Goal: Task Accomplishment & Management: Complete application form

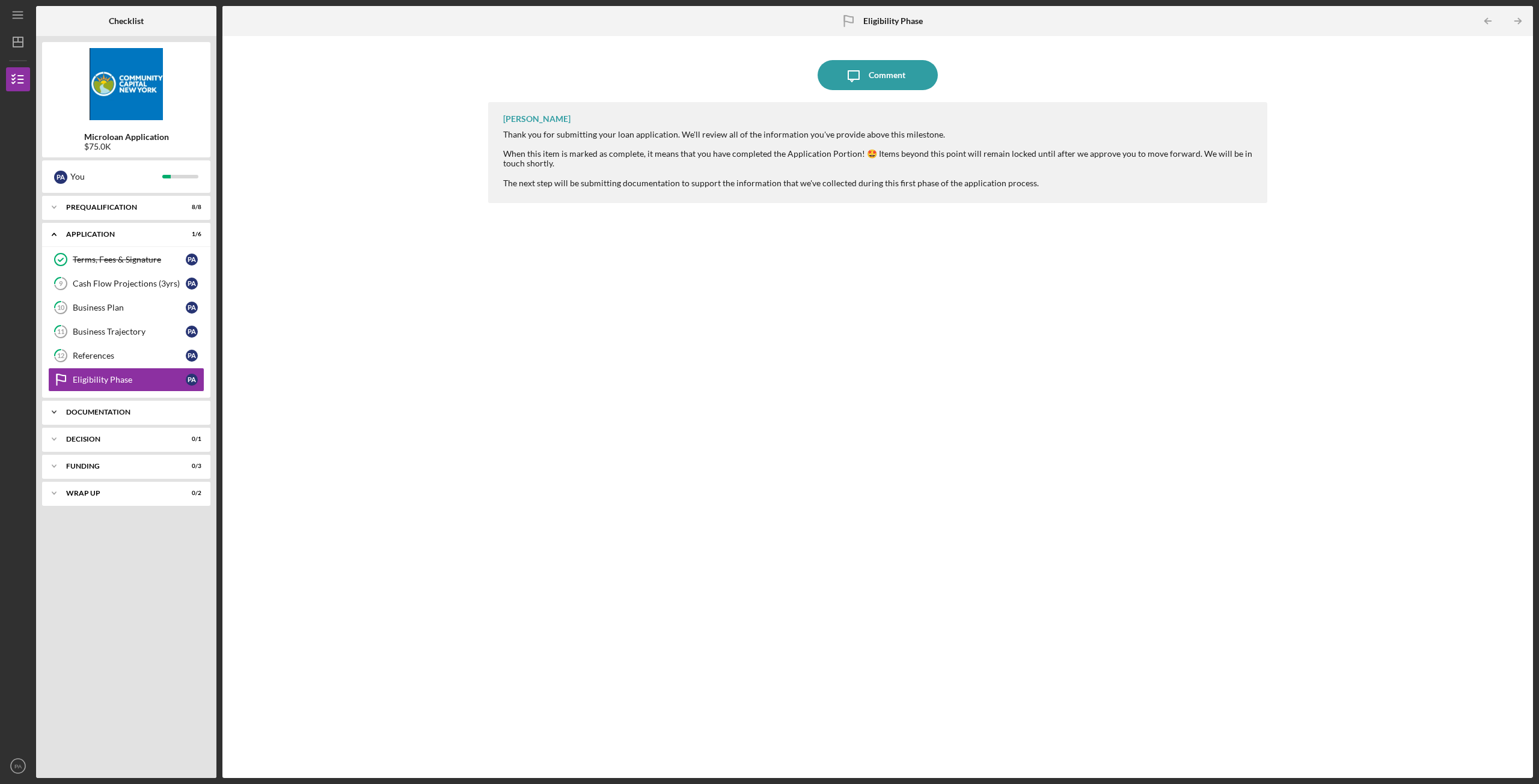
click at [123, 408] on div "Icon/Expander Documentation 0 / 20" at bounding box center [126, 412] width 168 height 24
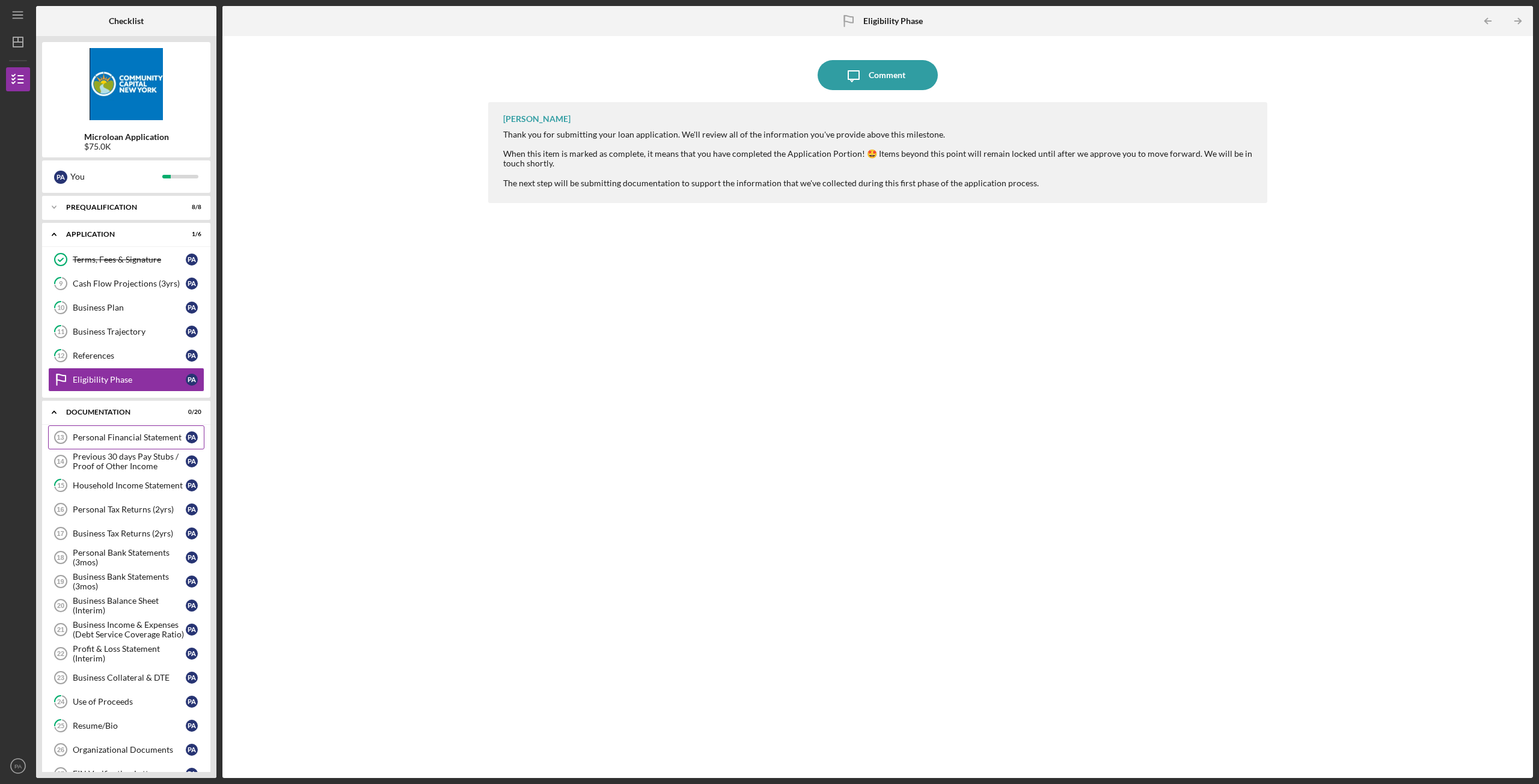
click at [129, 441] on div "Personal Financial Statement" at bounding box center [129, 437] width 113 height 9
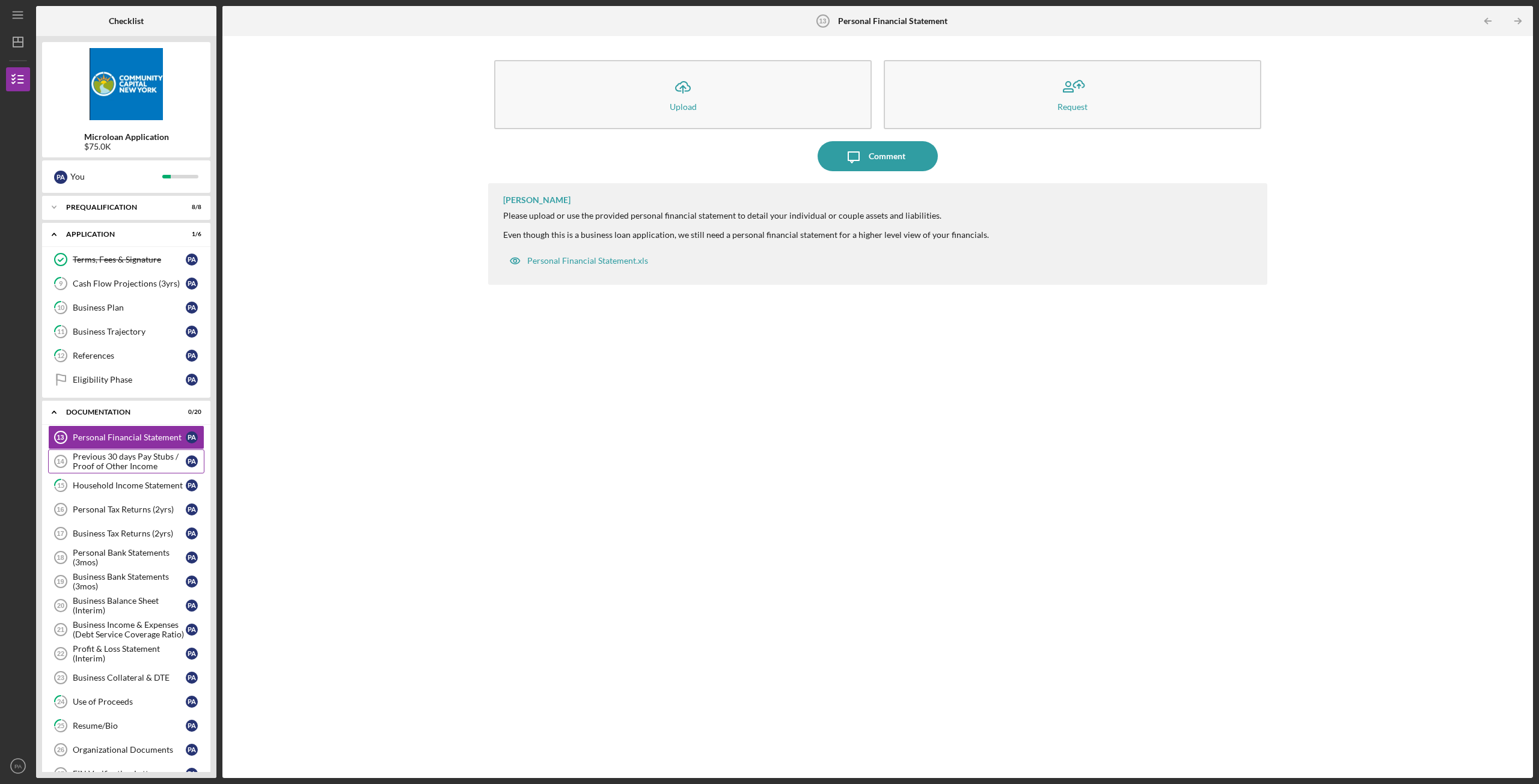
click at [123, 463] on div "Previous 30 days Pay Stubs / Proof of Other Income" at bounding box center [129, 461] width 113 height 20
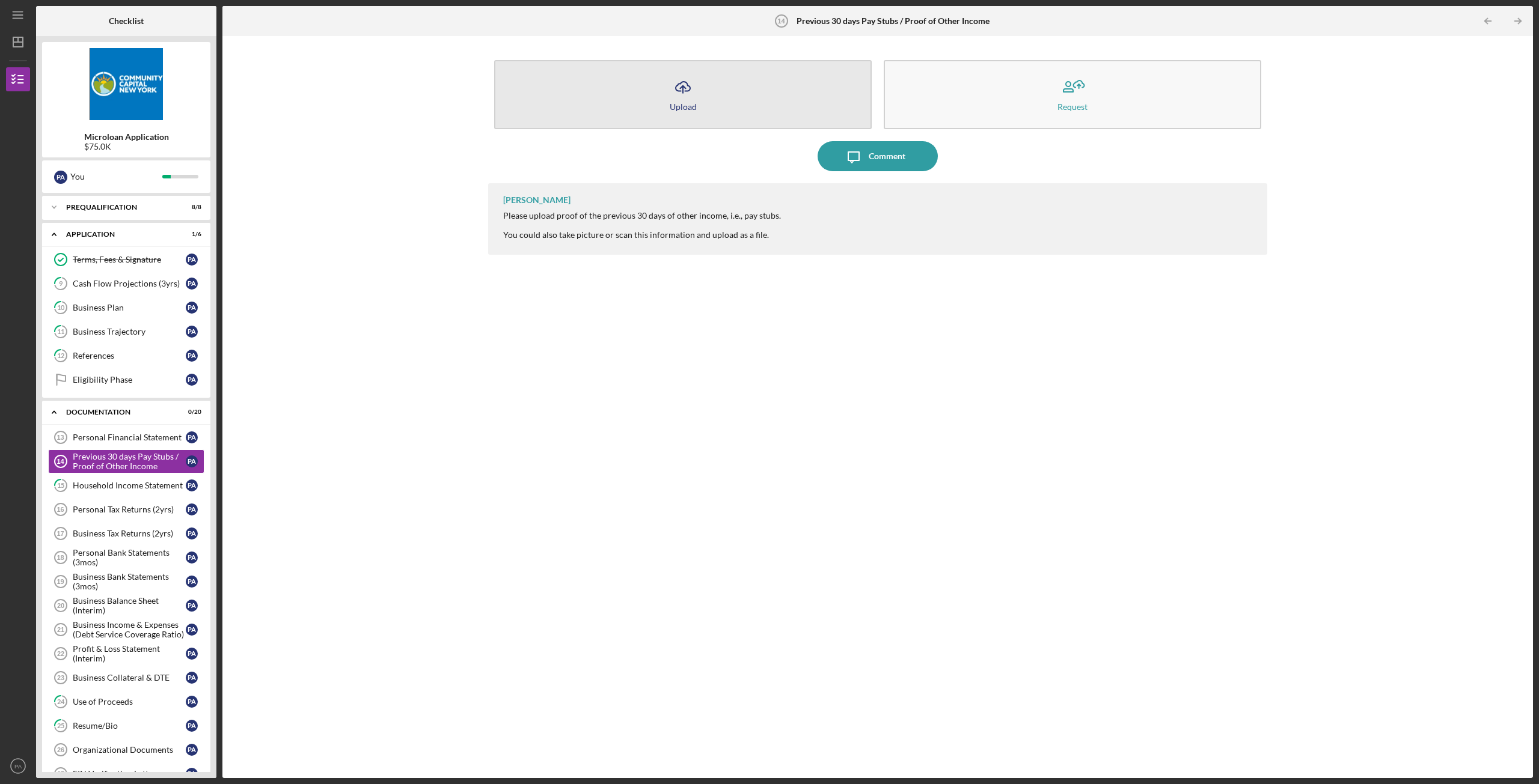
click at [757, 65] on button "Icon/Upload Upload" at bounding box center [683, 94] width 378 height 69
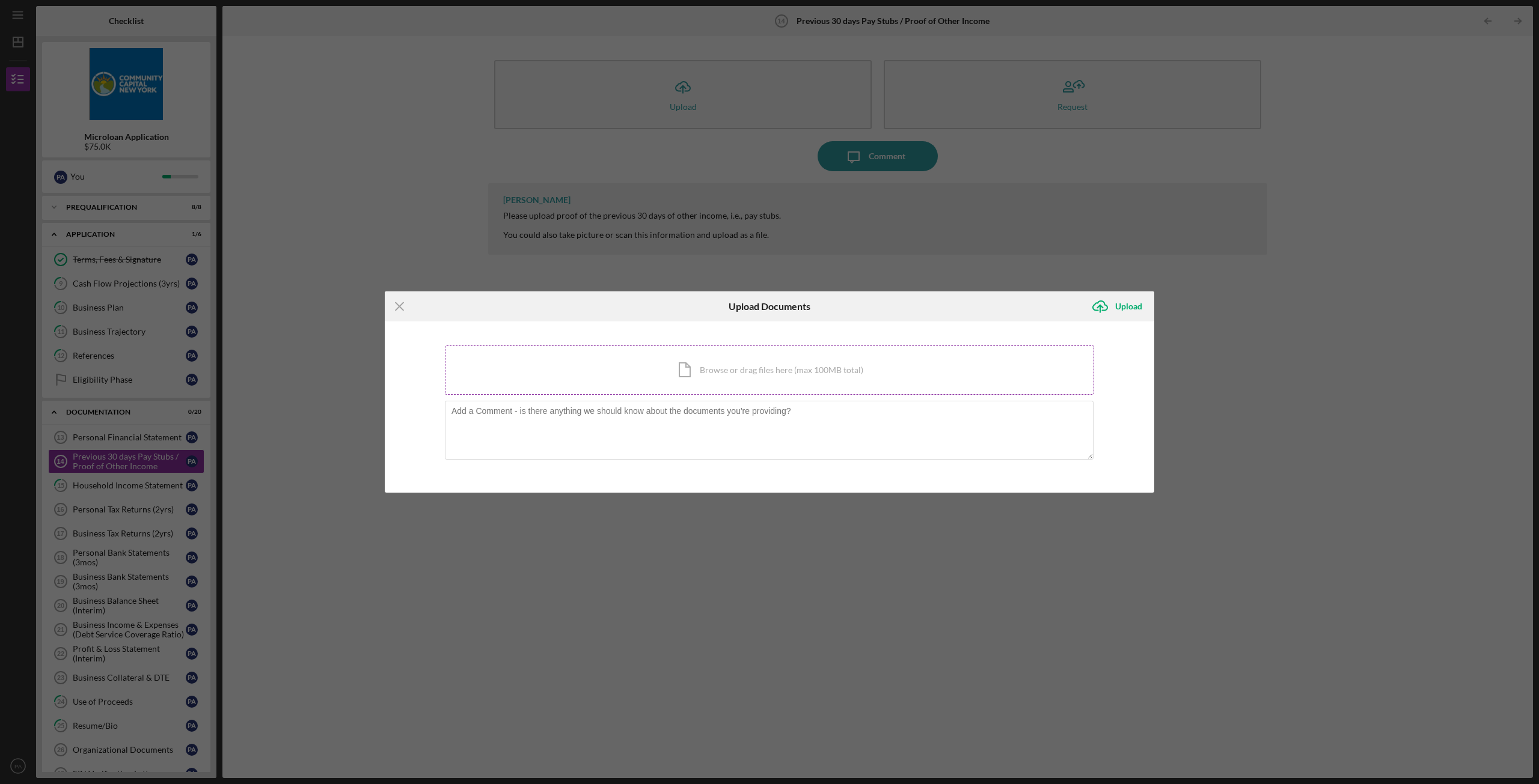
click at [716, 367] on div "Icon/Document Browse or drag files here (max 100MB total) Tap to choose files o…" at bounding box center [769, 370] width 649 height 49
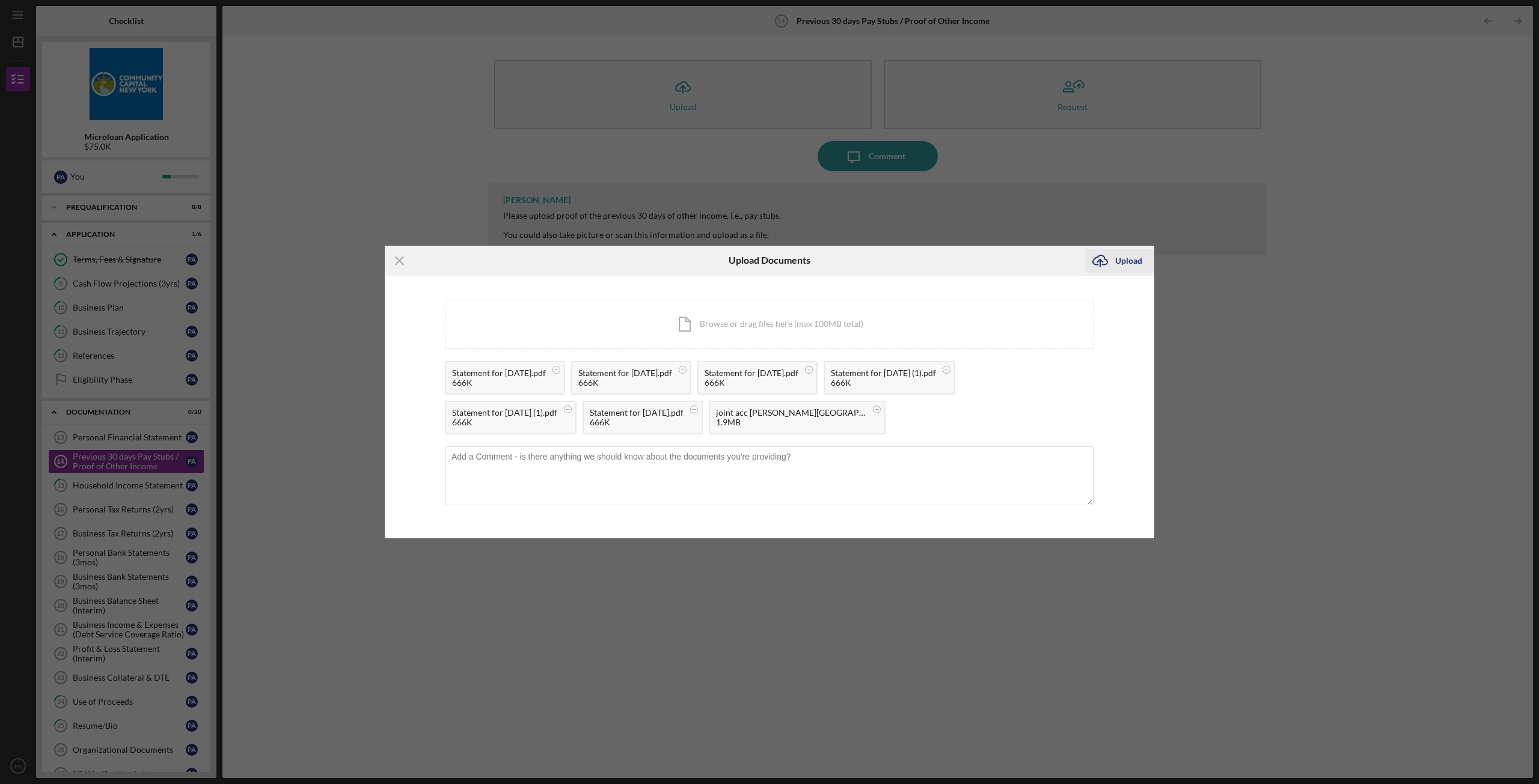
click at [764, 263] on div "Upload" at bounding box center [1129, 261] width 27 height 24
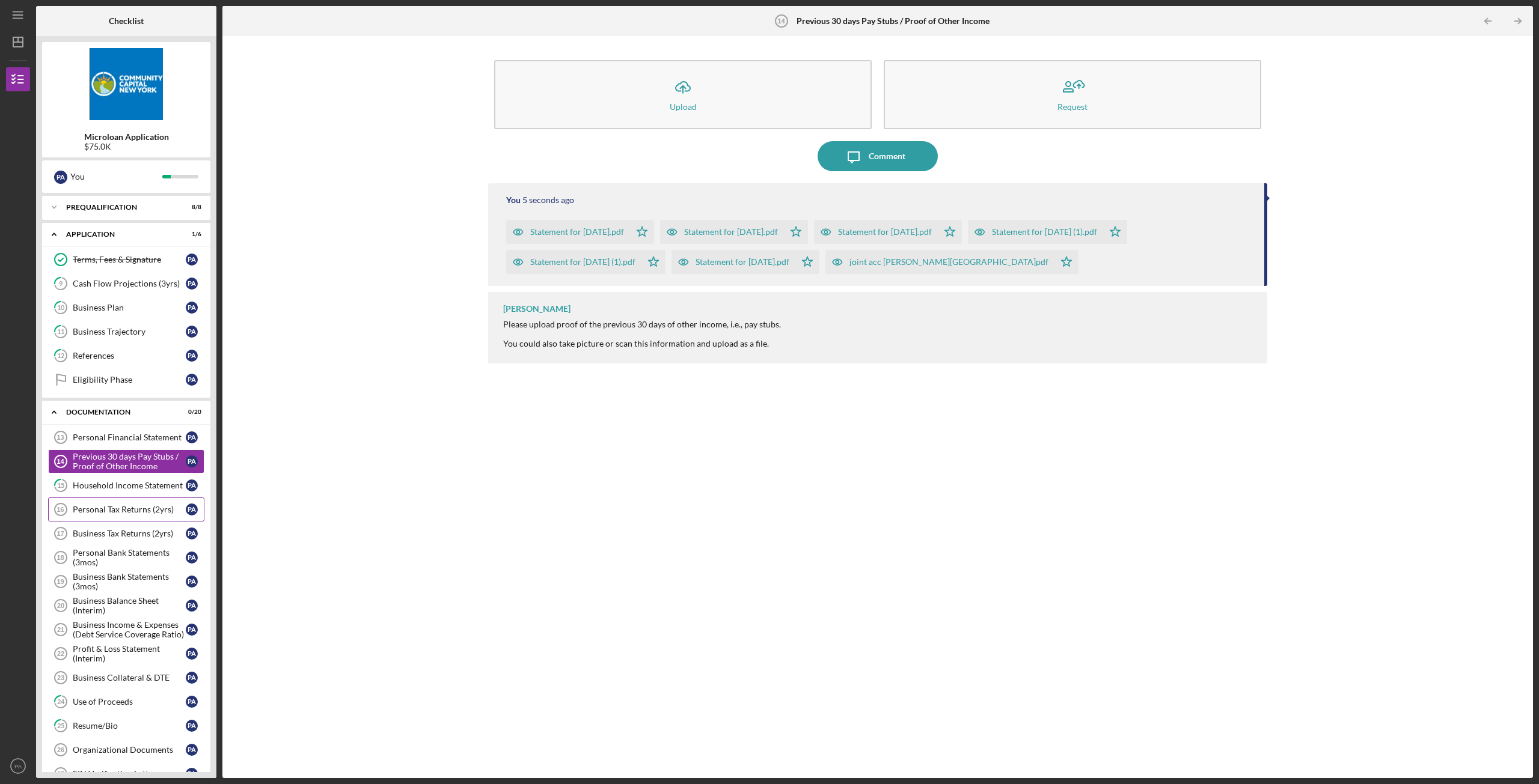
click at [103, 511] on div "Personal Tax Returns (2yrs)" at bounding box center [129, 509] width 113 height 9
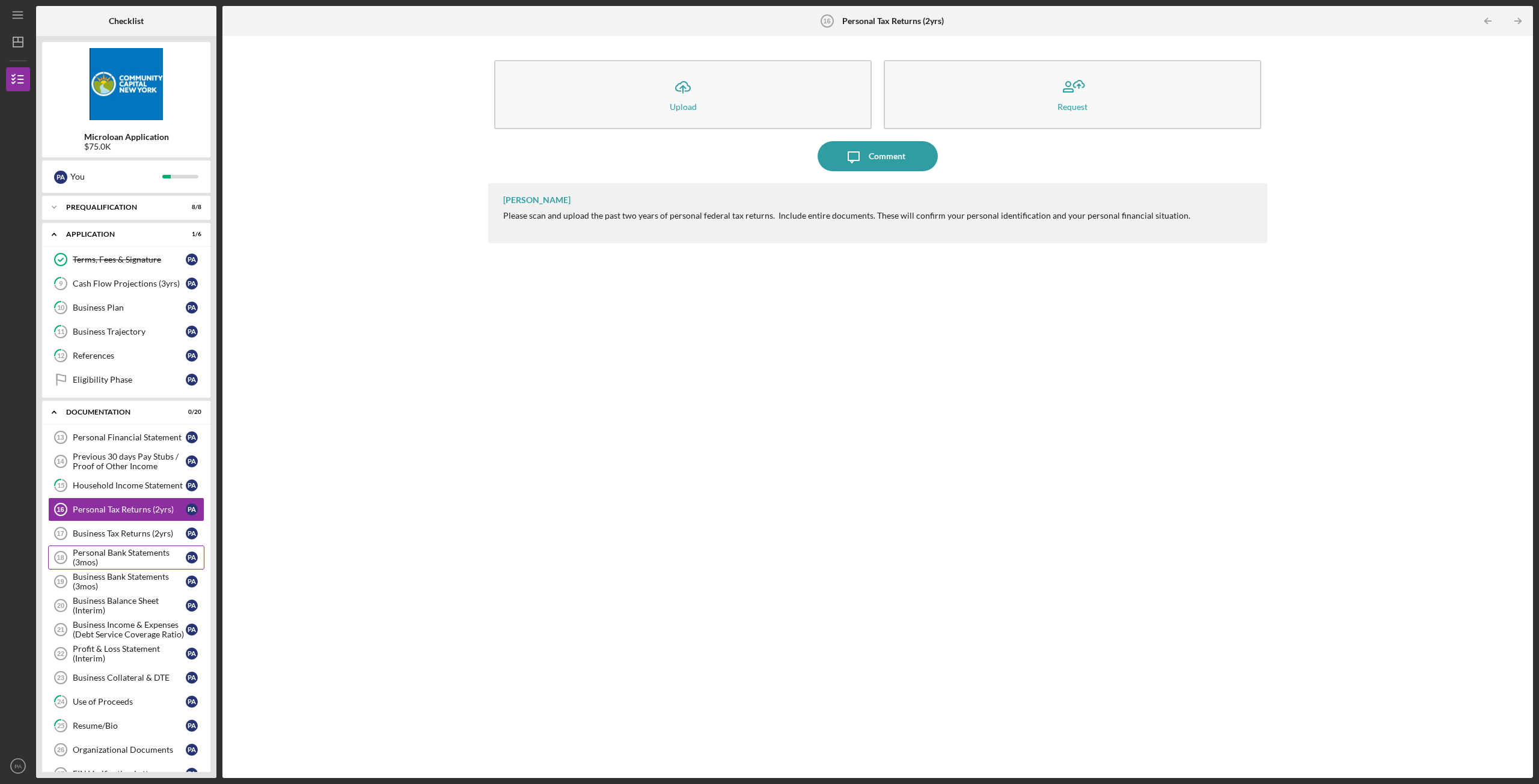
click at [121, 519] on div "Personal Bank Statements (3mos)" at bounding box center [129, 558] width 113 height 20
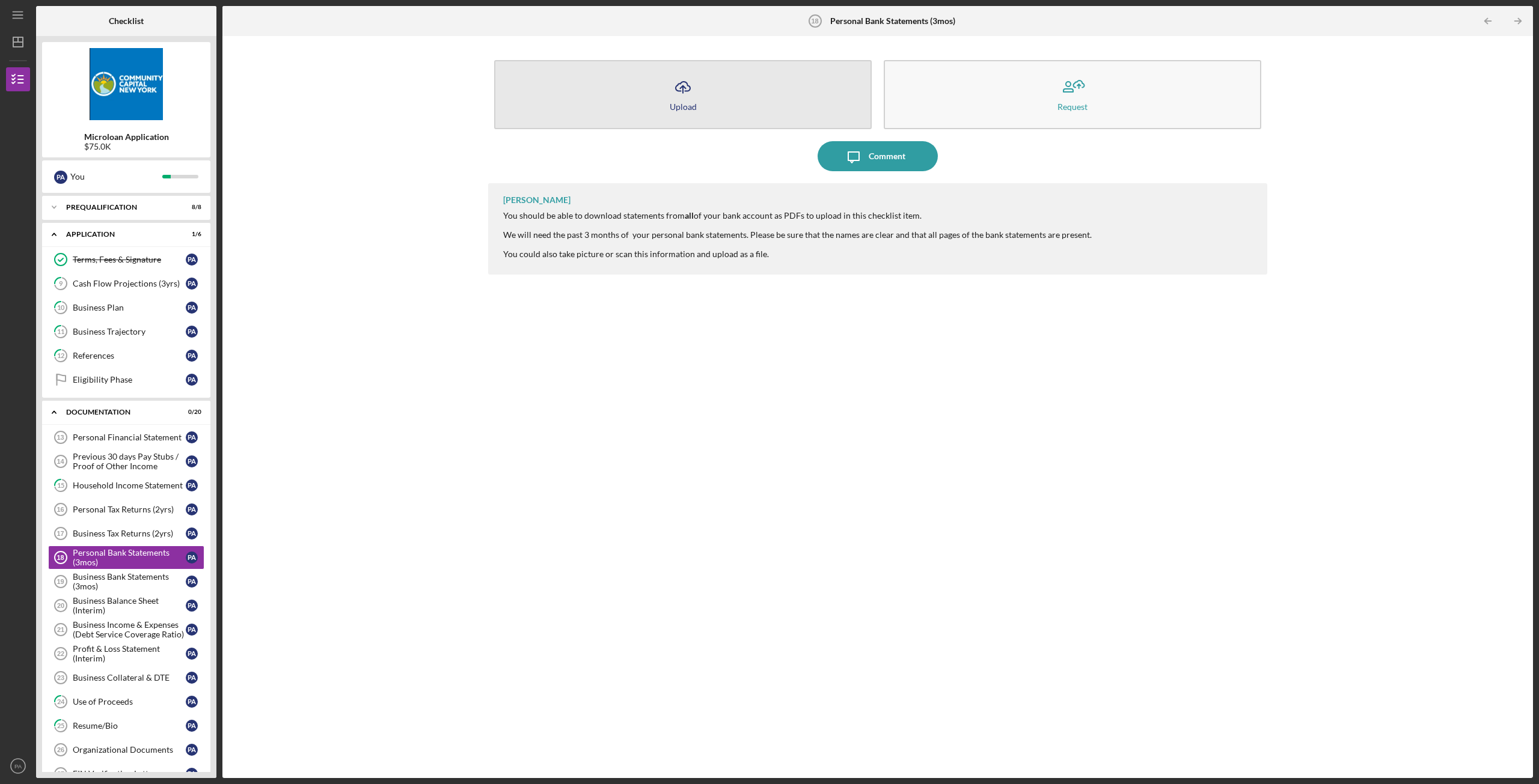
click at [639, 92] on button "Icon/Upload Upload" at bounding box center [683, 94] width 378 height 69
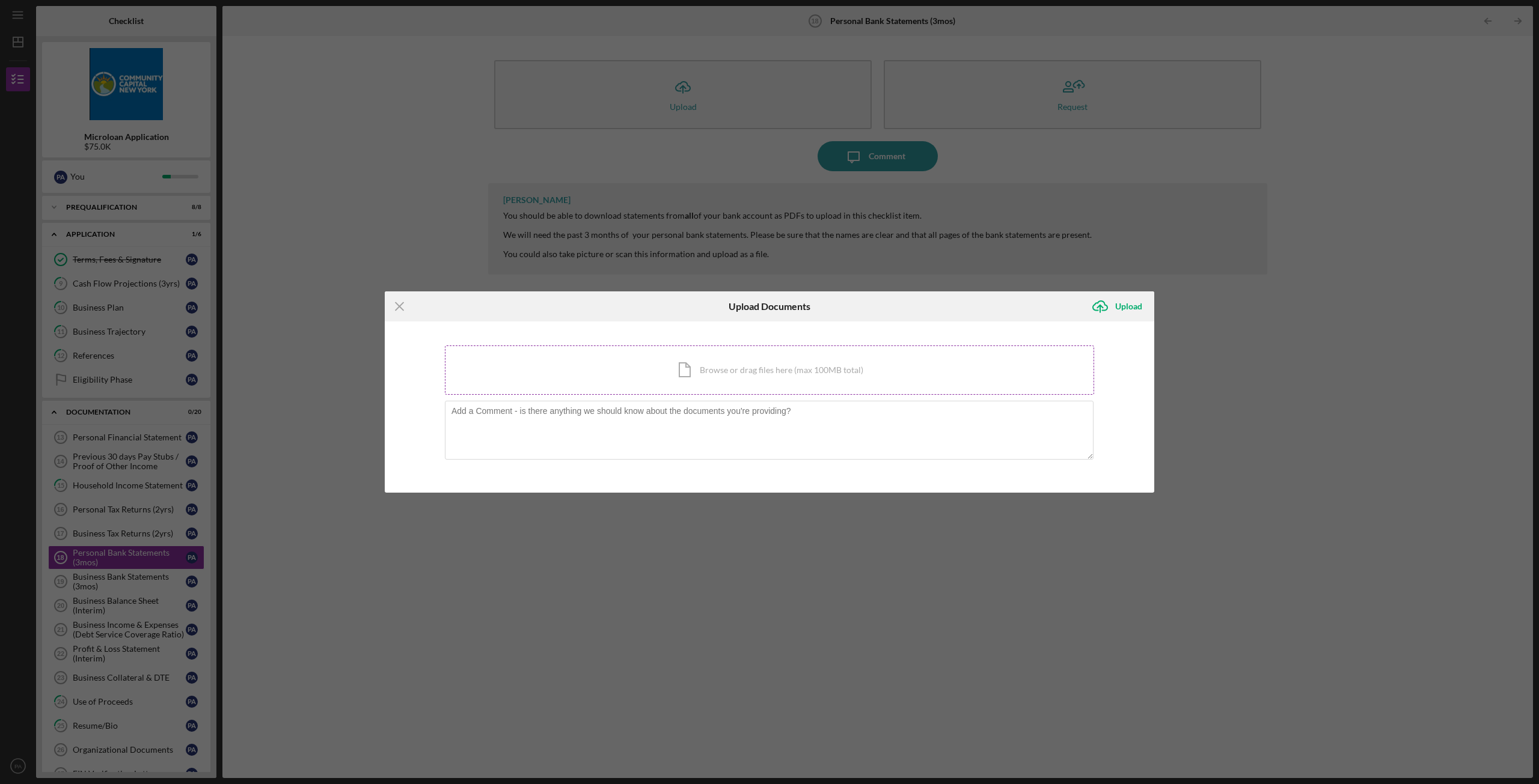
click at [703, 366] on div "Icon/Document Browse or drag files here (max 100MB total) Tap to choose files o…" at bounding box center [769, 370] width 649 height 49
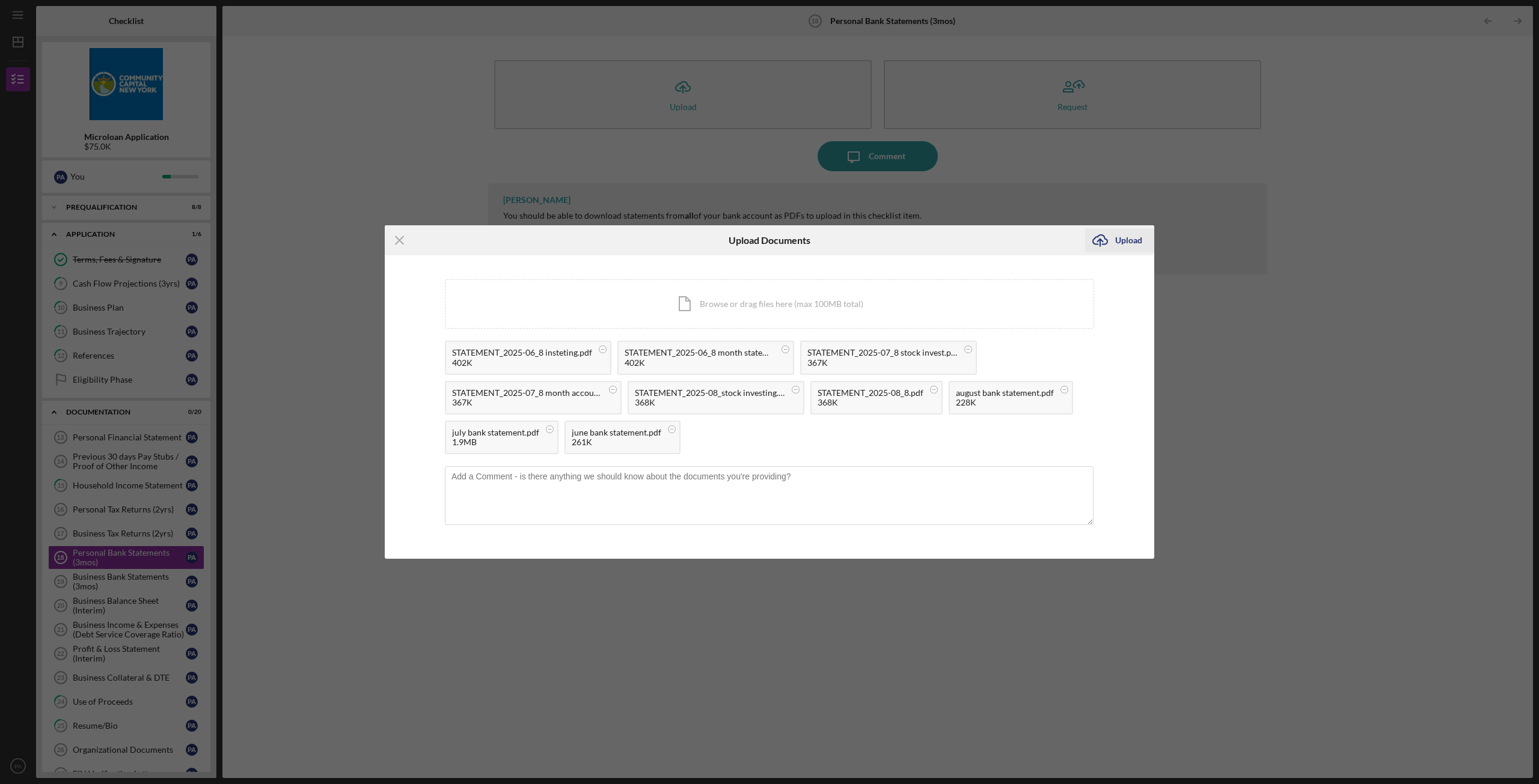
click at [764, 239] on div "Upload" at bounding box center [1129, 241] width 27 height 24
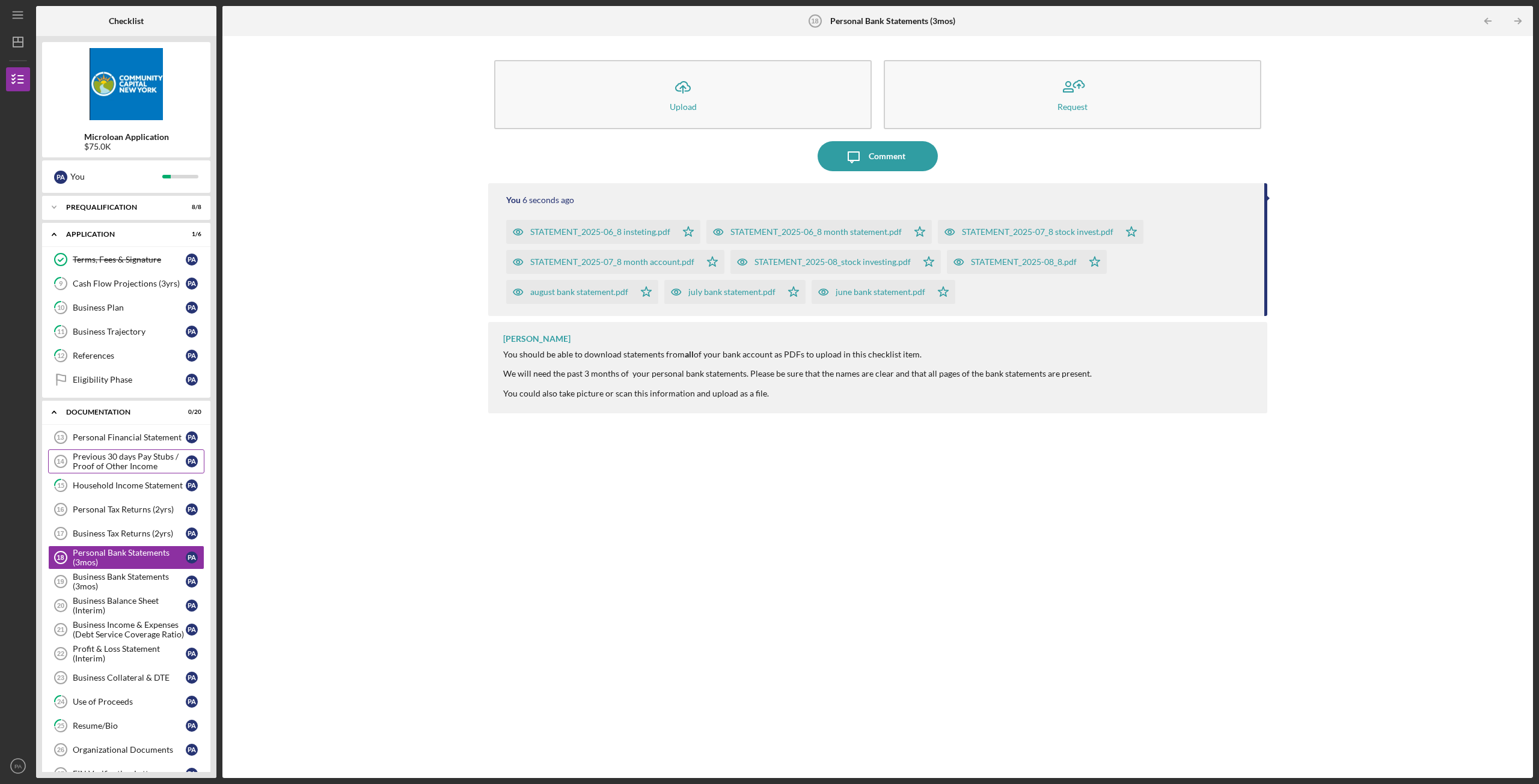
click at [126, 463] on div "Previous 30 days Pay Stubs / Proof of Other Income" at bounding box center [129, 461] width 113 height 20
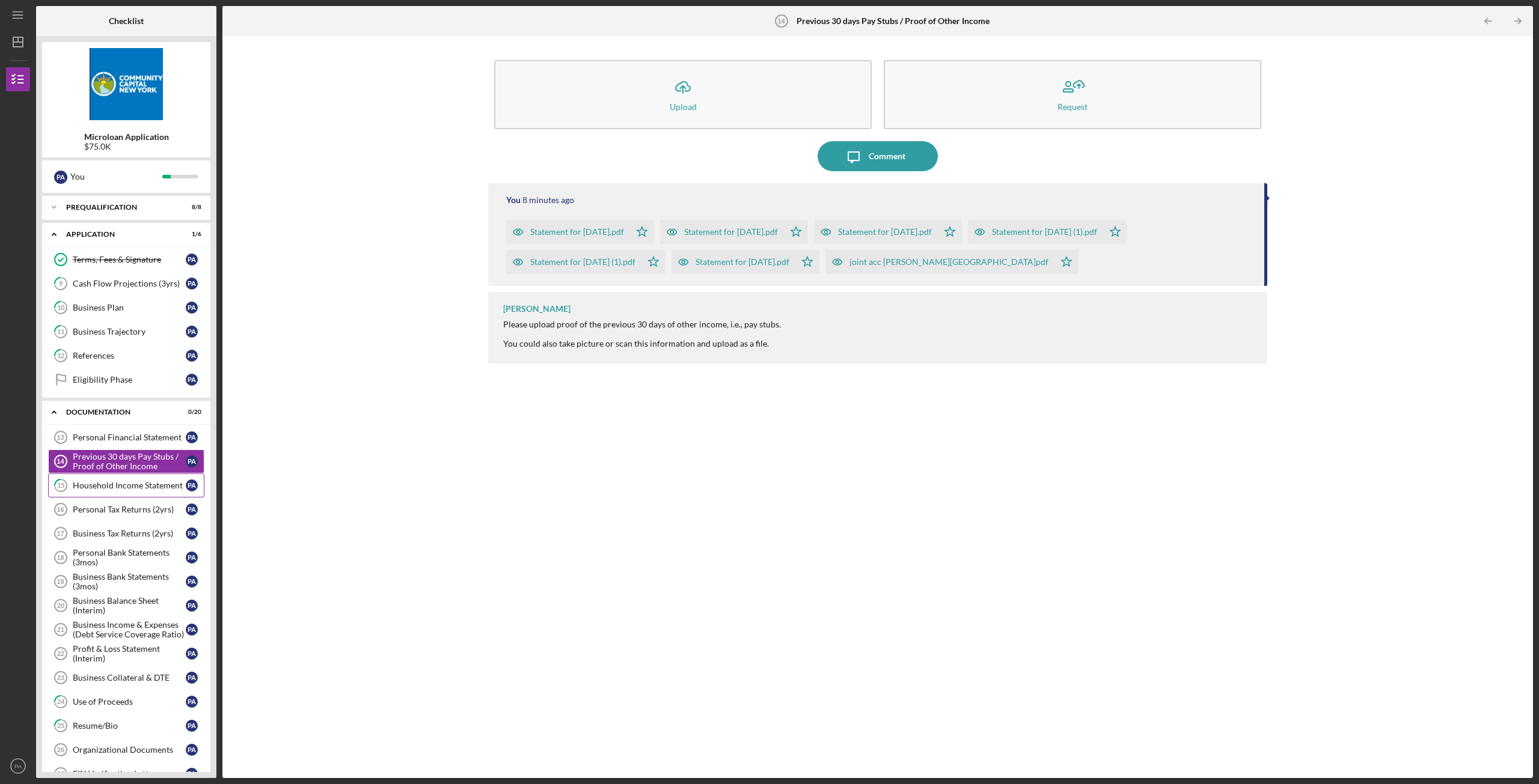
click at [120, 491] on link "15 Household Income Statement P A" at bounding box center [127, 486] width 157 height 24
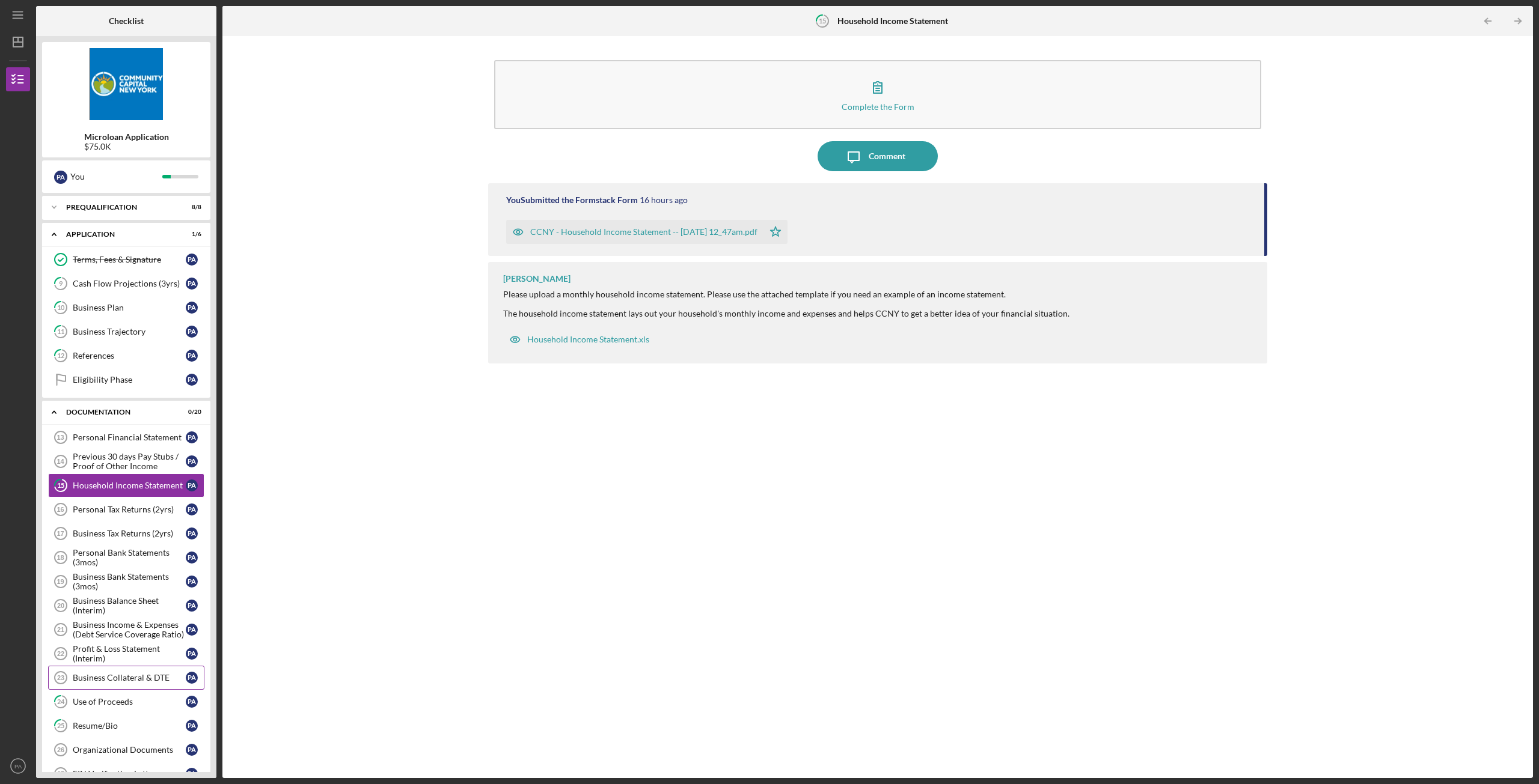
click at [99, 519] on link "Business Collateral & DTE 23 Business Collateral & DTE P A" at bounding box center [127, 678] width 157 height 24
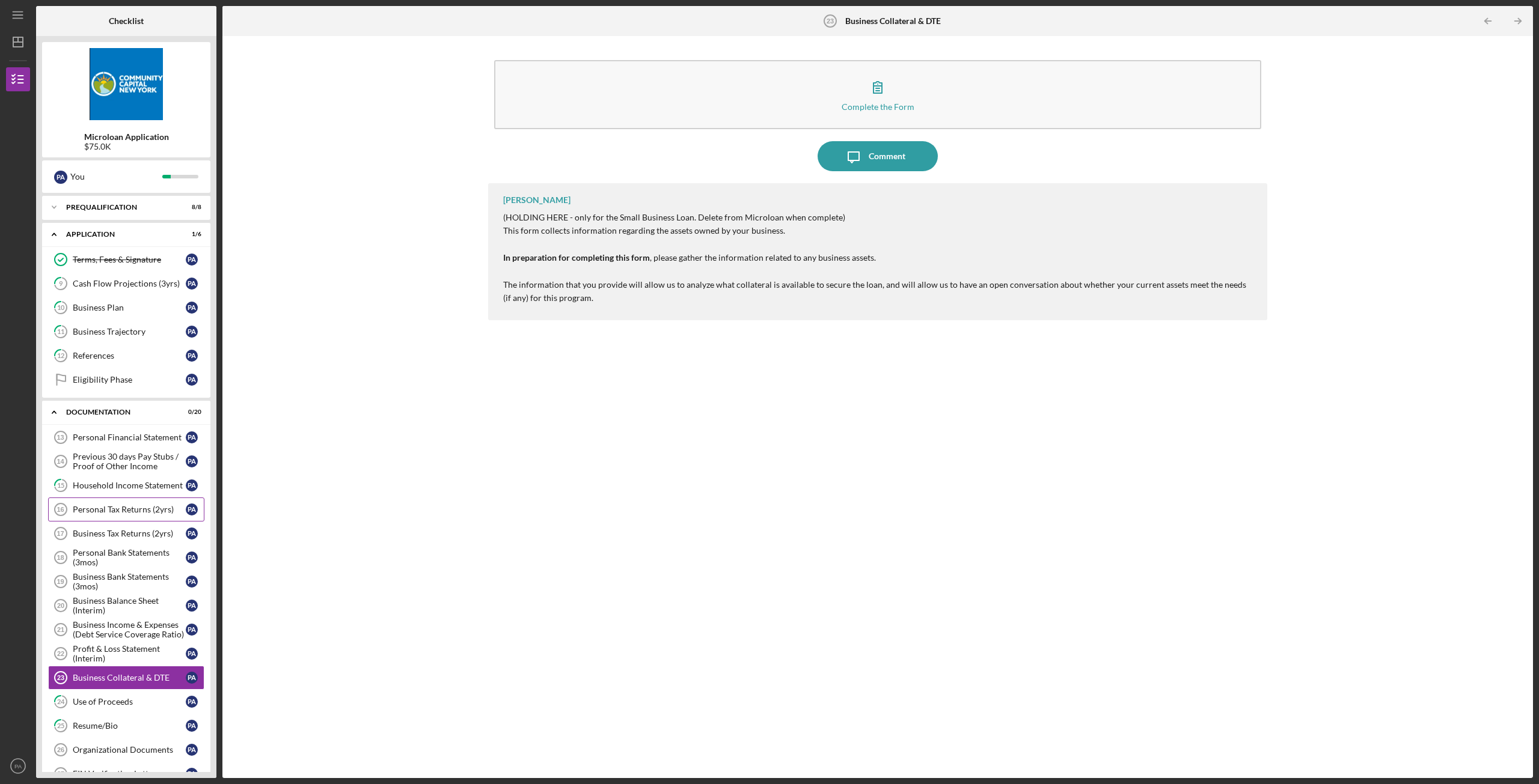
click at [109, 510] on div "Personal Tax Returns (2yrs)" at bounding box center [129, 509] width 113 height 9
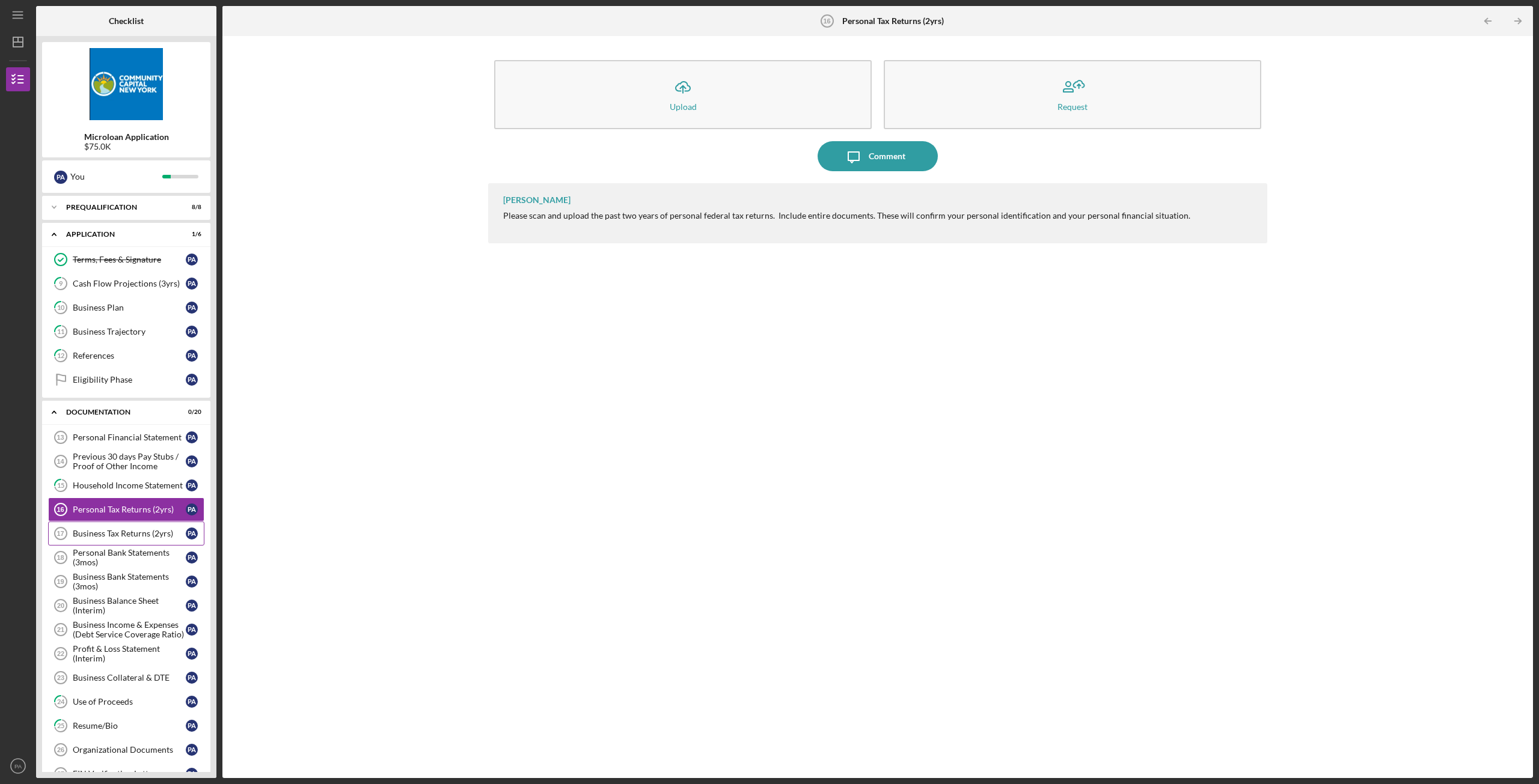
click at [117, 519] on div "Business Tax Returns (2yrs)" at bounding box center [129, 533] width 113 height 9
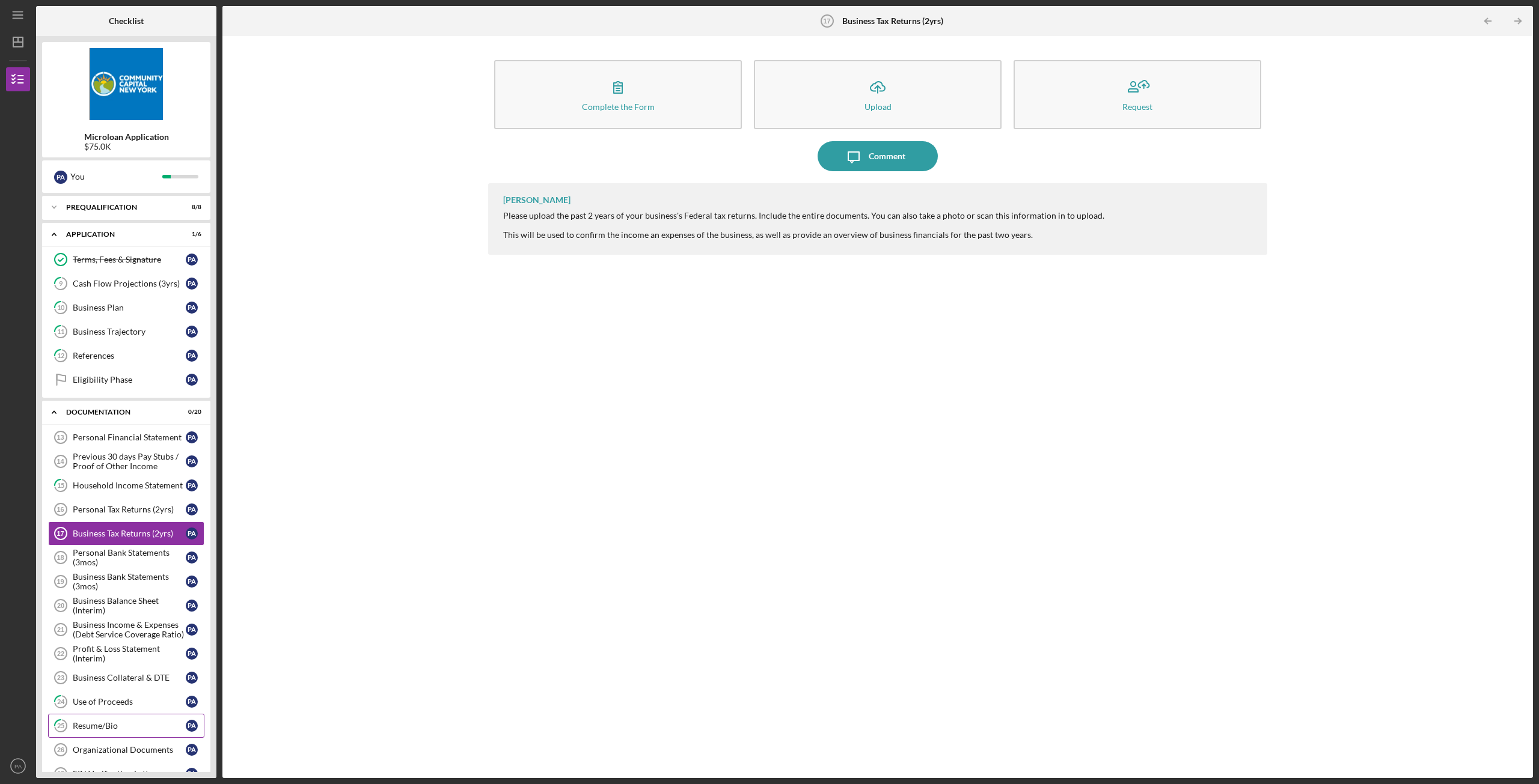
scroll to position [180, 0]
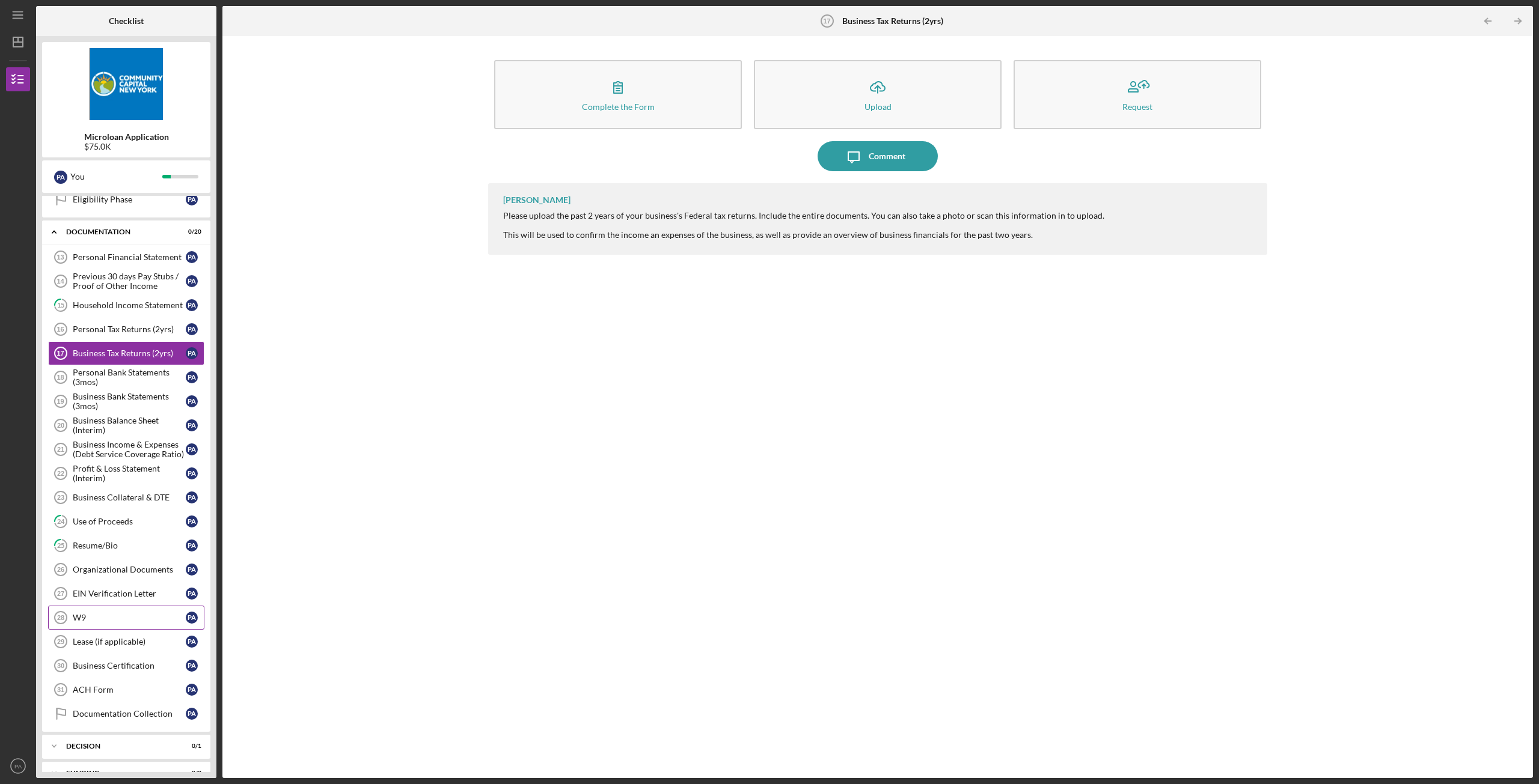
click at [109, 519] on div "W9" at bounding box center [129, 617] width 113 height 9
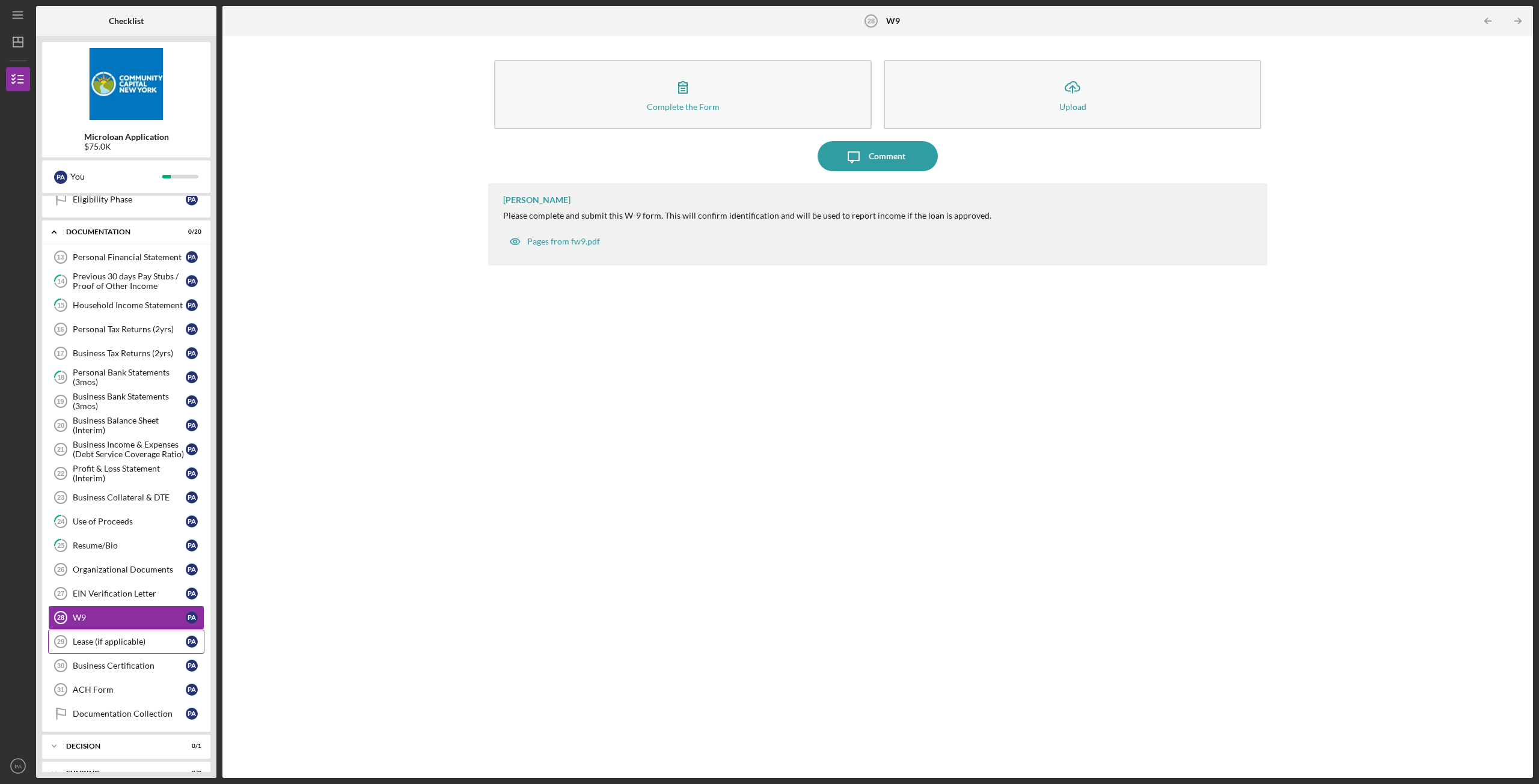
click at [108, 519] on div "Lease (if applicable)" at bounding box center [129, 641] width 113 height 9
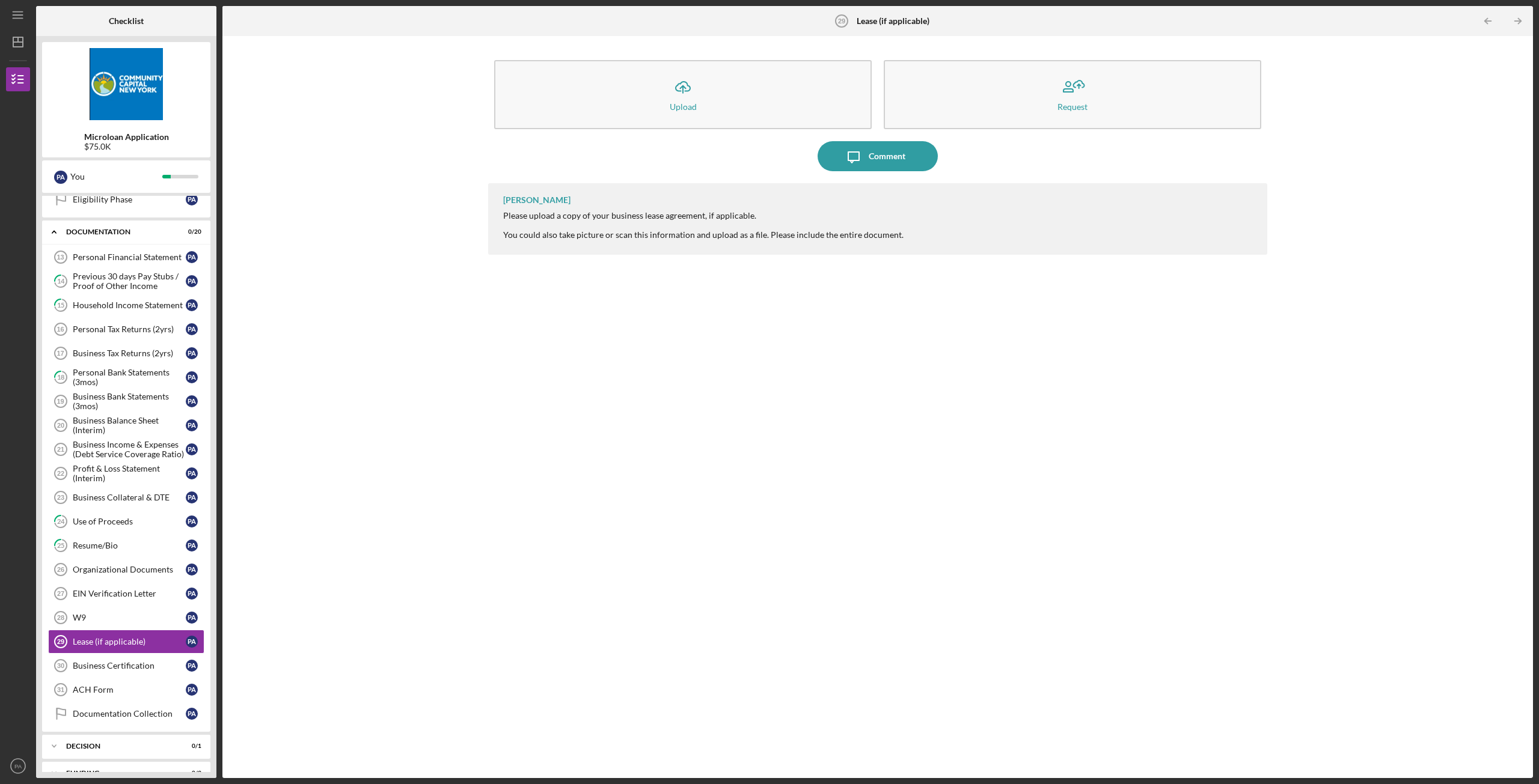
click at [666, 130] on div "Icon/Upload Upload Request" at bounding box center [878, 94] width 779 height 81
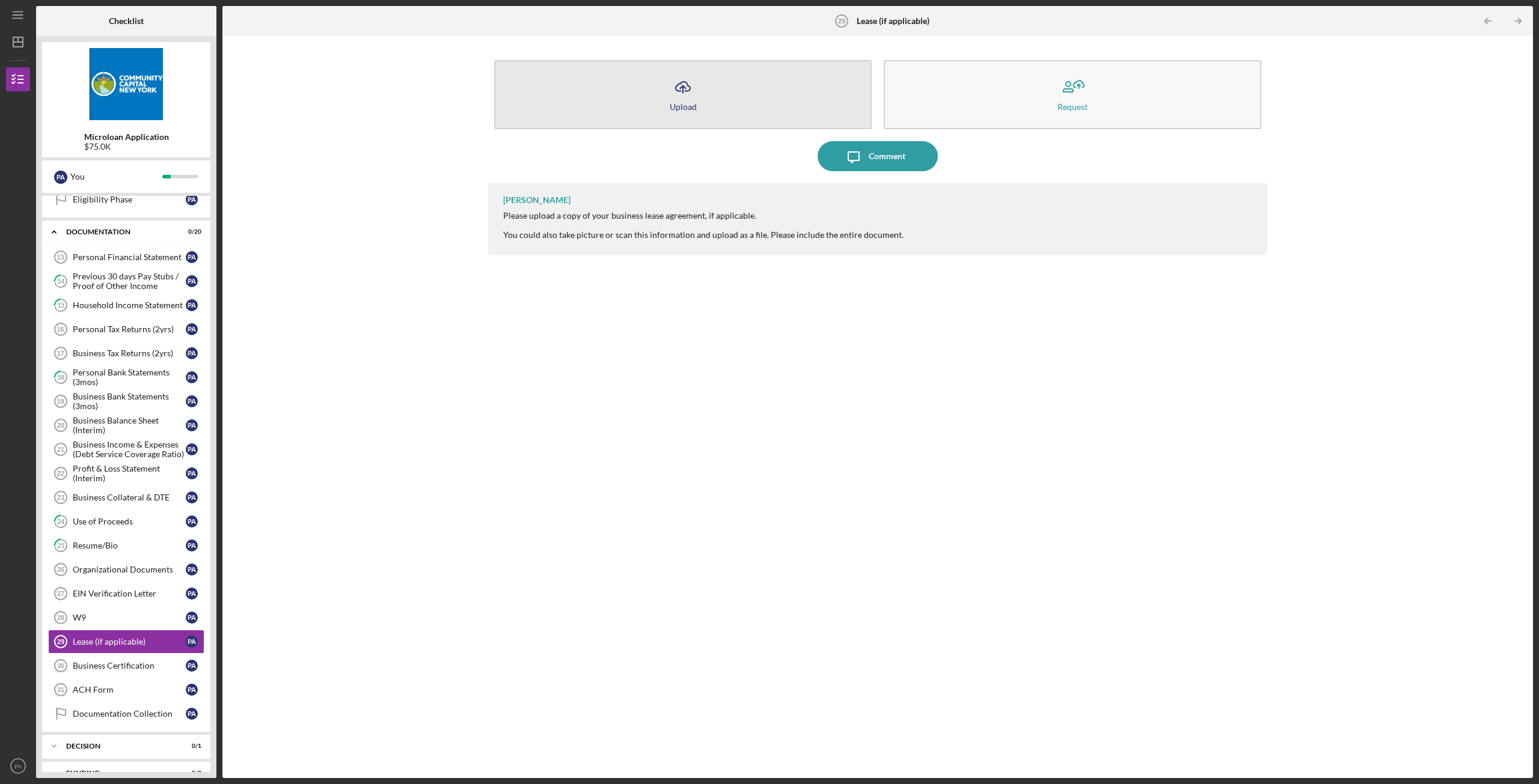
click at [678, 102] on div "Upload" at bounding box center [683, 106] width 27 height 9
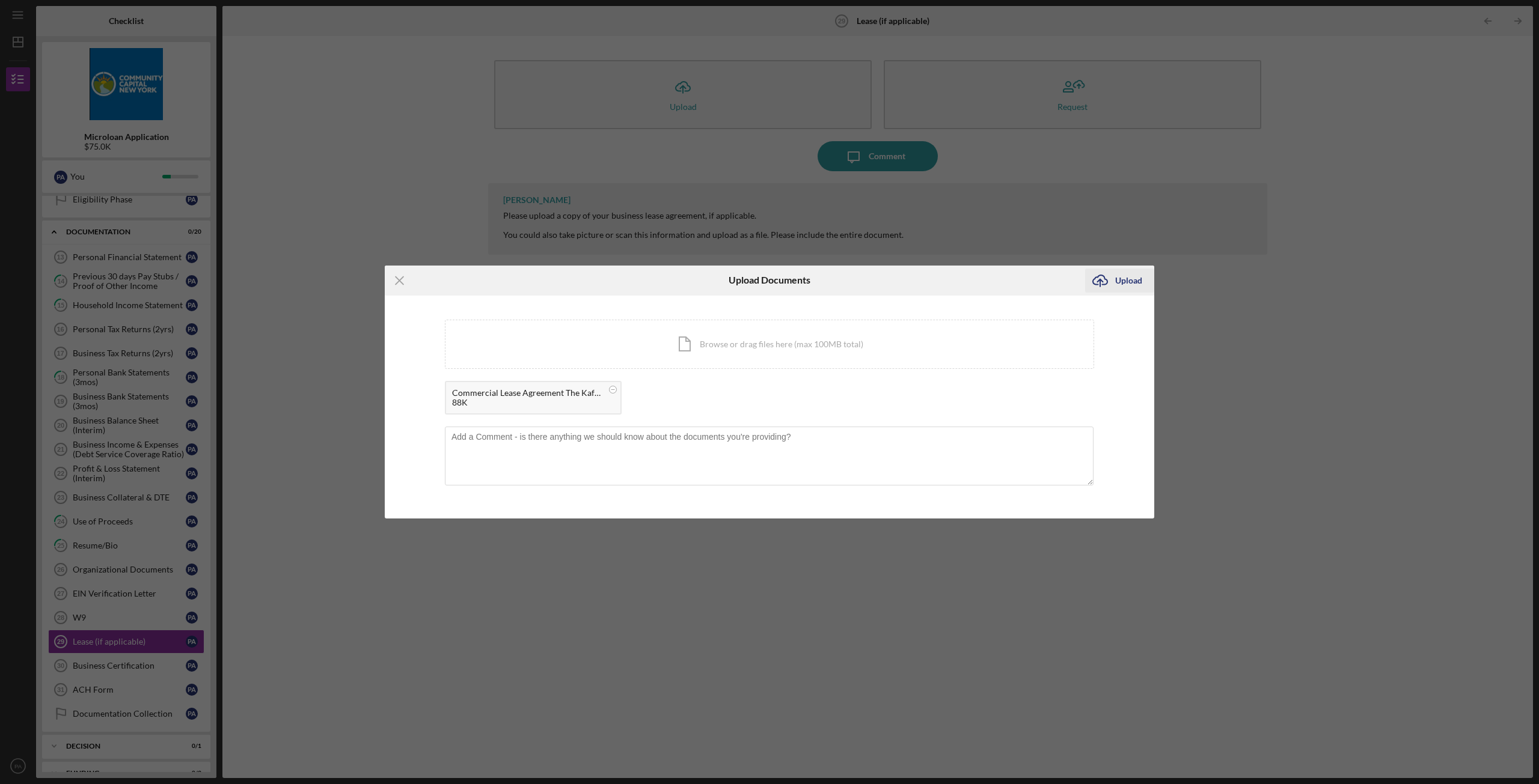
click at [764, 286] on div "Upload" at bounding box center [1129, 281] width 27 height 24
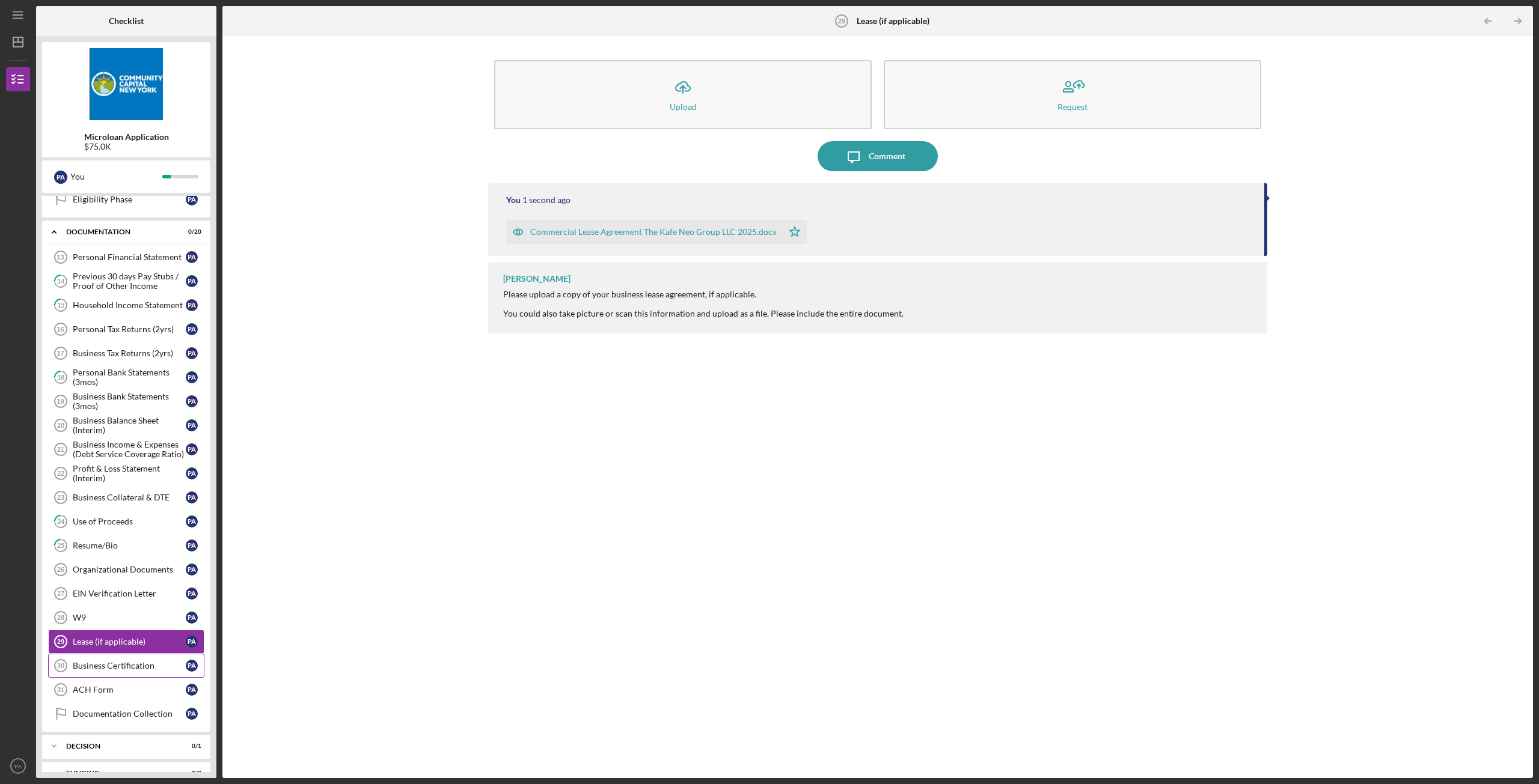
click at [112, 519] on div "Business Certification" at bounding box center [129, 665] width 113 height 9
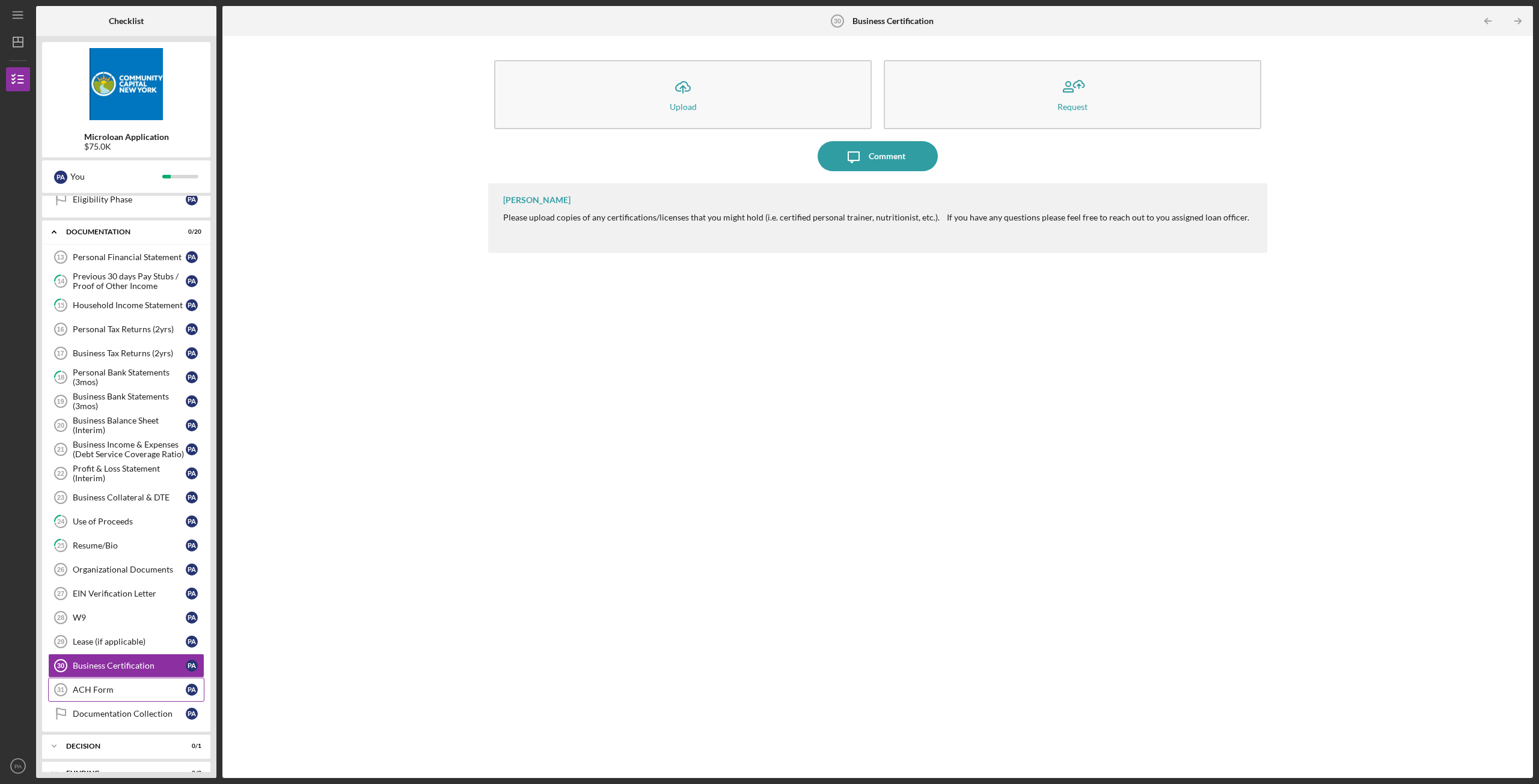
click at [100, 519] on div "ACH Form" at bounding box center [129, 690] width 113 height 9
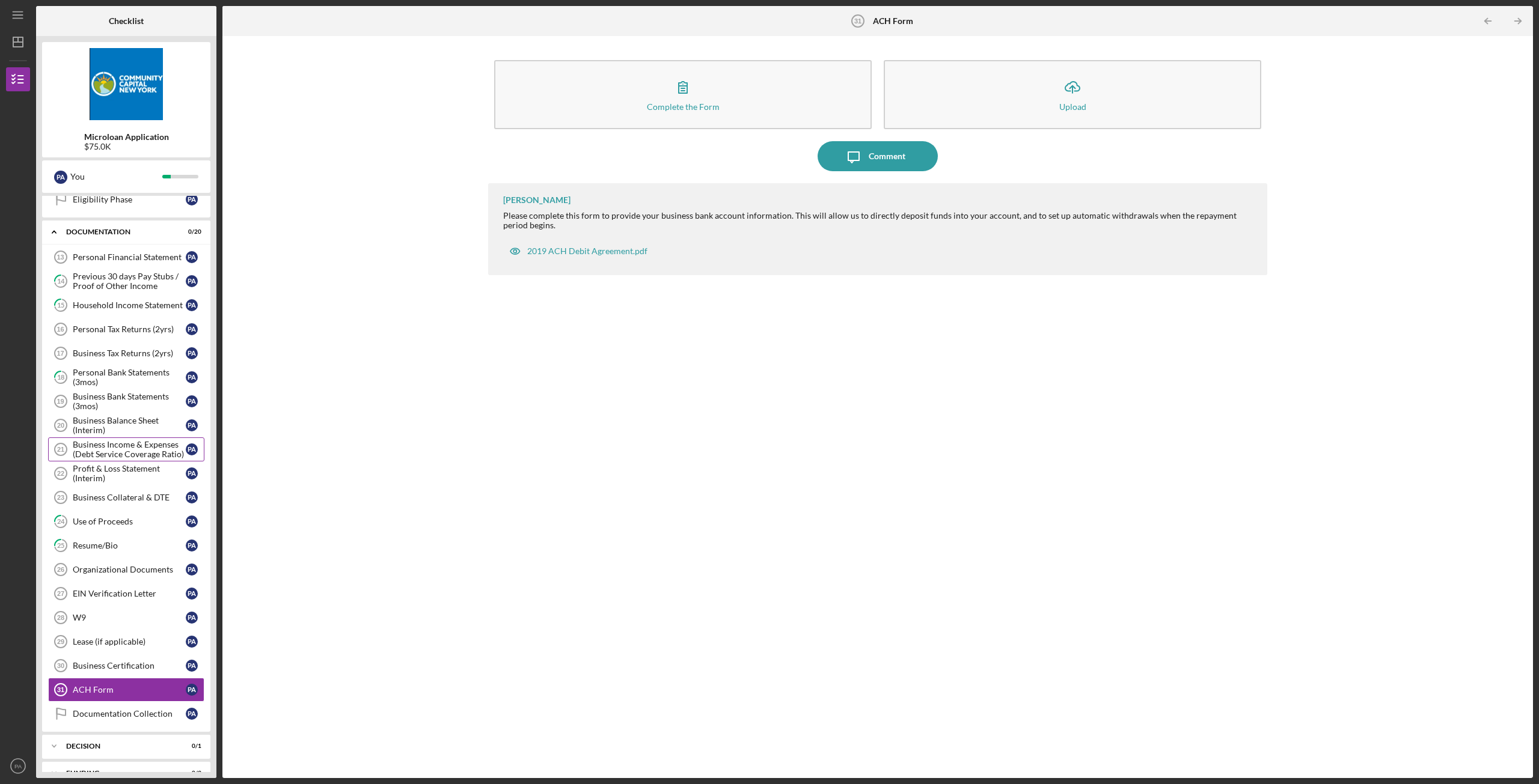
click at [124, 453] on div "Business Income & Expenses (Debt Service Coverage Ratio)" at bounding box center [129, 449] width 113 height 20
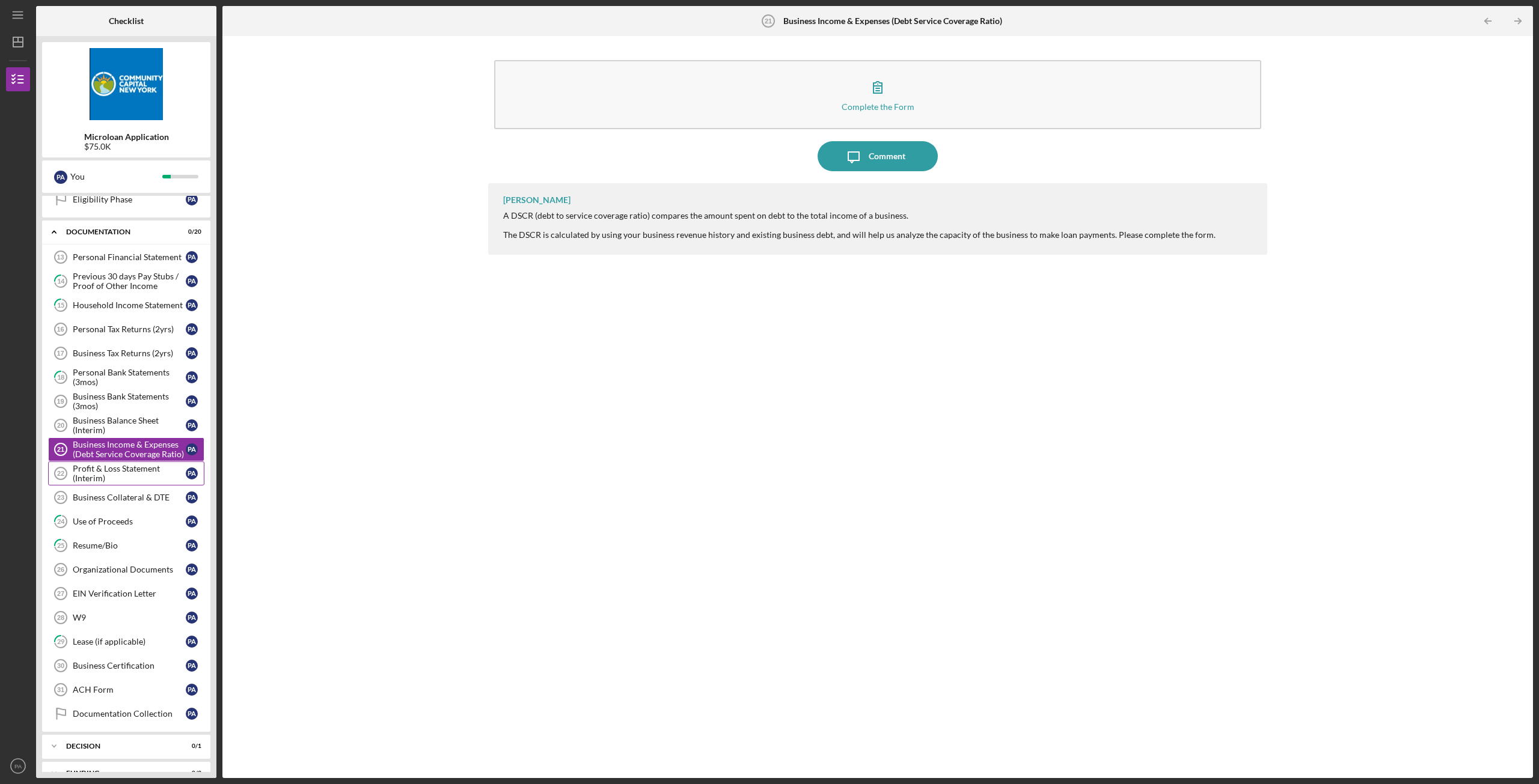
click at [125, 473] on div "Profit & Loss Statement (Interim)" at bounding box center [129, 474] width 113 height 20
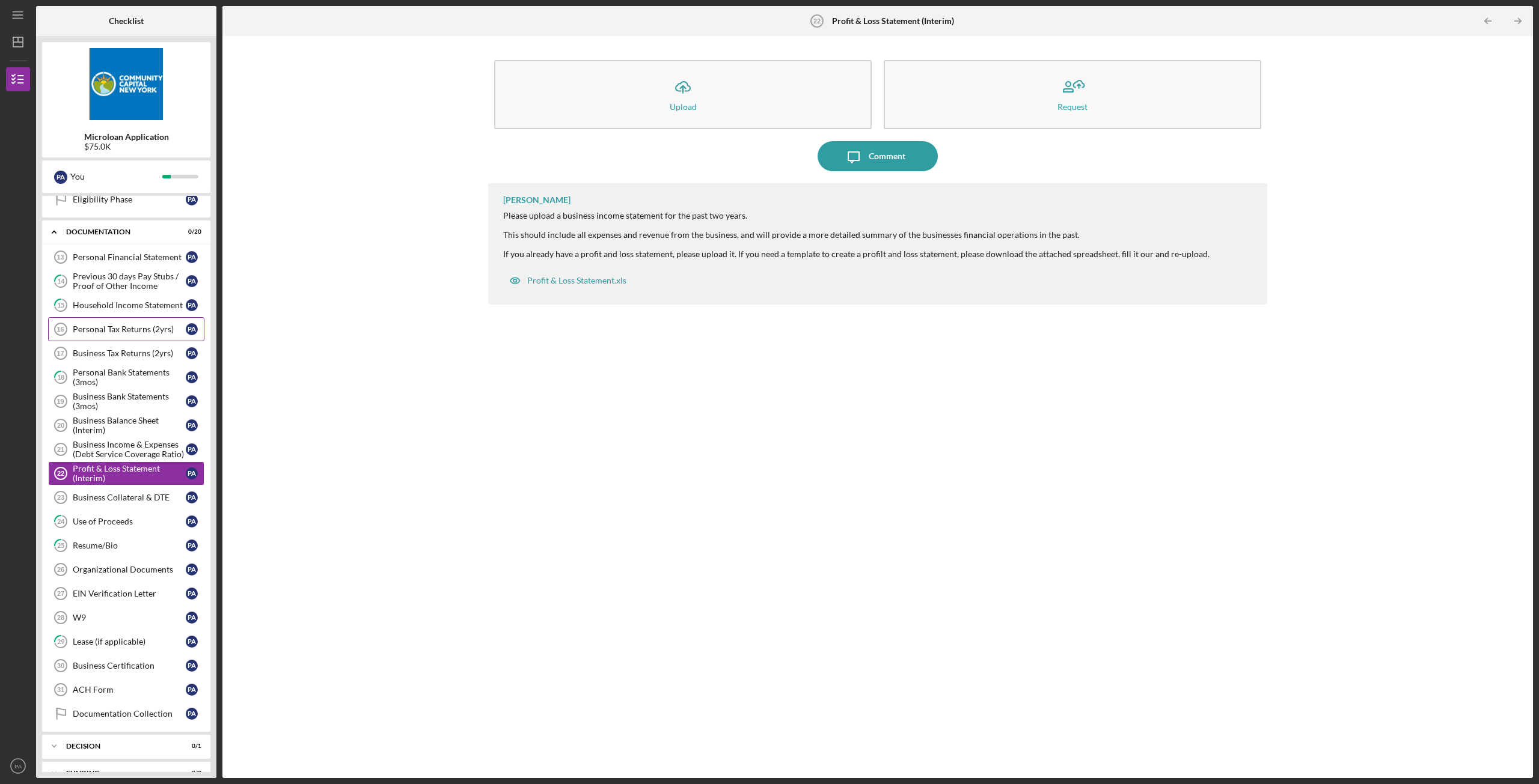
click at [108, 333] on div "Personal Tax Returns (2yrs)" at bounding box center [129, 329] width 113 height 9
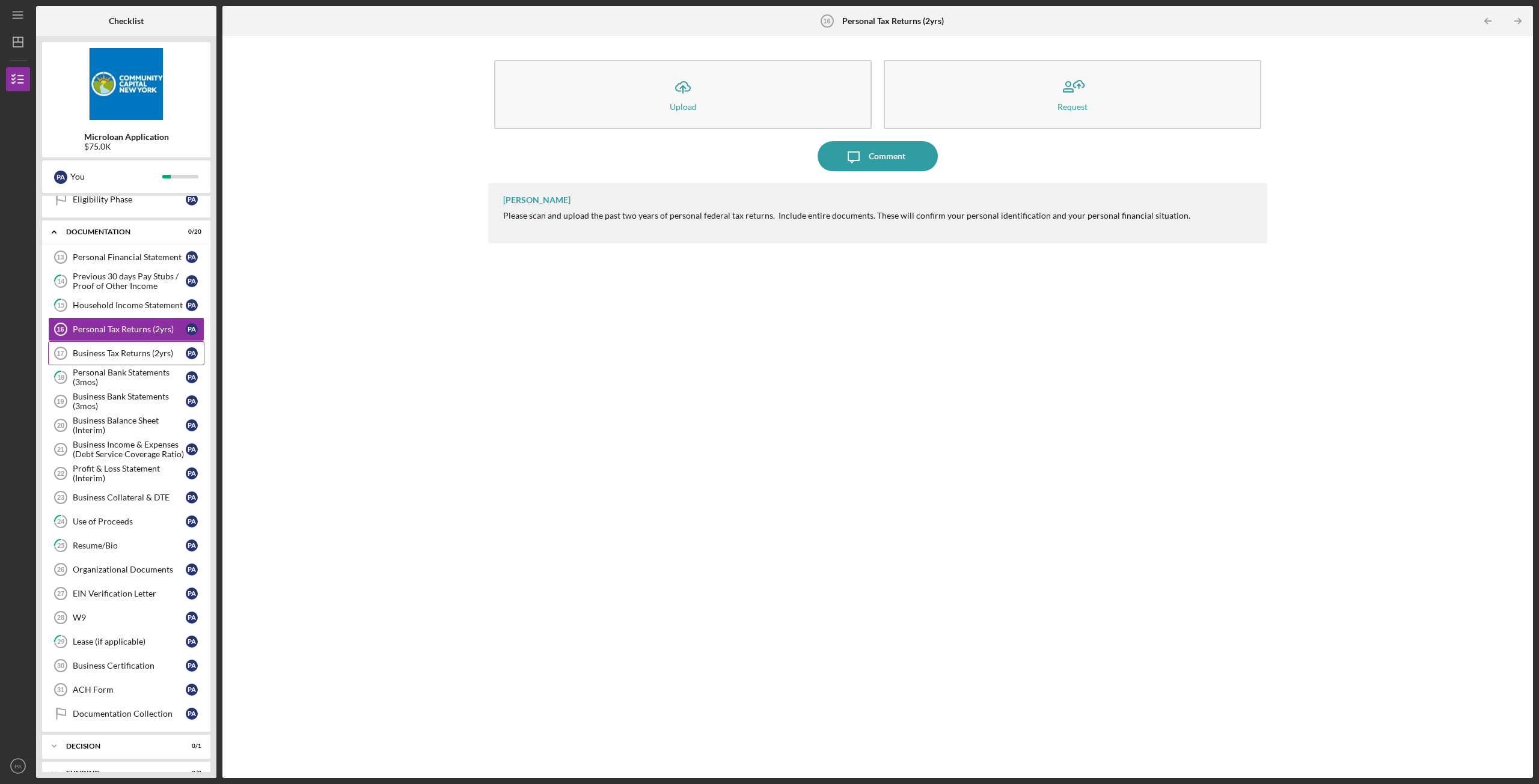
click at [116, 355] on div "Business Tax Returns (2yrs)" at bounding box center [129, 353] width 113 height 9
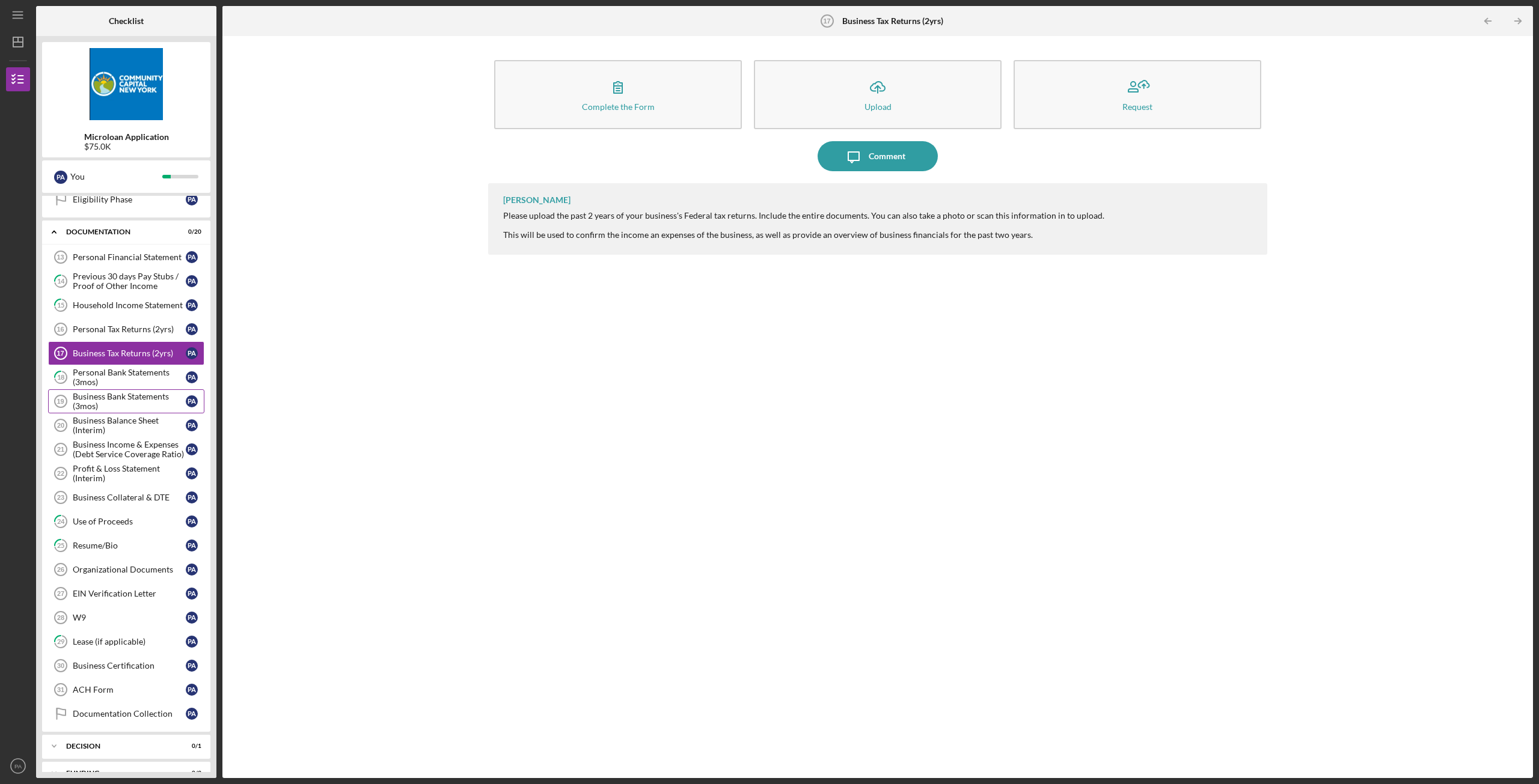
click at [128, 402] on div "Business Bank Statements (3mos)" at bounding box center [129, 401] width 113 height 20
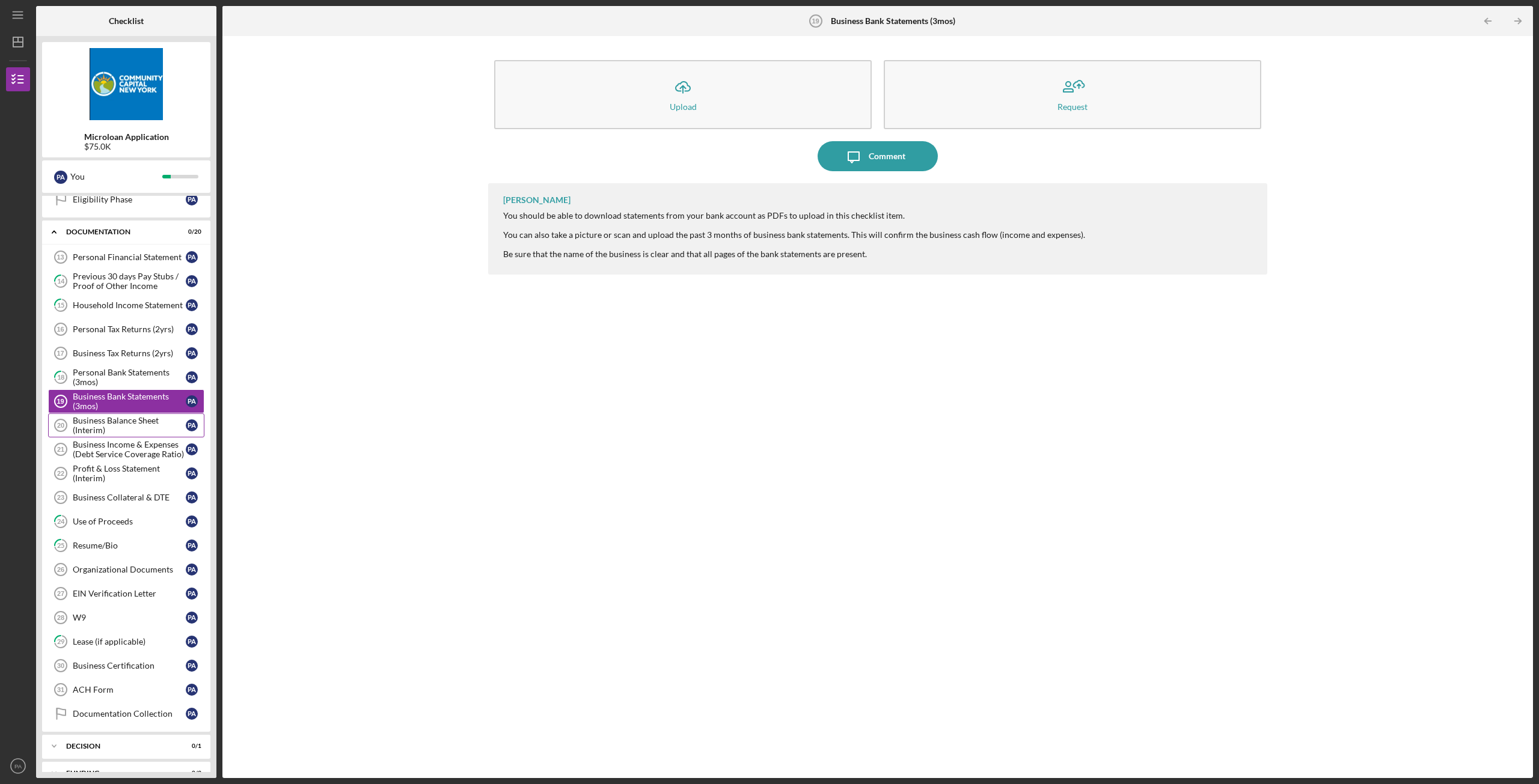
click at [114, 430] on div "Business Balance Sheet (Interim)" at bounding box center [129, 425] width 113 height 20
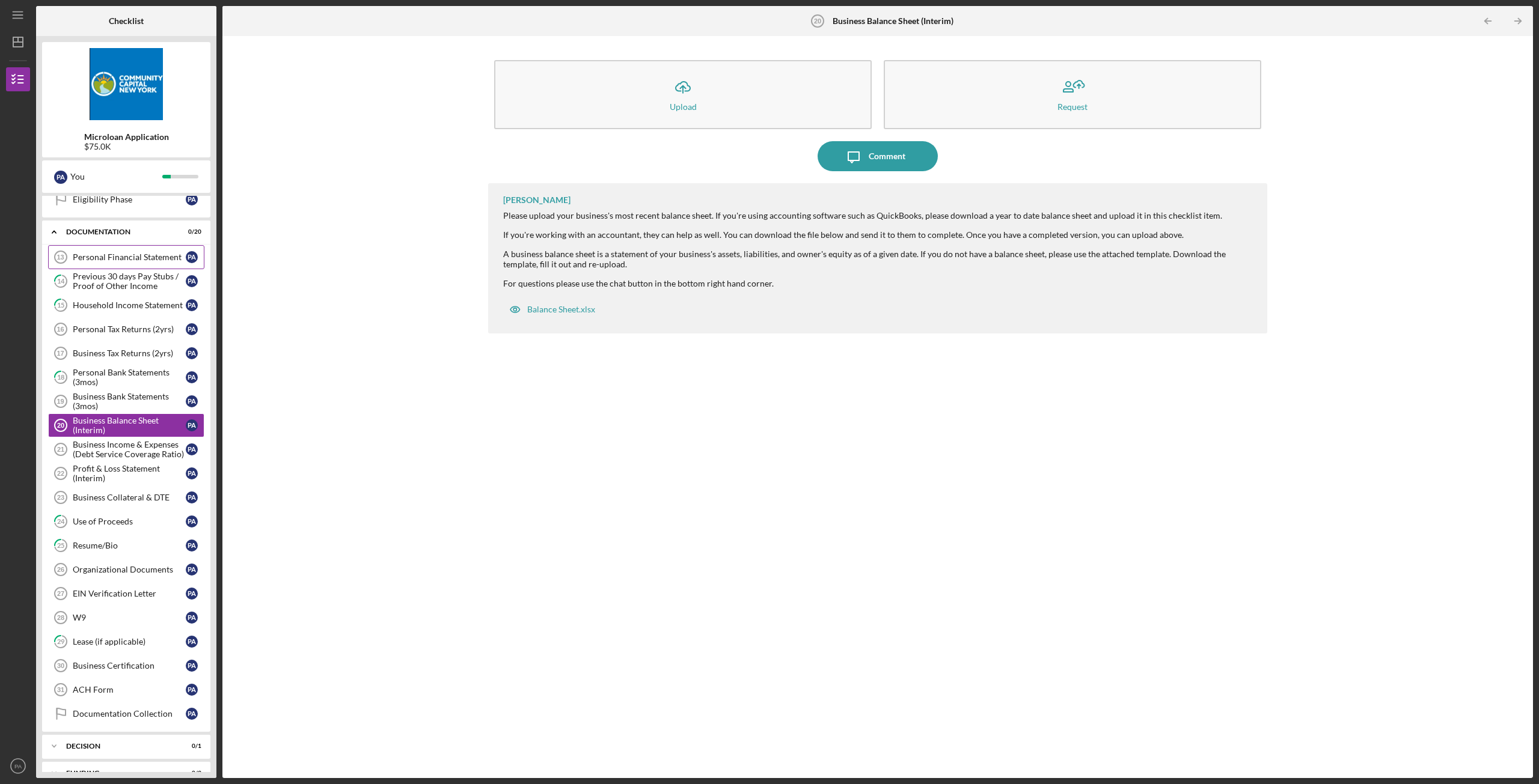
click at [122, 255] on div "Personal Financial Statement" at bounding box center [129, 257] width 113 height 9
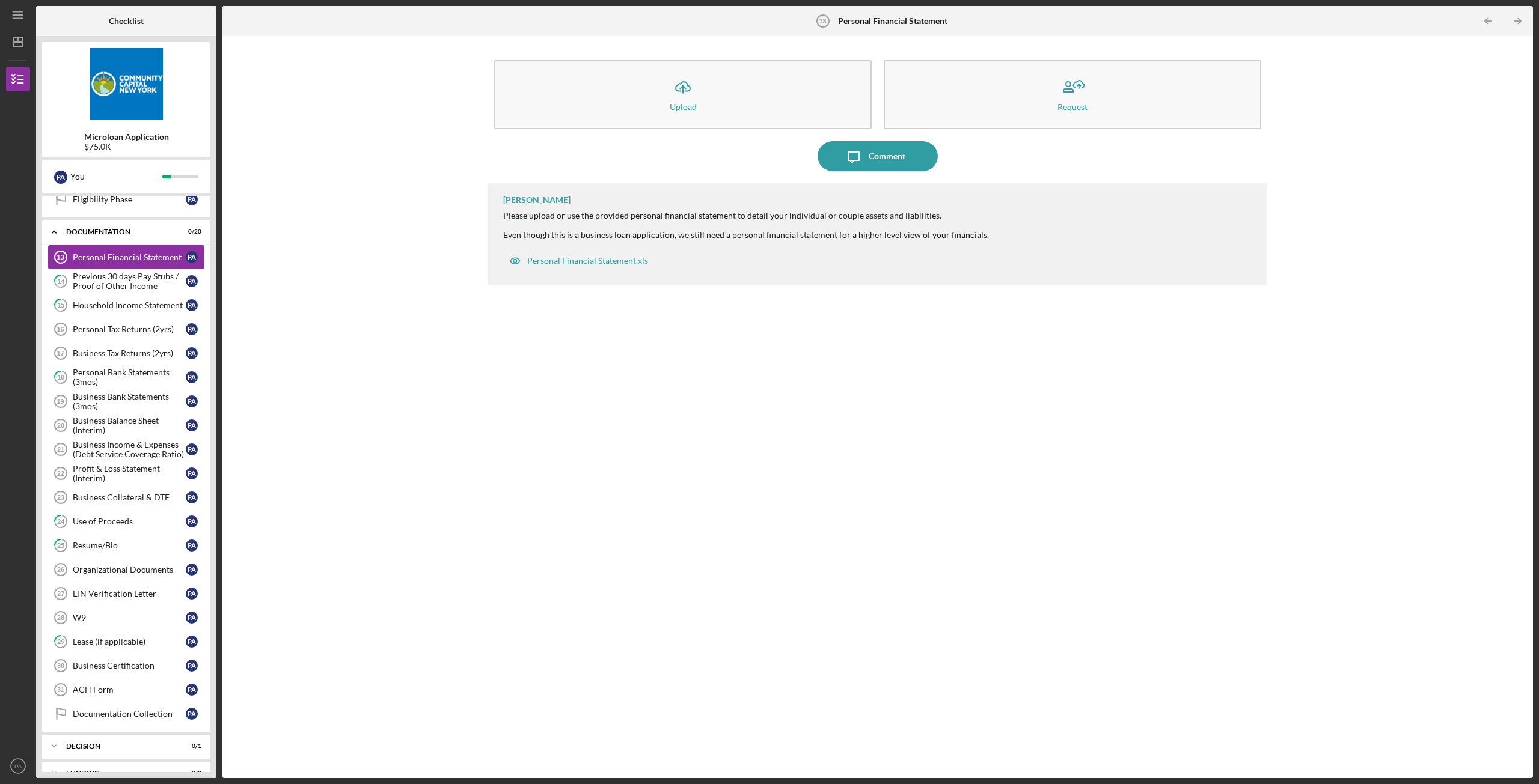
click at [128, 257] on div "Personal Financial Statement" at bounding box center [129, 257] width 113 height 9
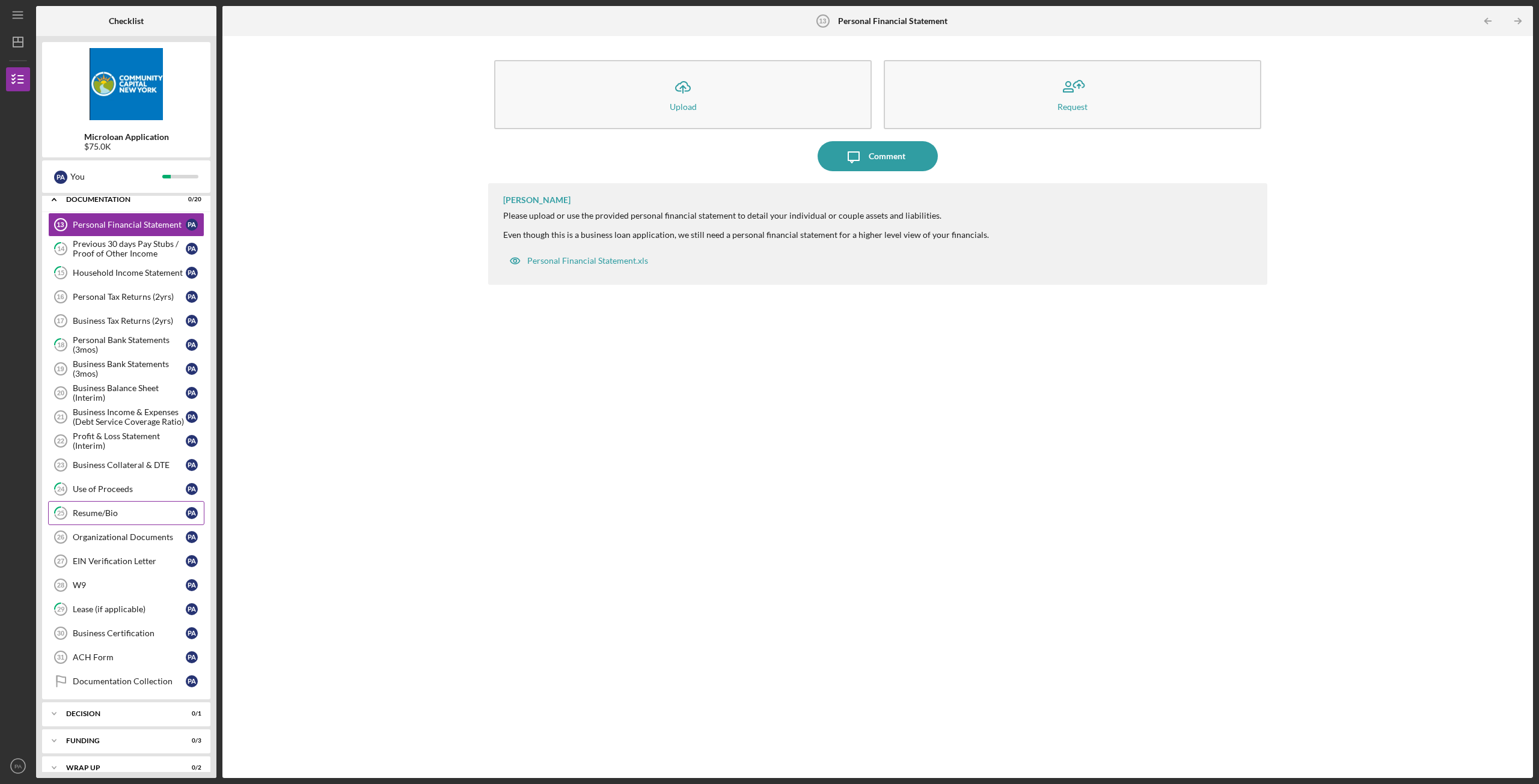
scroll to position [227, 0]
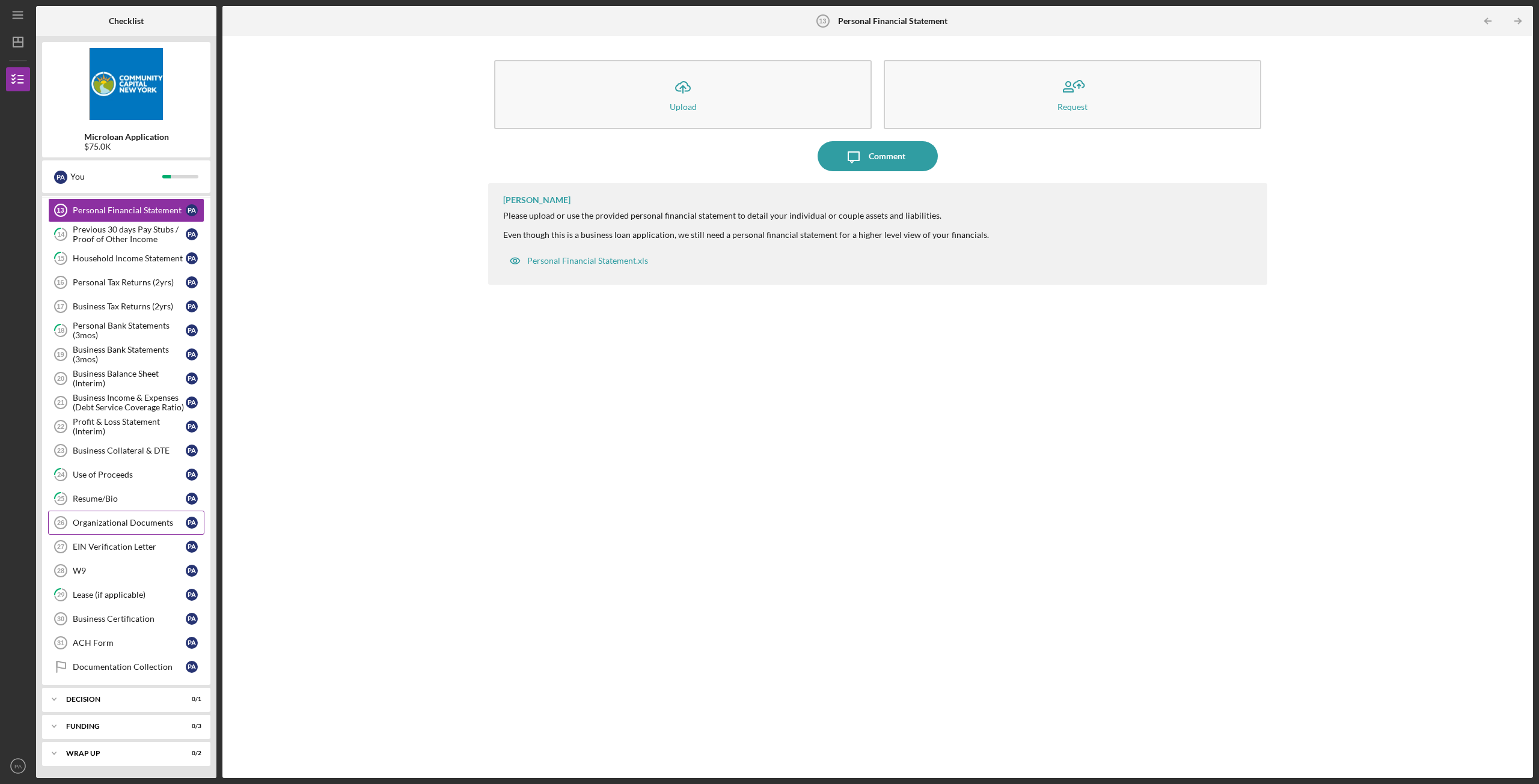
click at [129, 519] on div "Organizational Documents" at bounding box center [129, 522] width 113 height 9
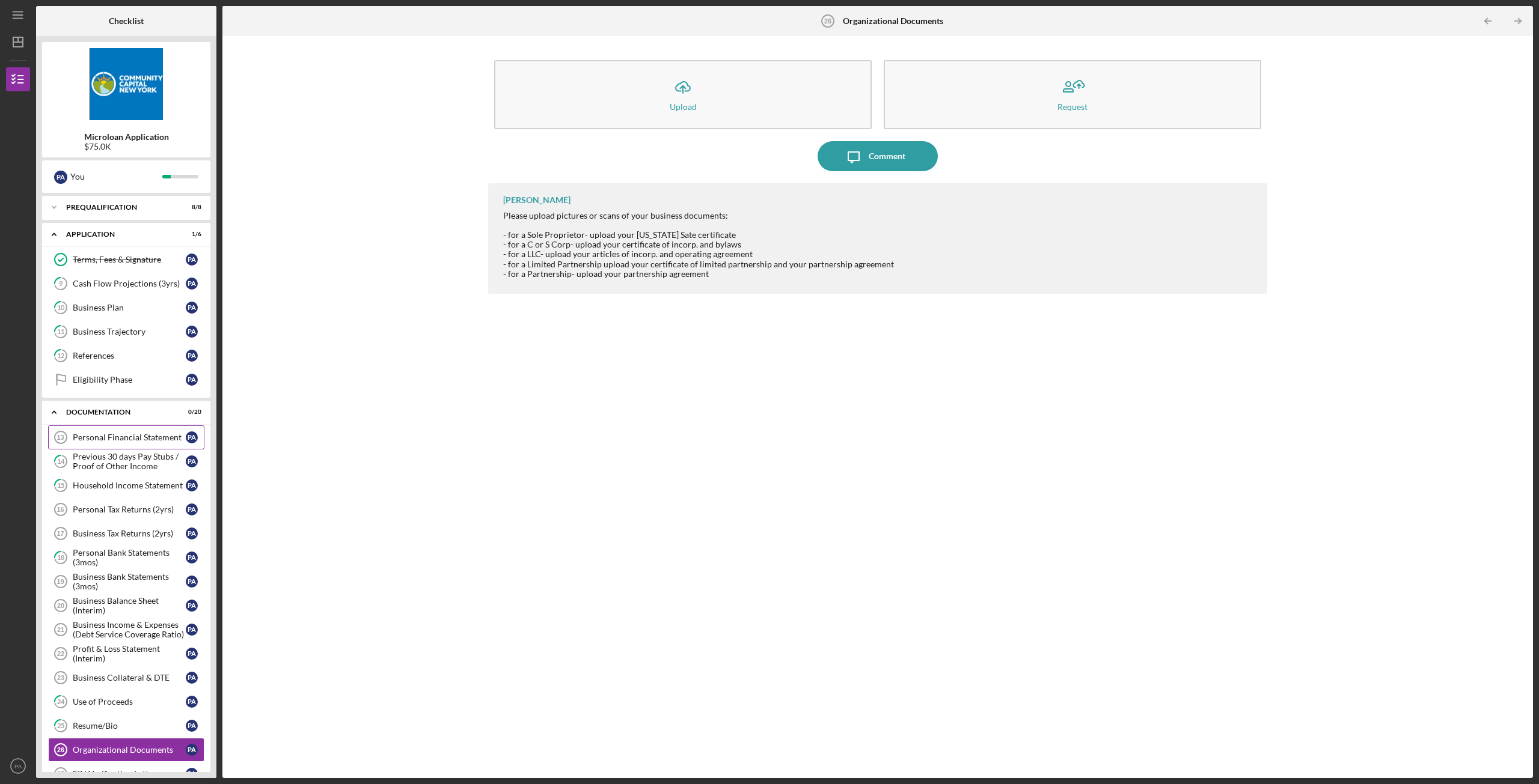
click at [124, 430] on link "Personal Financial Statement 13 Personal Financial Statement P A" at bounding box center [127, 437] width 157 height 24
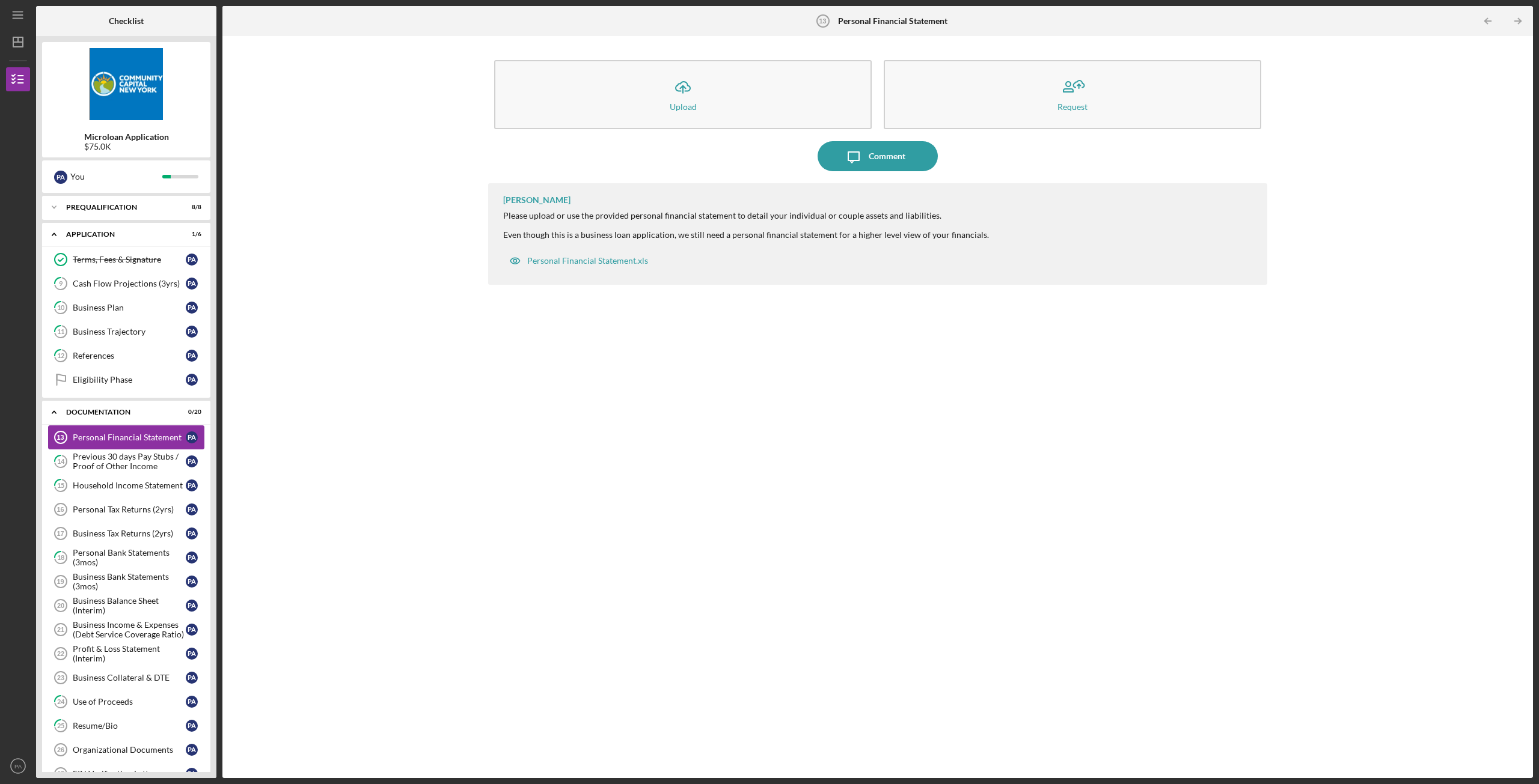
click at [118, 437] on div "Personal Financial Statement" at bounding box center [129, 437] width 113 height 9
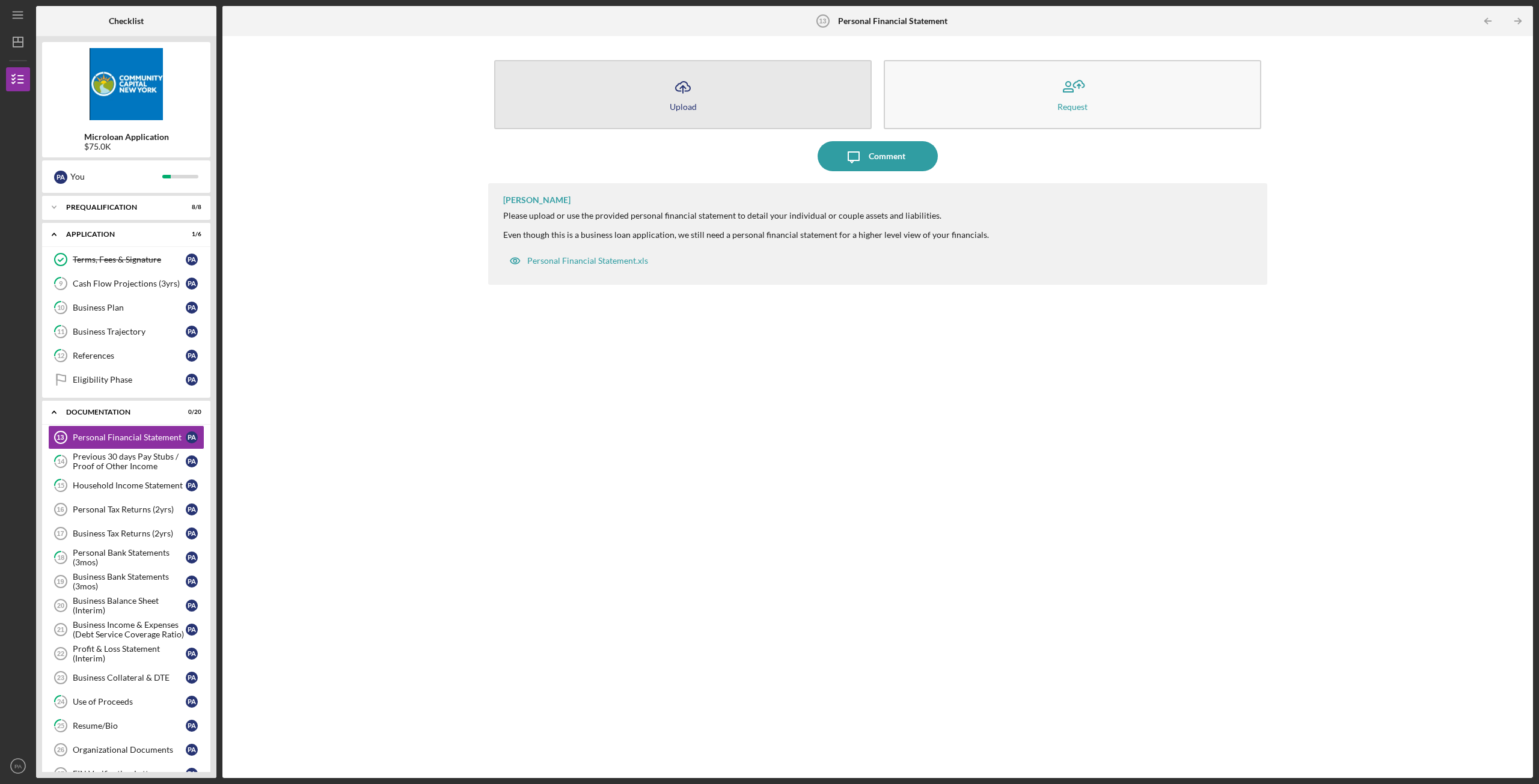
click at [753, 99] on button "Icon/Upload Upload" at bounding box center [683, 94] width 378 height 69
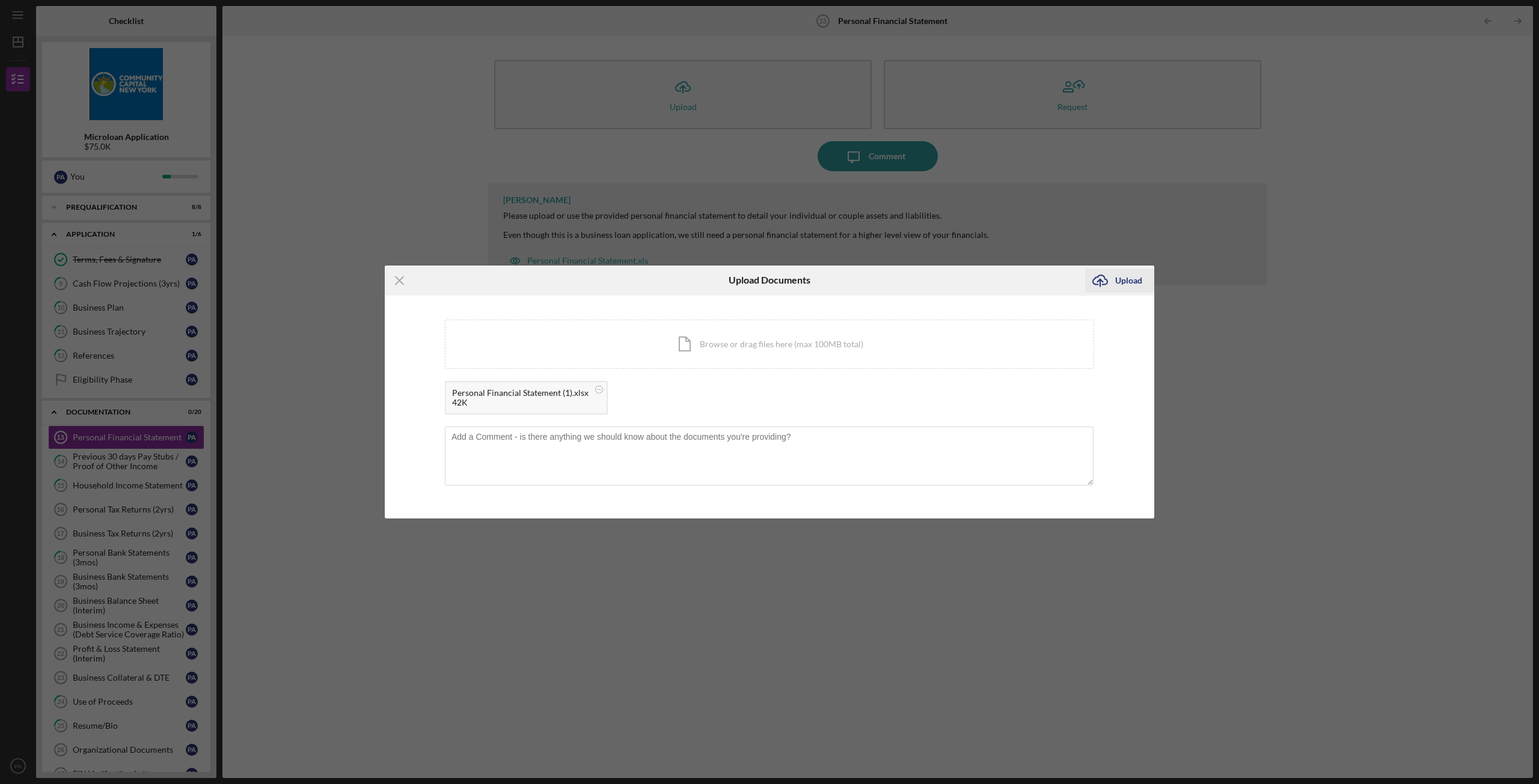
click at [764, 284] on div "Upload" at bounding box center [1129, 281] width 27 height 24
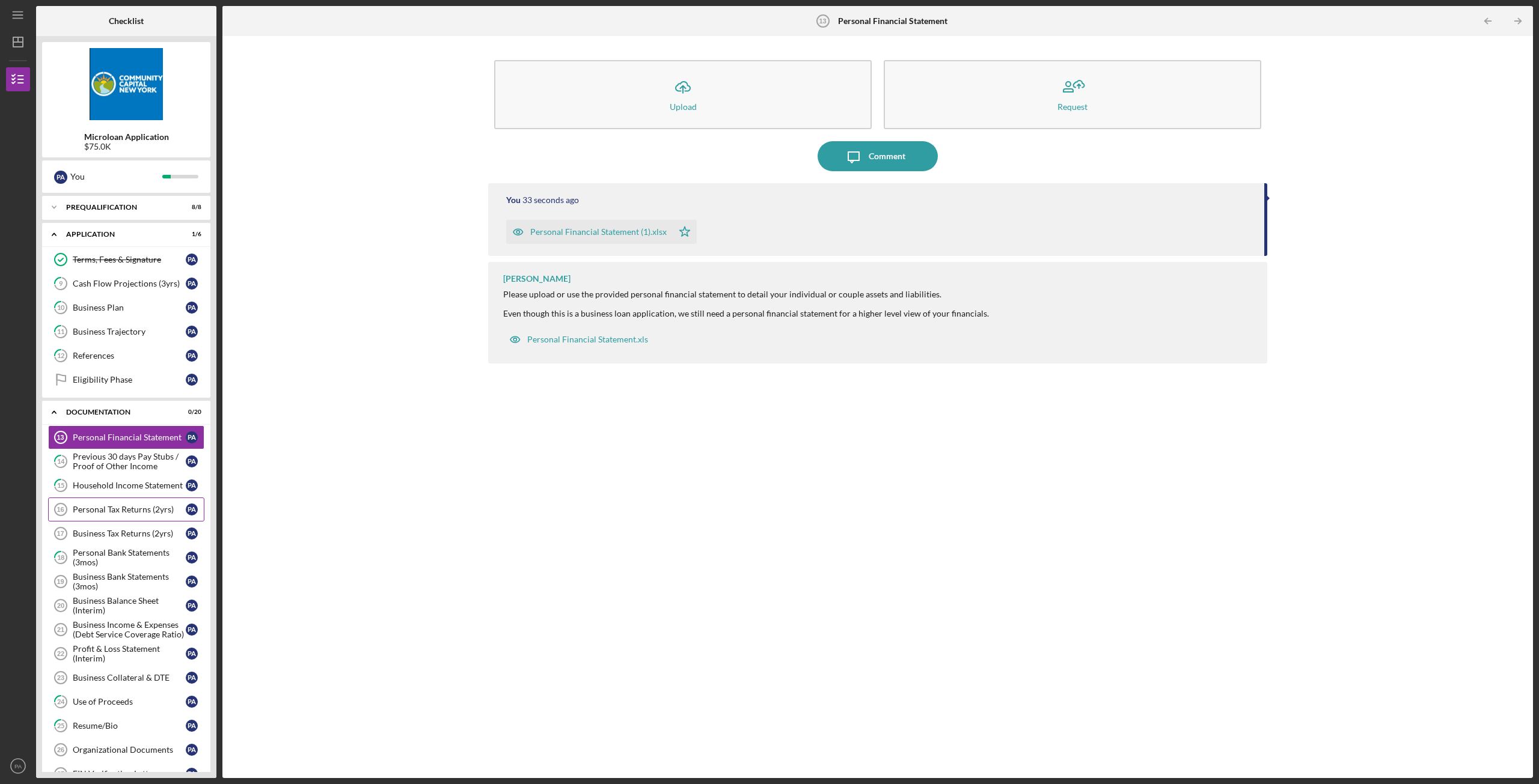
click at [105, 509] on div "Personal Tax Returns (2yrs)" at bounding box center [129, 509] width 113 height 9
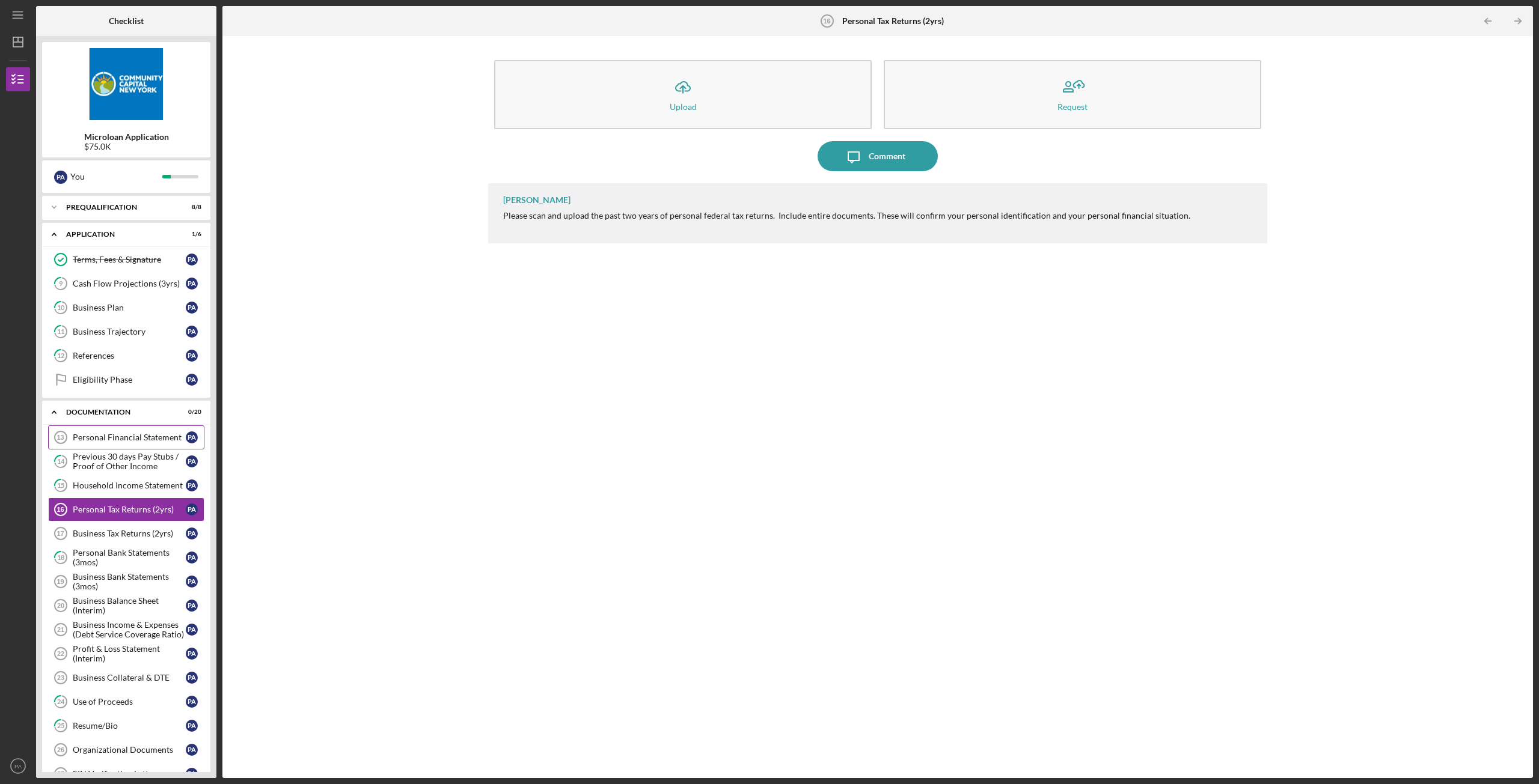
click at [122, 441] on div "Personal Financial Statement" at bounding box center [129, 437] width 113 height 9
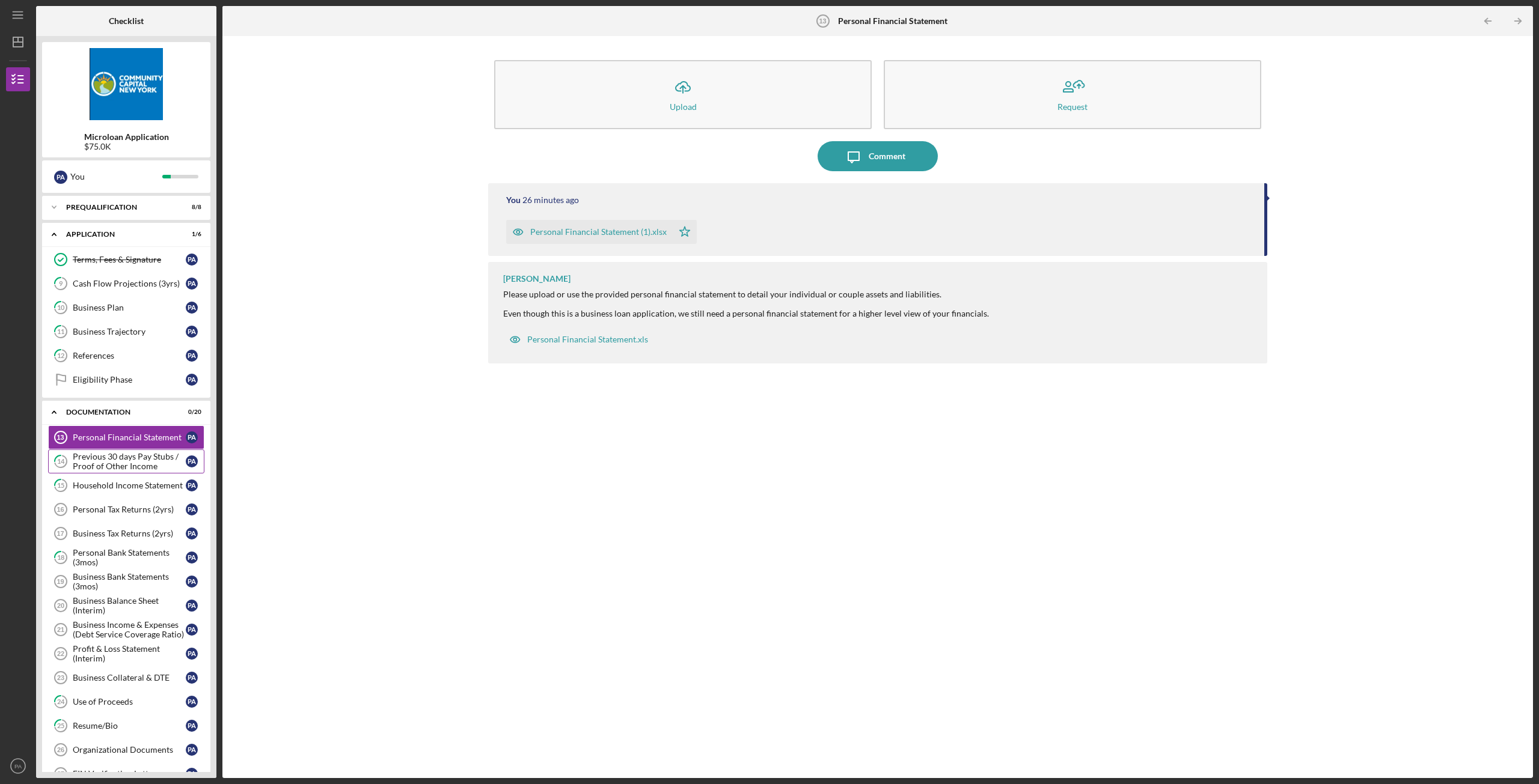
click at [119, 454] on div "Previous 30 days Pay Stubs / Proof of Other Income" at bounding box center [129, 461] width 113 height 20
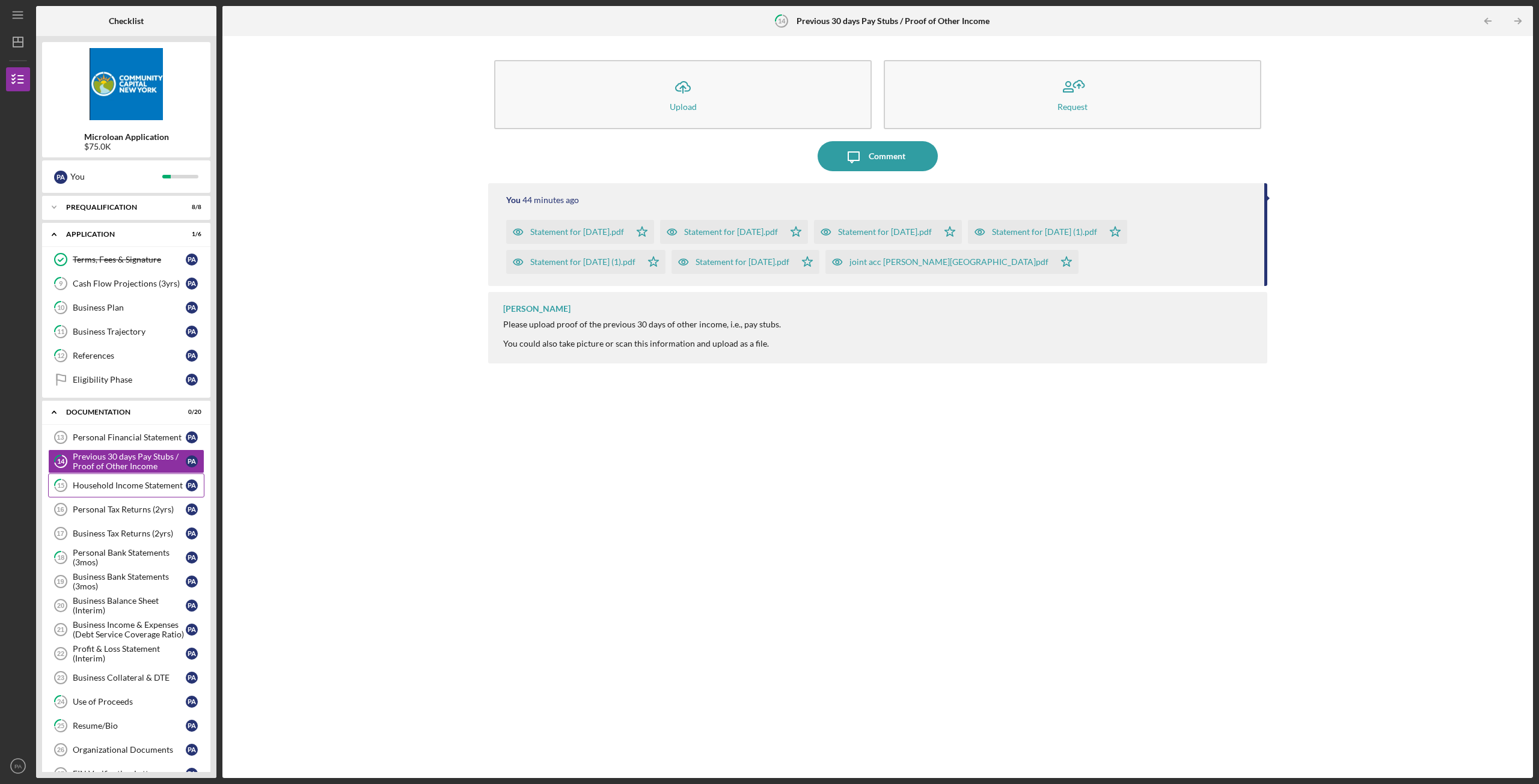
click at [123, 482] on div "Household Income Statement" at bounding box center [129, 485] width 113 height 9
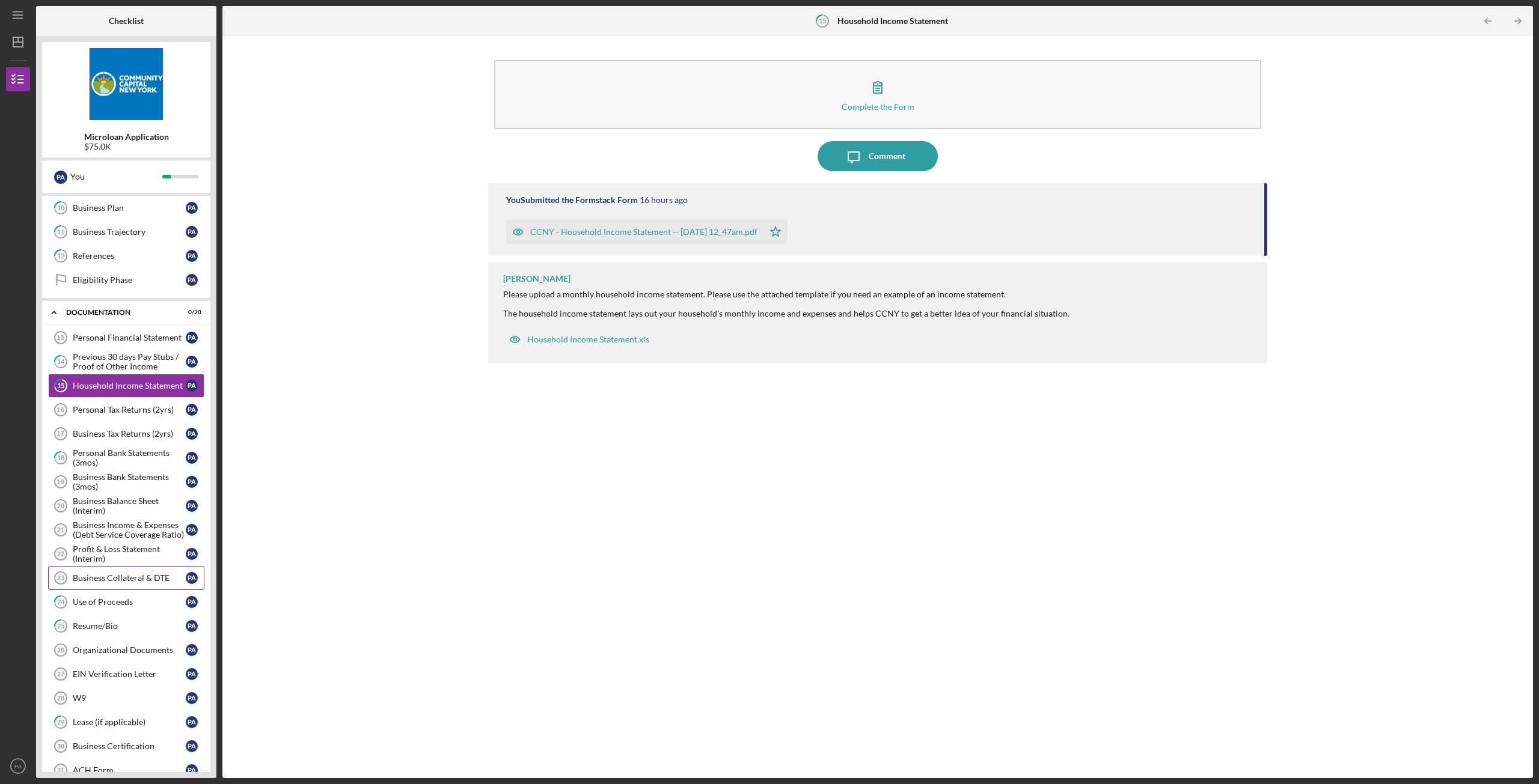
scroll to position [180, 0]
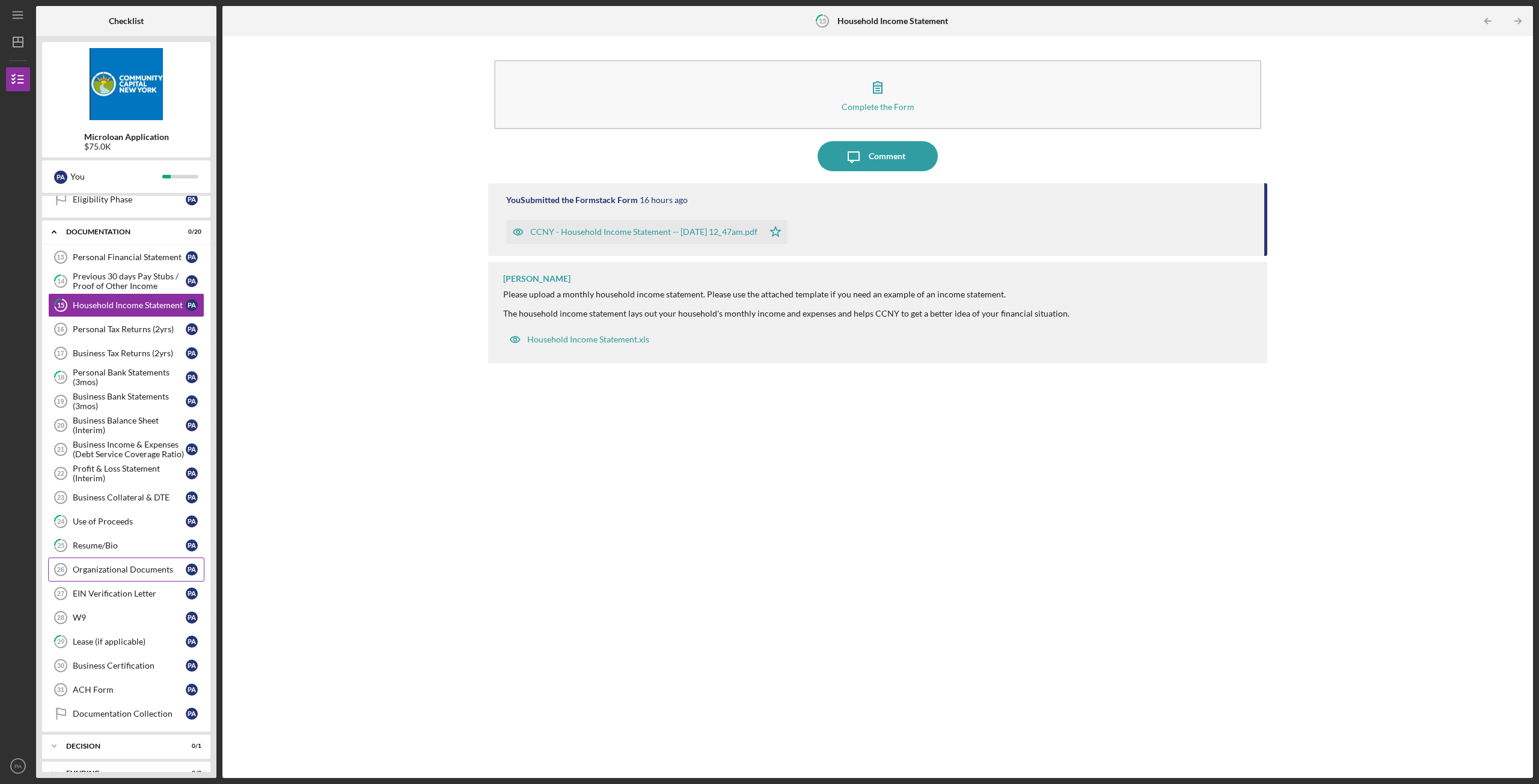
click at [140, 519] on link "Organizational Documents 26 Organizational Documents P A" at bounding box center [127, 570] width 157 height 24
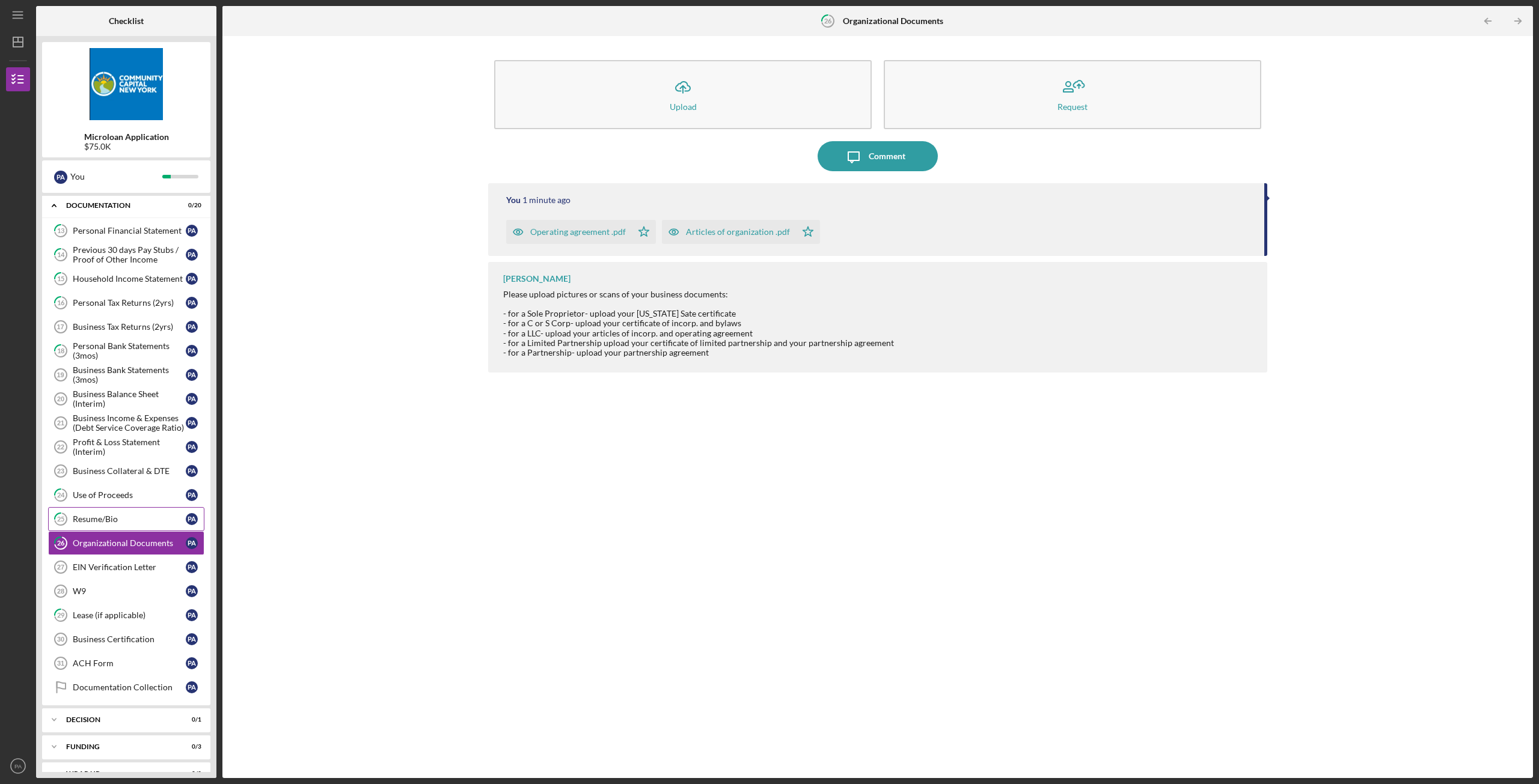
scroll to position [227, 0]
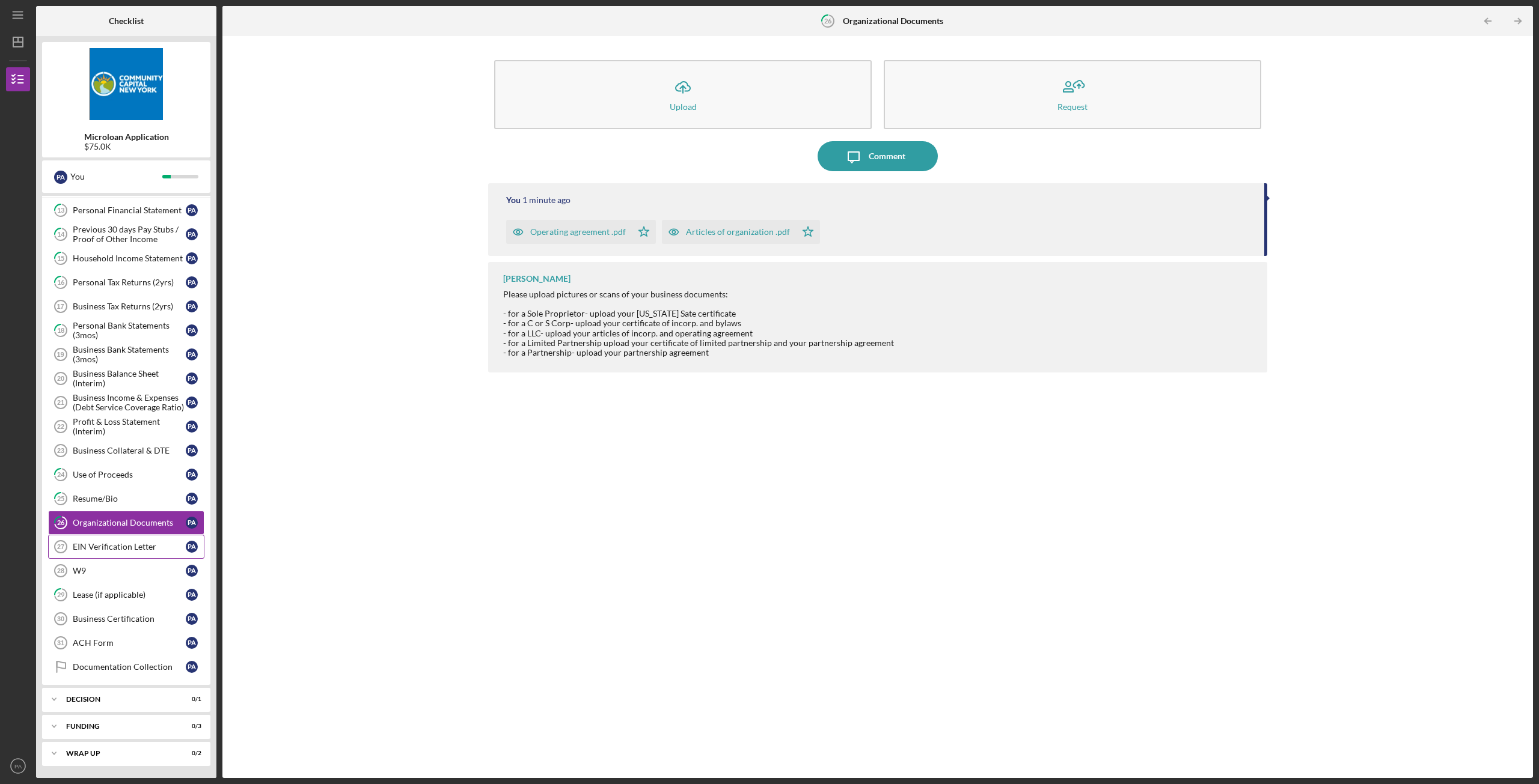
click at [112, 554] on link "EIN Verification Letter 27 EIN Verification Letter P A" at bounding box center [127, 547] width 157 height 24
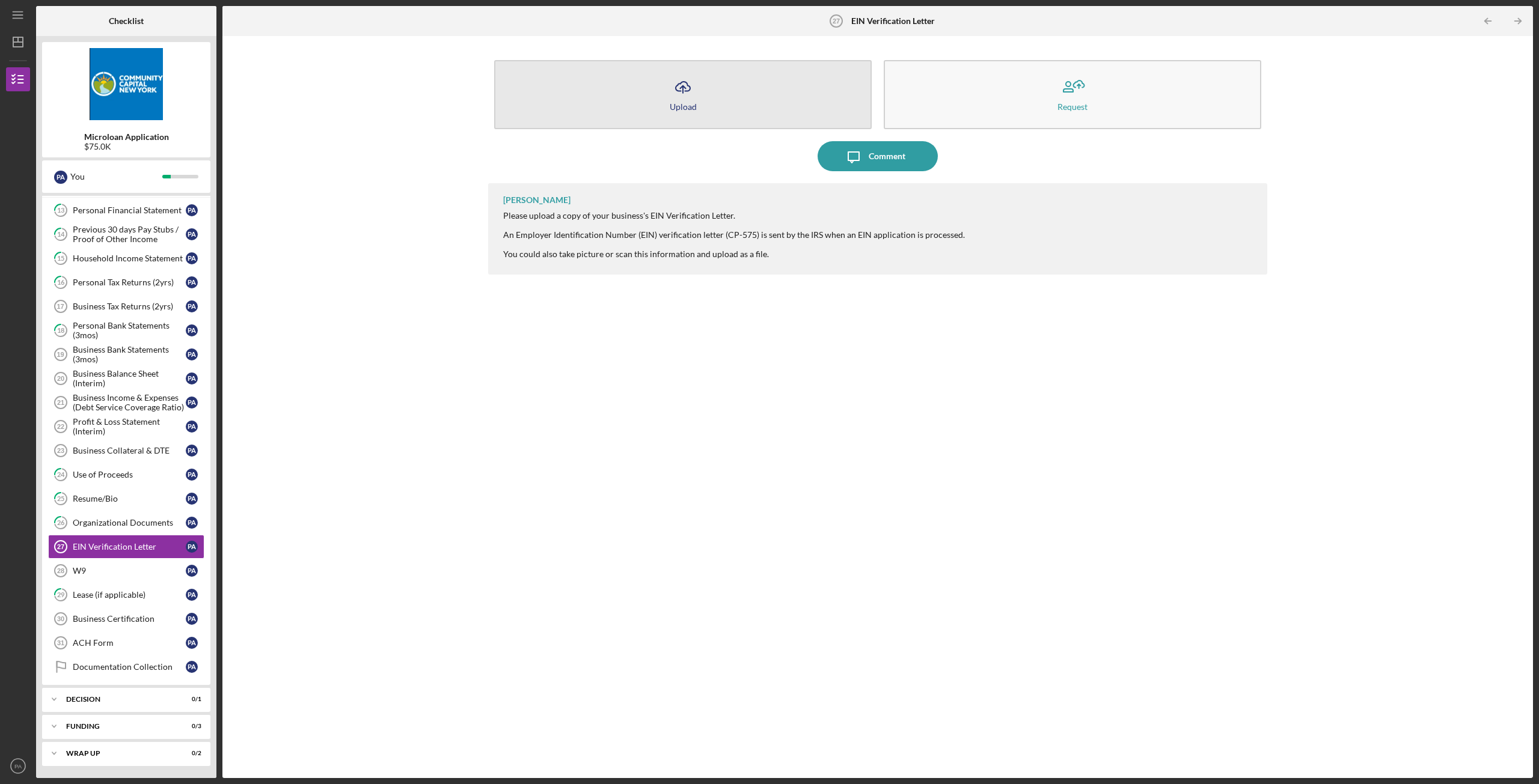
click at [747, 70] on button "Icon/Upload Upload" at bounding box center [683, 94] width 378 height 69
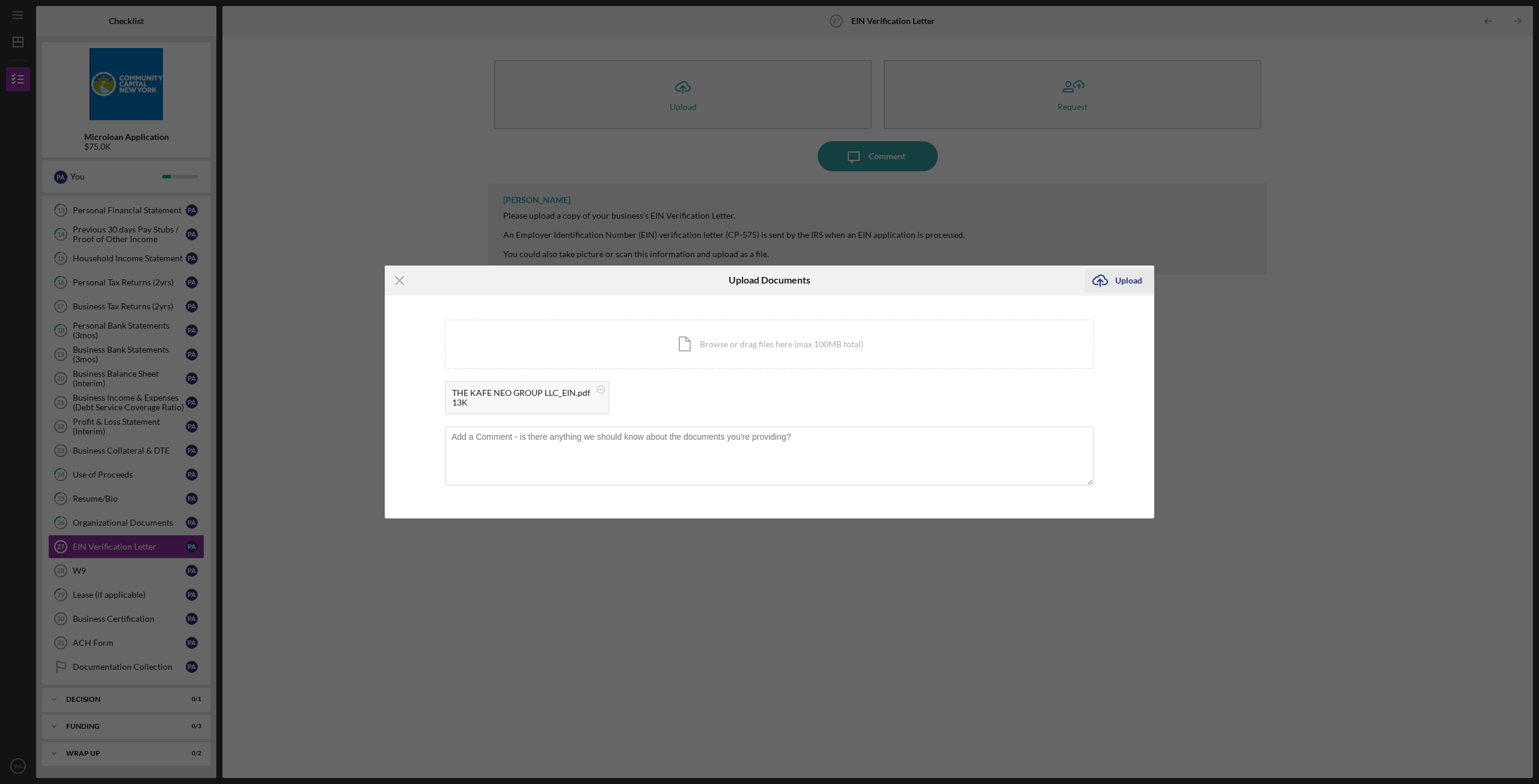
click at [1136, 284] on div "Upload" at bounding box center [1129, 281] width 27 height 24
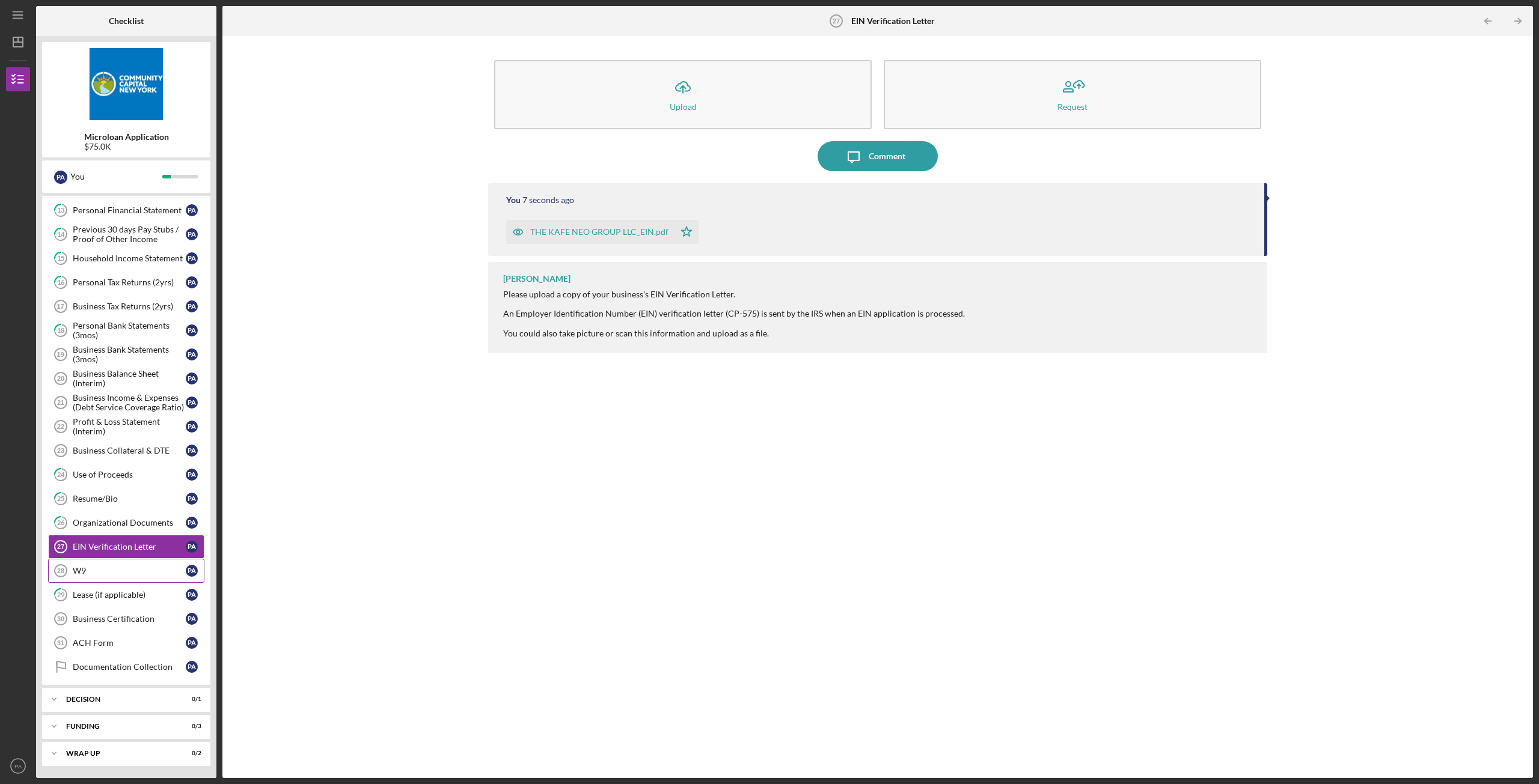
click at [94, 573] on div "W9" at bounding box center [129, 571] width 113 height 9
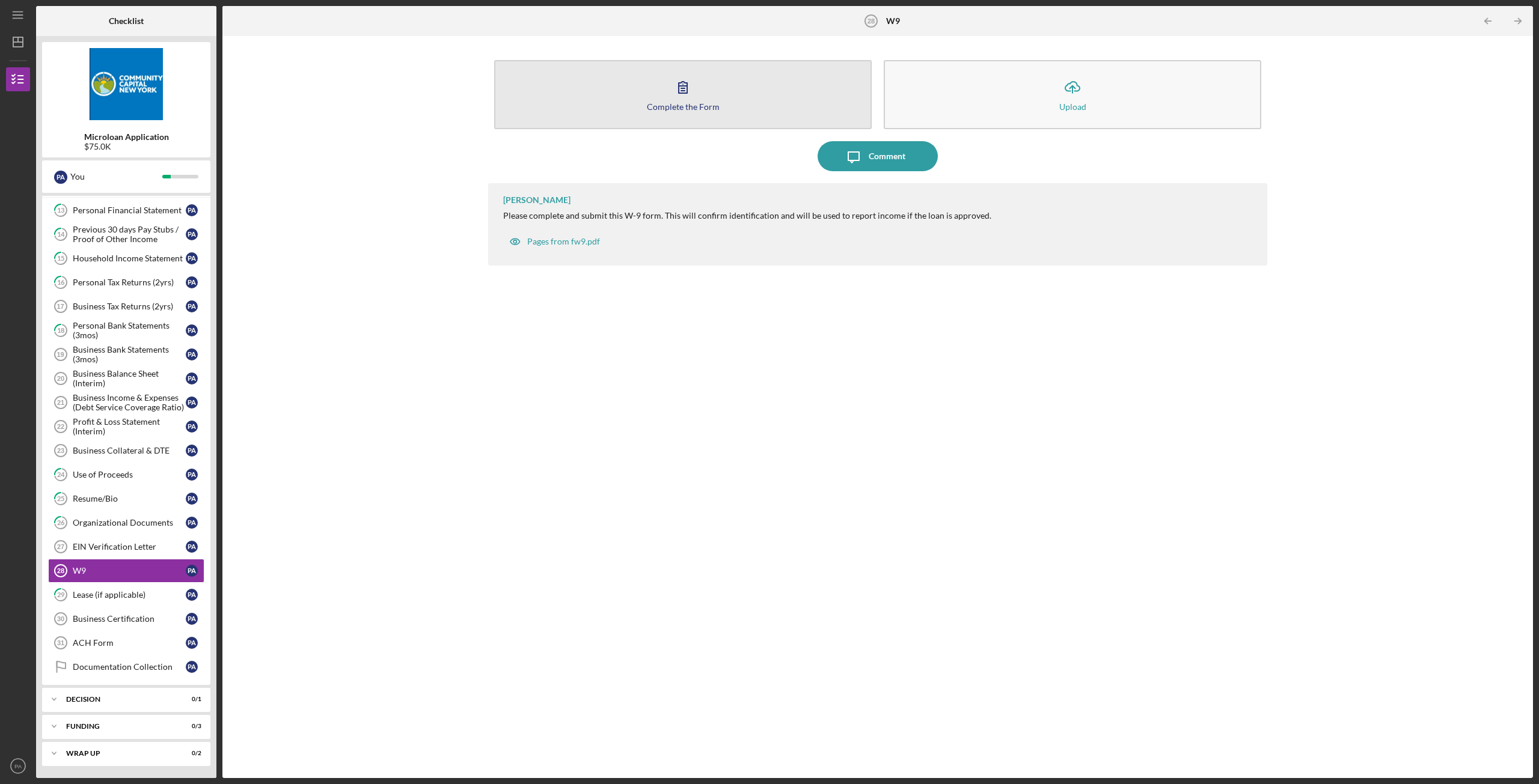
click at [693, 112] on button "Complete the Form Form" at bounding box center [683, 94] width 378 height 69
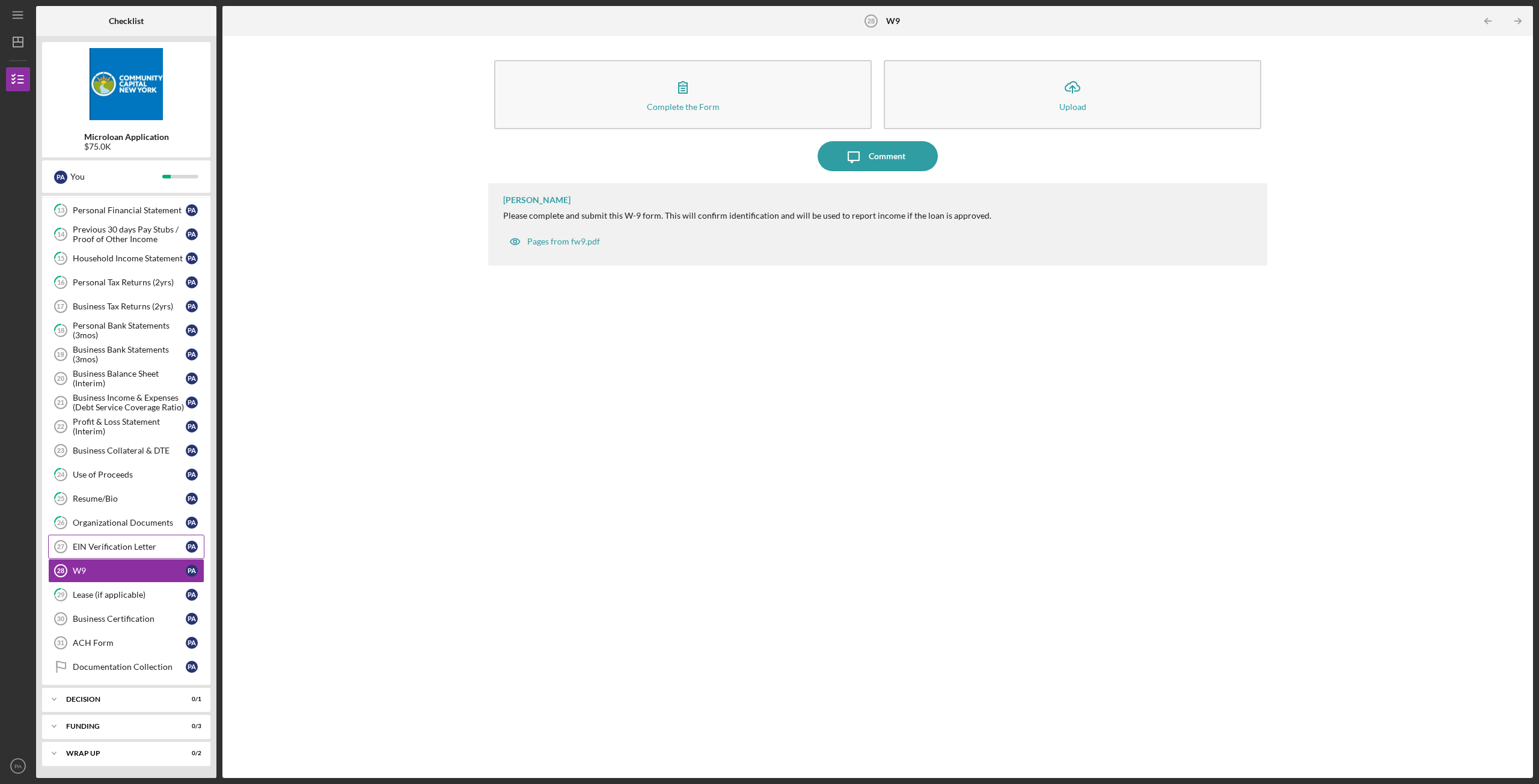
click at [131, 547] on div "EIN Verification Letter" at bounding box center [129, 546] width 113 height 9
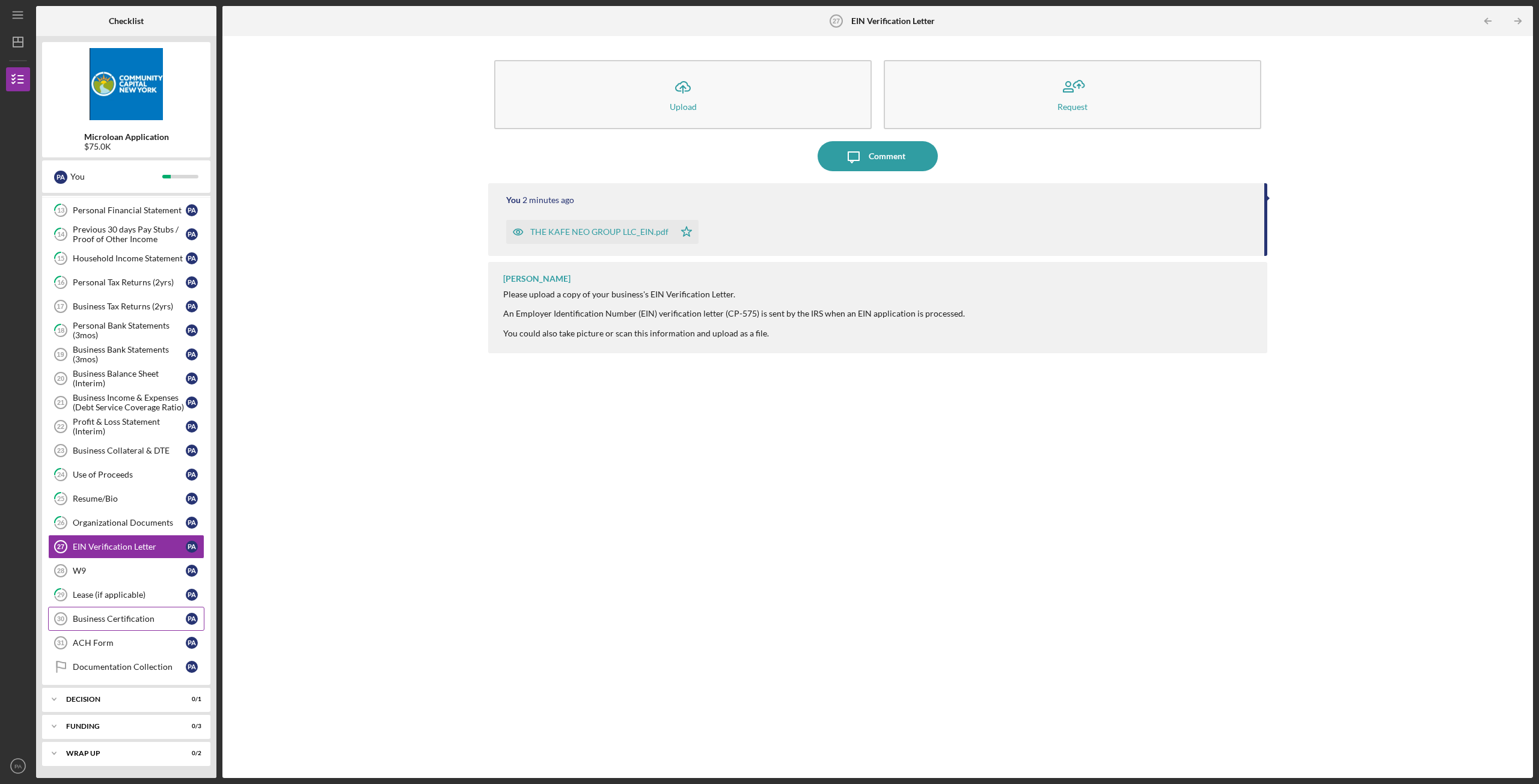
click at [111, 624] on link "Business Certification 30 Business Certification P A" at bounding box center [127, 619] width 157 height 24
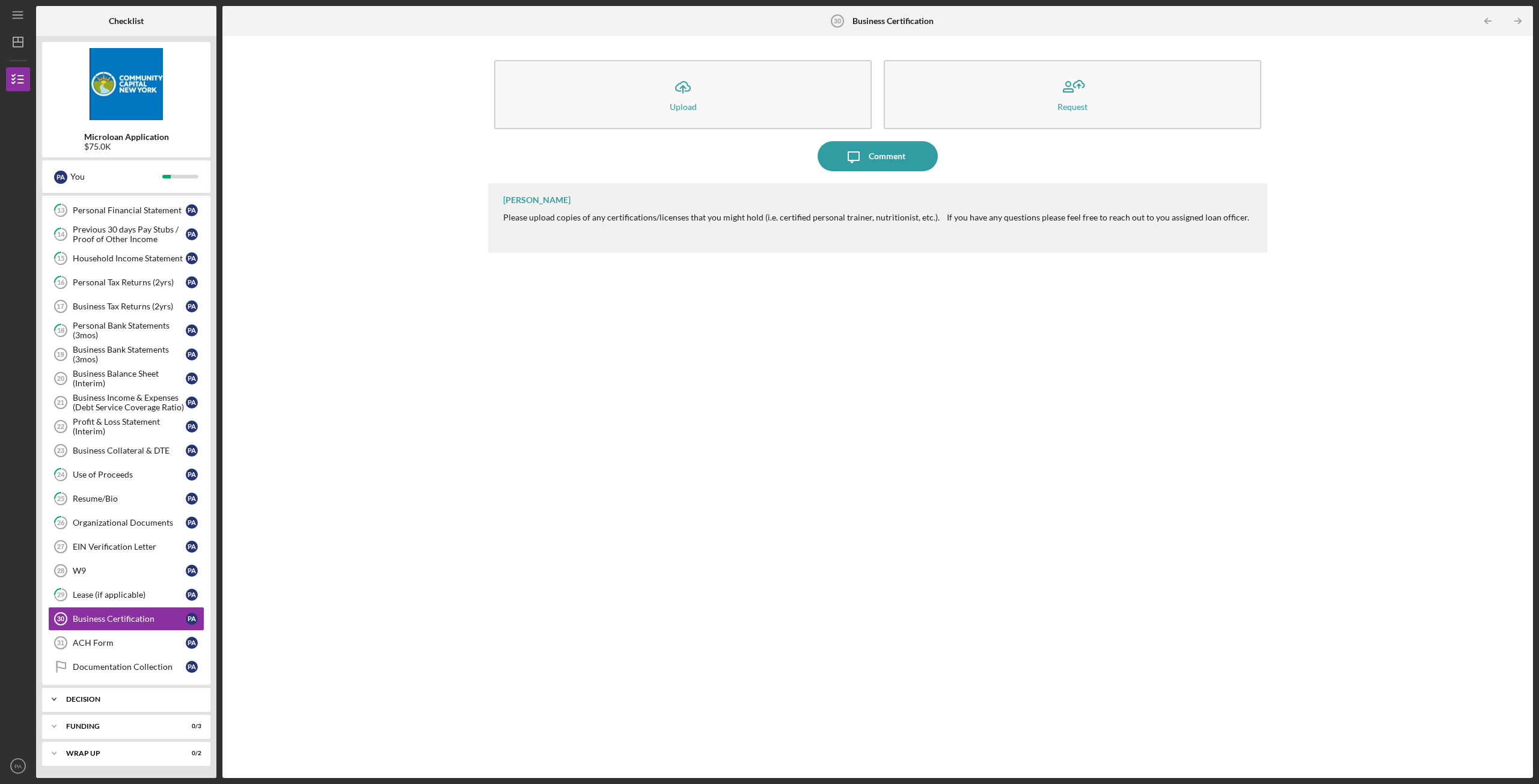
click at [105, 696] on div "Decision" at bounding box center [131, 699] width 129 height 7
click at [106, 701] on div "Decision" at bounding box center [131, 699] width 129 height 7
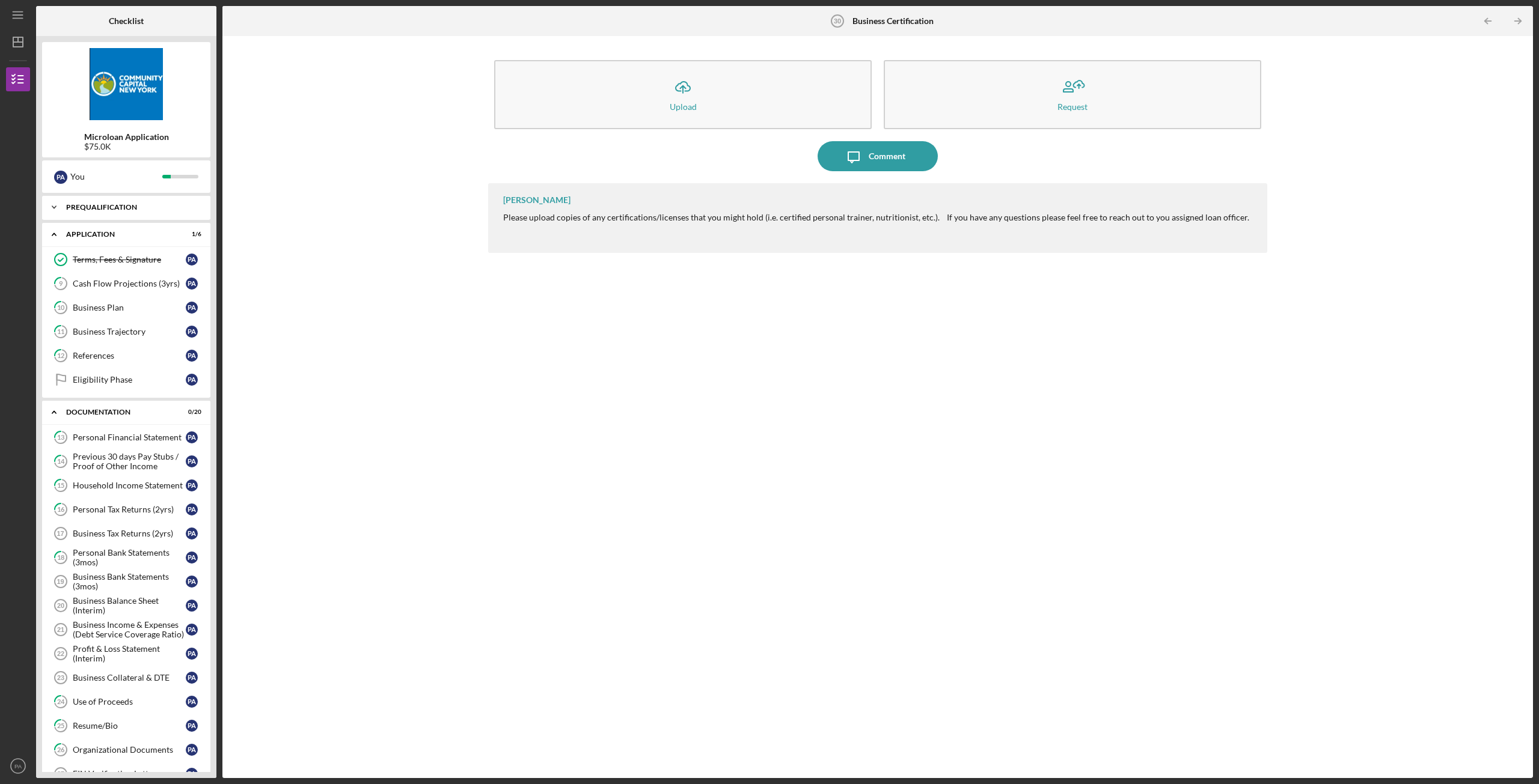
click at [109, 202] on div "Icon/Expander Prequalification 8 / 8" at bounding box center [126, 207] width 168 height 24
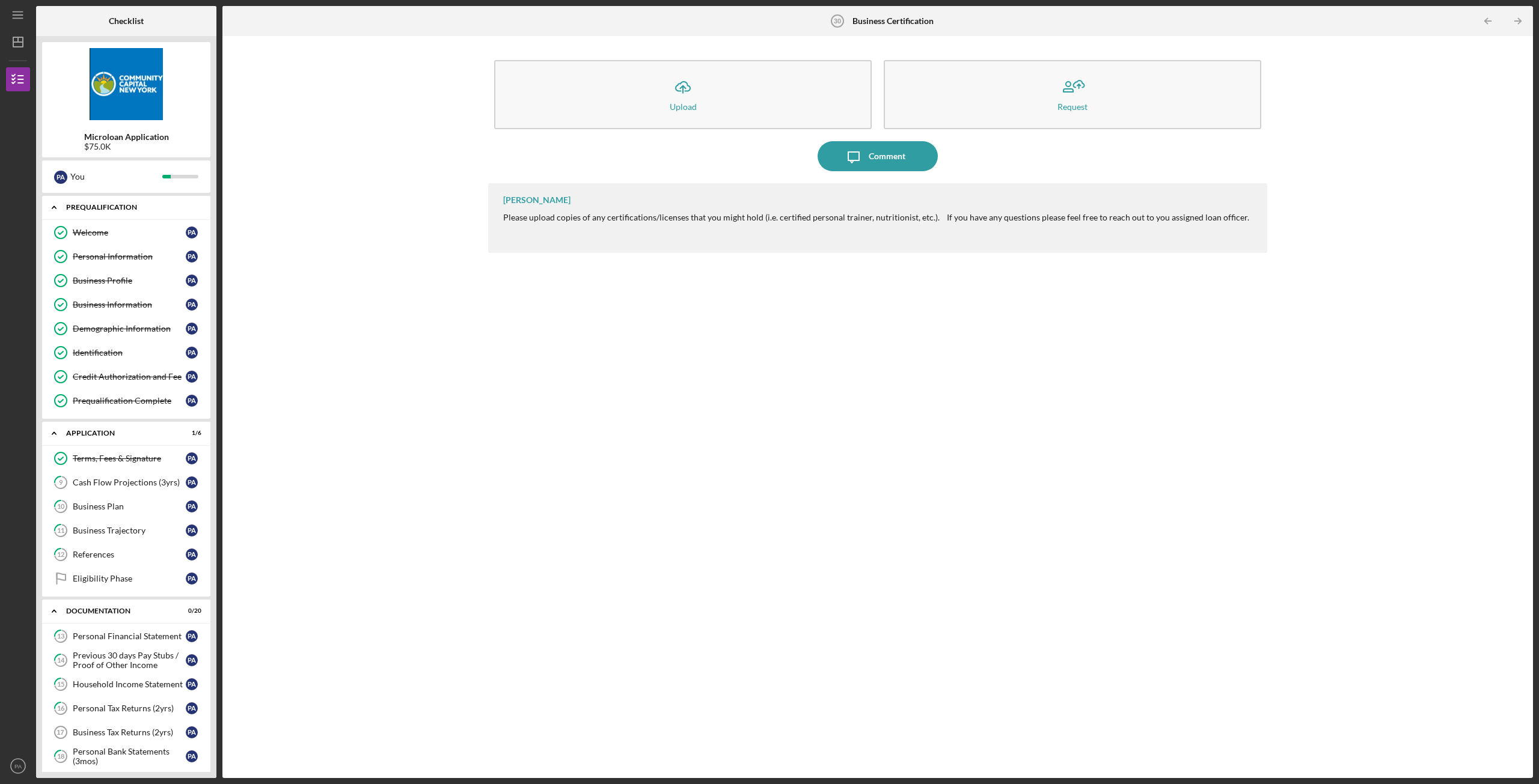
click at [109, 202] on div "Icon/Expander Prequalification 8 / 8" at bounding box center [126, 207] width 168 height 25
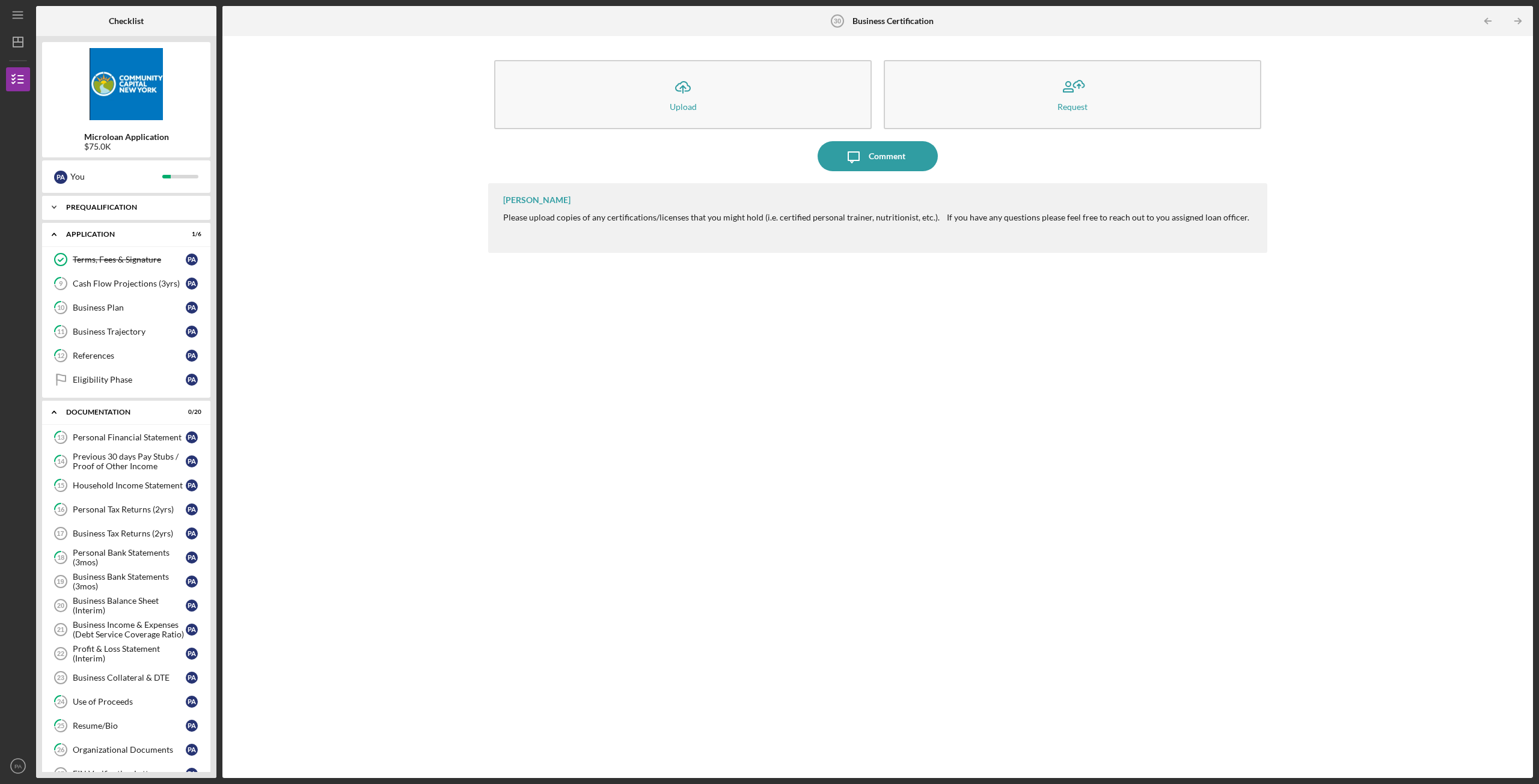
click at [109, 202] on div "Icon/Expander Prequalification 8 / 8" at bounding box center [126, 207] width 168 height 24
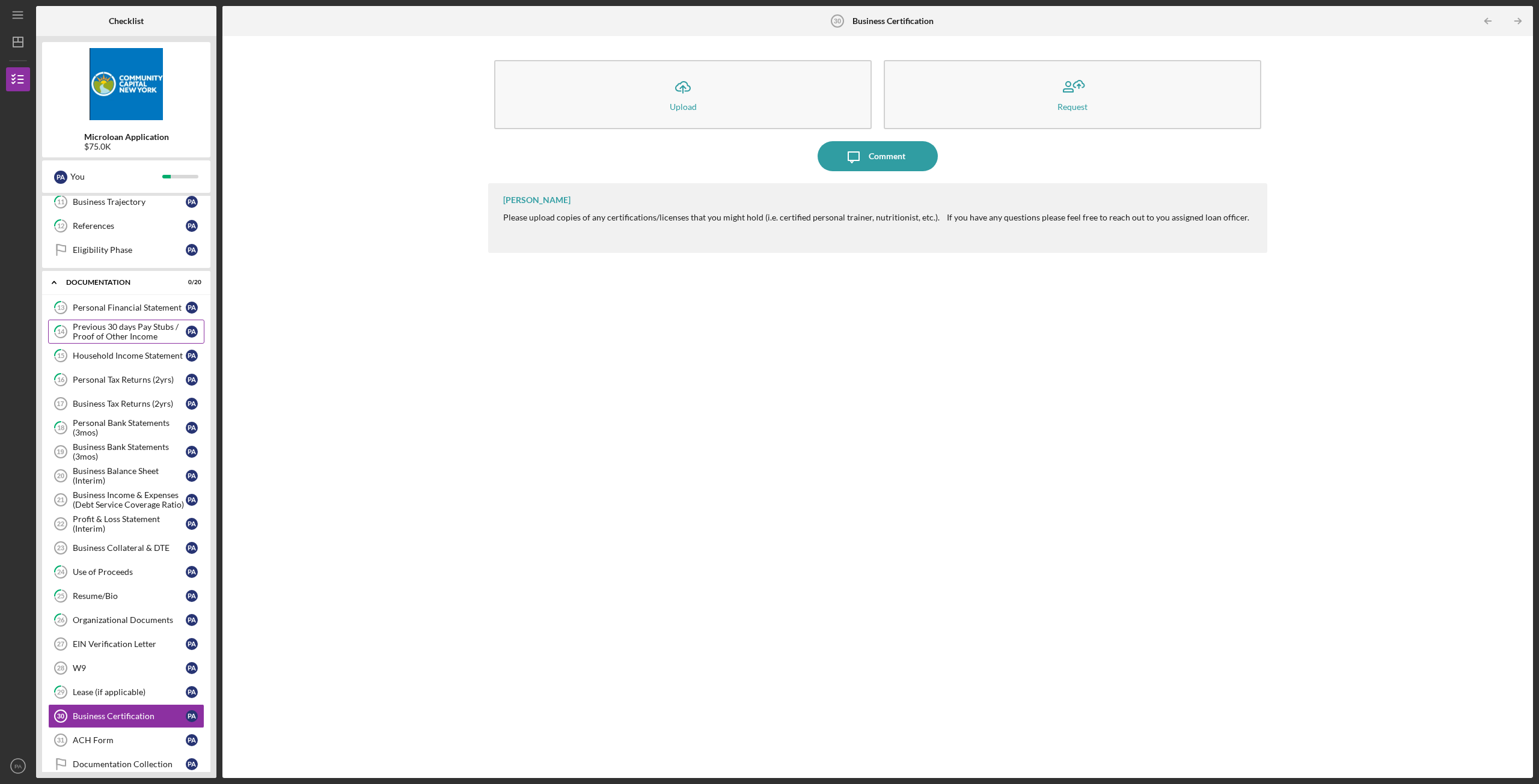
scroll to position [361, 0]
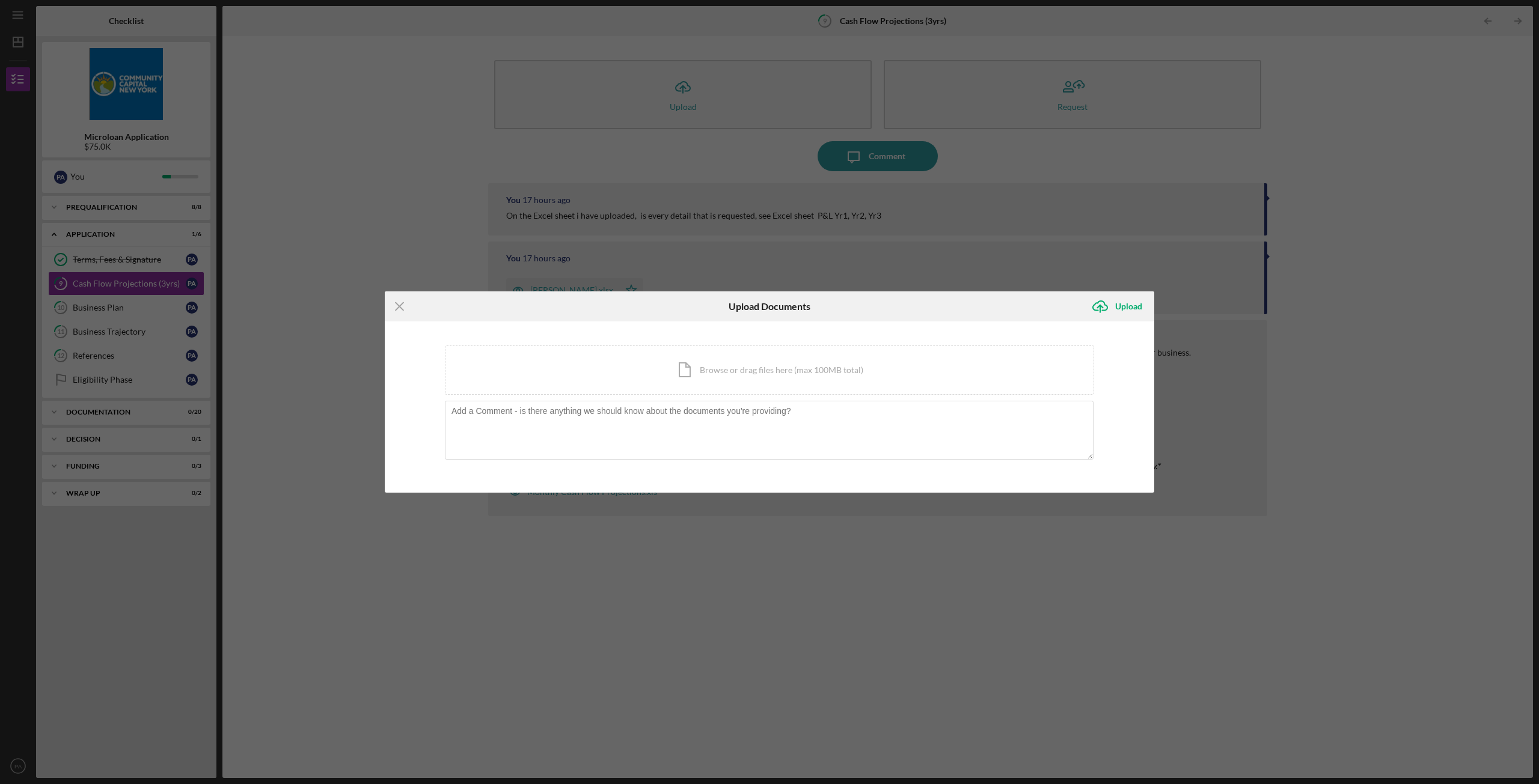
drag, startPoint x: 393, startPoint y: 305, endPoint x: 384, endPoint y: 281, distance: 25.6
click at [394, 306] on icon "Icon/Menu Close" at bounding box center [399, 306] width 30 height 30
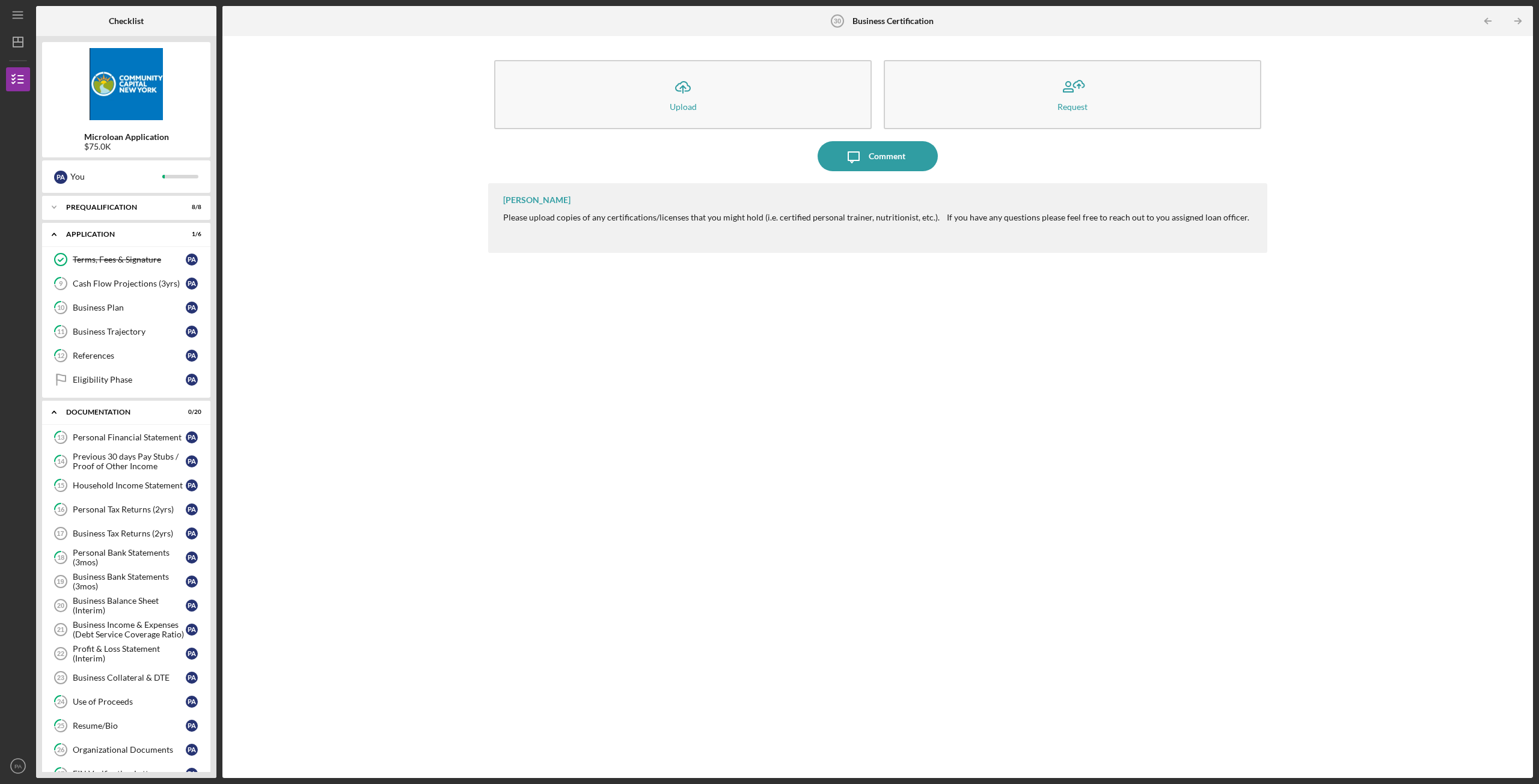
scroll to position [207, 0]
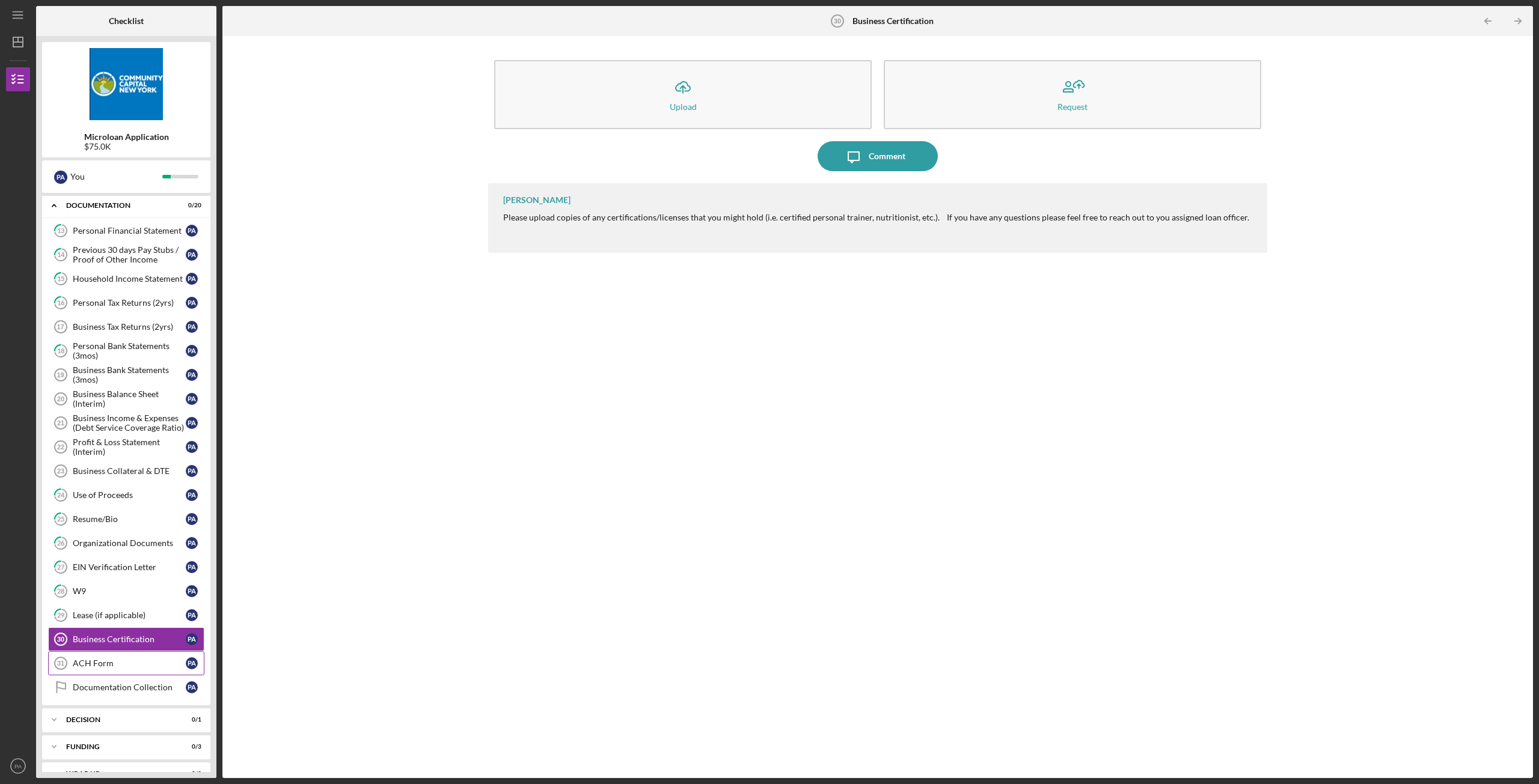
click at [114, 665] on div "ACH Form" at bounding box center [129, 663] width 113 height 9
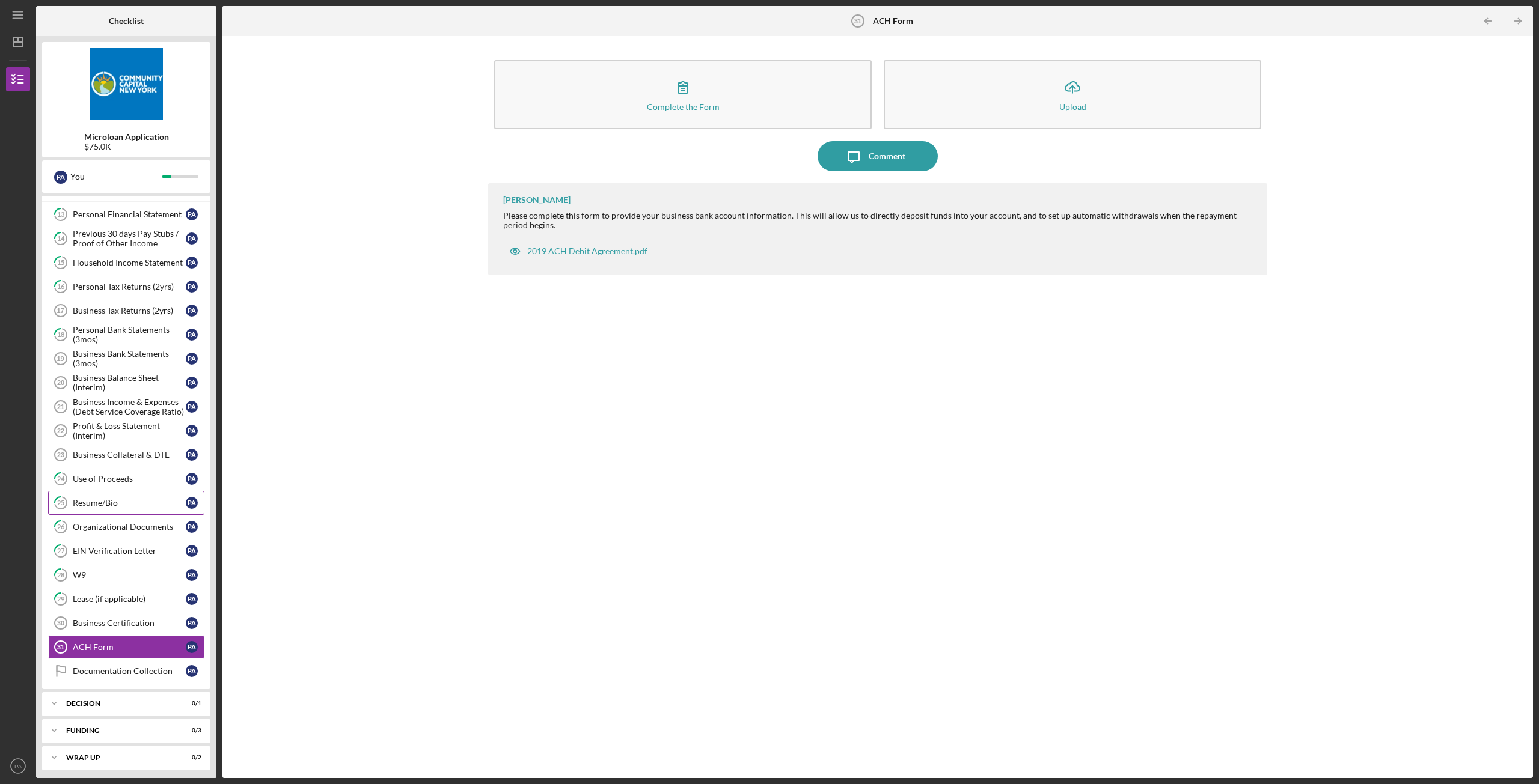
scroll to position [227, 0]
click at [102, 698] on div "Decision" at bounding box center [131, 699] width 129 height 7
click at [102, 722] on div "Icon/Expander Funding 0 / 3" at bounding box center [126, 726] width 168 height 24
click at [102, 722] on div "Icon/Expander Funding 0 / 3" at bounding box center [126, 726] width 168 height 25
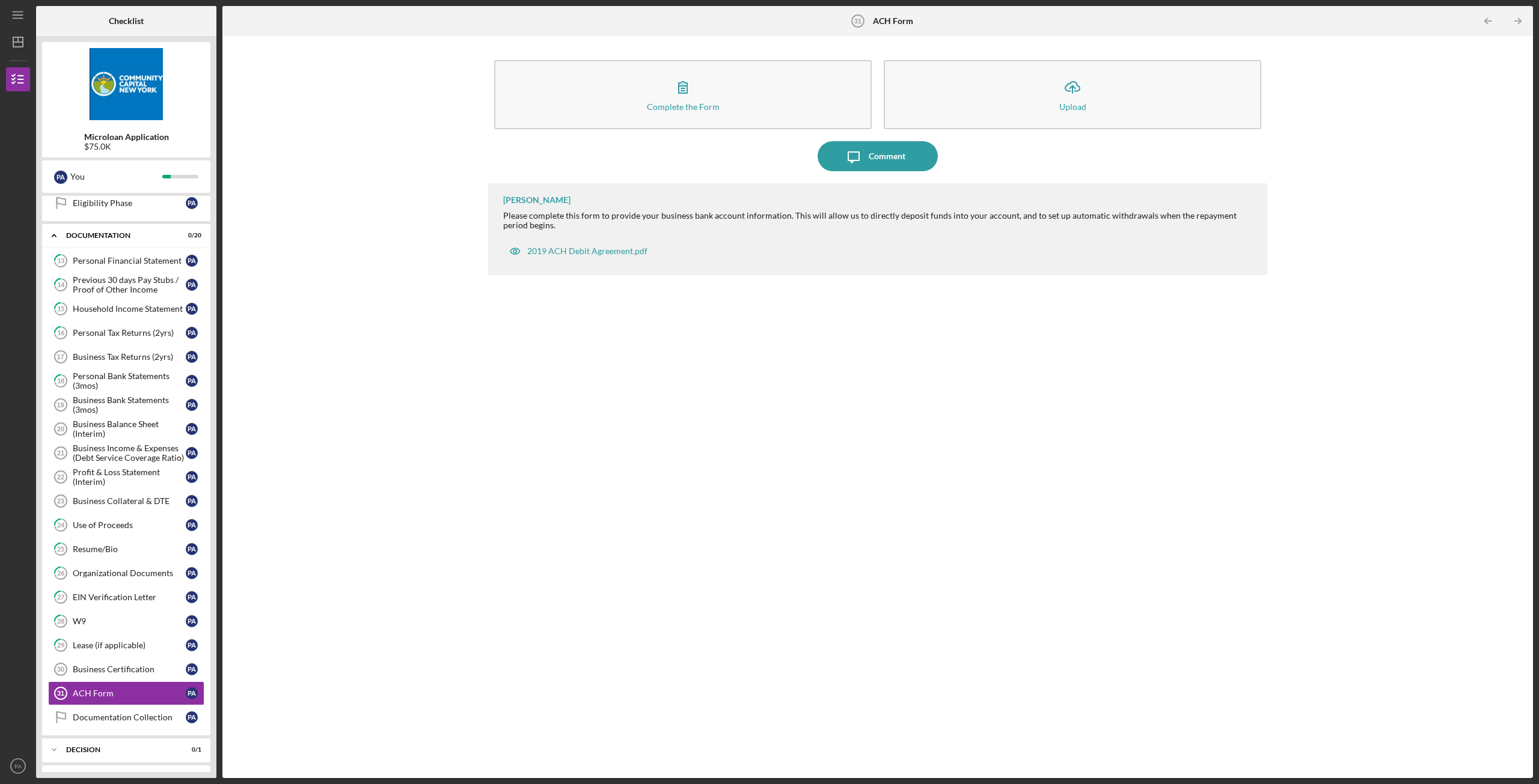
scroll to position [107, 0]
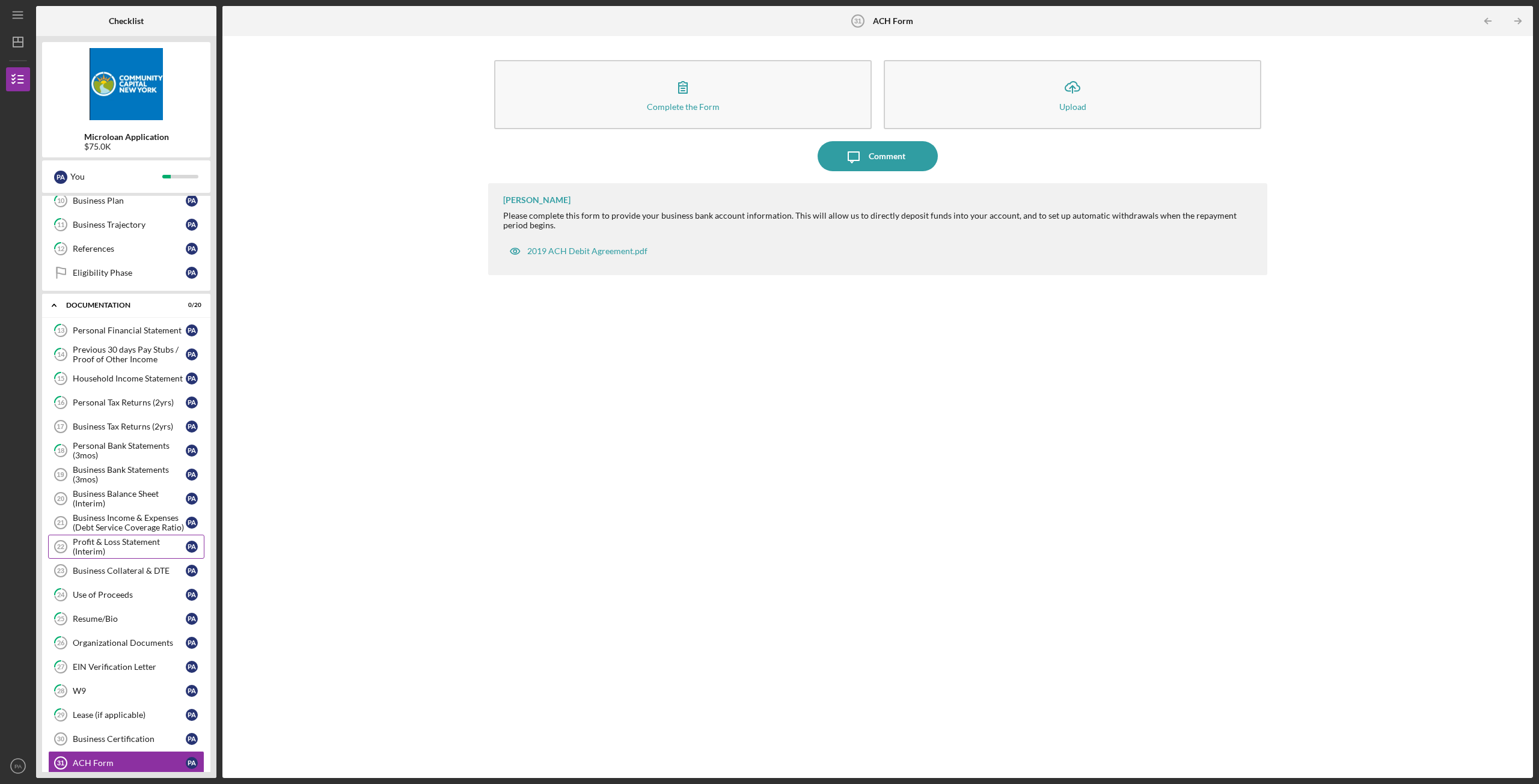
click at [126, 548] on div "Profit & Loss Statement (Interim)" at bounding box center [129, 547] width 113 height 20
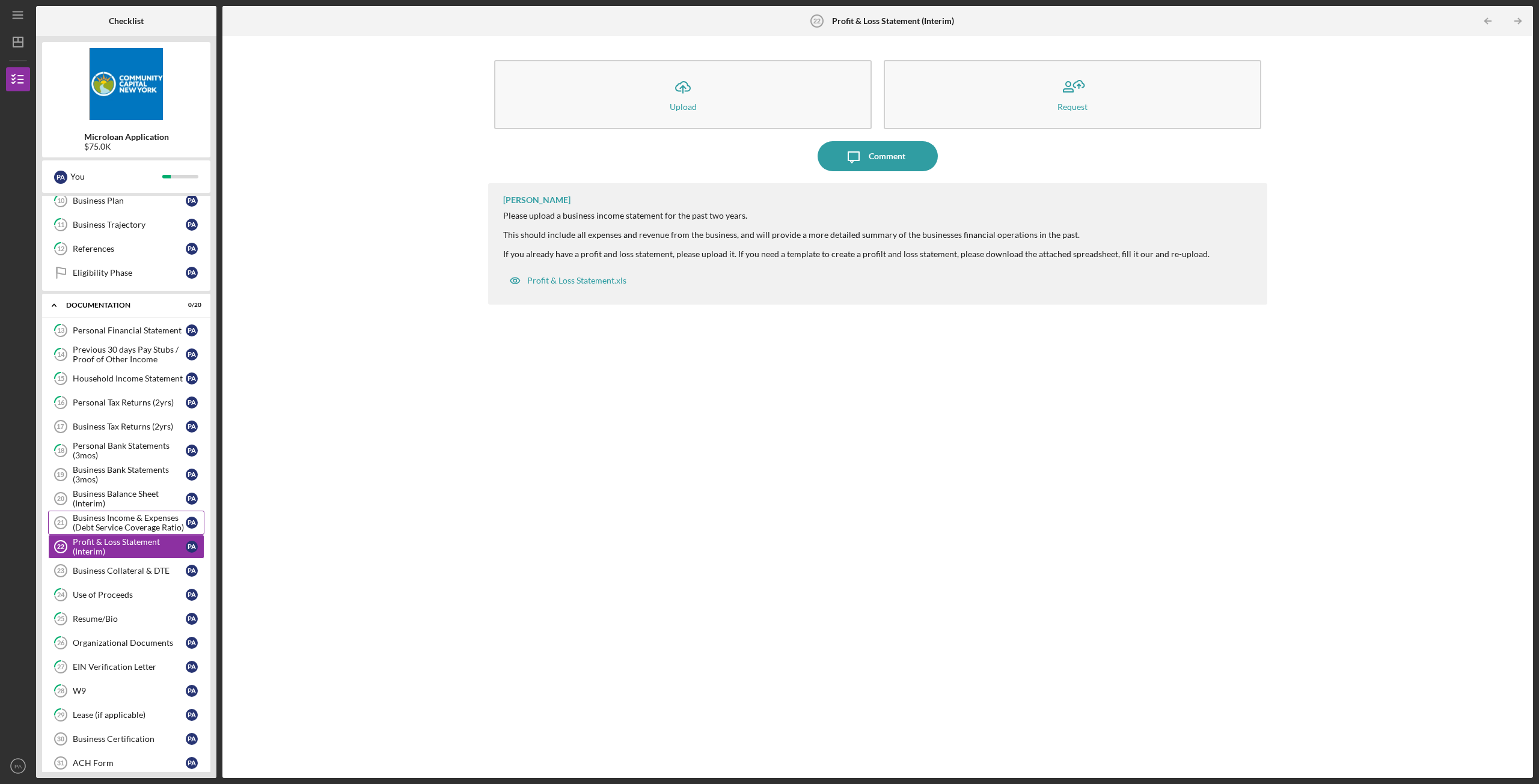
click at [122, 527] on div "Business Income & Expenses (Debt Service Coverage Ratio)" at bounding box center [129, 523] width 113 height 20
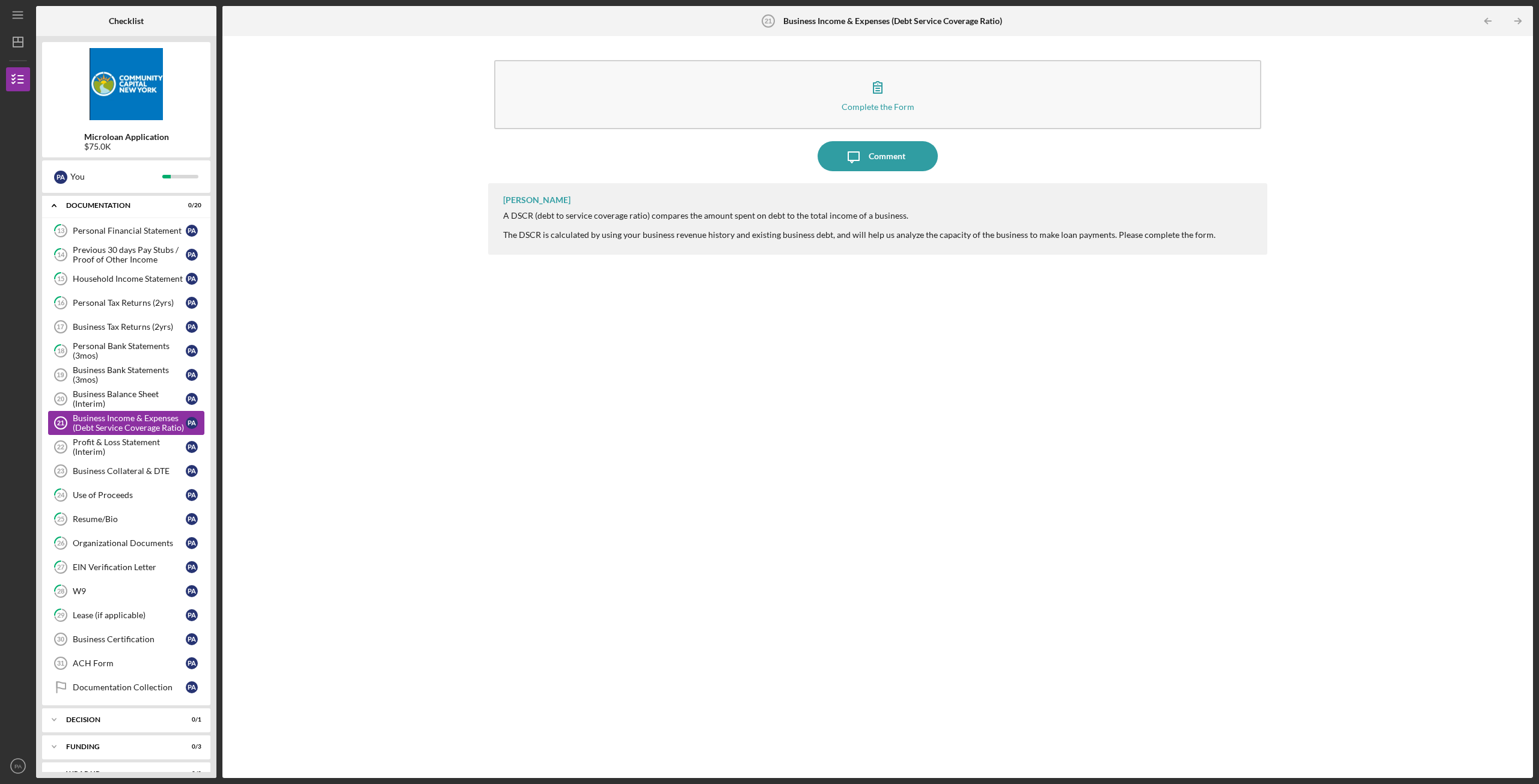
scroll to position [227, 0]
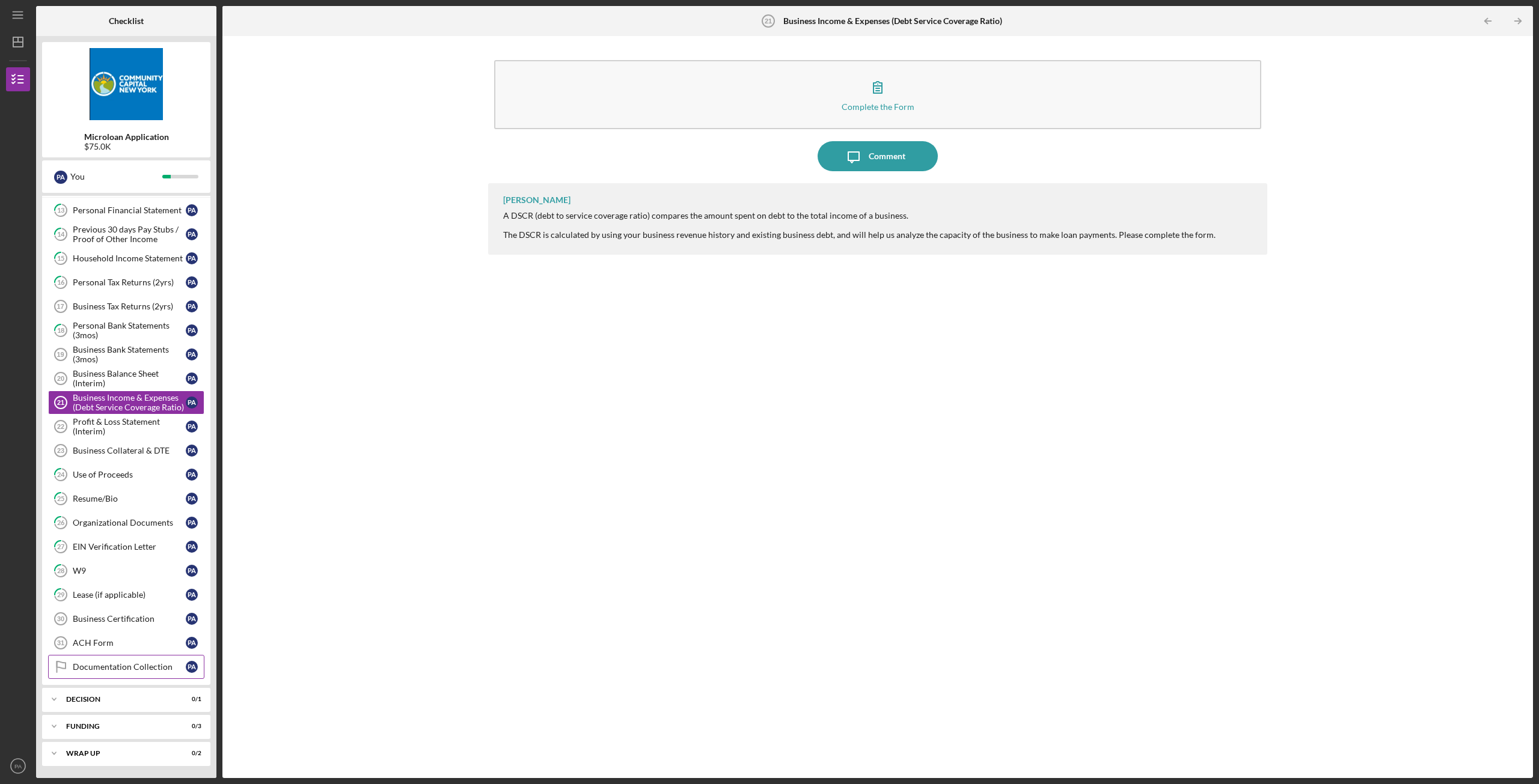
click at [114, 668] on div "Documentation Collection" at bounding box center [129, 667] width 113 height 9
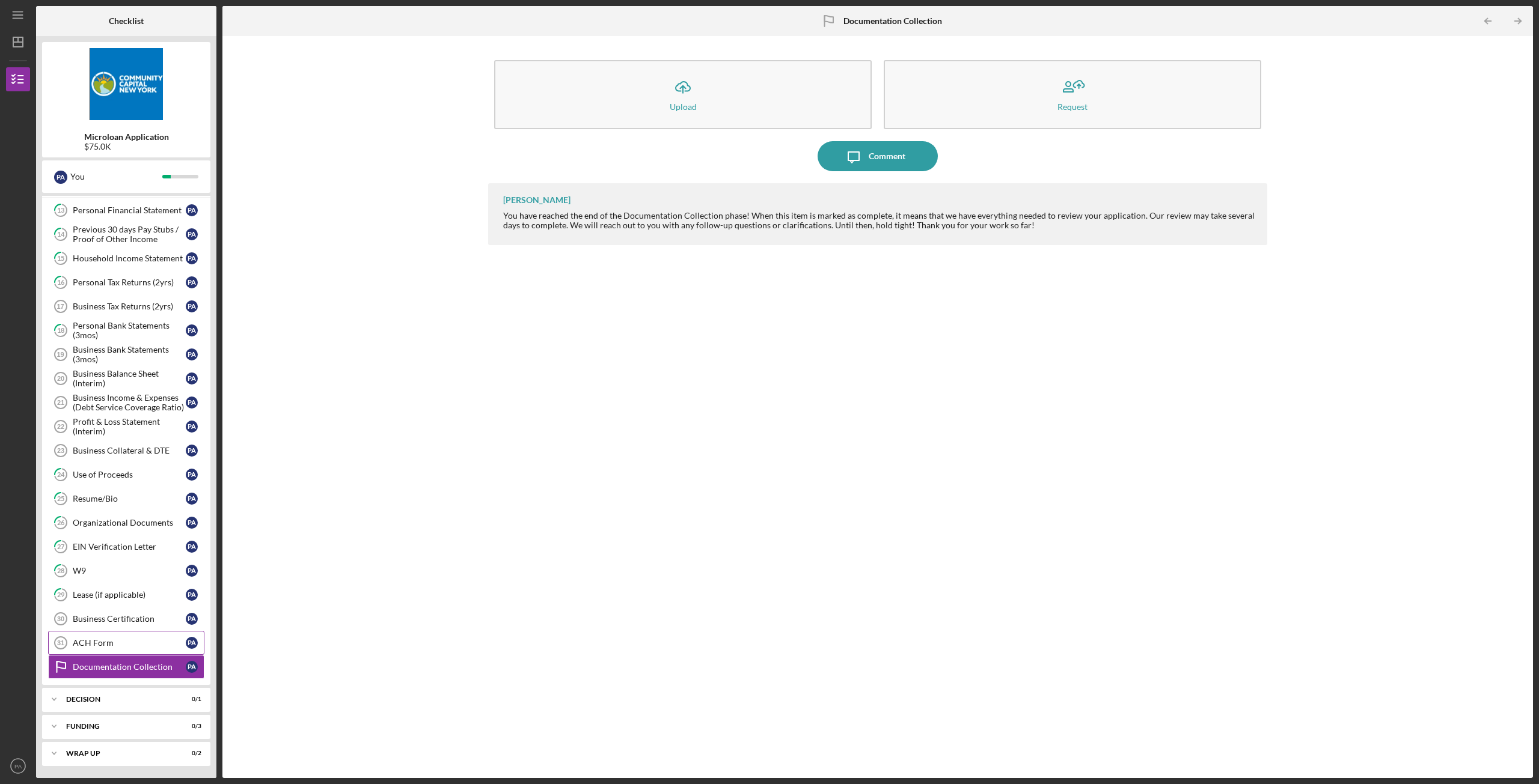
click at [104, 649] on link "ACH Form 31 ACH Form P A" at bounding box center [127, 643] width 157 height 24
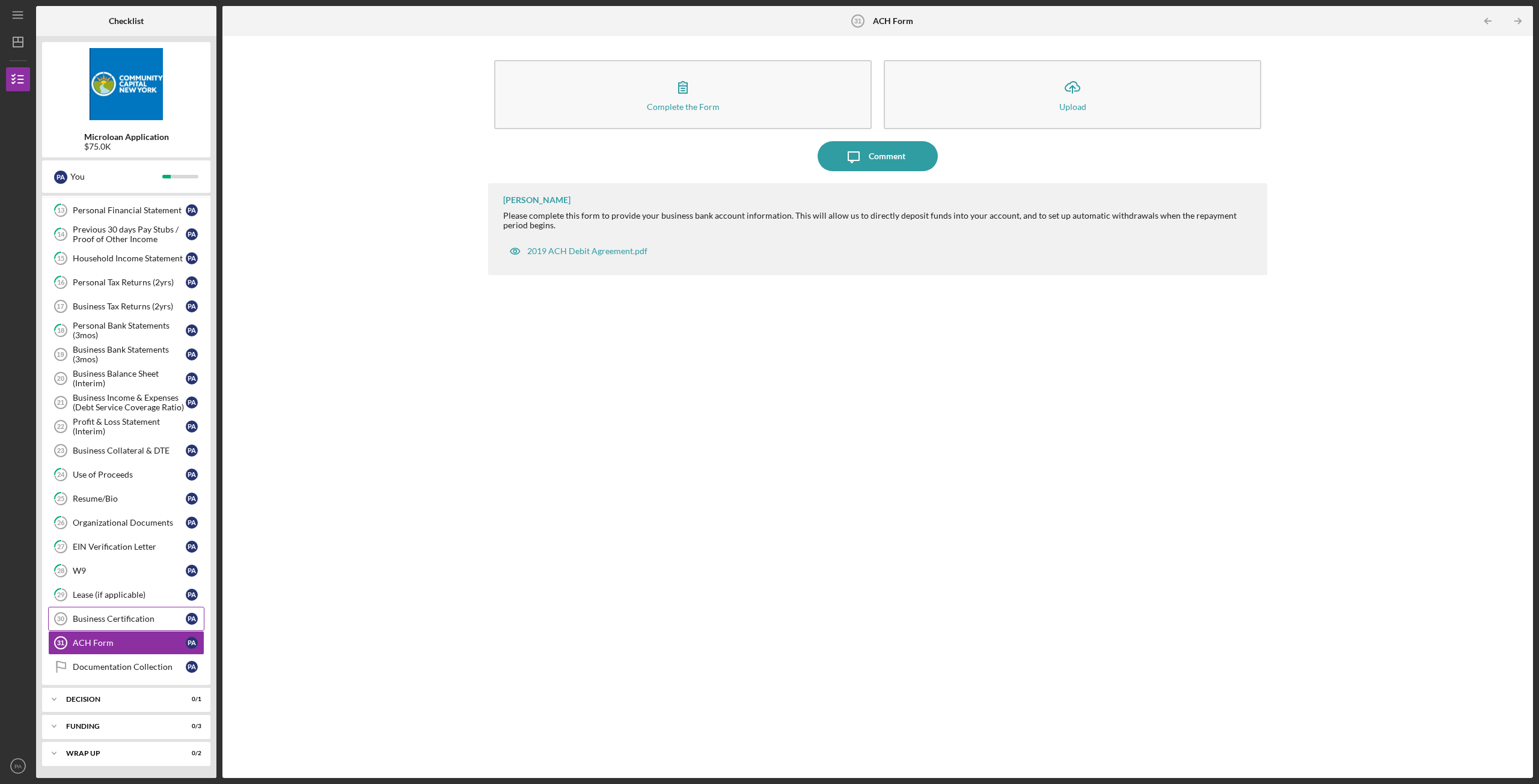
click at [105, 624] on div "Business Certification" at bounding box center [129, 618] width 113 height 9
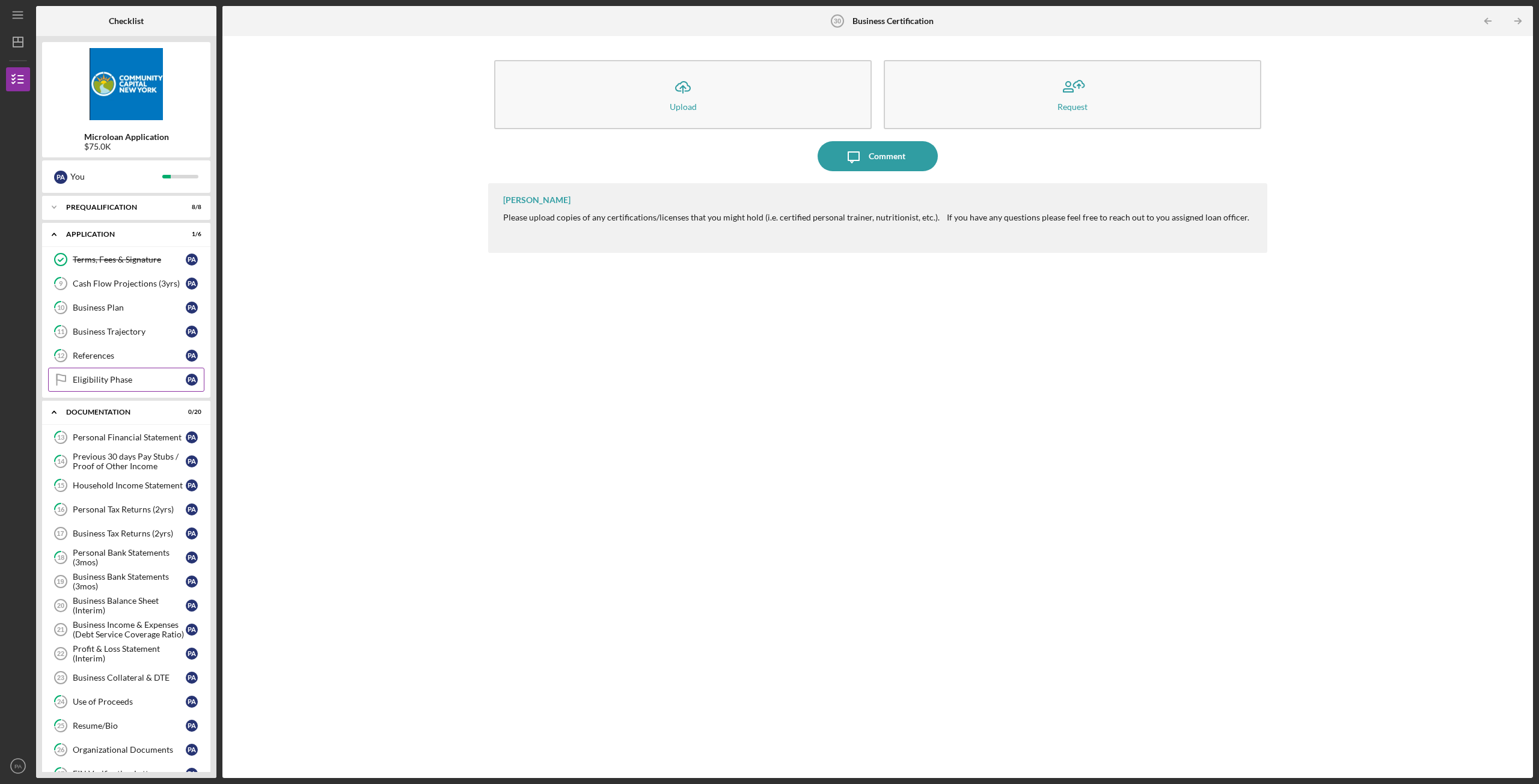
click at [112, 376] on div "Eligibility Phase" at bounding box center [129, 379] width 113 height 9
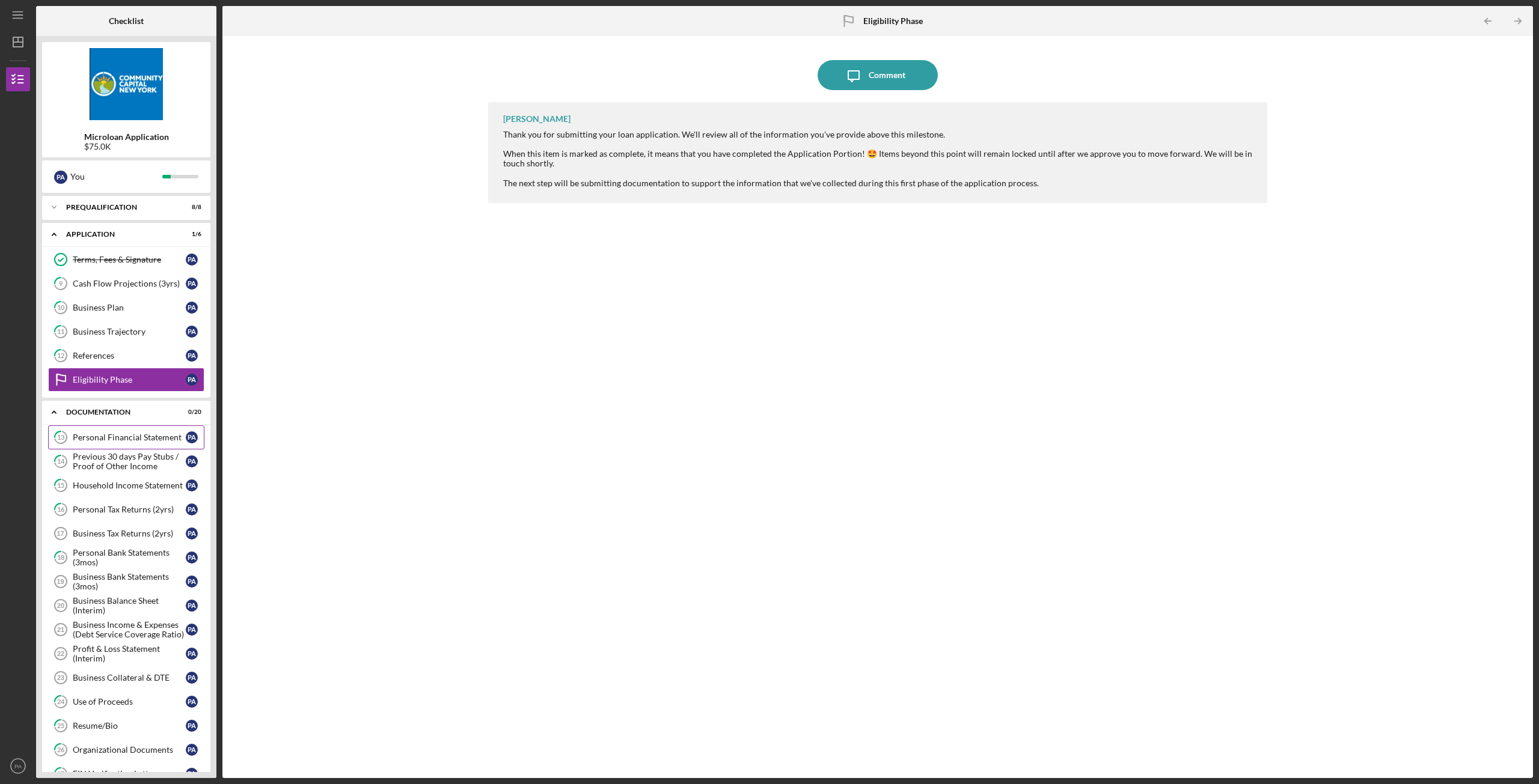
click at [116, 434] on div "Personal Financial Statement" at bounding box center [129, 437] width 113 height 9
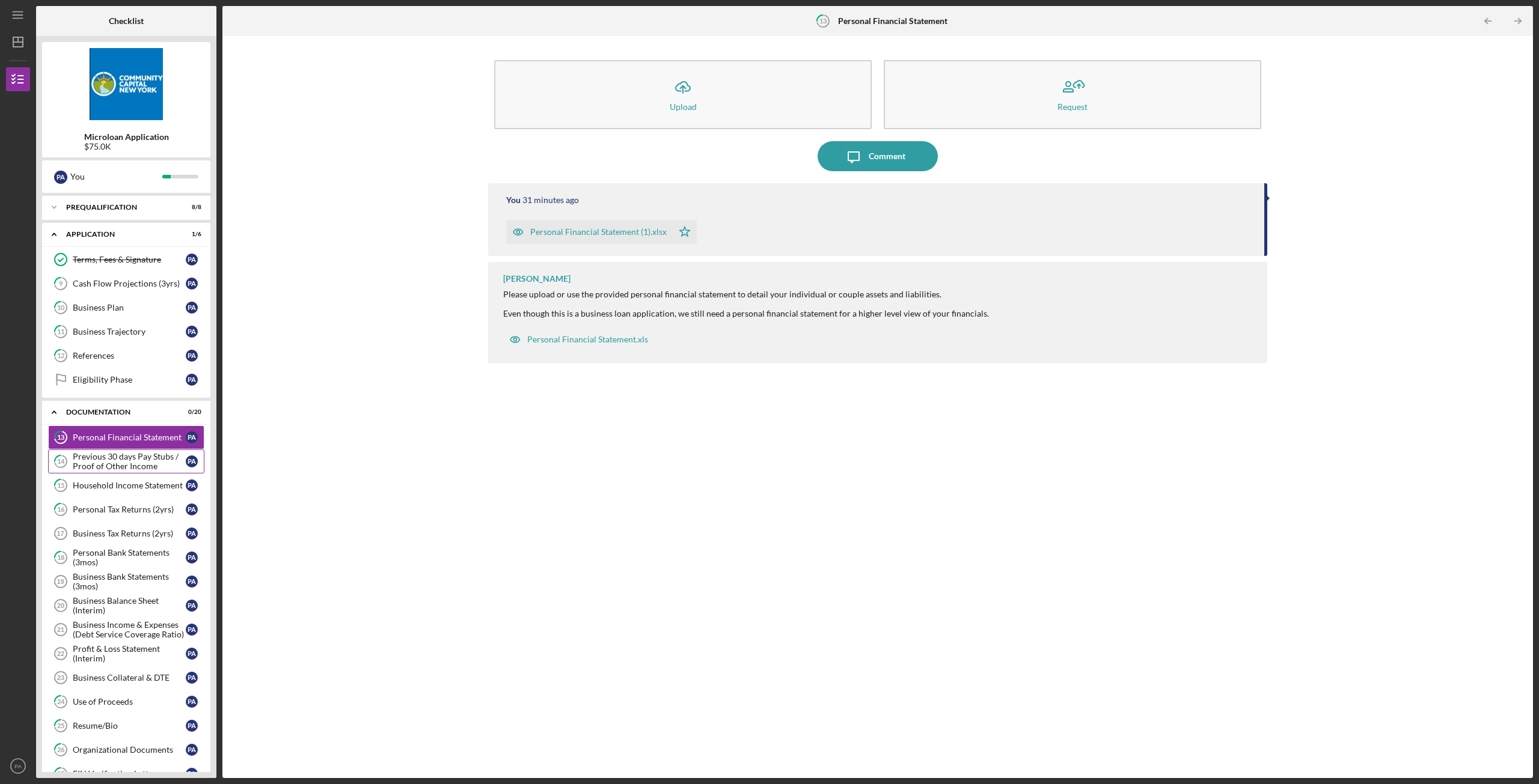
click at [105, 464] on div "Previous 30 days Pay Stubs / Proof of Other Income" at bounding box center [129, 461] width 113 height 20
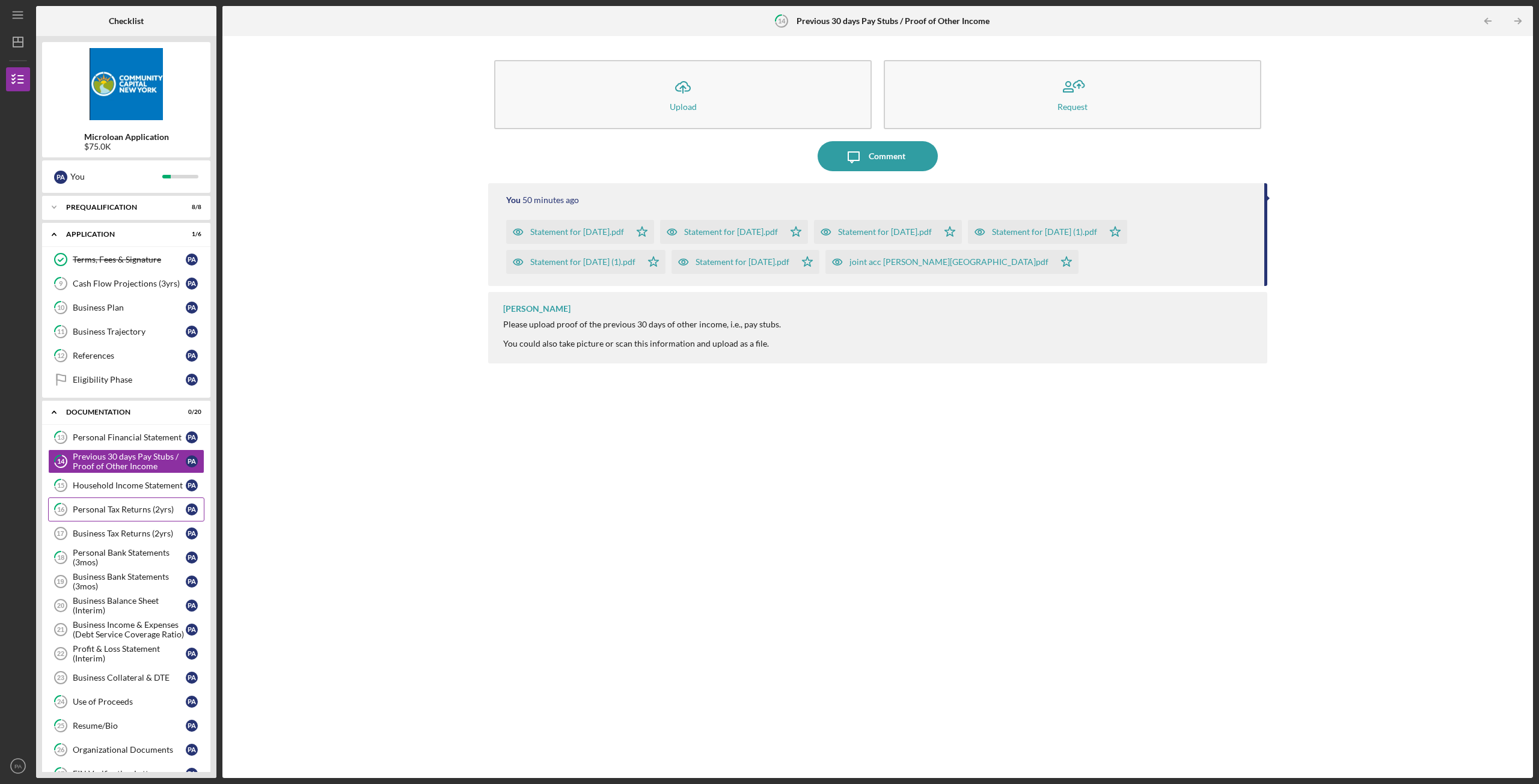
click at [114, 514] on div "Personal Tax Returns (2yrs)" at bounding box center [129, 509] width 113 height 9
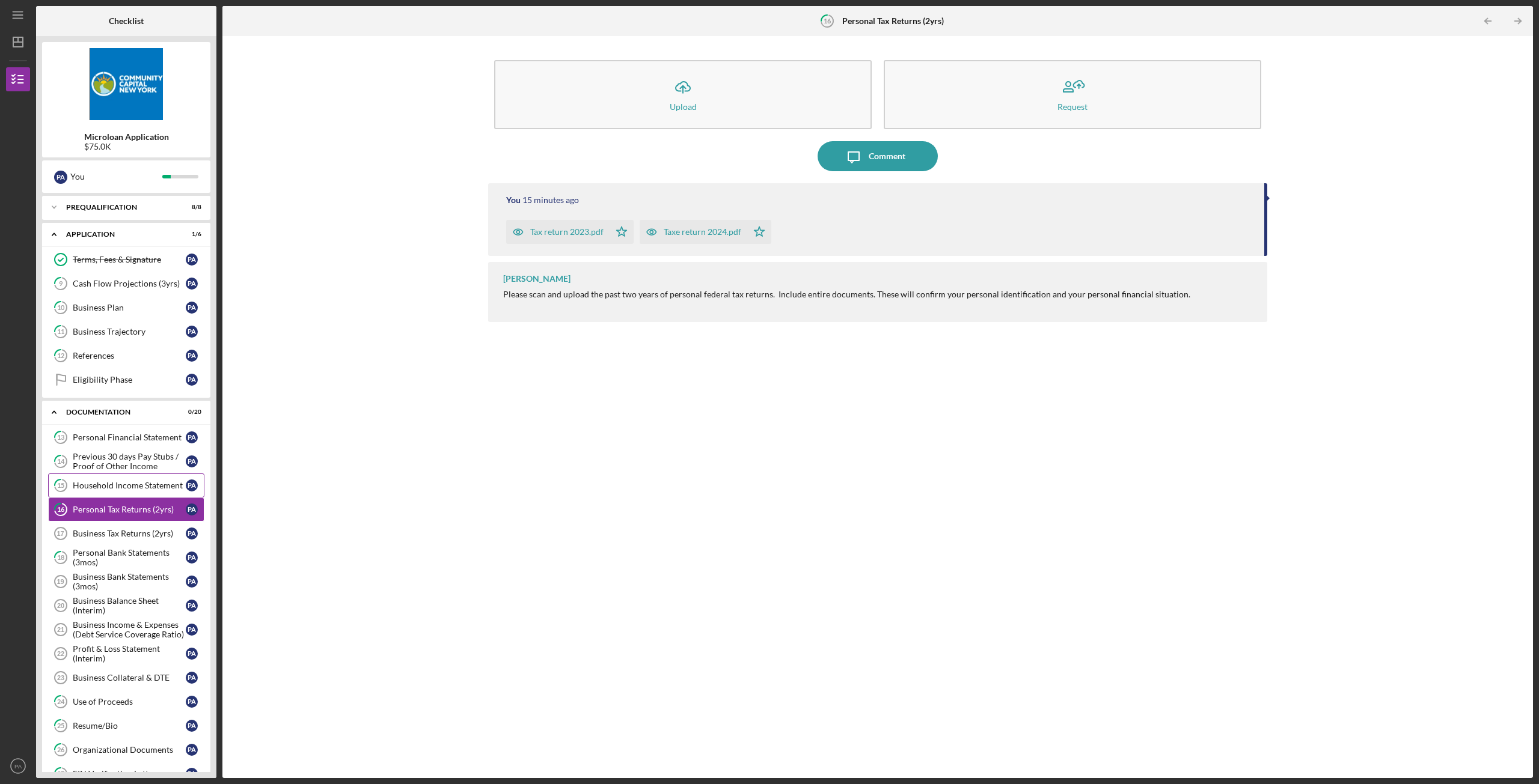
click at [117, 479] on link "15 Household Income Statement P A" at bounding box center [127, 486] width 157 height 24
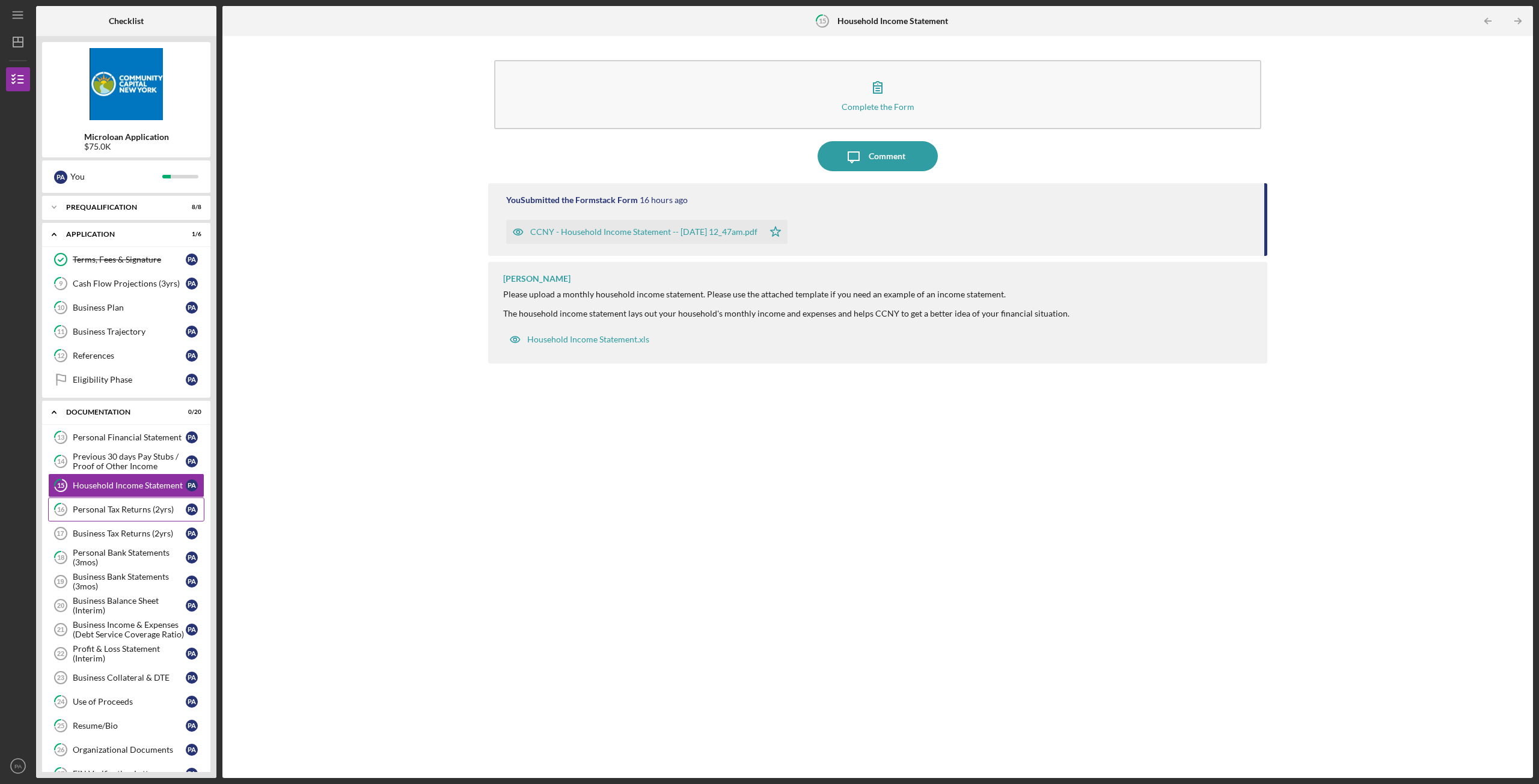
click at [118, 515] on link "16 Personal Tax Returns (2yrs) P A" at bounding box center [127, 509] width 157 height 24
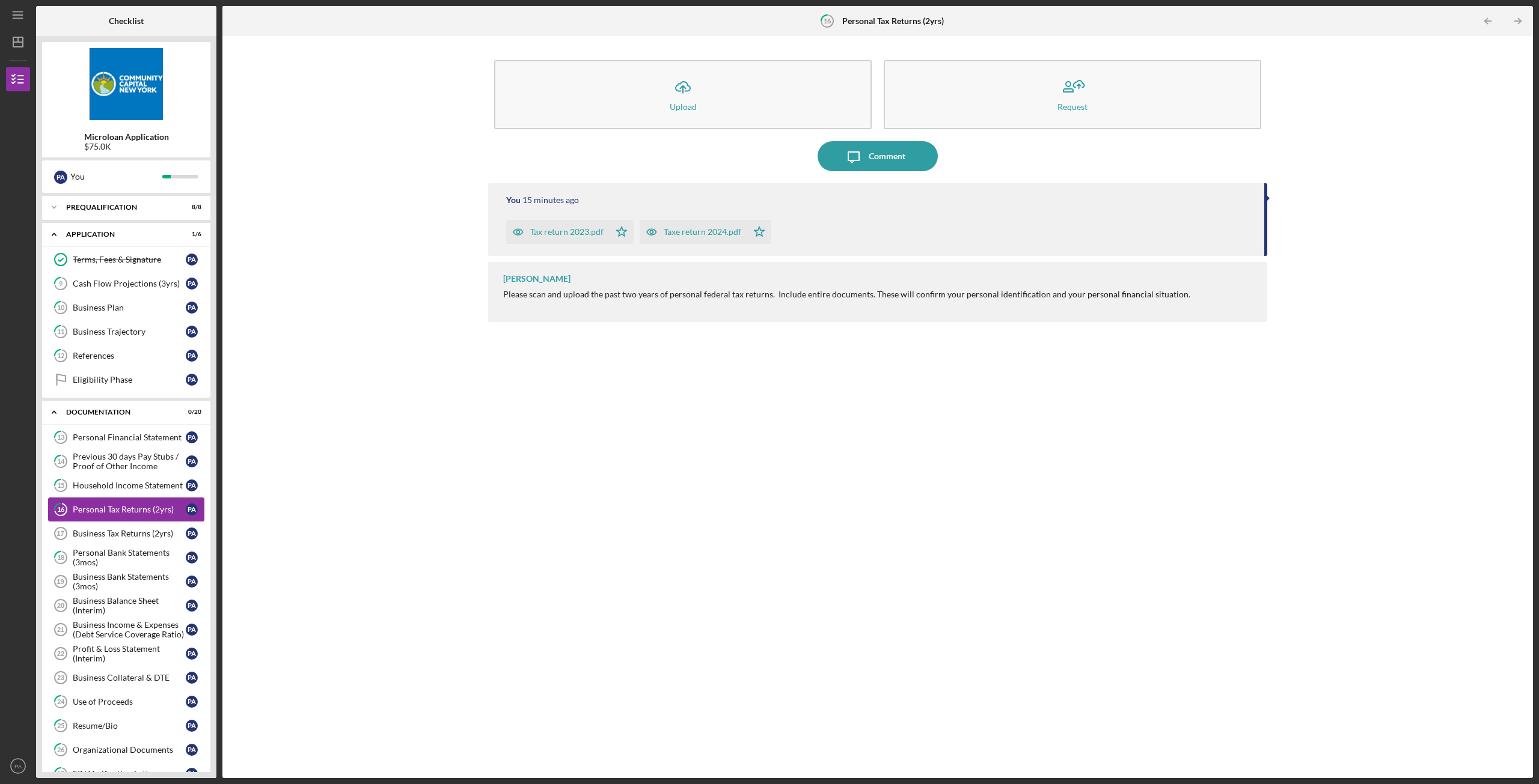
scroll to position [60, 0]
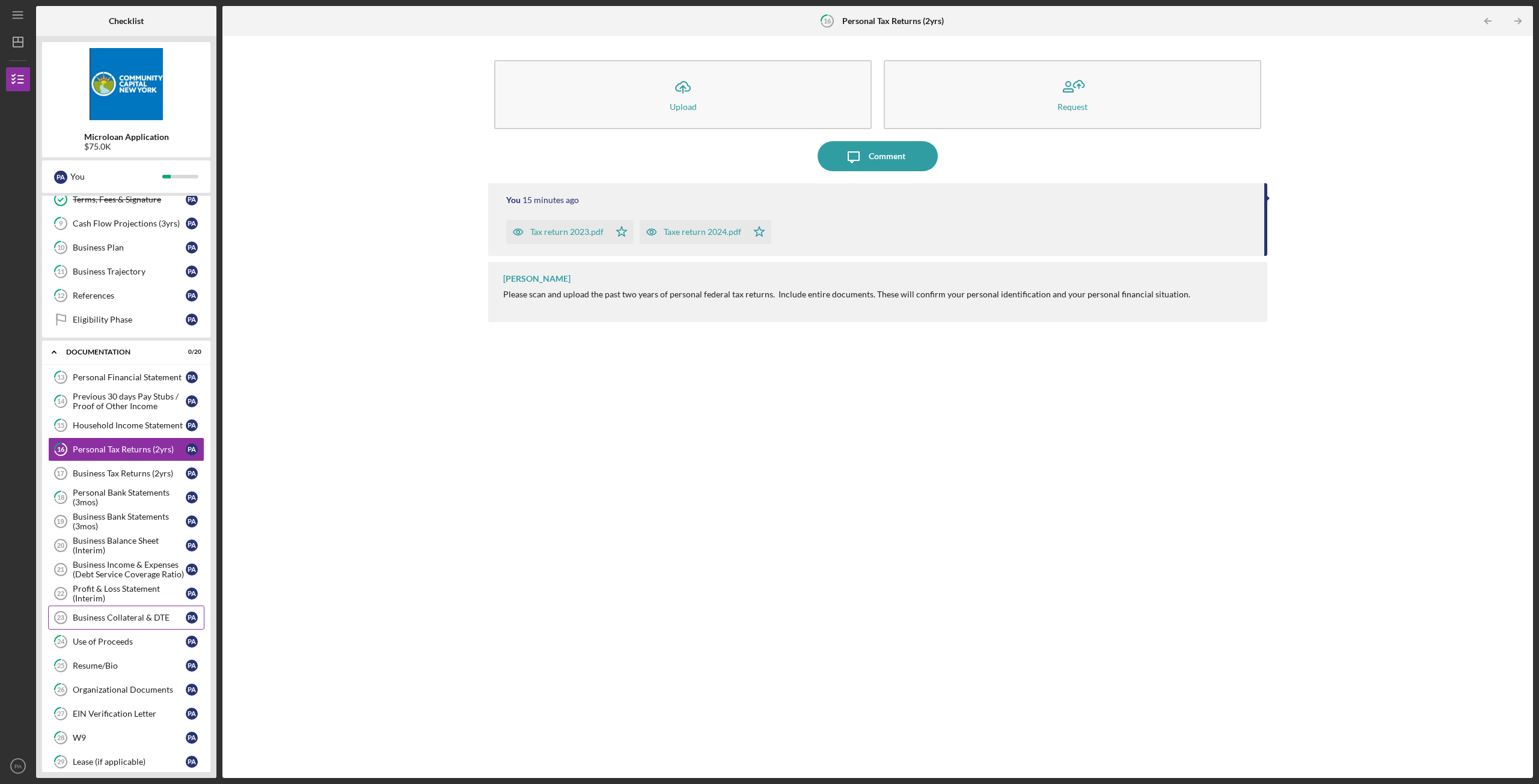
click at [130, 614] on div "Business Collateral & DTE" at bounding box center [129, 617] width 113 height 9
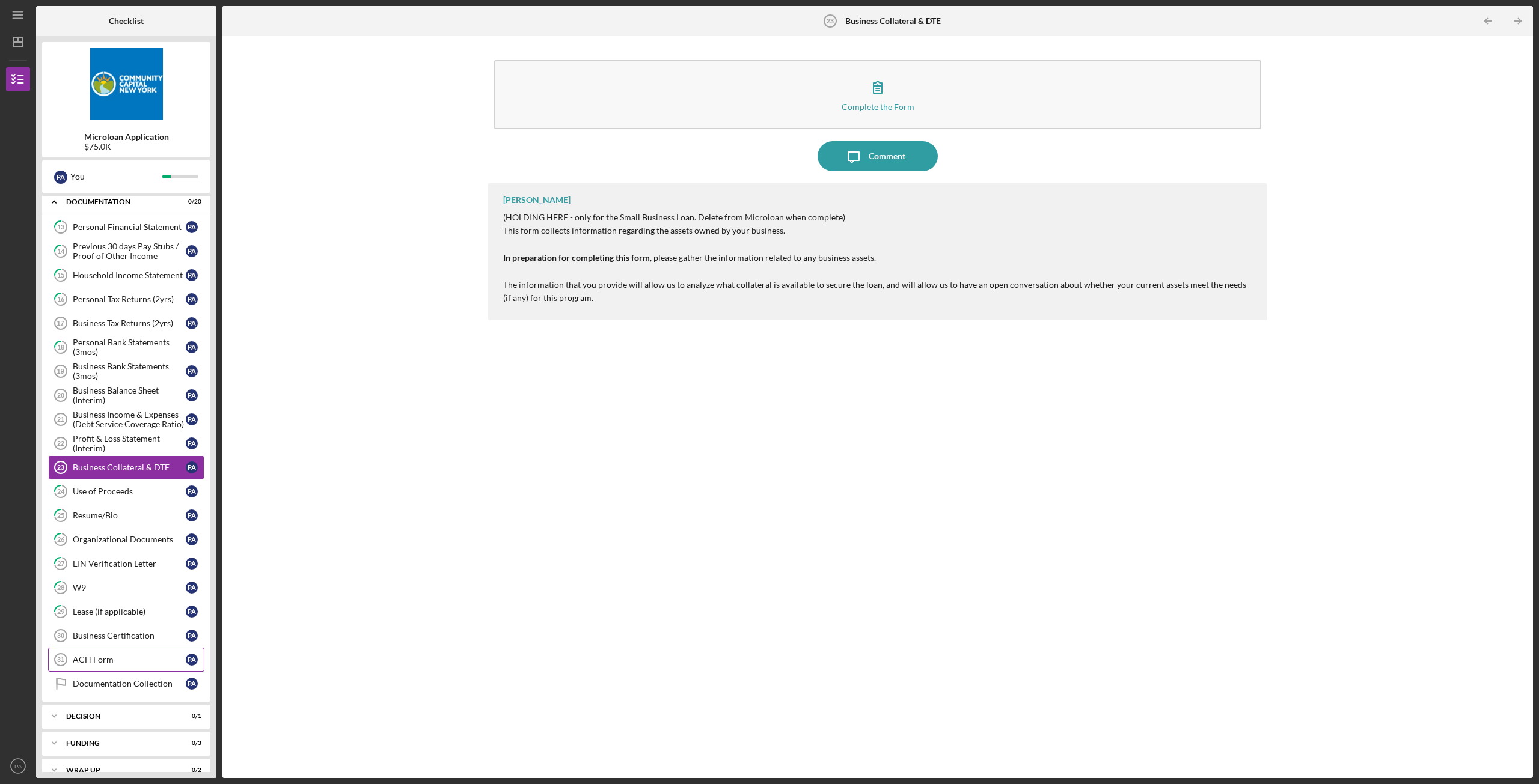
scroll to position [227, 0]
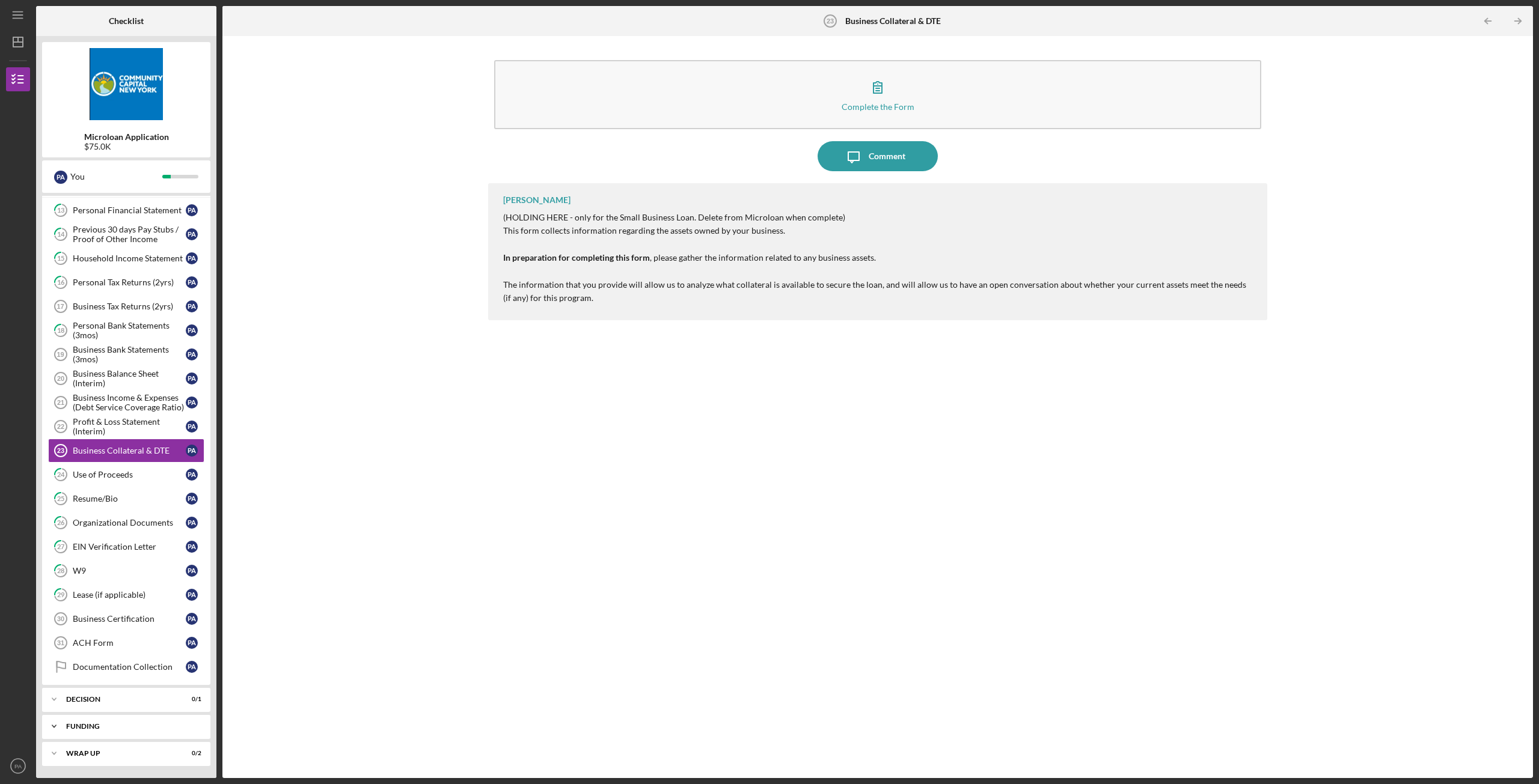
click at [91, 726] on div "Funding" at bounding box center [131, 726] width 129 height 7
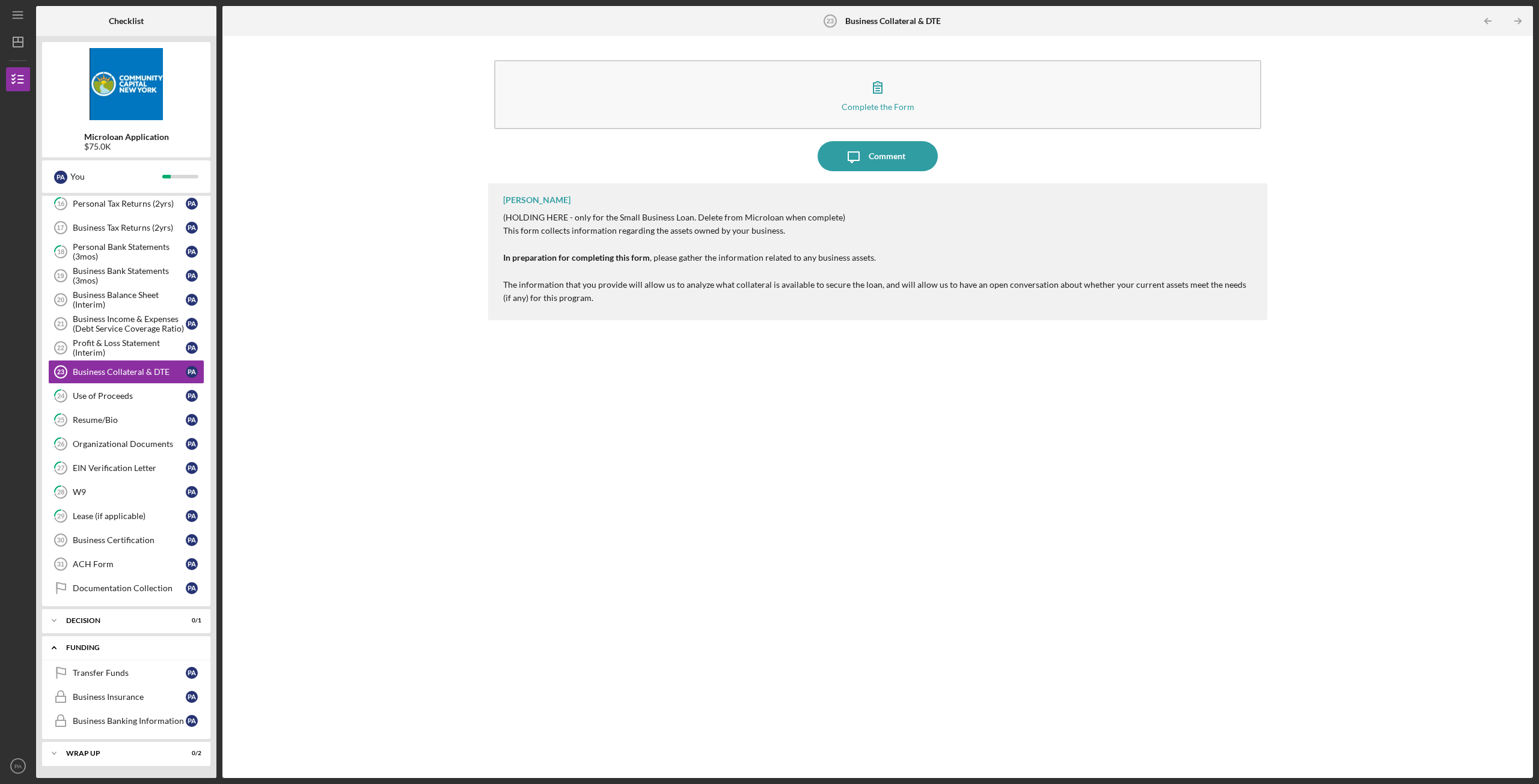
click at [83, 646] on div "Funding" at bounding box center [131, 648] width 129 height 7
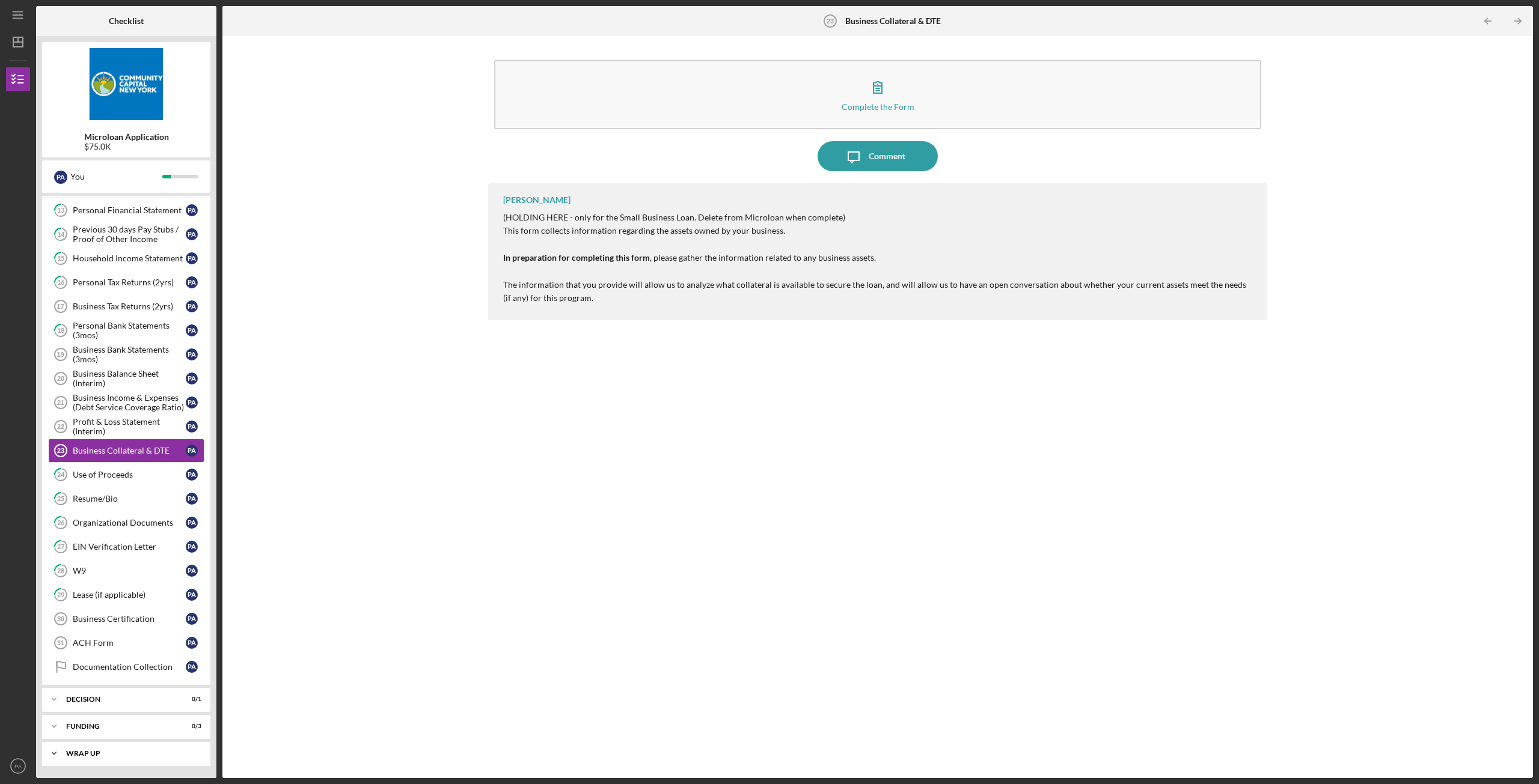
click at [100, 746] on div "Icon/Expander Wrap up 0 / 2" at bounding box center [126, 753] width 168 height 24
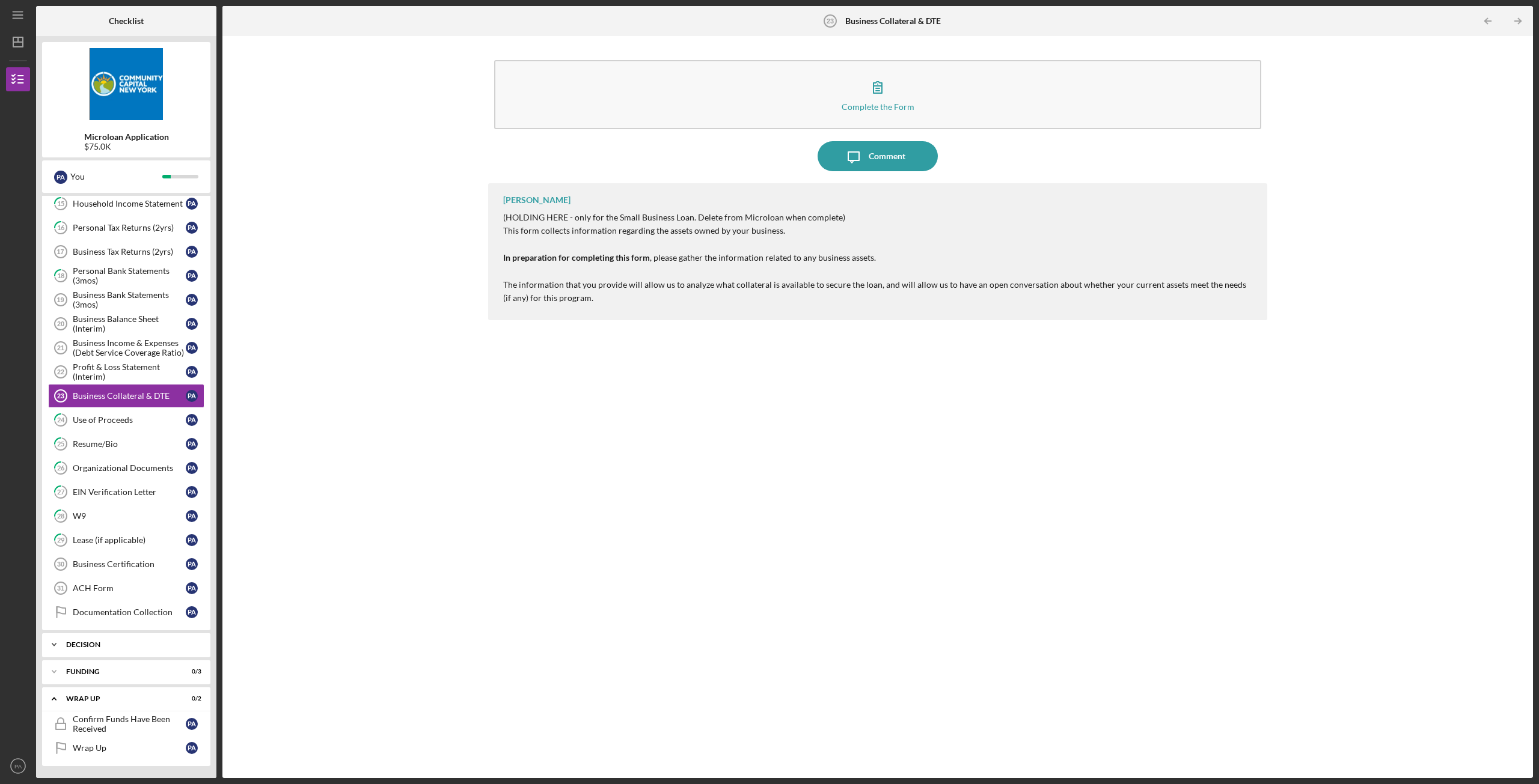
click at [105, 696] on div "Wrap up" at bounding box center [119, 699] width 105 height 7
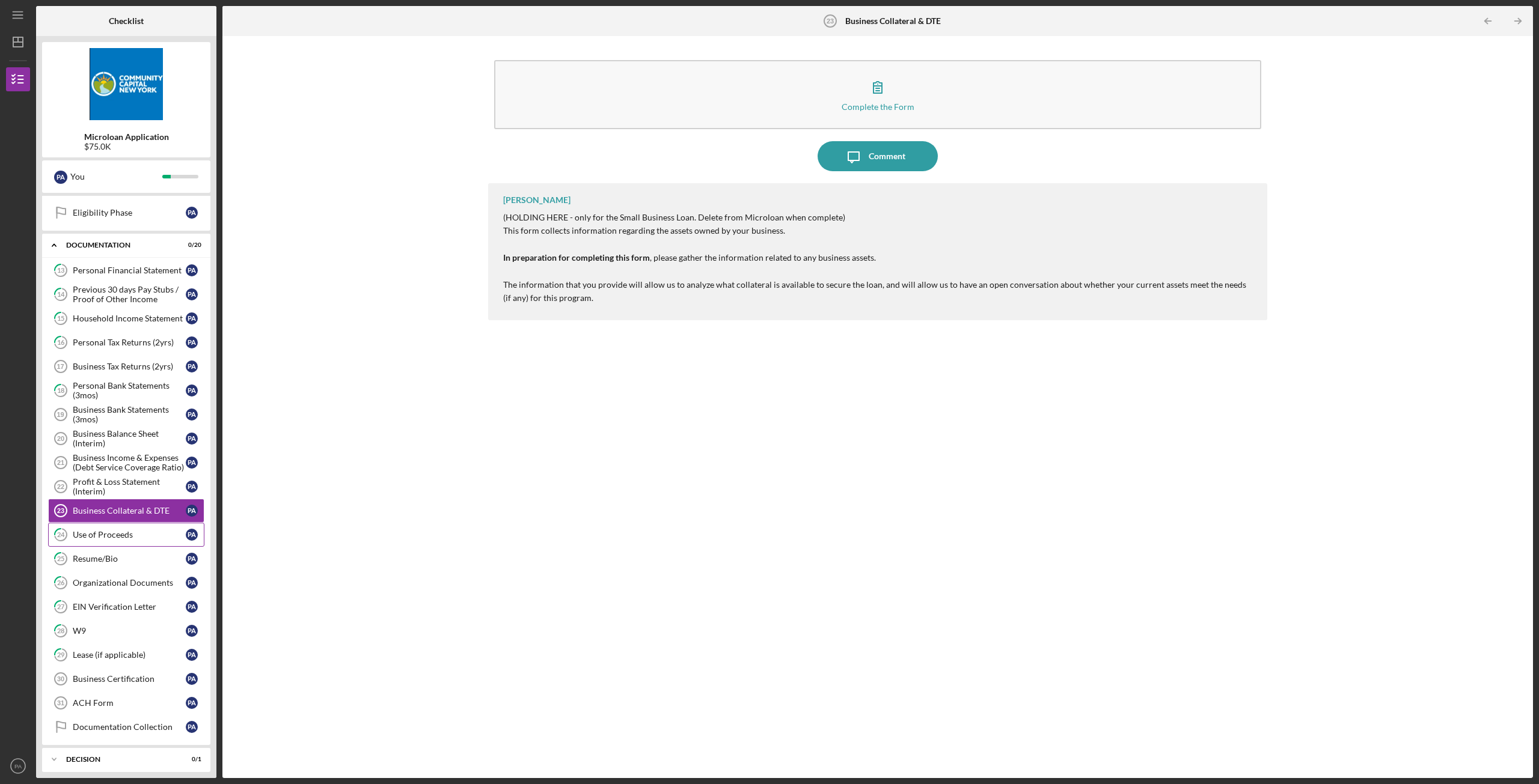
scroll to position [227, 0]
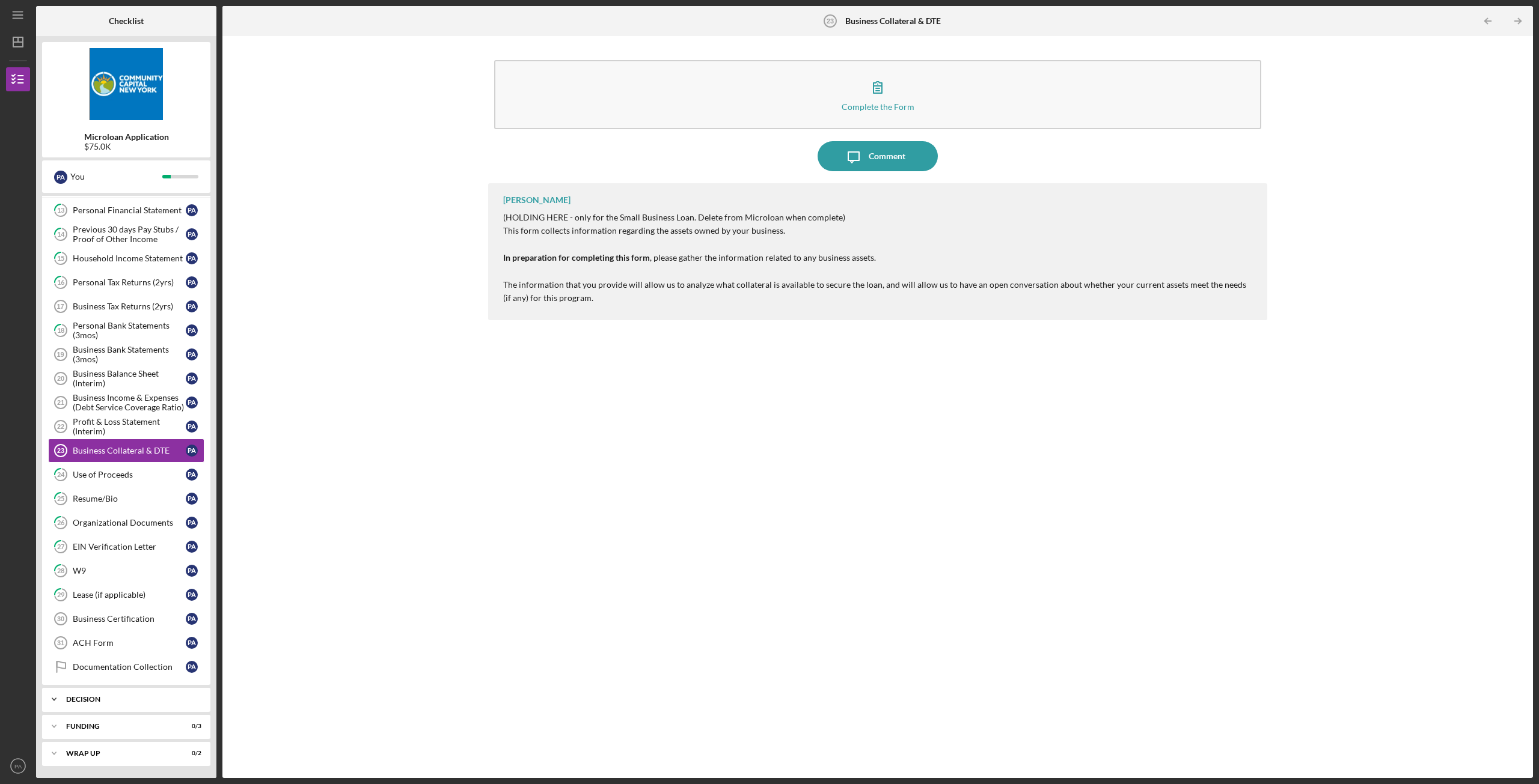
click at [100, 697] on div "Decision" at bounding box center [131, 699] width 129 height 7
click at [121, 650] on link "ACH Form 31 ACH Form P A" at bounding box center [127, 643] width 157 height 24
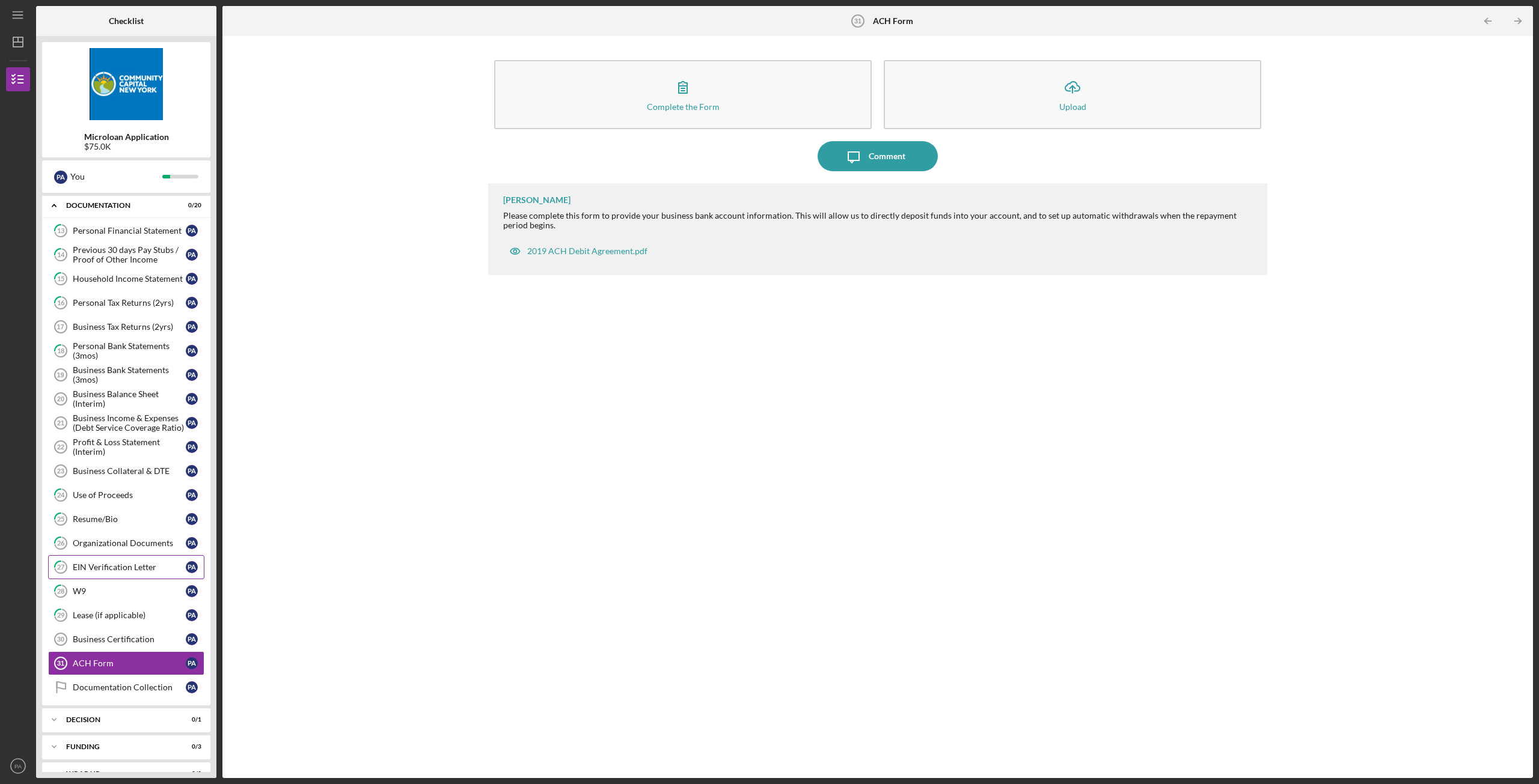
scroll to position [227, 0]
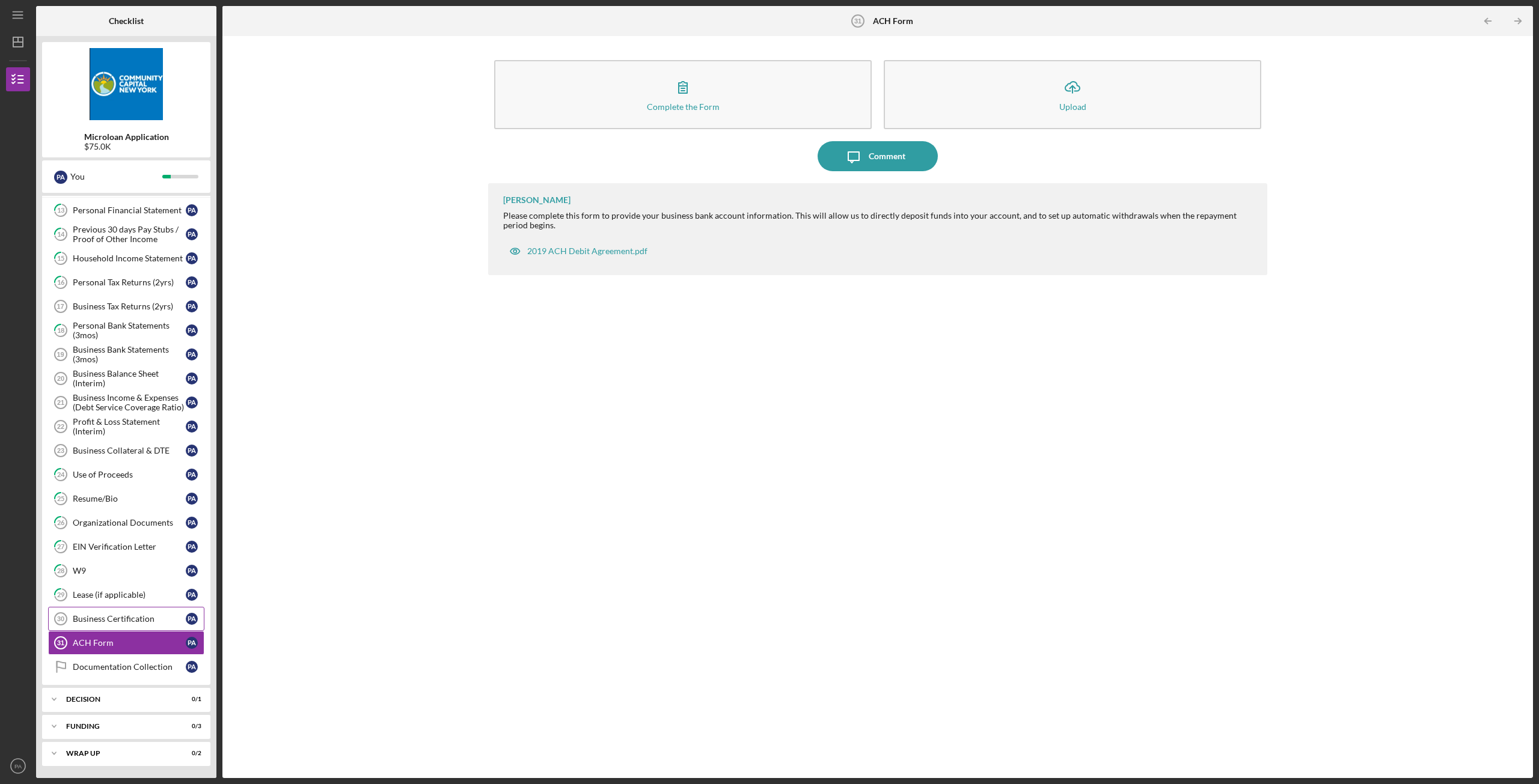
click at [102, 610] on link "Business Certification 30 Business Certification P A" at bounding box center [127, 619] width 157 height 24
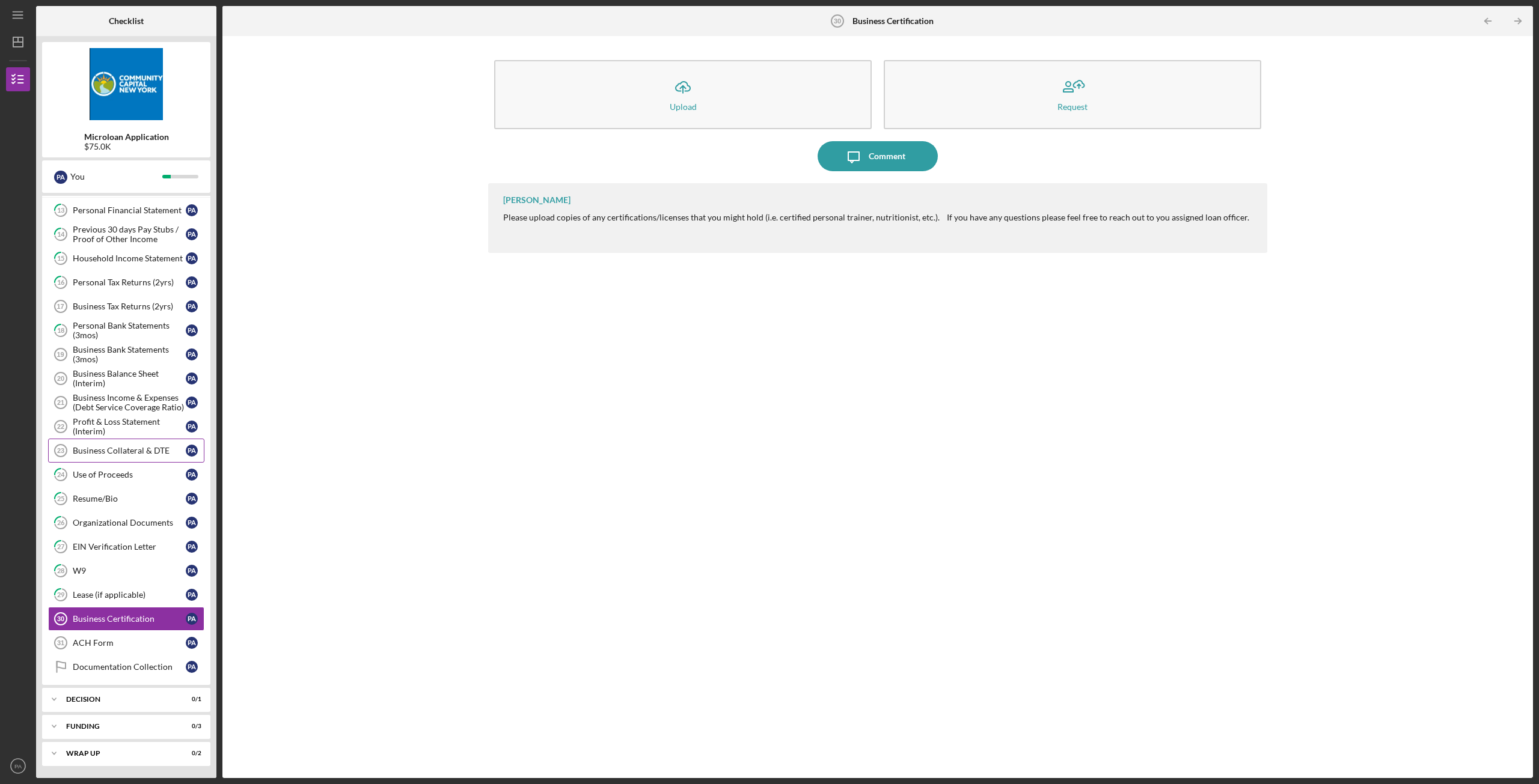
click at [120, 452] on div "Business Collateral & DTE" at bounding box center [129, 450] width 113 height 9
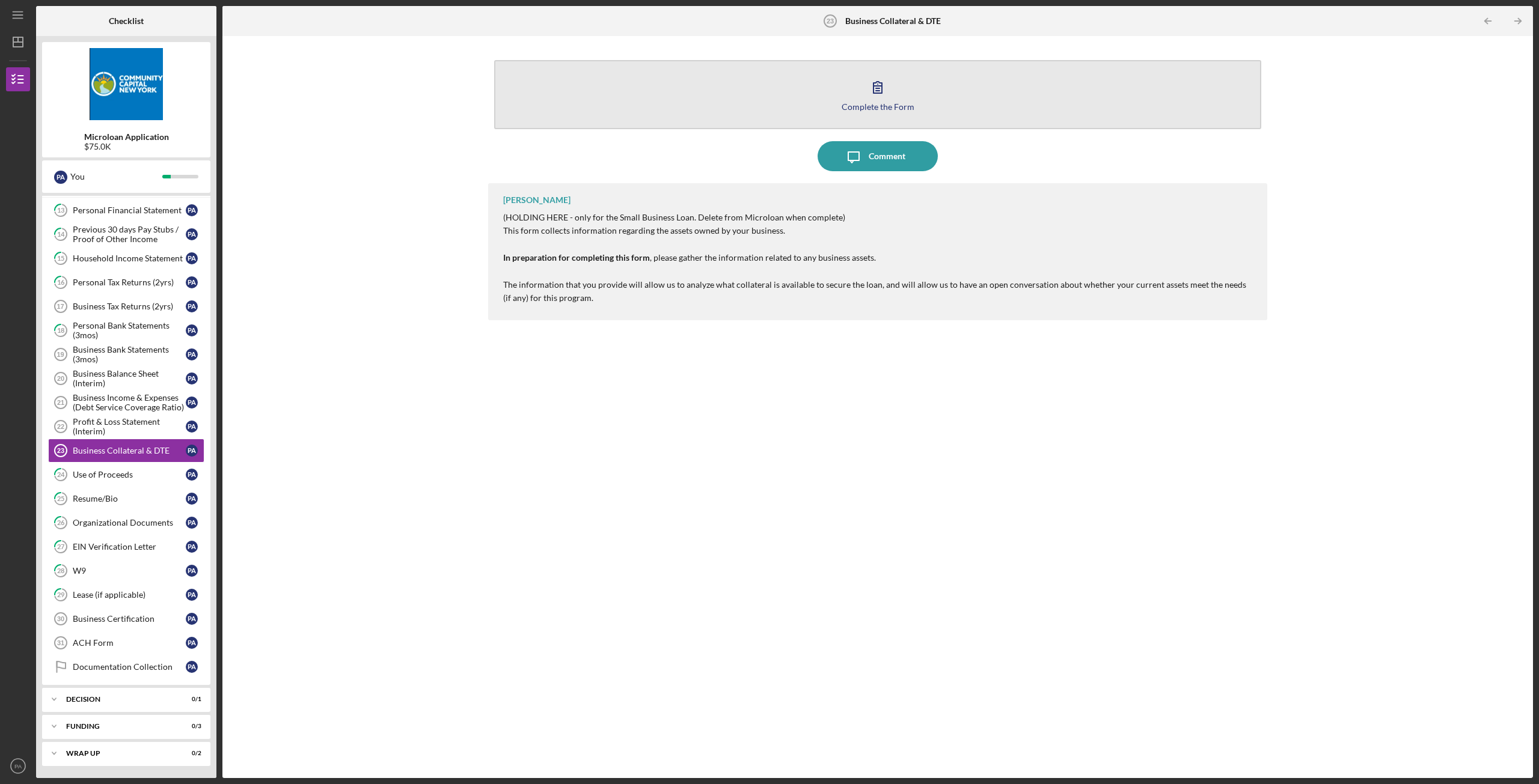
click at [811, 88] on button "Complete the Form Form" at bounding box center [878, 94] width 767 height 69
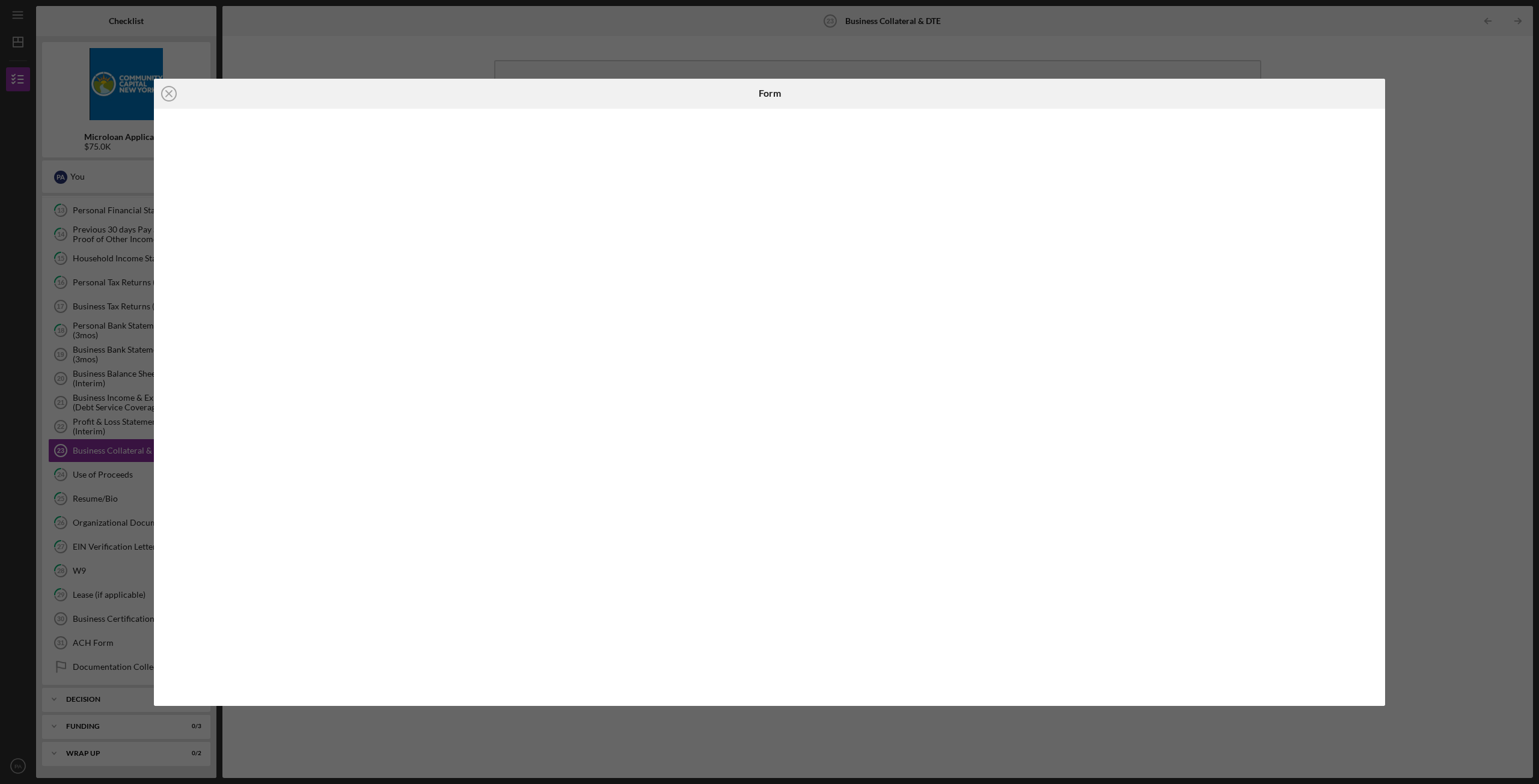
drag, startPoint x: 463, startPoint y: 63, endPoint x: 443, endPoint y: 66, distance: 20.2
click at [447, 65] on div "Icon/Close Form" at bounding box center [769, 392] width 1539 height 784
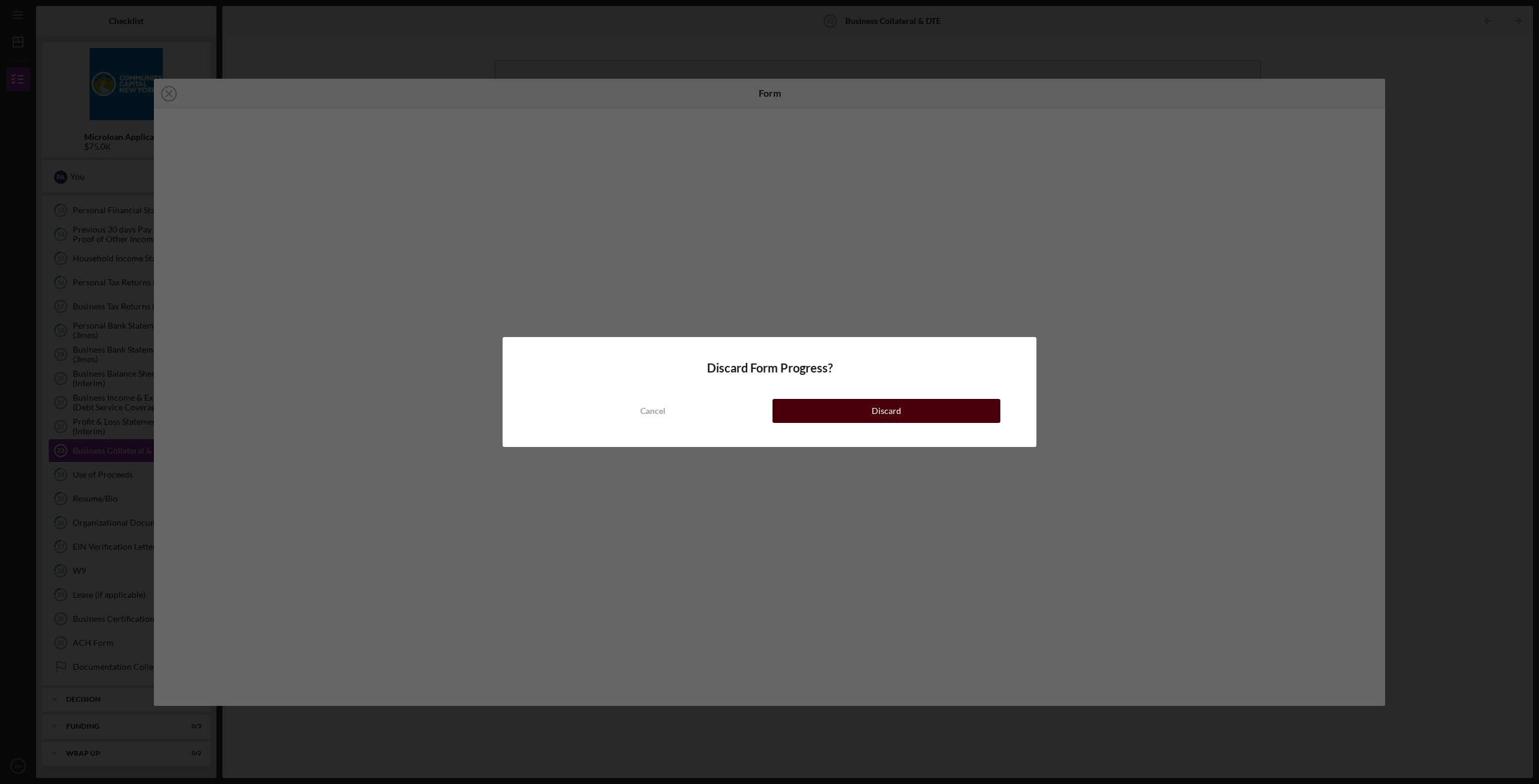
click at [847, 421] on button "Discard" at bounding box center [886, 411] width 228 height 24
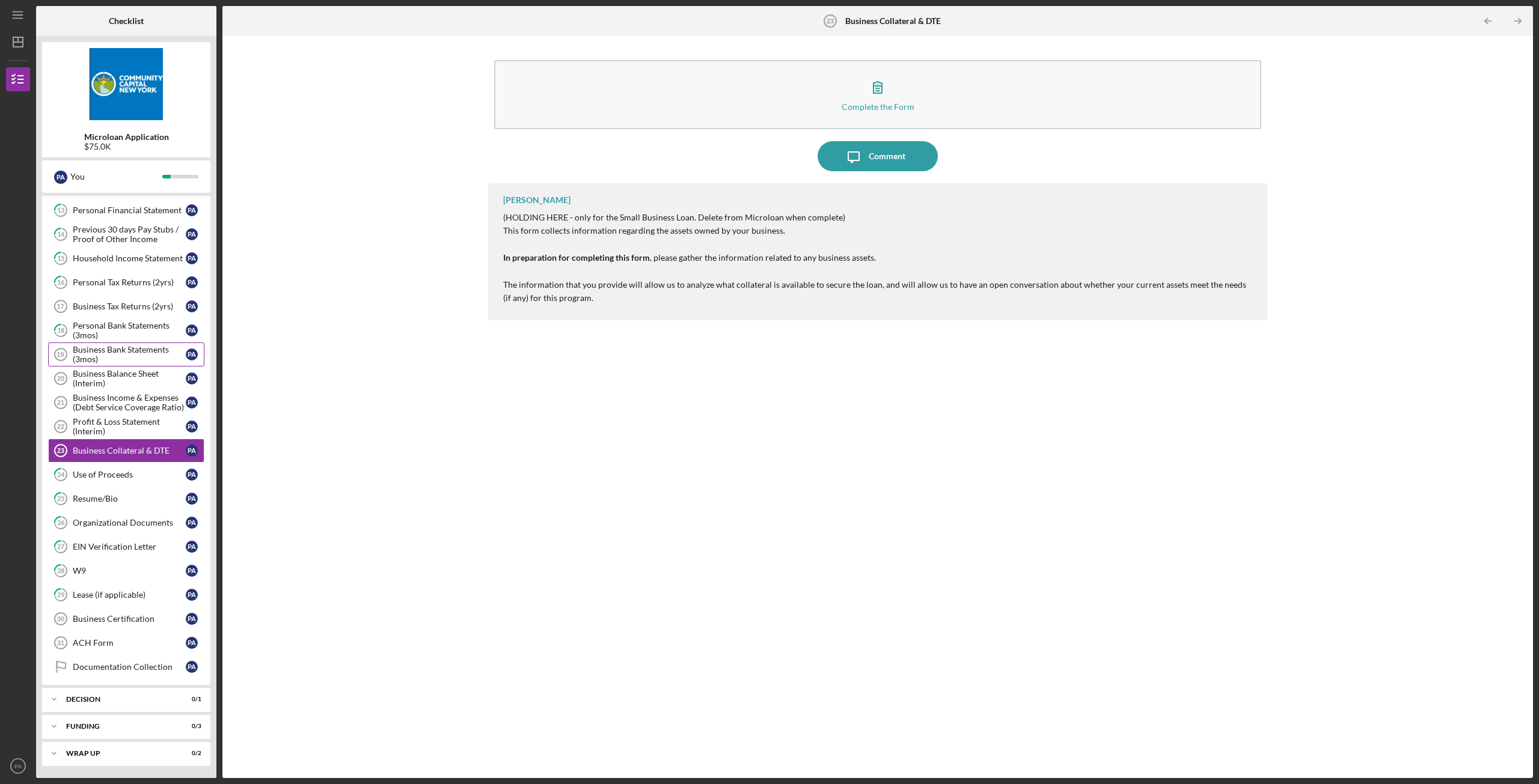
click at [116, 354] on div "Business Bank Statements (3mos)" at bounding box center [129, 355] width 113 height 20
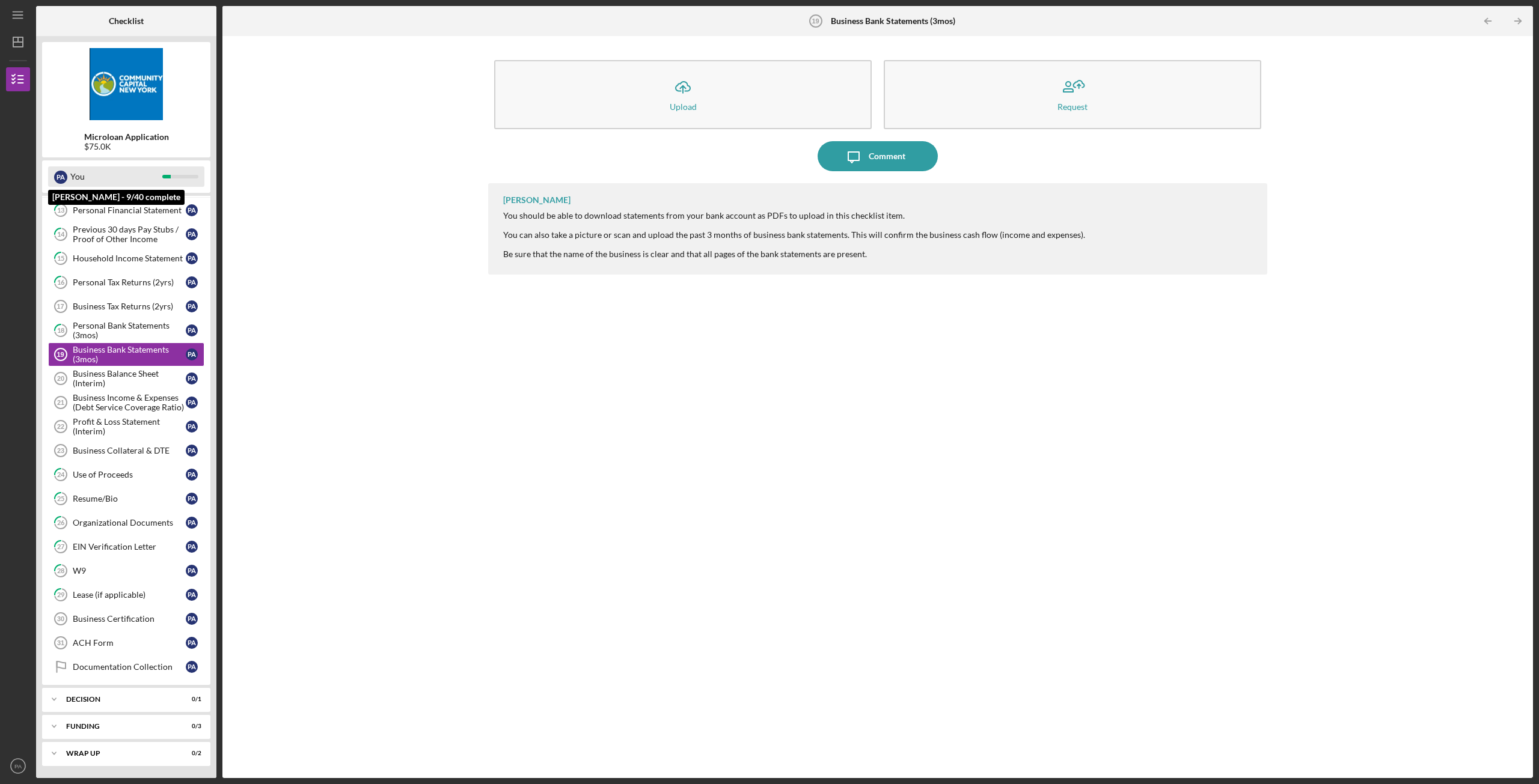
click at [119, 168] on div "You" at bounding box center [117, 177] width 92 height 20
click at [117, 176] on div "You" at bounding box center [117, 177] width 92 height 20
click at [94, 145] on div "$75.0K" at bounding box center [127, 146] width 85 height 9
click at [23, 46] on polygon "button" at bounding box center [18, 42] width 9 height 9
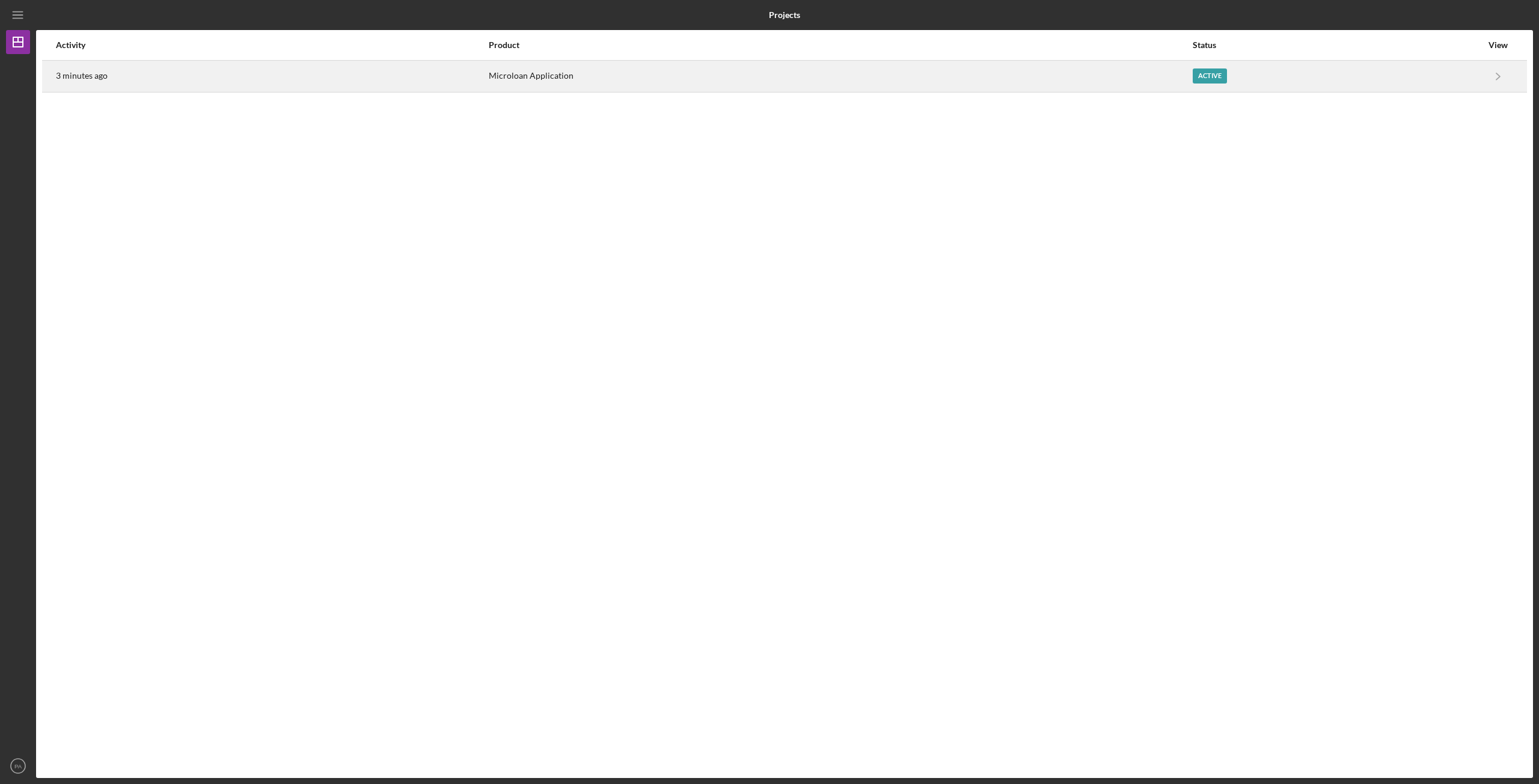
click at [376, 87] on div "3 minutes ago" at bounding box center [271, 76] width 431 height 30
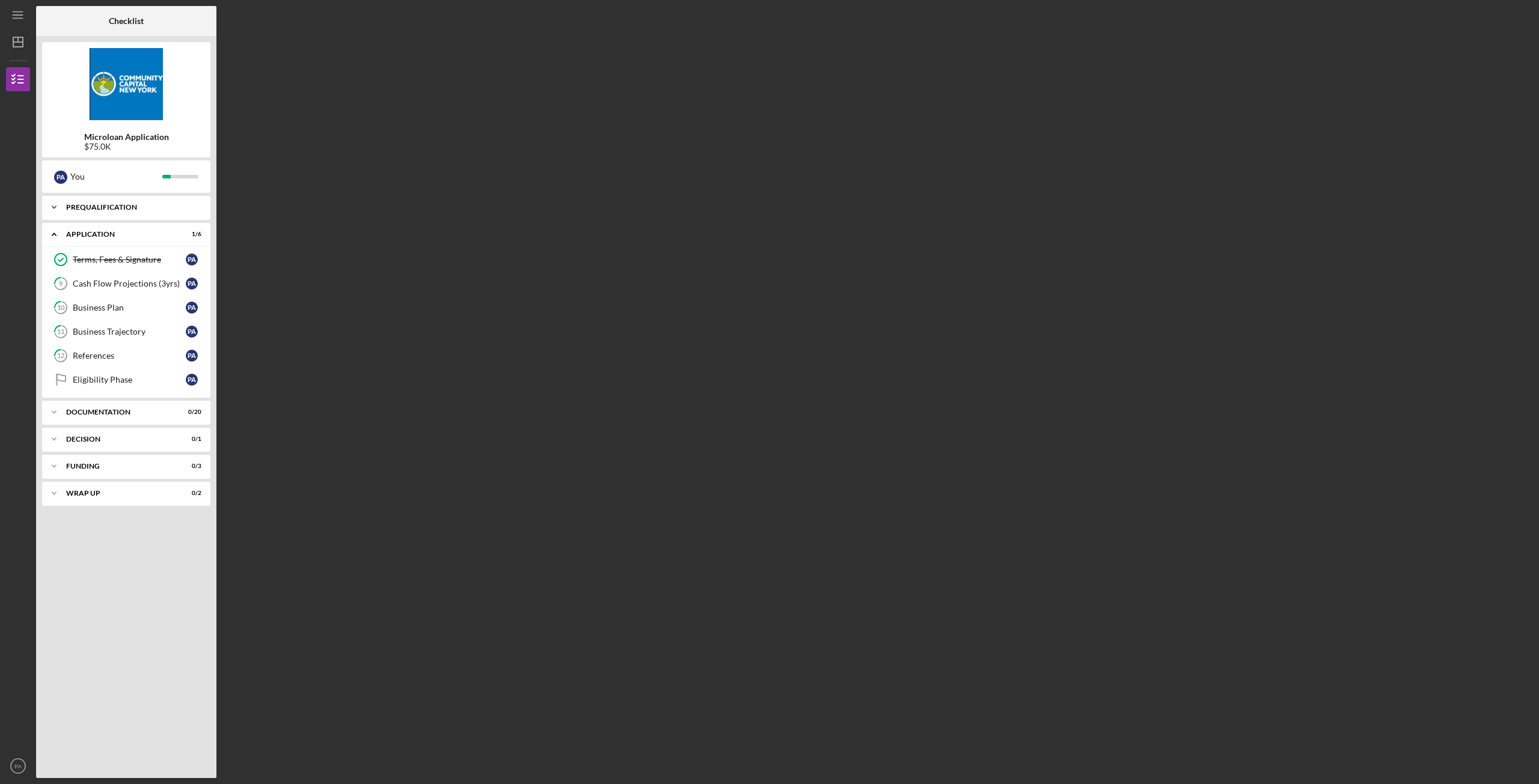
click at [83, 210] on div "Prequalification" at bounding box center [131, 207] width 129 height 7
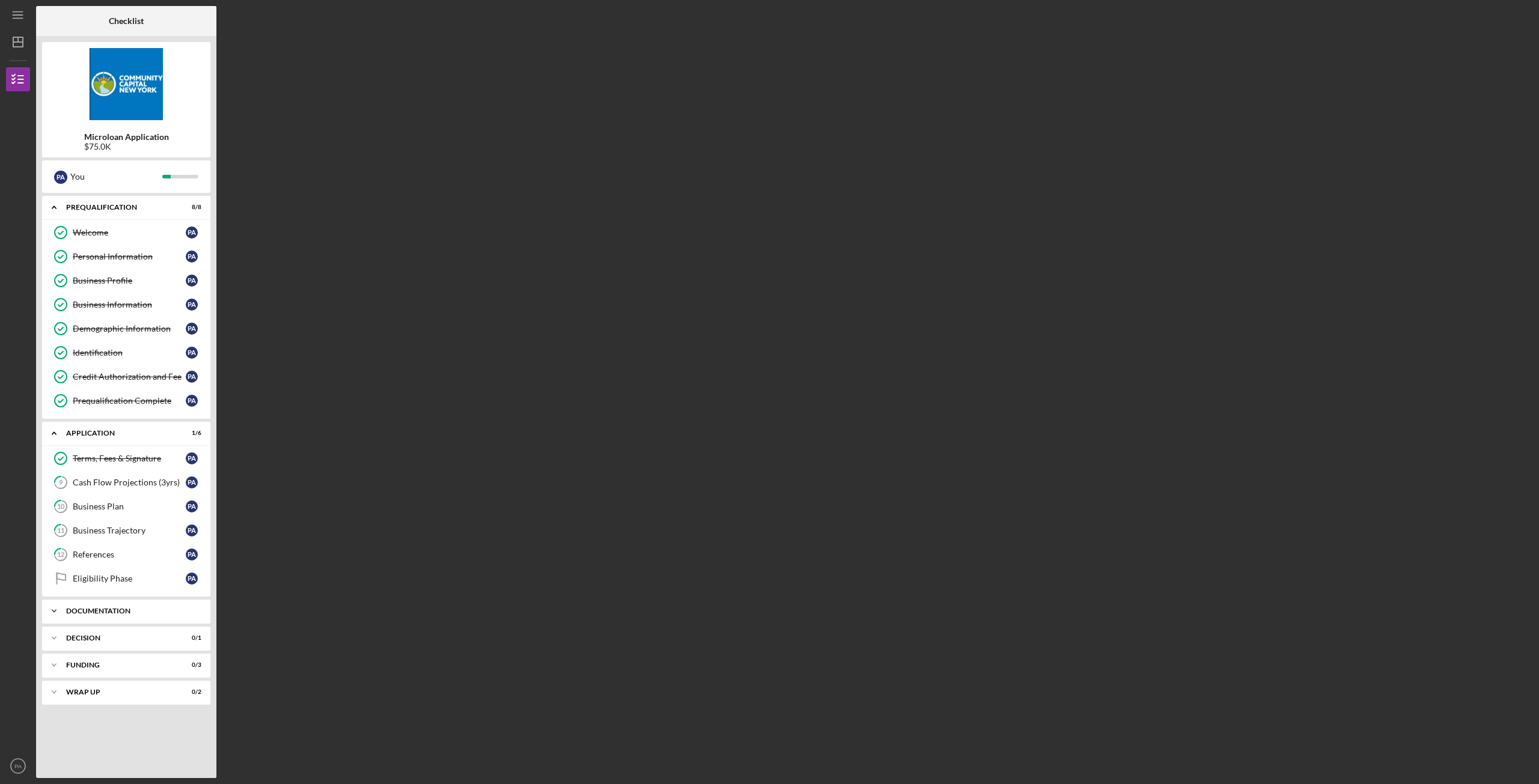
click at [81, 614] on div "Documentation" at bounding box center [131, 611] width 129 height 7
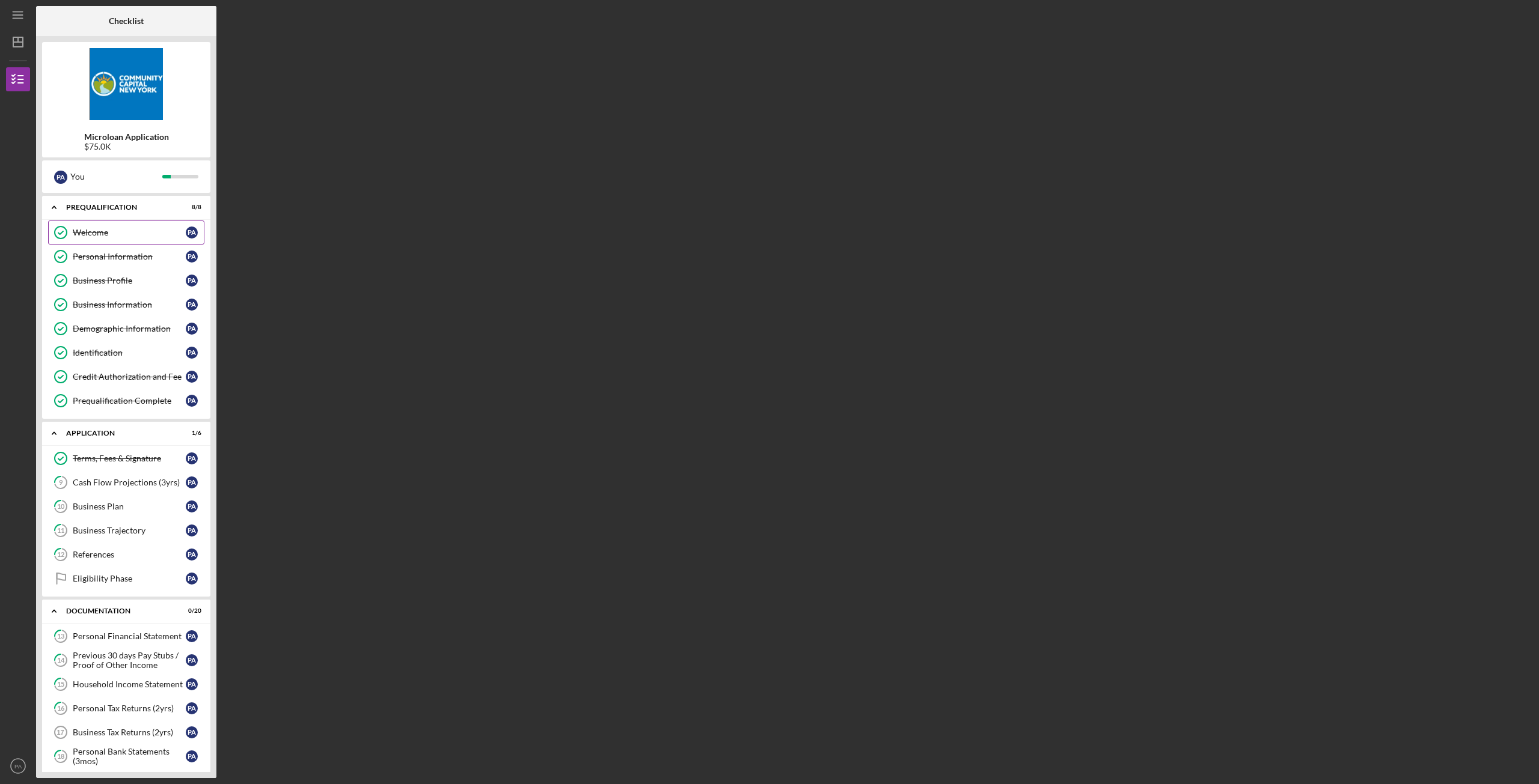
click at [109, 235] on div "Welcome" at bounding box center [129, 232] width 113 height 9
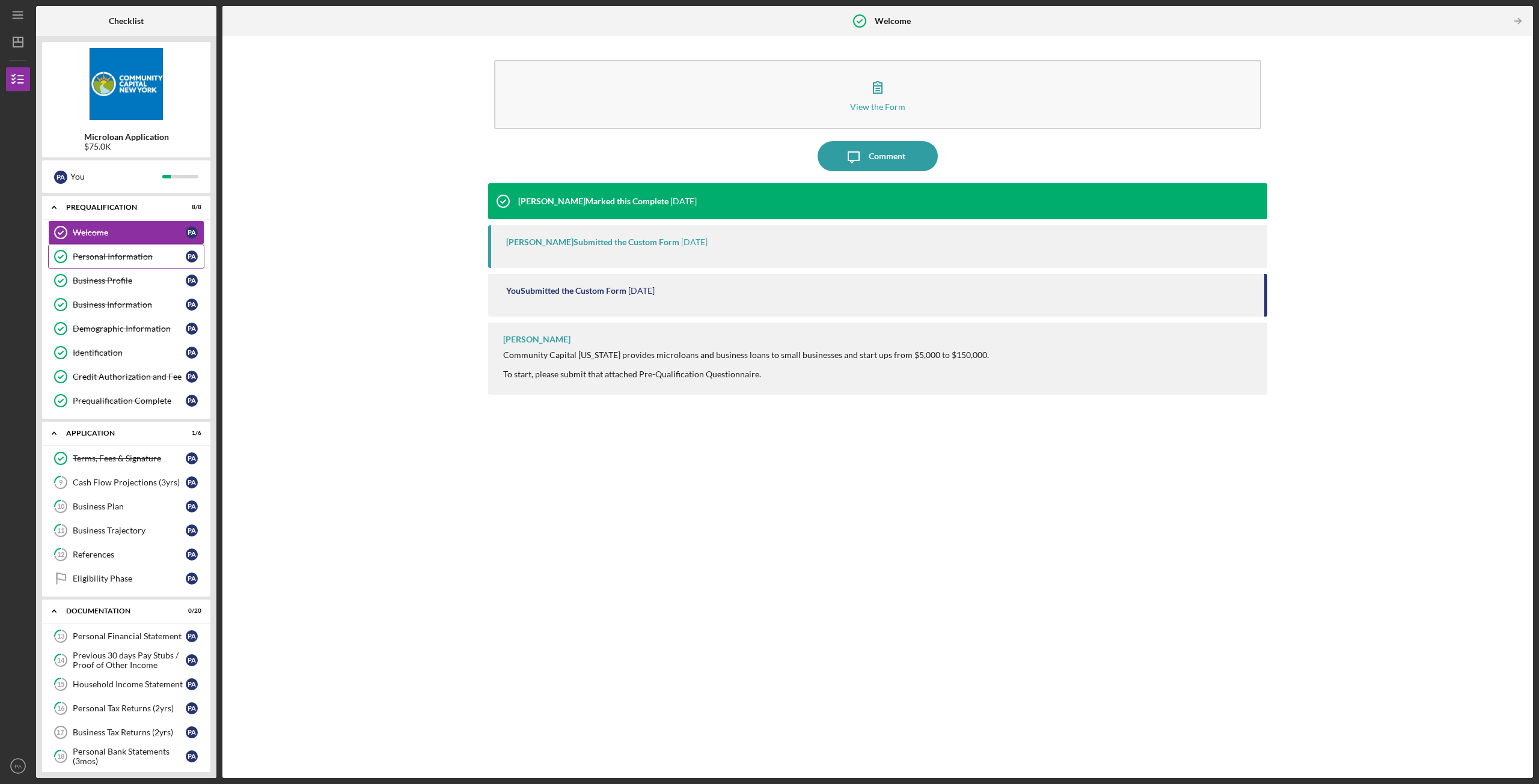
click at [114, 258] on div "Personal Information" at bounding box center [129, 256] width 113 height 9
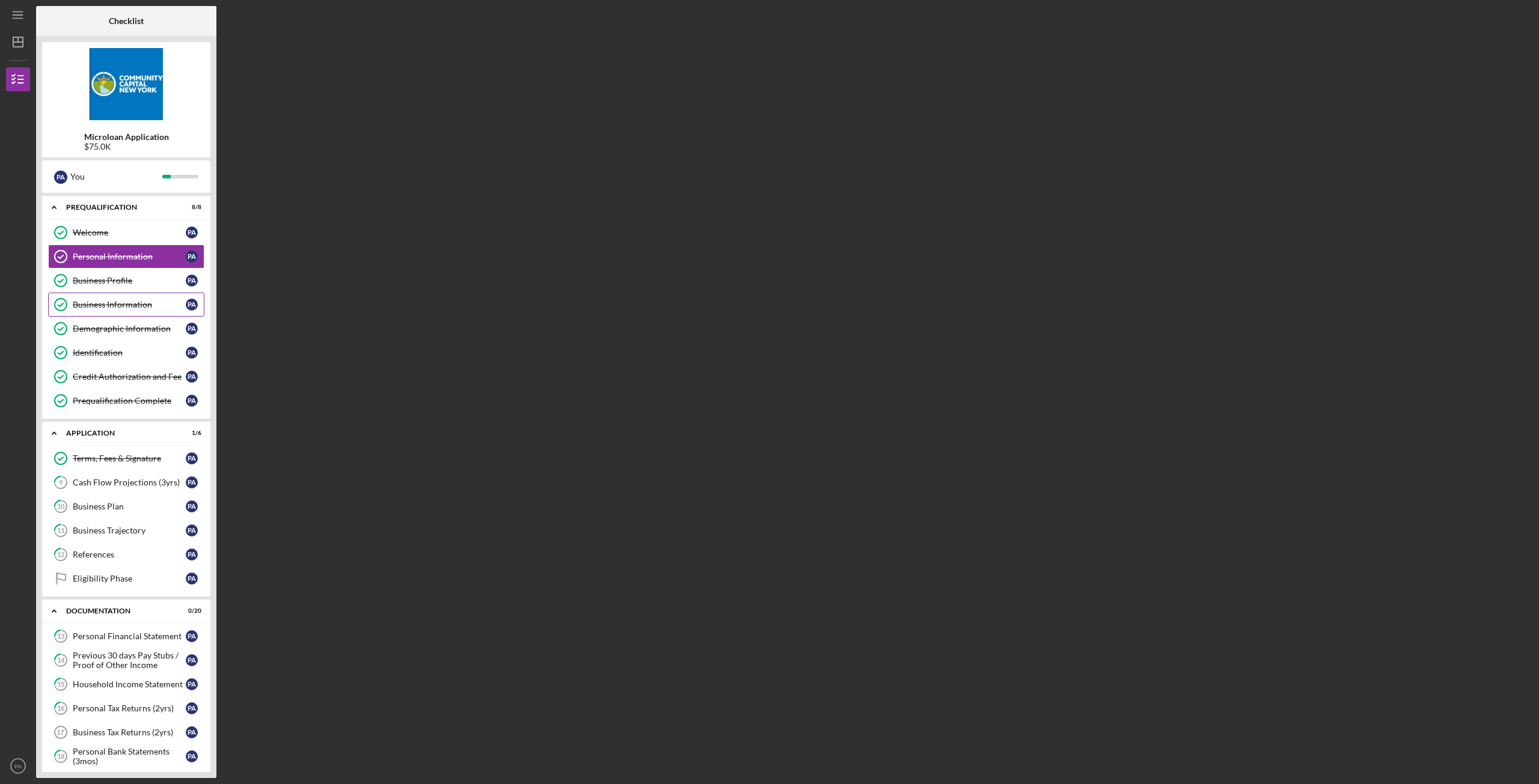
click at [110, 293] on link "Business Information Business Information P A" at bounding box center [127, 304] width 157 height 24
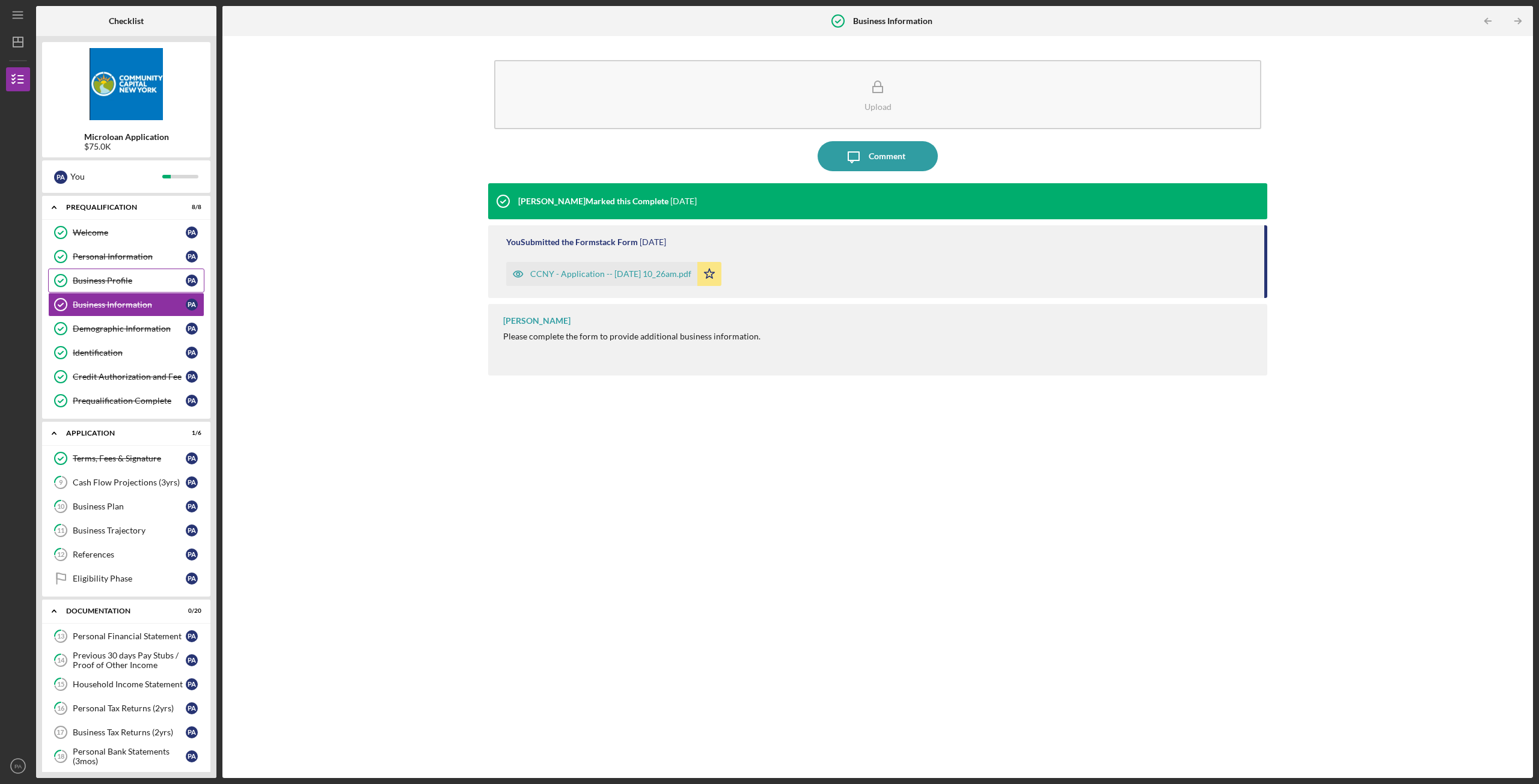
click at [115, 279] on div "Business Profile" at bounding box center [129, 280] width 113 height 9
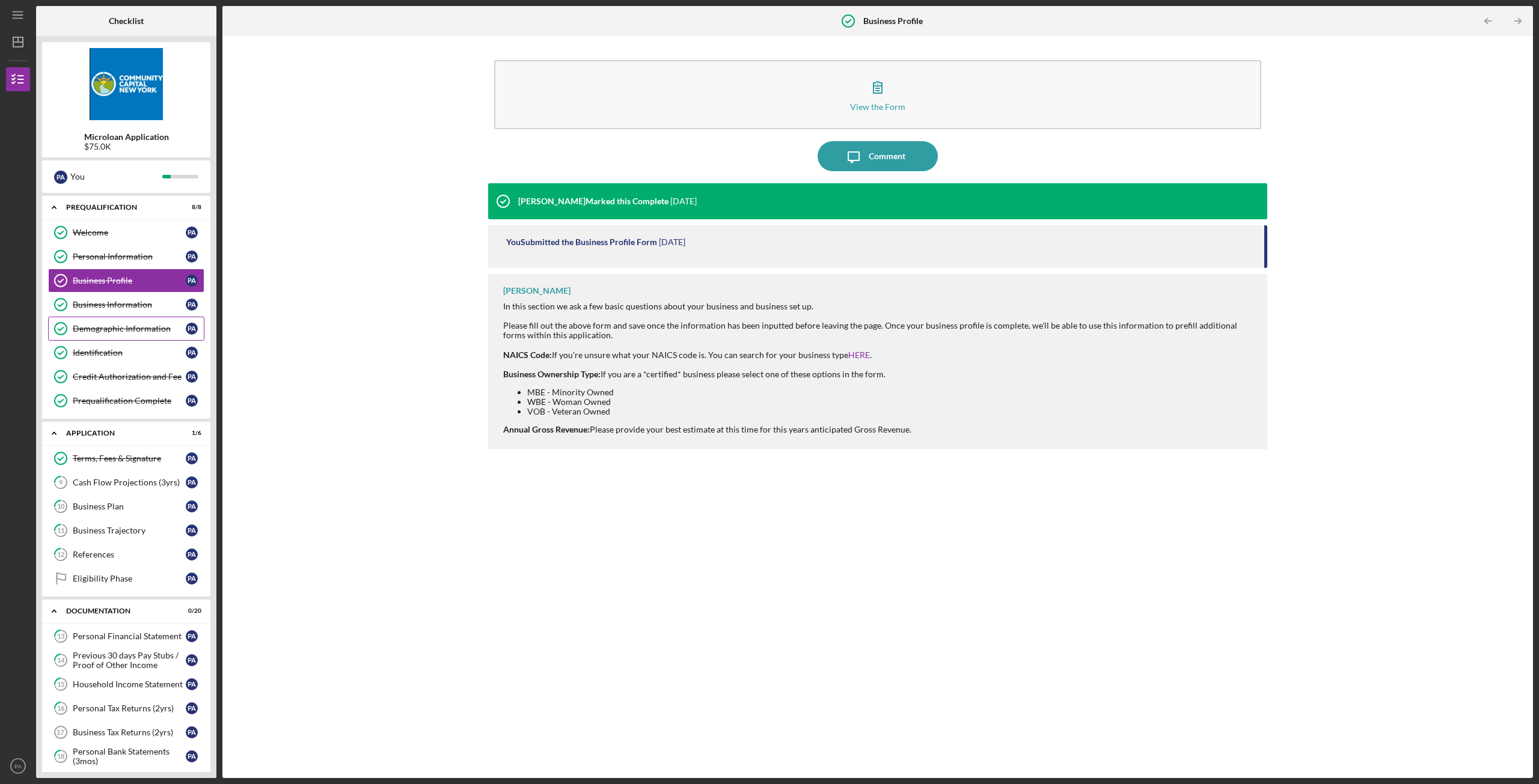
click at [110, 321] on link "Demographic Information Demographic Information P A" at bounding box center [127, 328] width 157 height 24
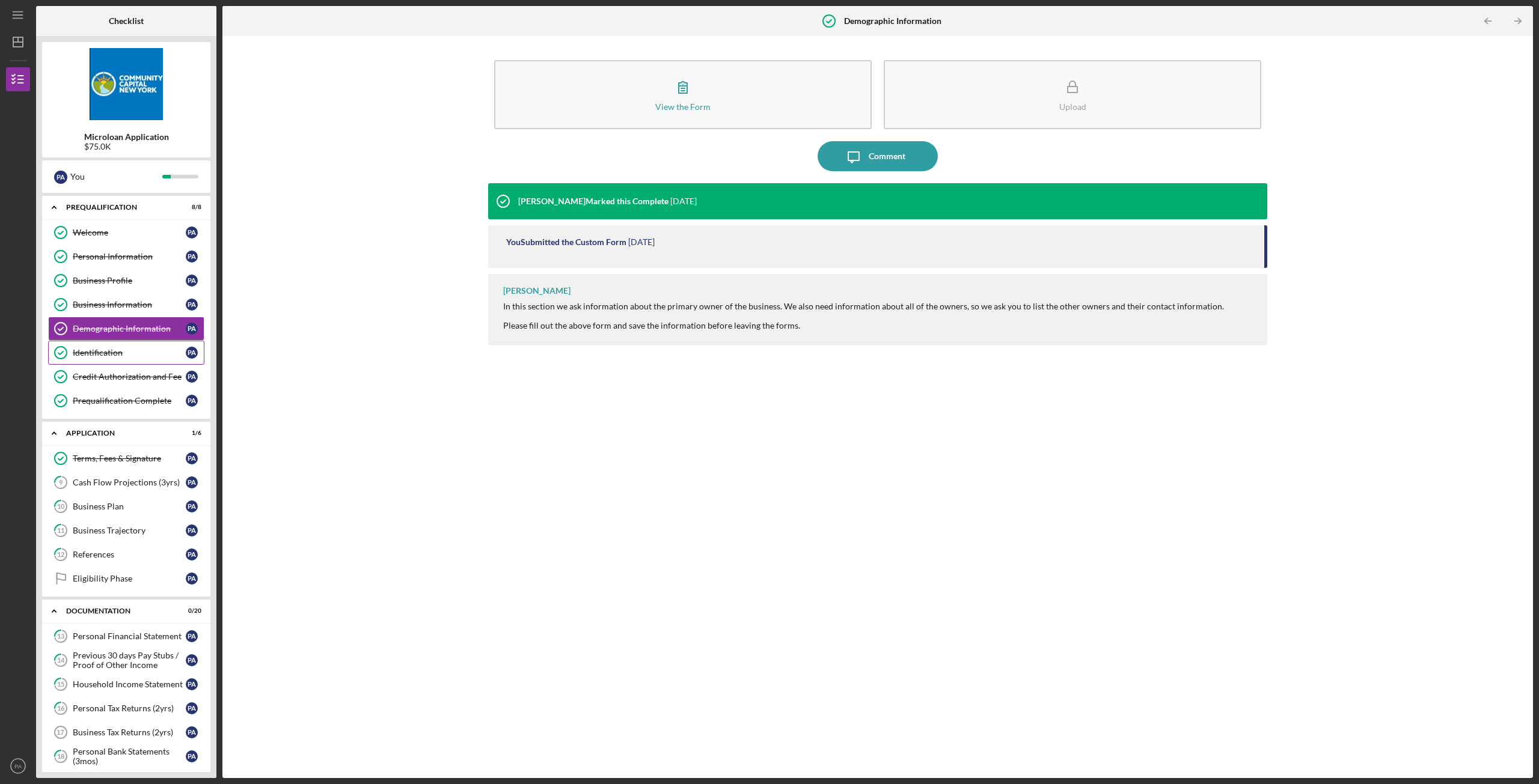
click at [112, 344] on link "Identification Identification P A" at bounding box center [127, 353] width 157 height 24
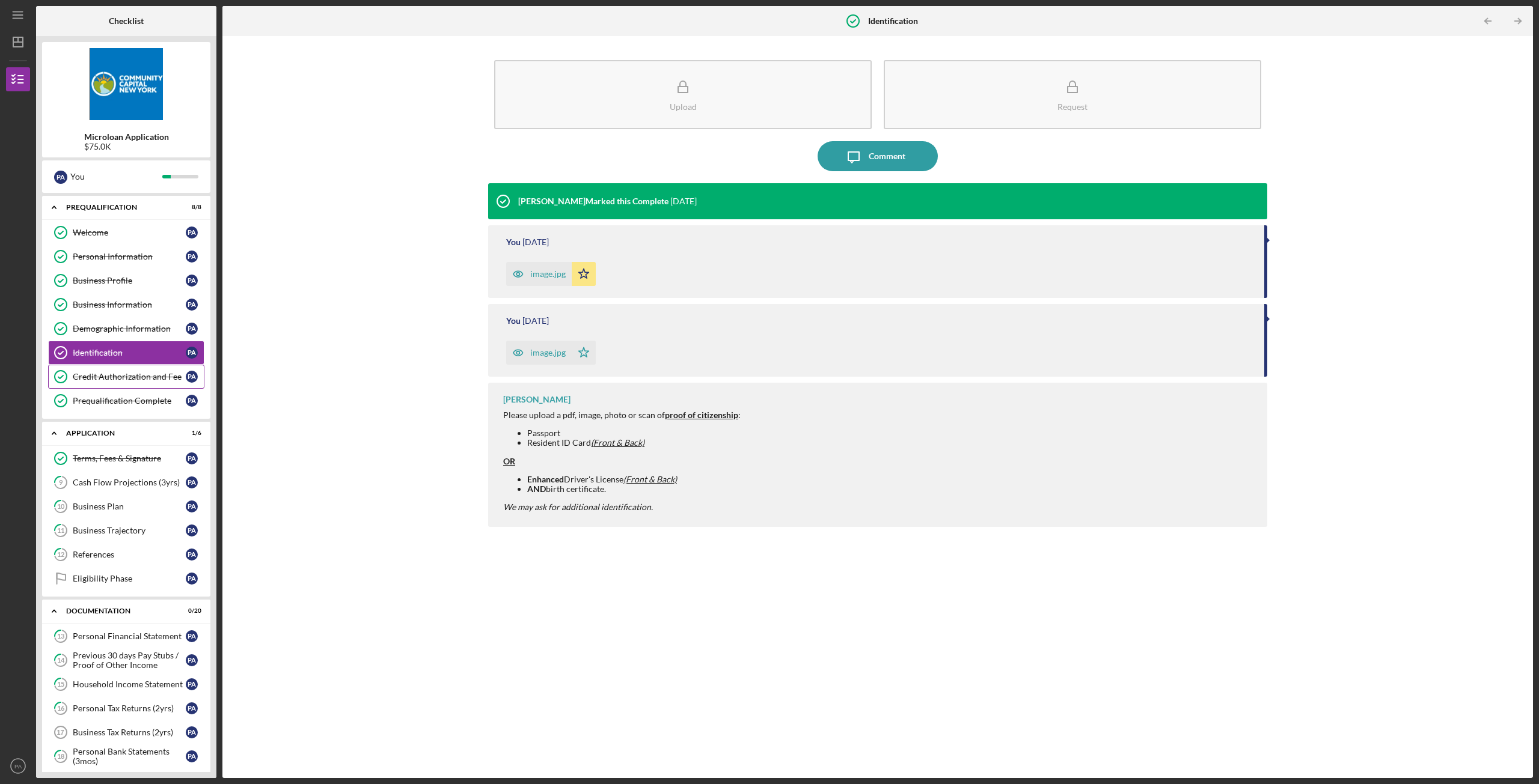
click at [123, 382] on div "Credit Authorization and Fee" at bounding box center [129, 376] width 113 height 9
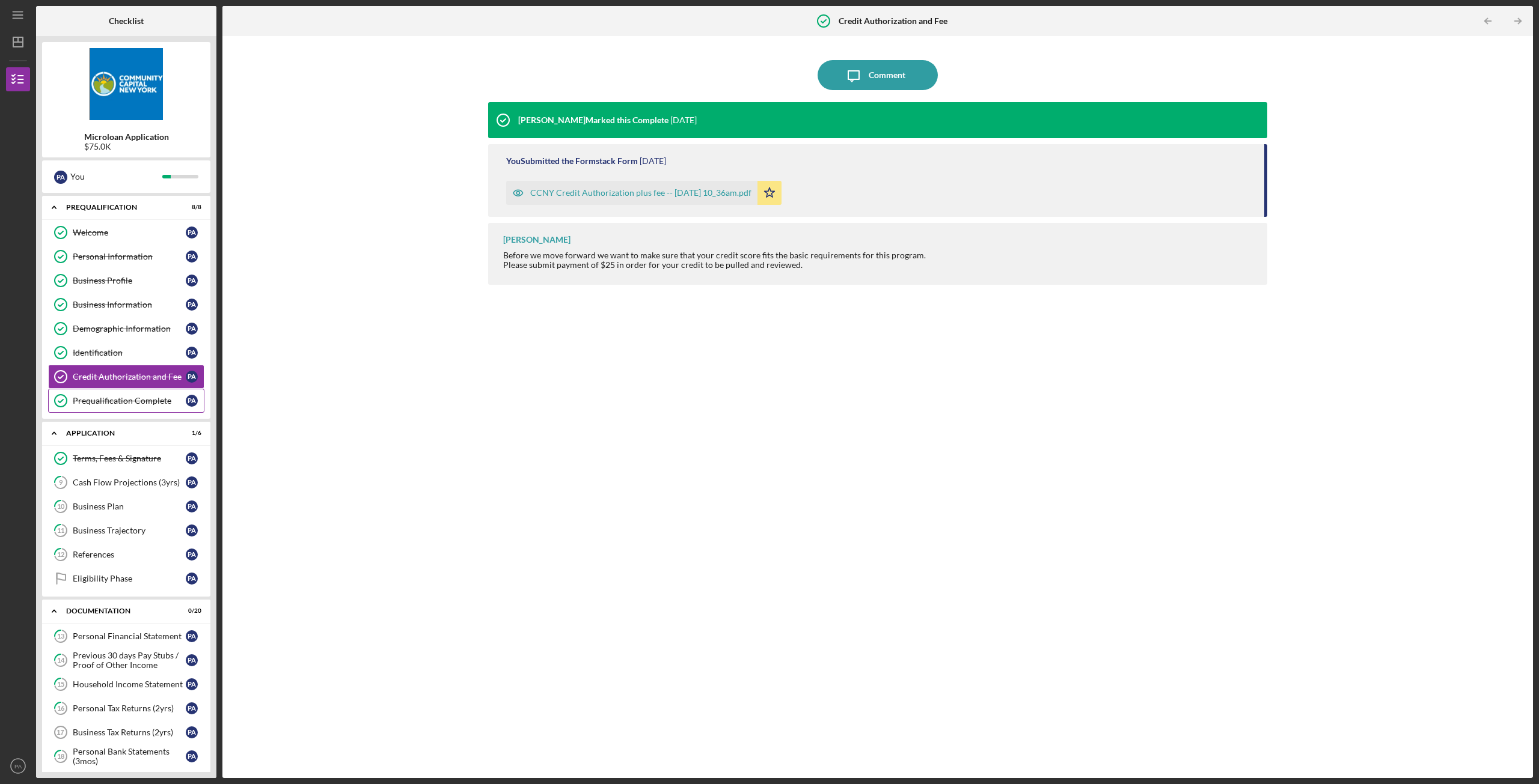
click at [119, 405] on div "Prequalification Complete" at bounding box center [129, 401] width 113 height 9
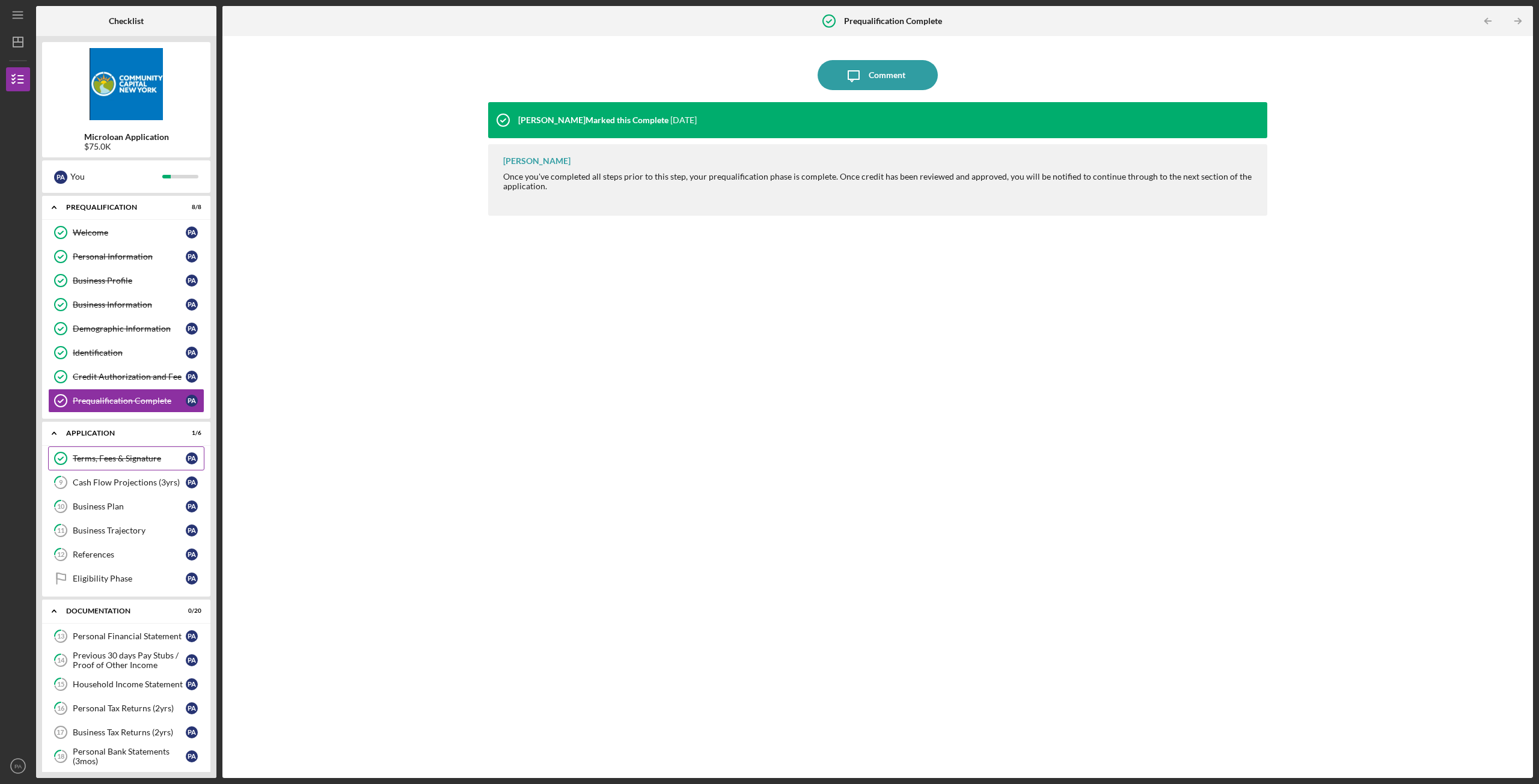
click at [139, 462] on div "Terms, Fees & Signature" at bounding box center [129, 458] width 113 height 9
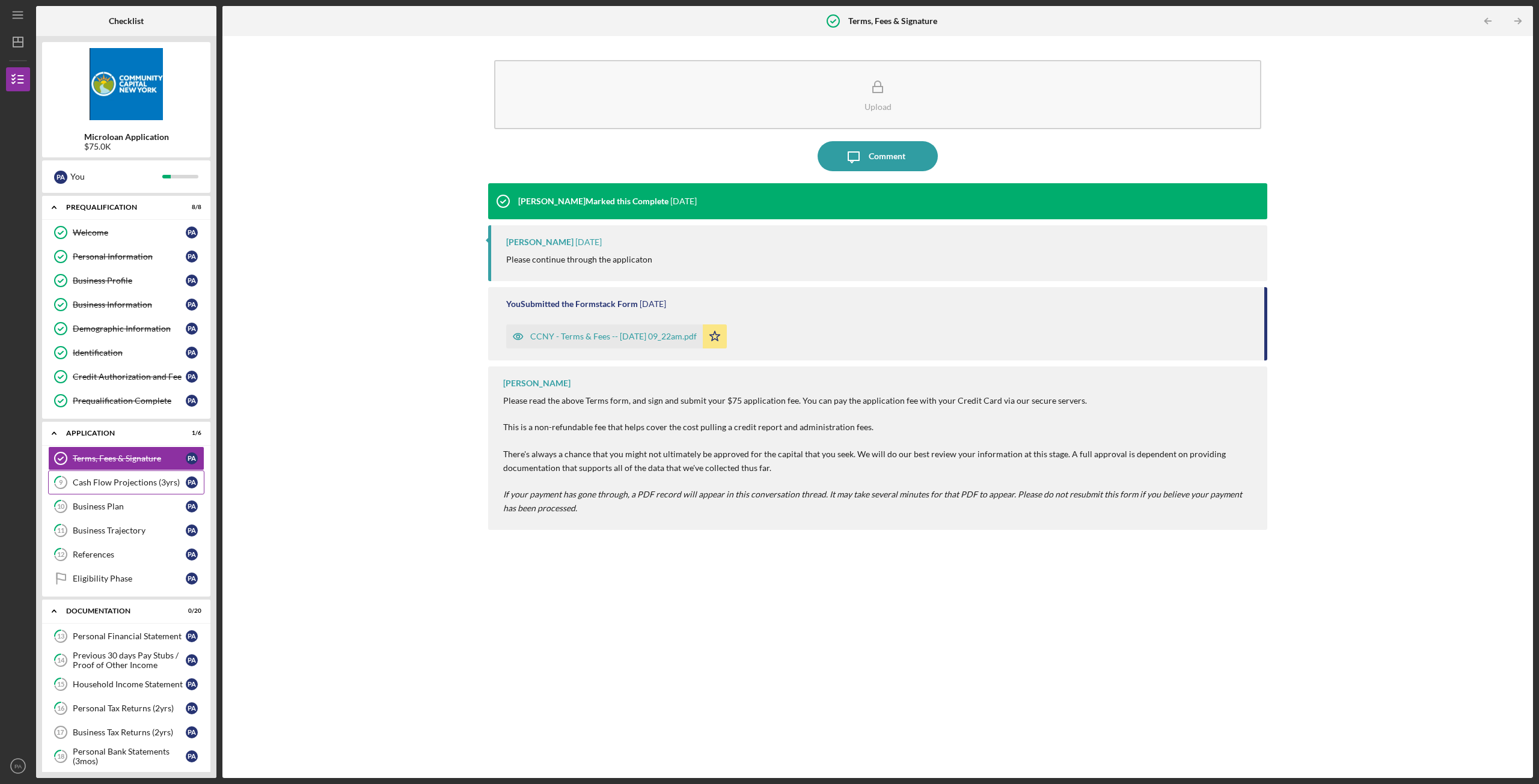
click at [130, 486] on div "Cash Flow Projections (3yrs)" at bounding box center [129, 482] width 113 height 9
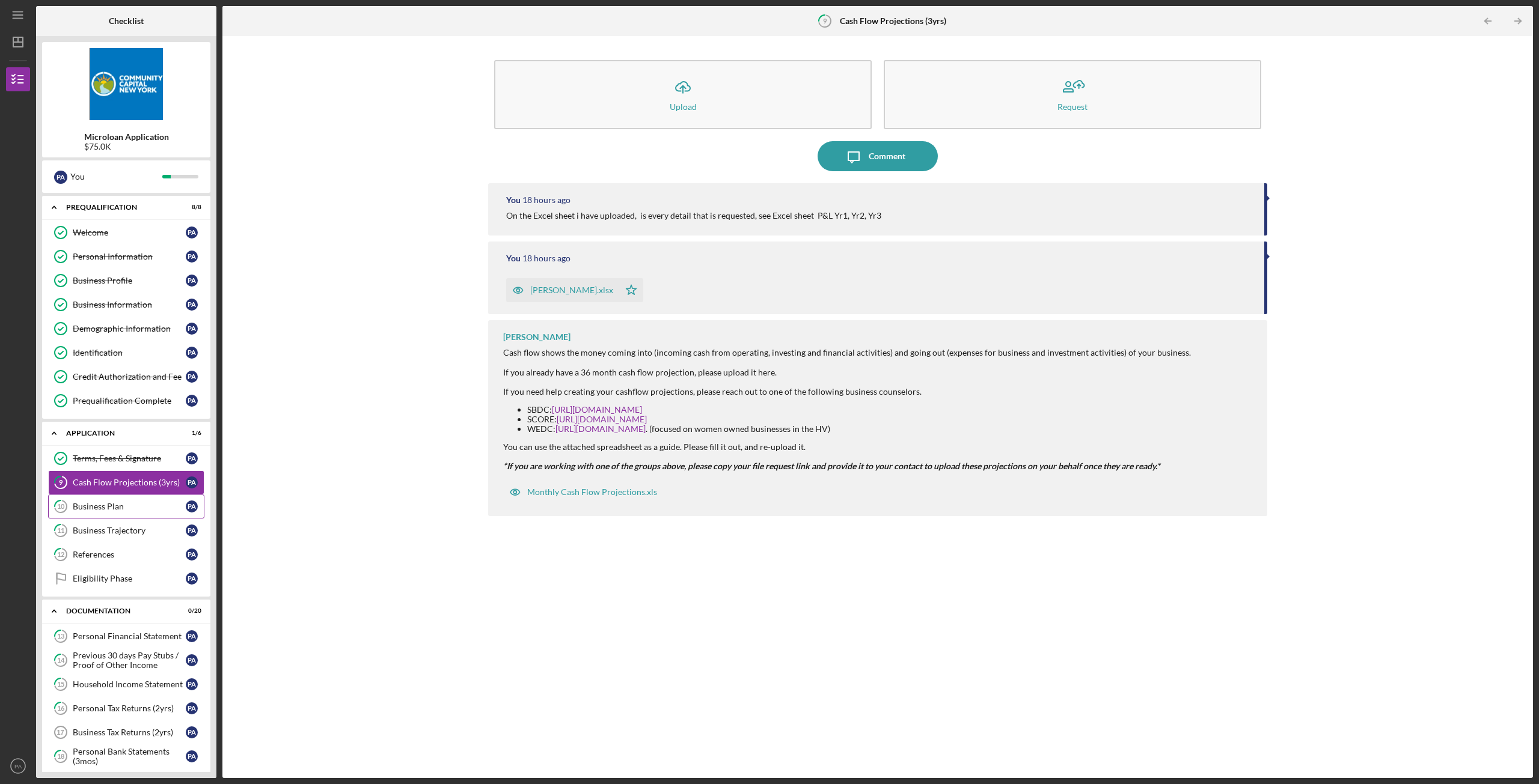
click at [120, 514] on link "10 Business Plan P A" at bounding box center [127, 507] width 157 height 24
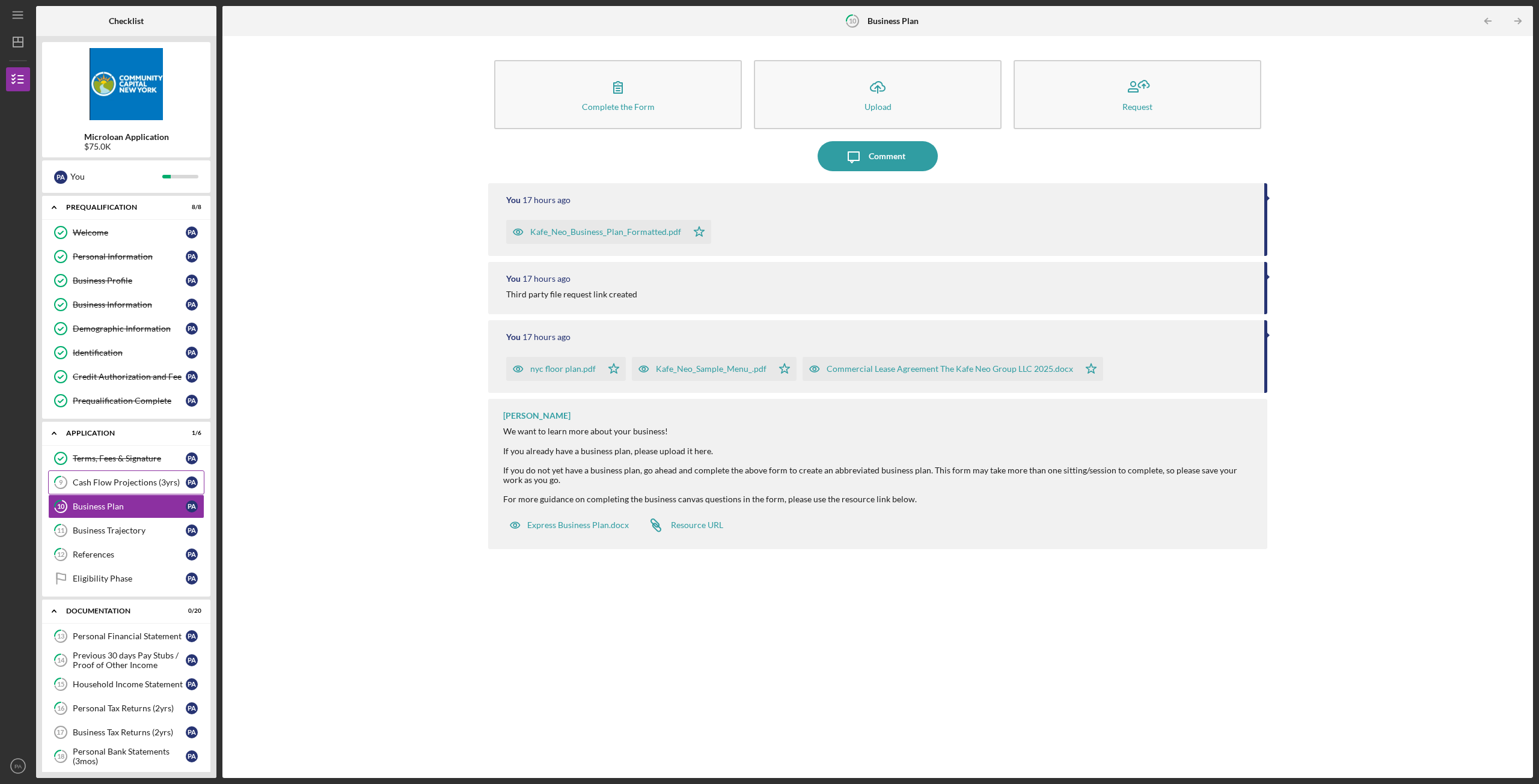
scroll to position [60, 0]
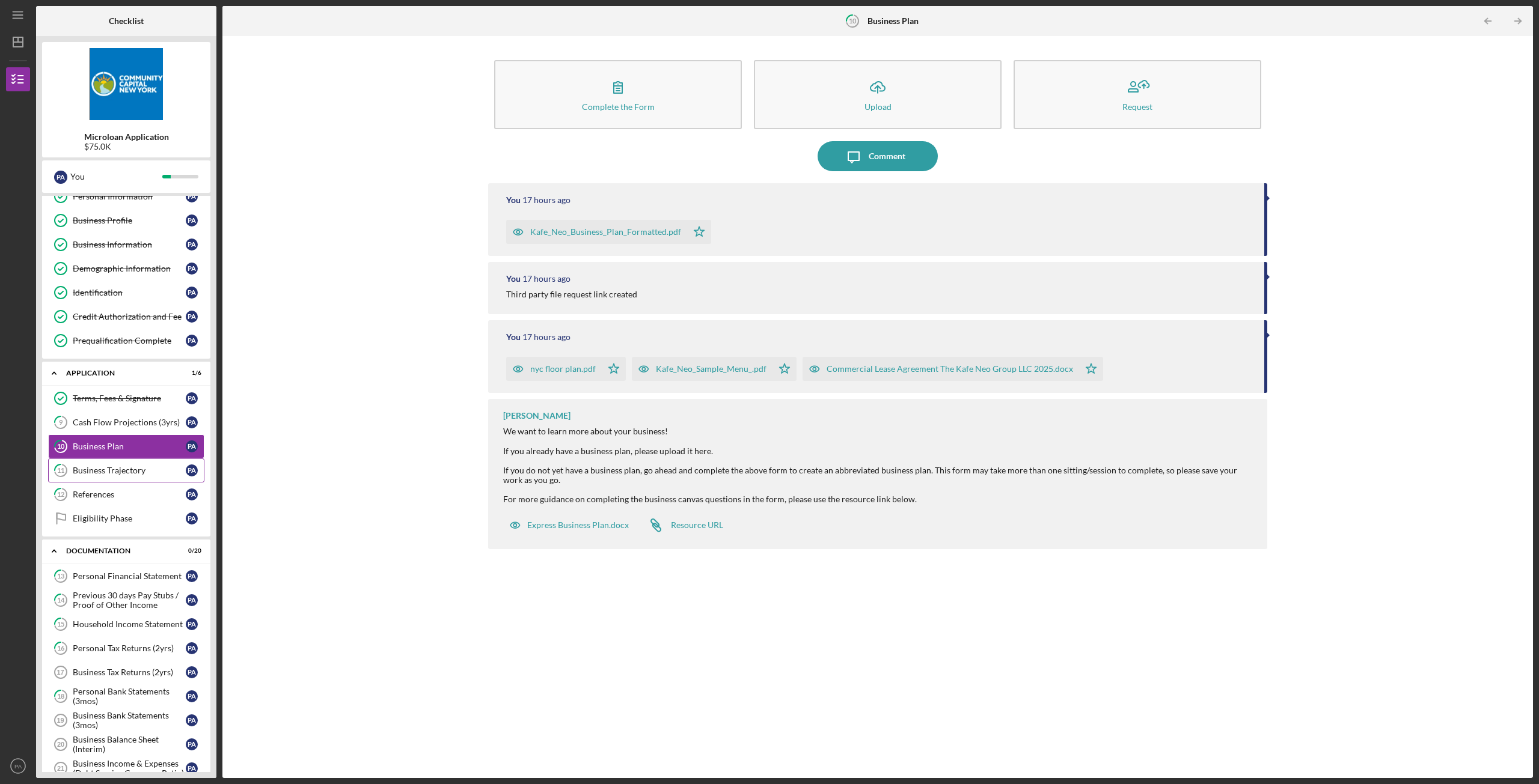
click at [125, 475] on div "Business Trajectory" at bounding box center [129, 470] width 113 height 9
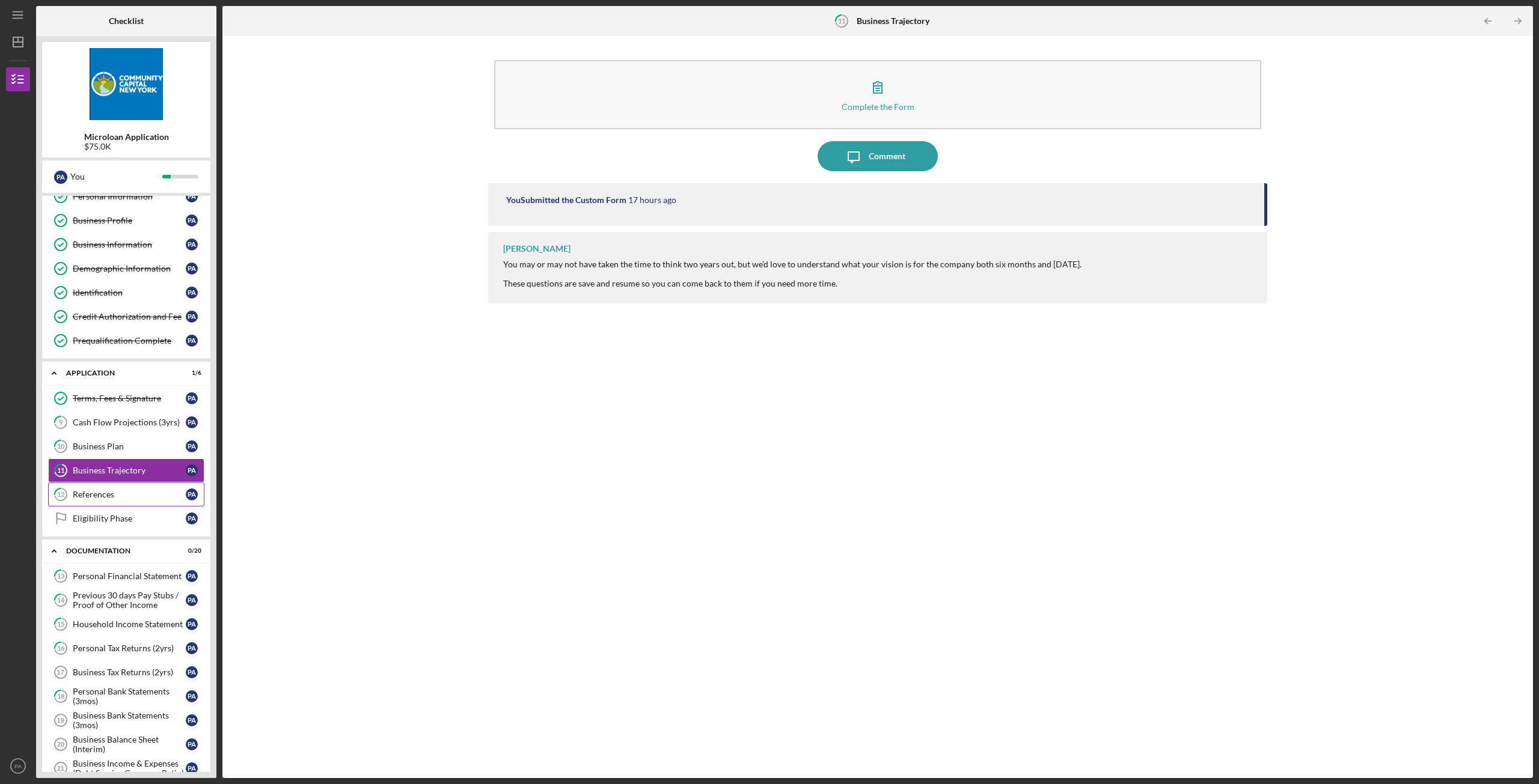
click at [123, 496] on div "References" at bounding box center [129, 494] width 113 height 9
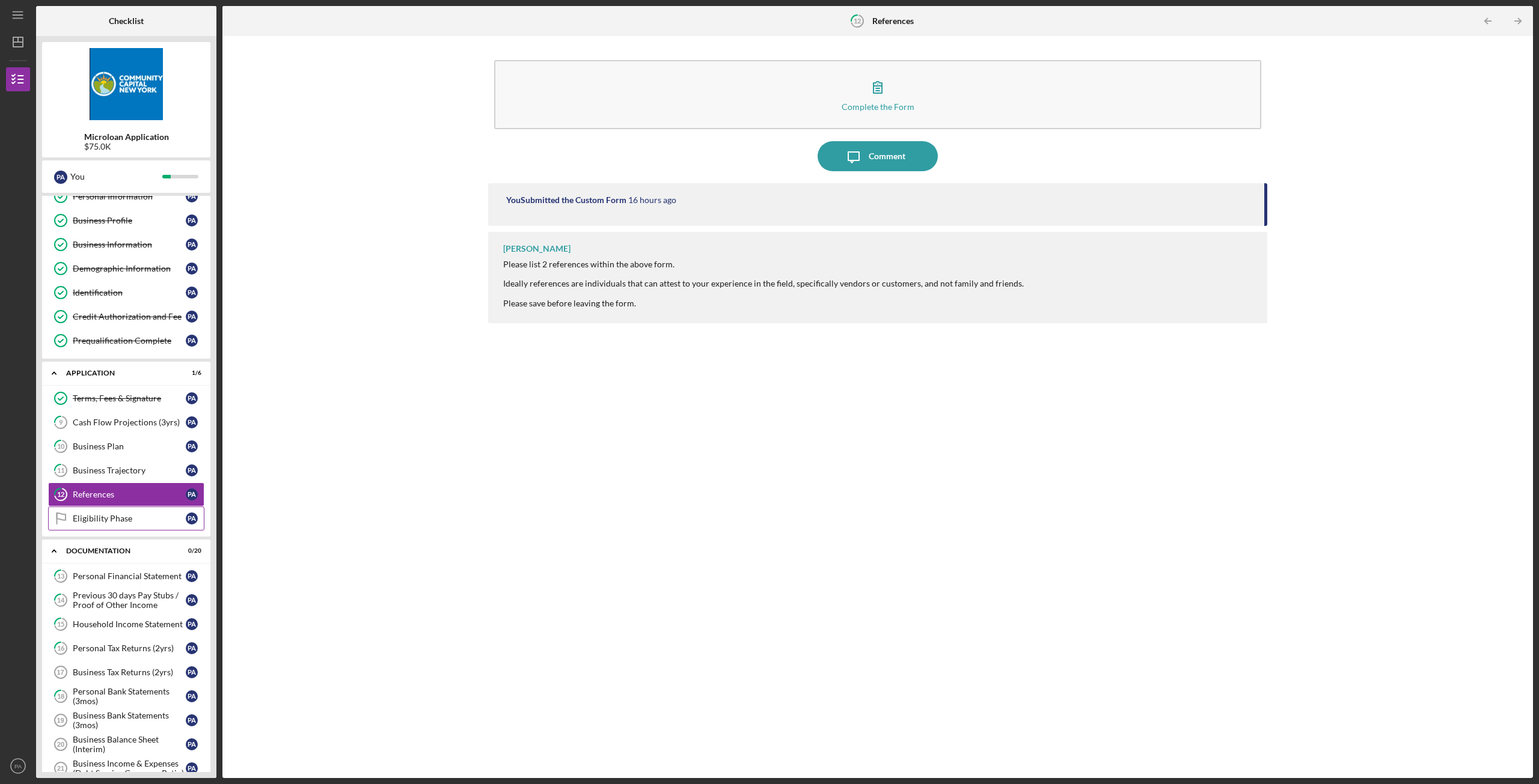
click at [132, 517] on div "Eligibility Phase" at bounding box center [129, 518] width 113 height 9
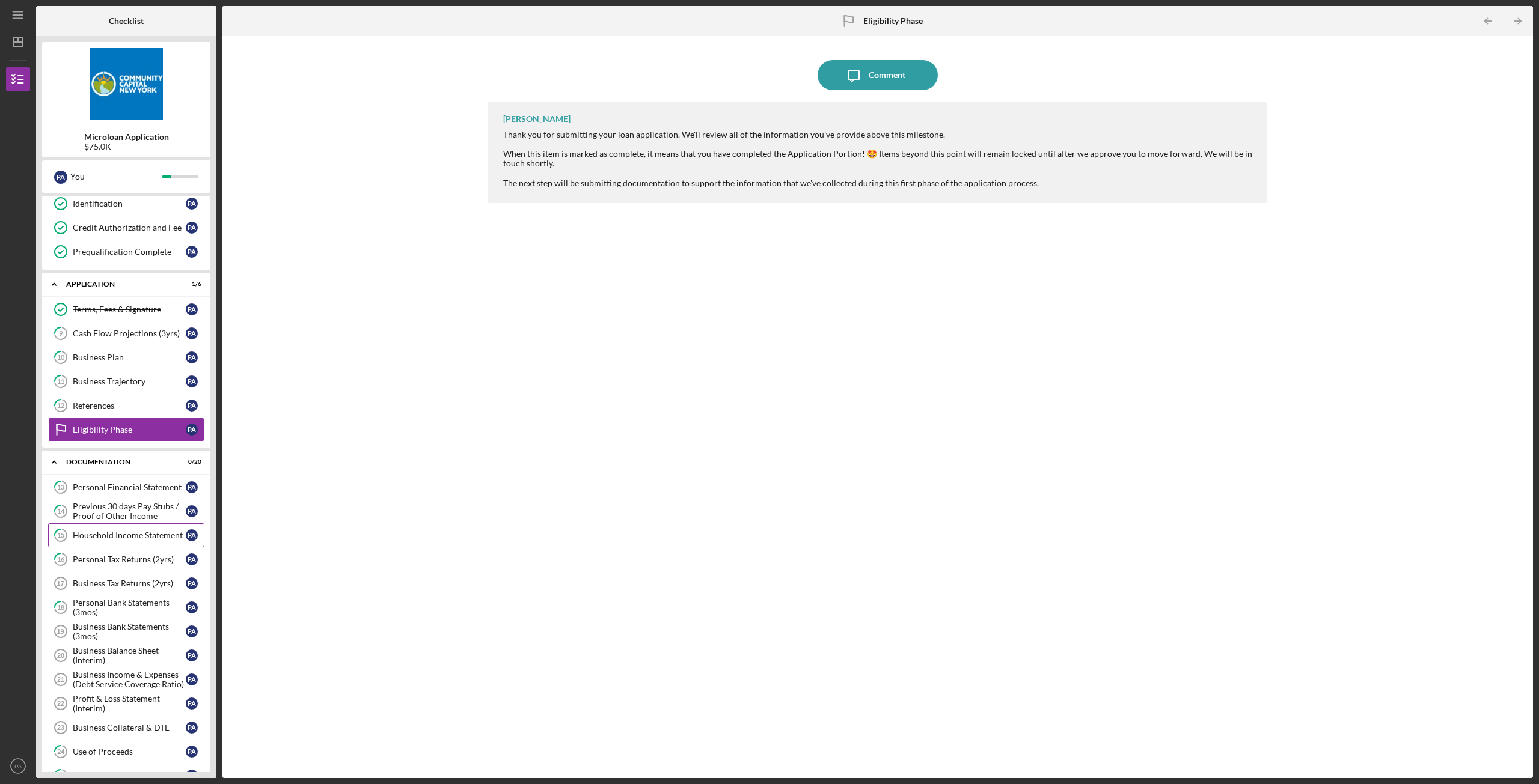
scroll to position [180, 0]
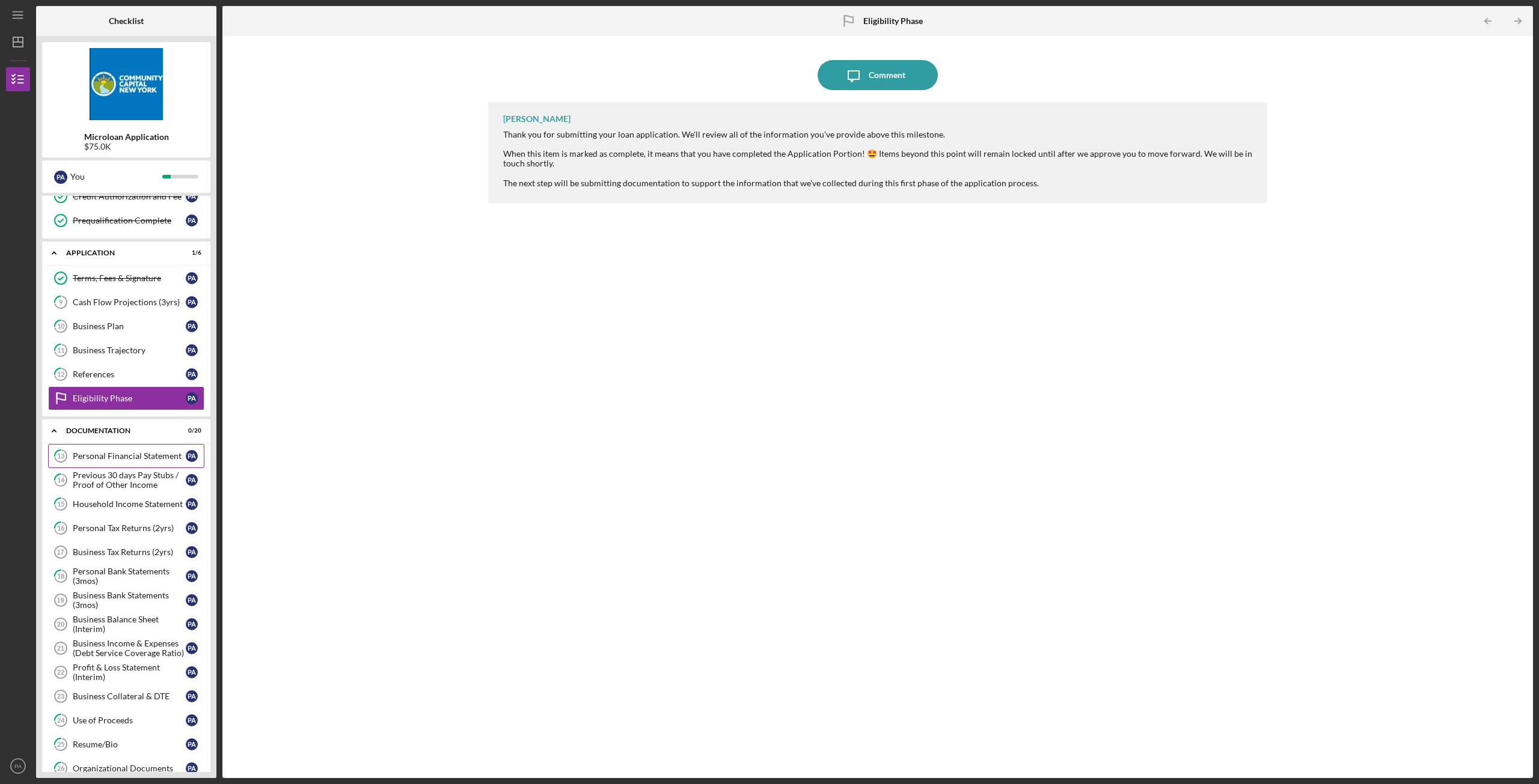
click at [147, 452] on div "Personal Financial Statement" at bounding box center [129, 456] width 113 height 9
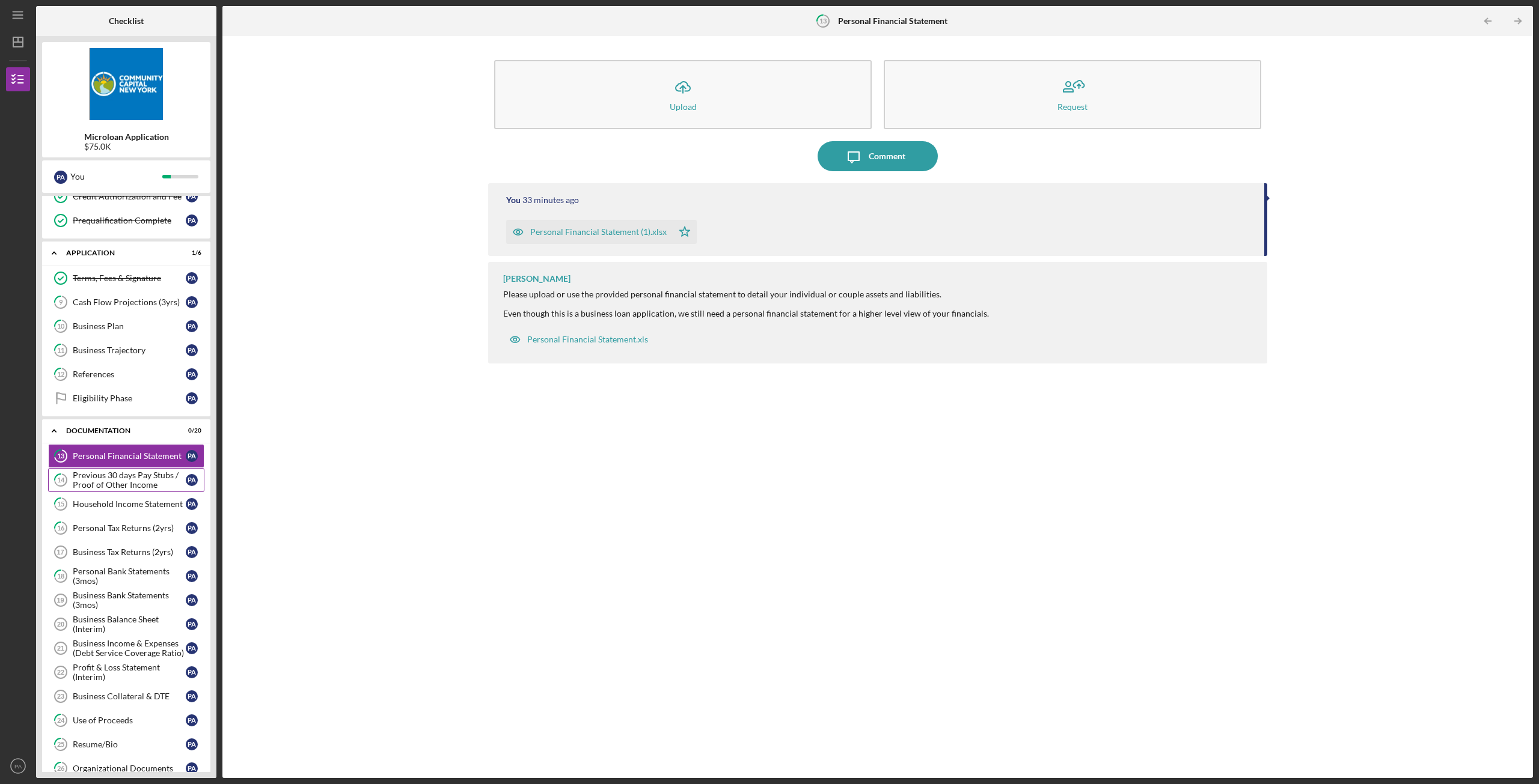
click at [137, 483] on div "Previous 30 days Pay Stubs / Proof of Other Income" at bounding box center [129, 480] width 113 height 20
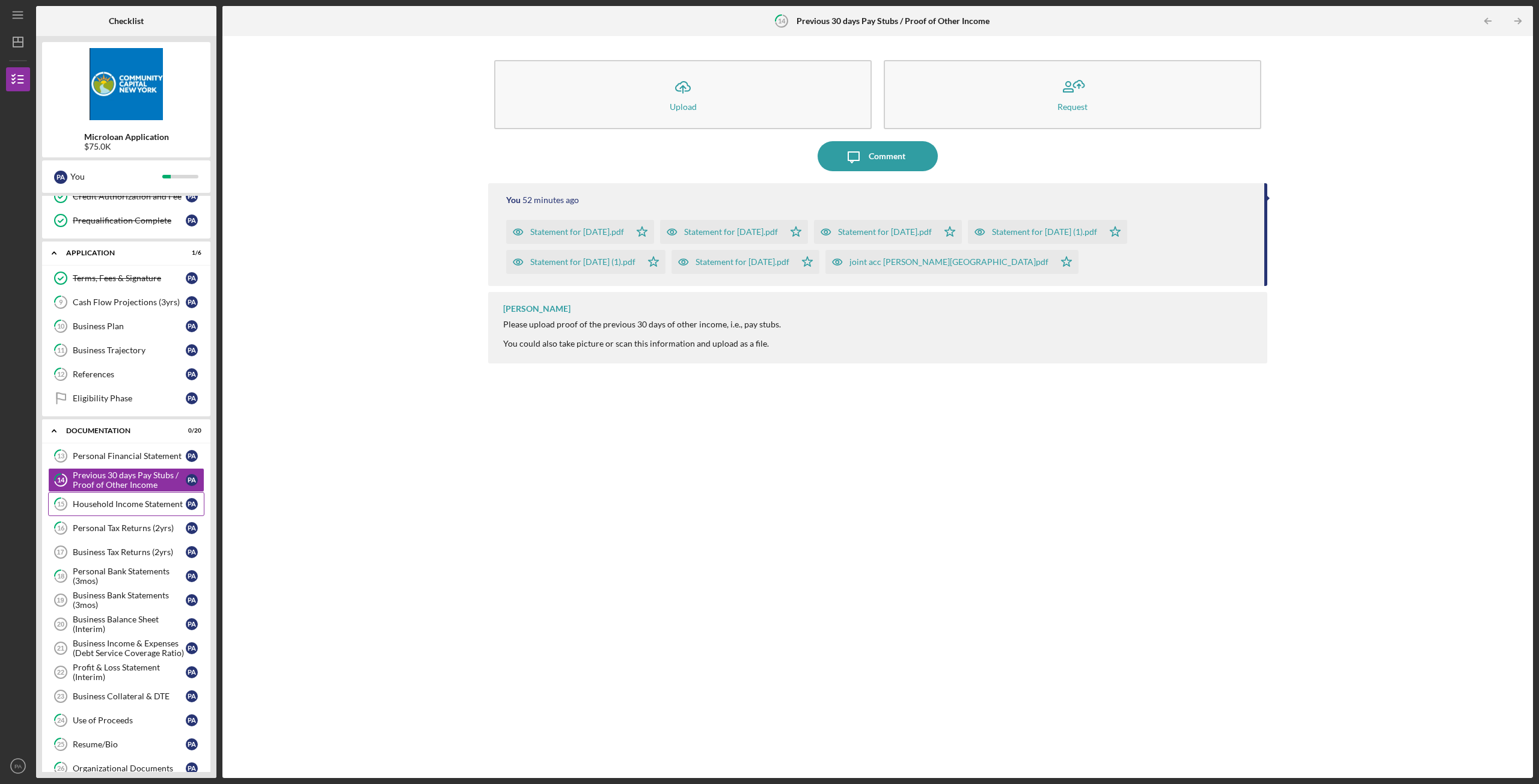
click at [137, 511] on link "15 Household Income Statement P A" at bounding box center [127, 504] width 157 height 24
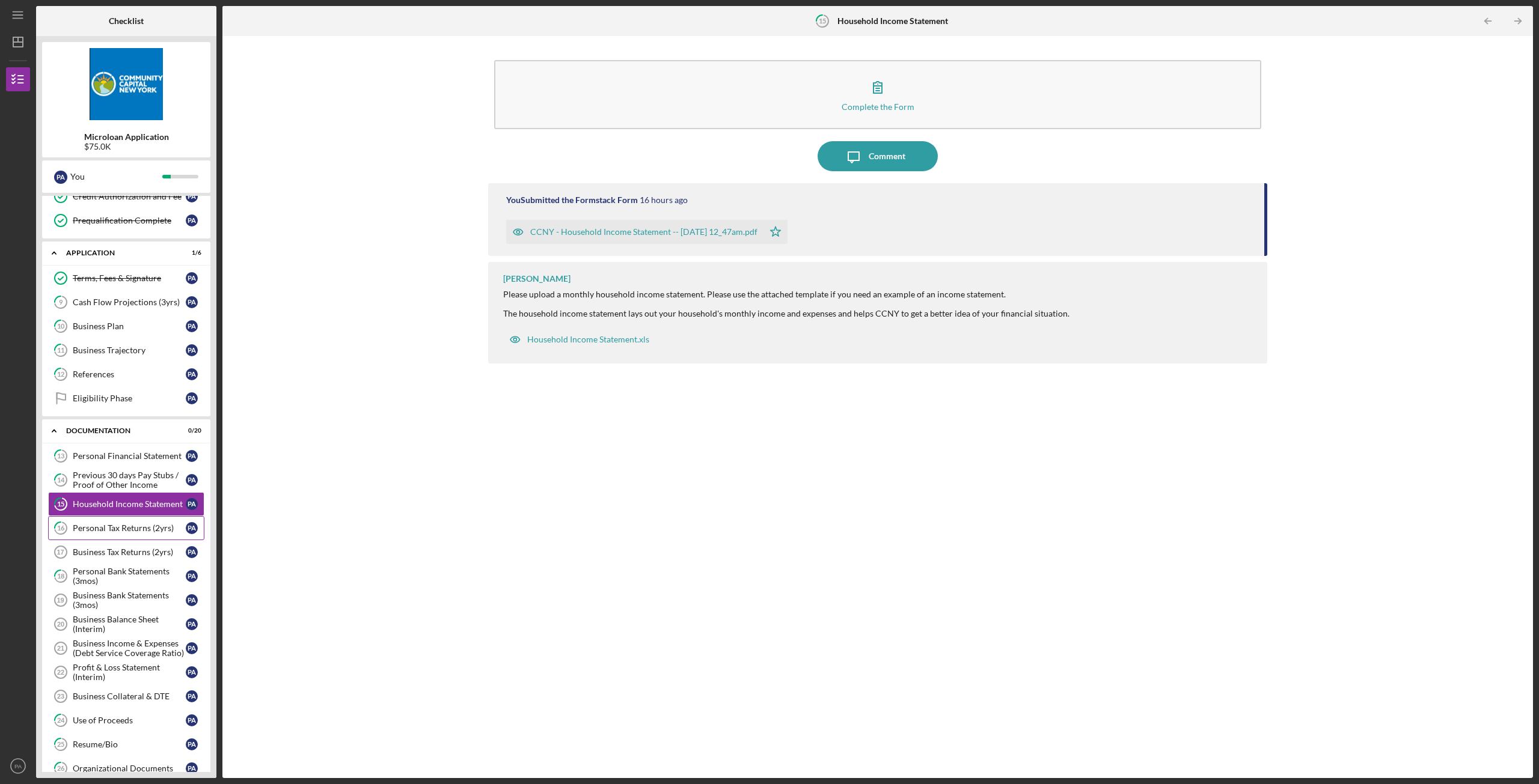
click at [135, 534] on link "16 Personal Tax Returns (2yrs) P A" at bounding box center [127, 528] width 157 height 24
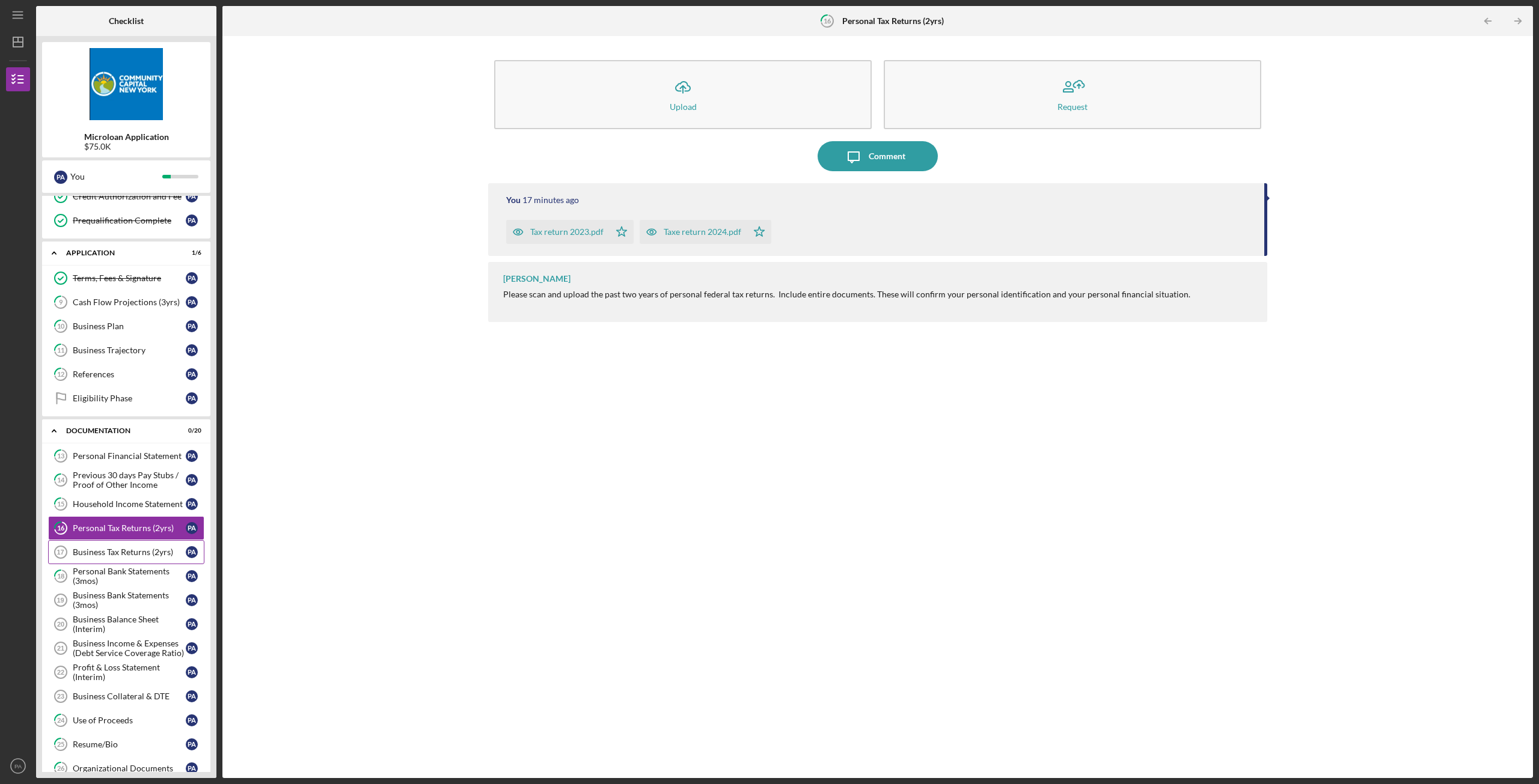
click at [136, 561] on link "Business Tax Returns (2yrs) 17 Business Tax Returns (2yrs) P A" at bounding box center [127, 552] width 157 height 24
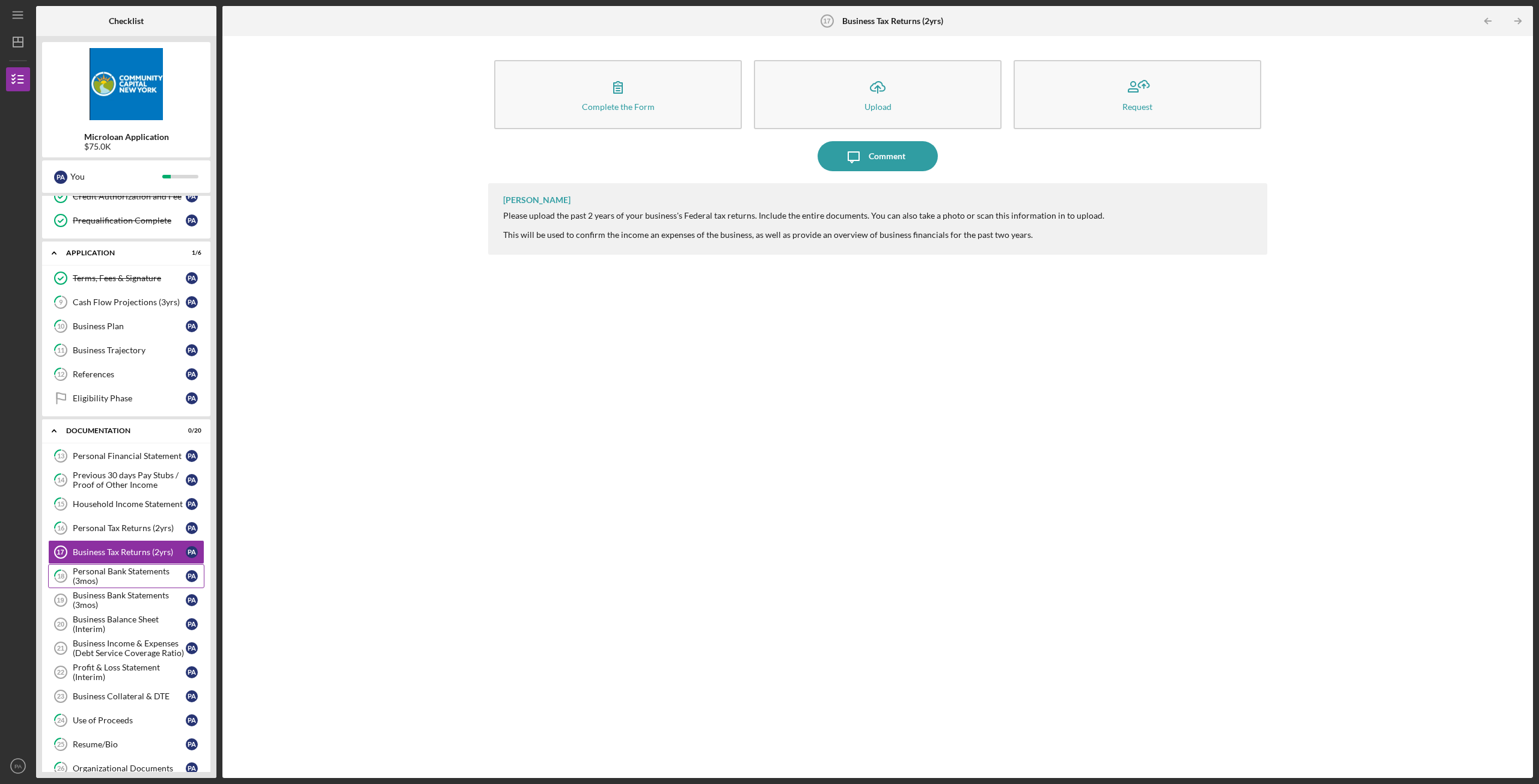
click at [133, 580] on div "Personal Bank Statements (3mos)" at bounding box center [129, 576] width 113 height 20
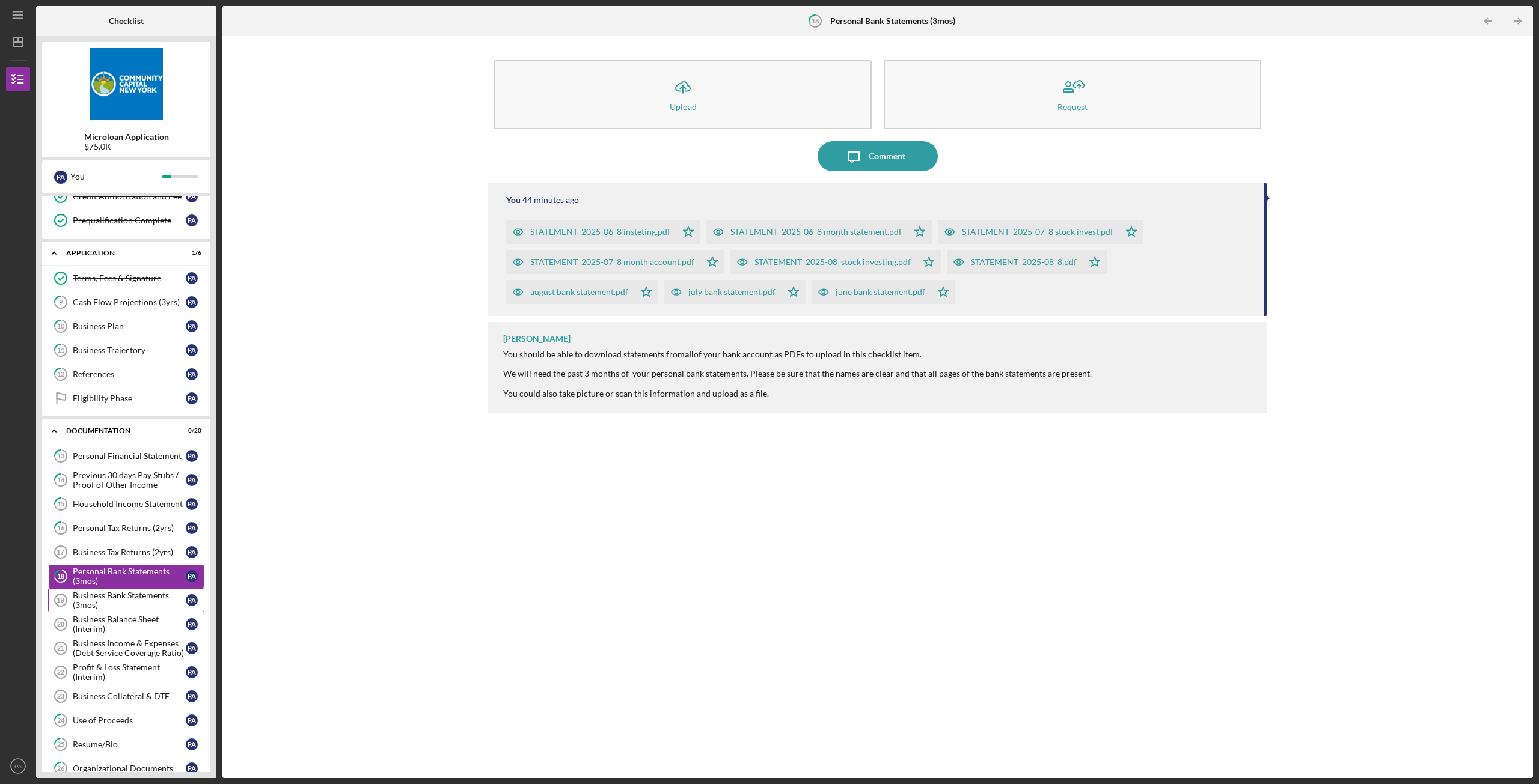
click at [132, 602] on div "Business Bank Statements (3mos)" at bounding box center [129, 600] width 113 height 20
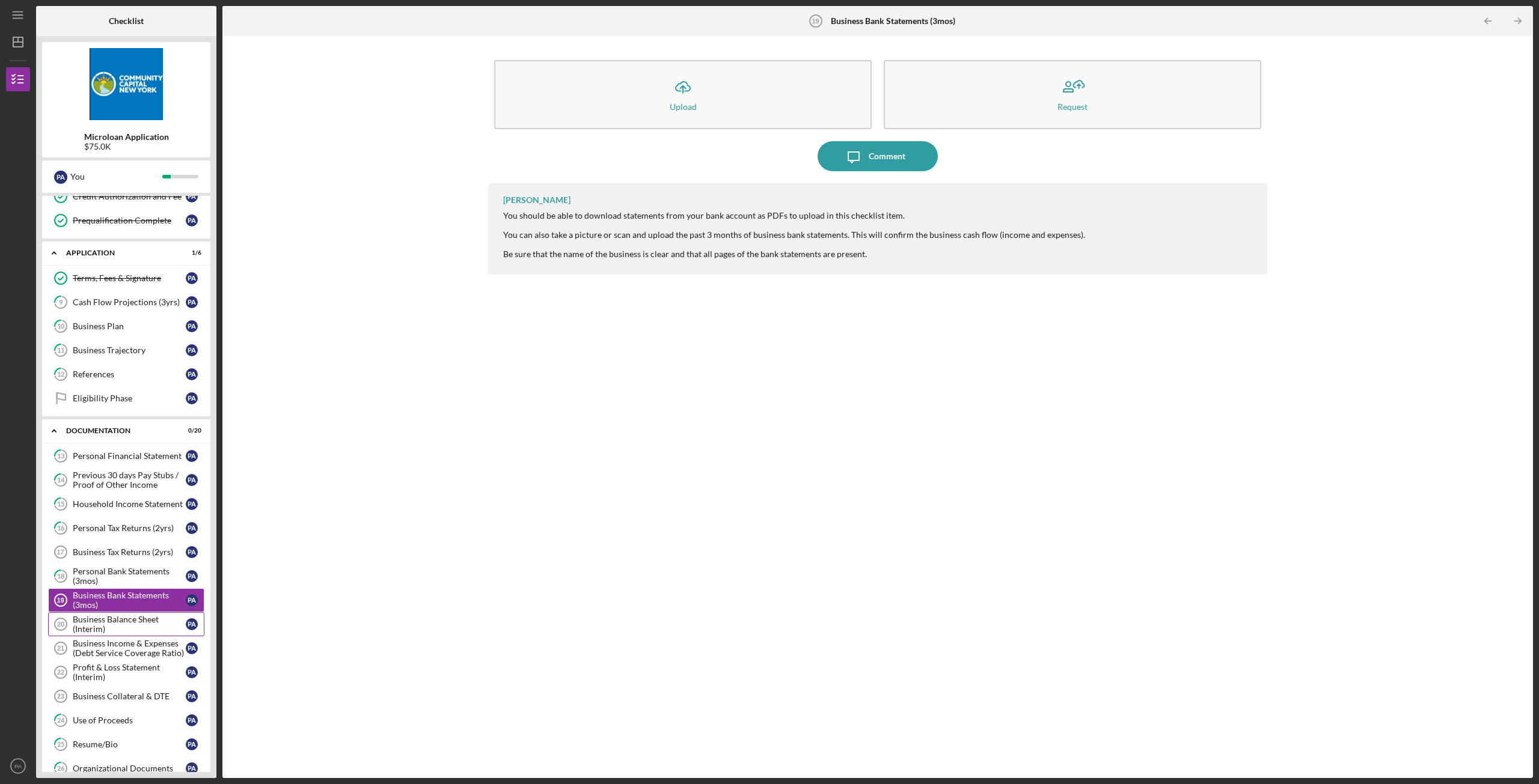
click at [126, 618] on div "Business Balance Sheet (Interim)" at bounding box center [129, 624] width 113 height 20
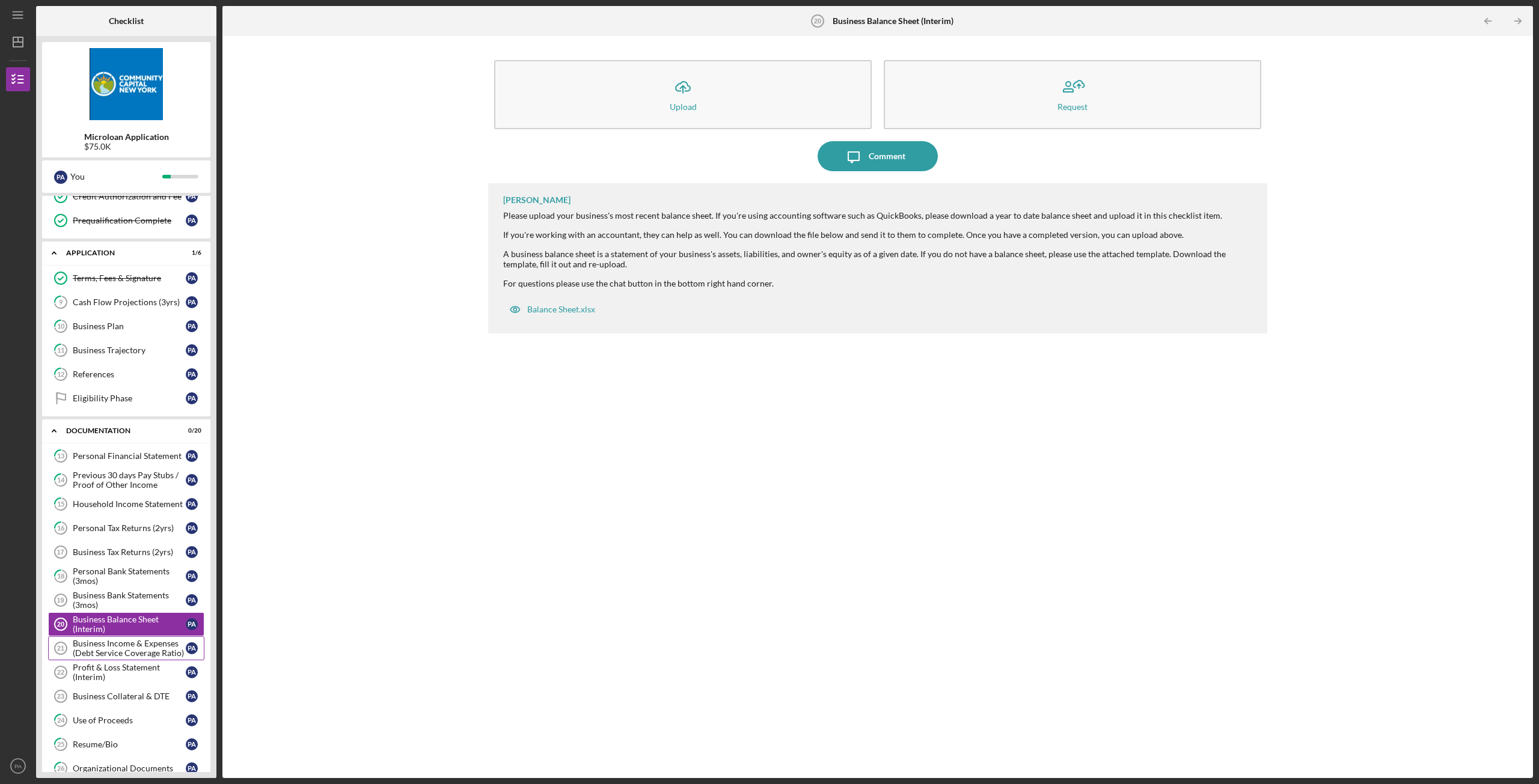
click at [126, 641] on div "Business Income & Expenses (Debt Service Coverage Ratio)" at bounding box center [129, 648] width 113 height 20
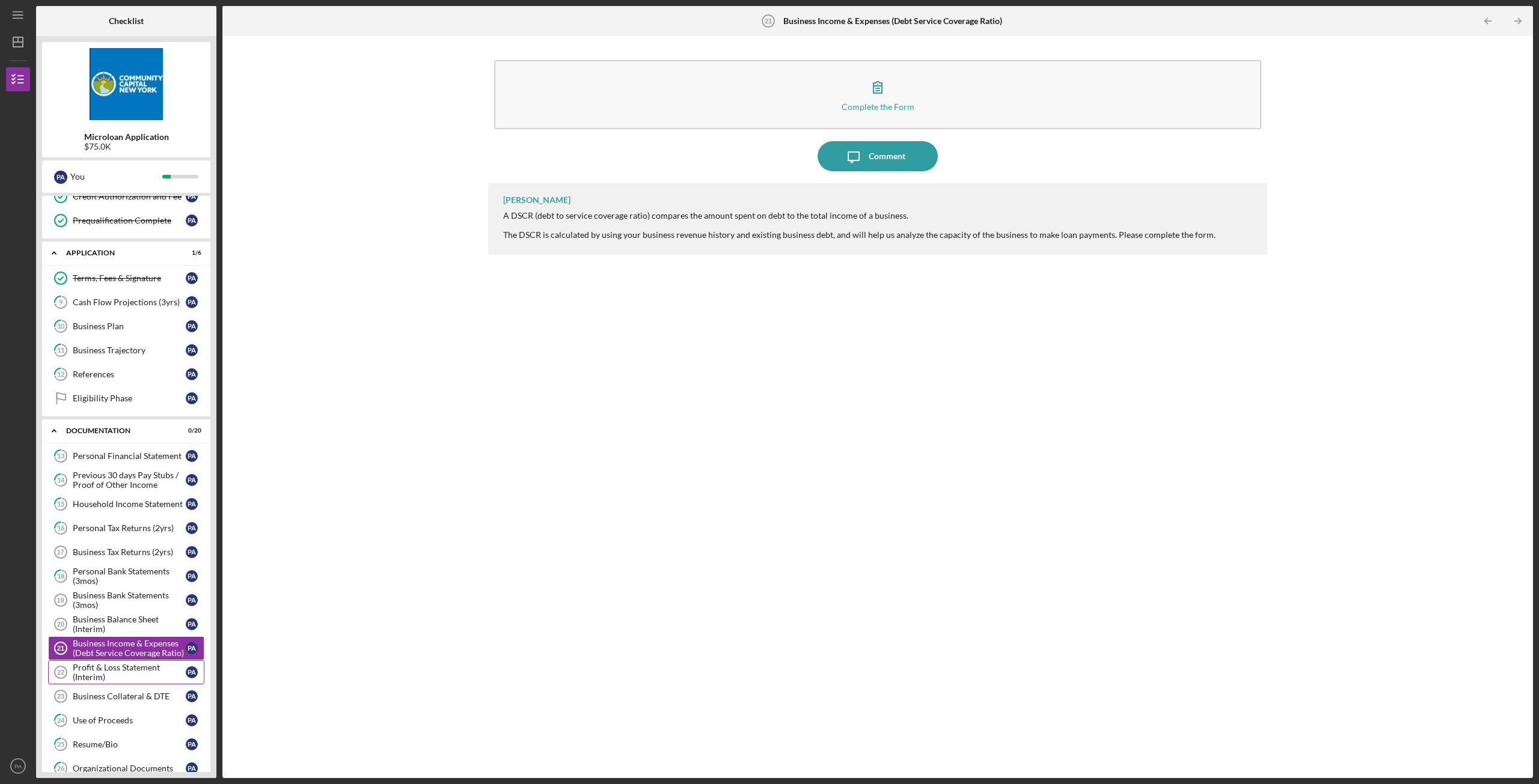
scroll to position [300, 0]
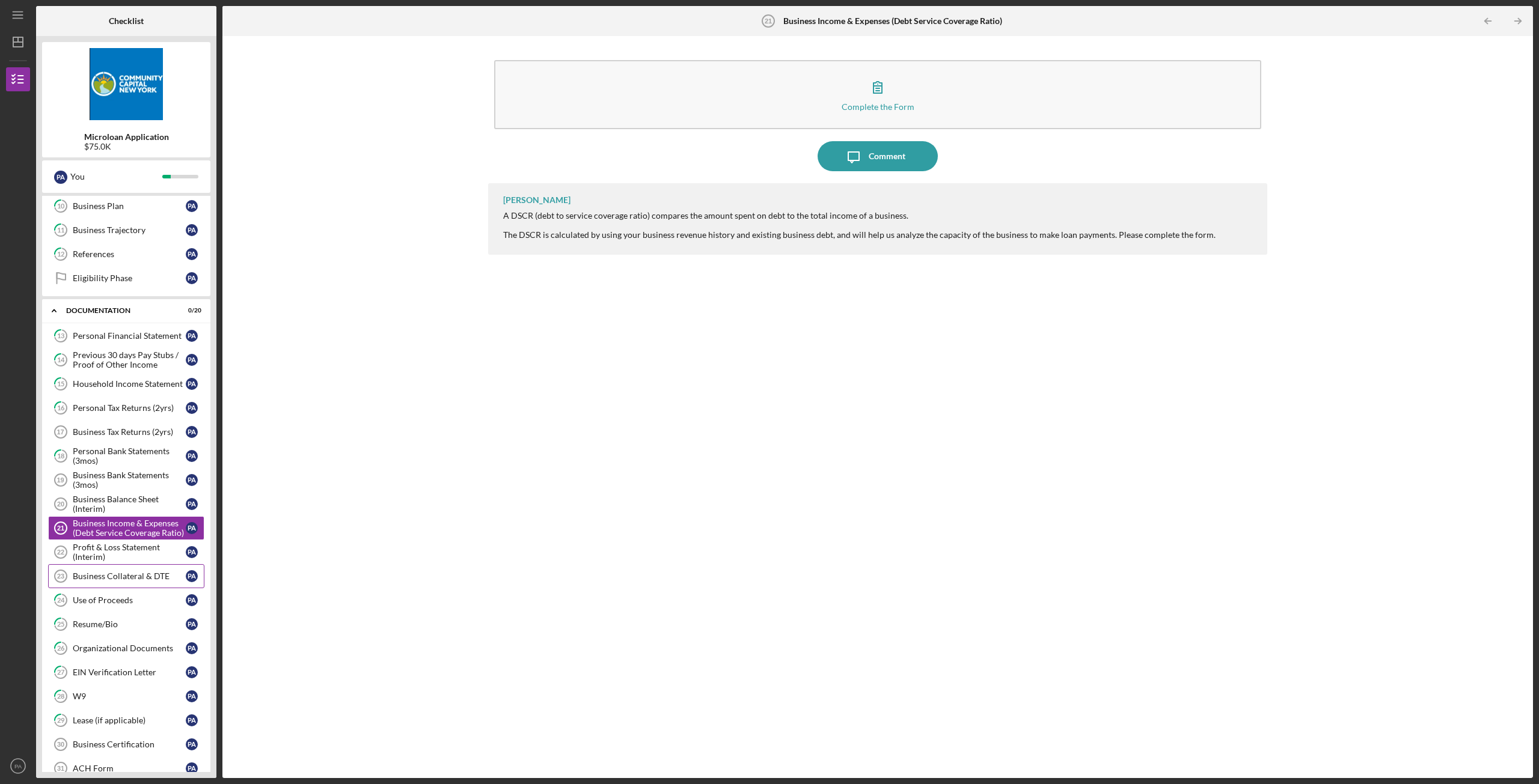
click at [120, 578] on div "Business Collateral & DTE" at bounding box center [129, 576] width 113 height 9
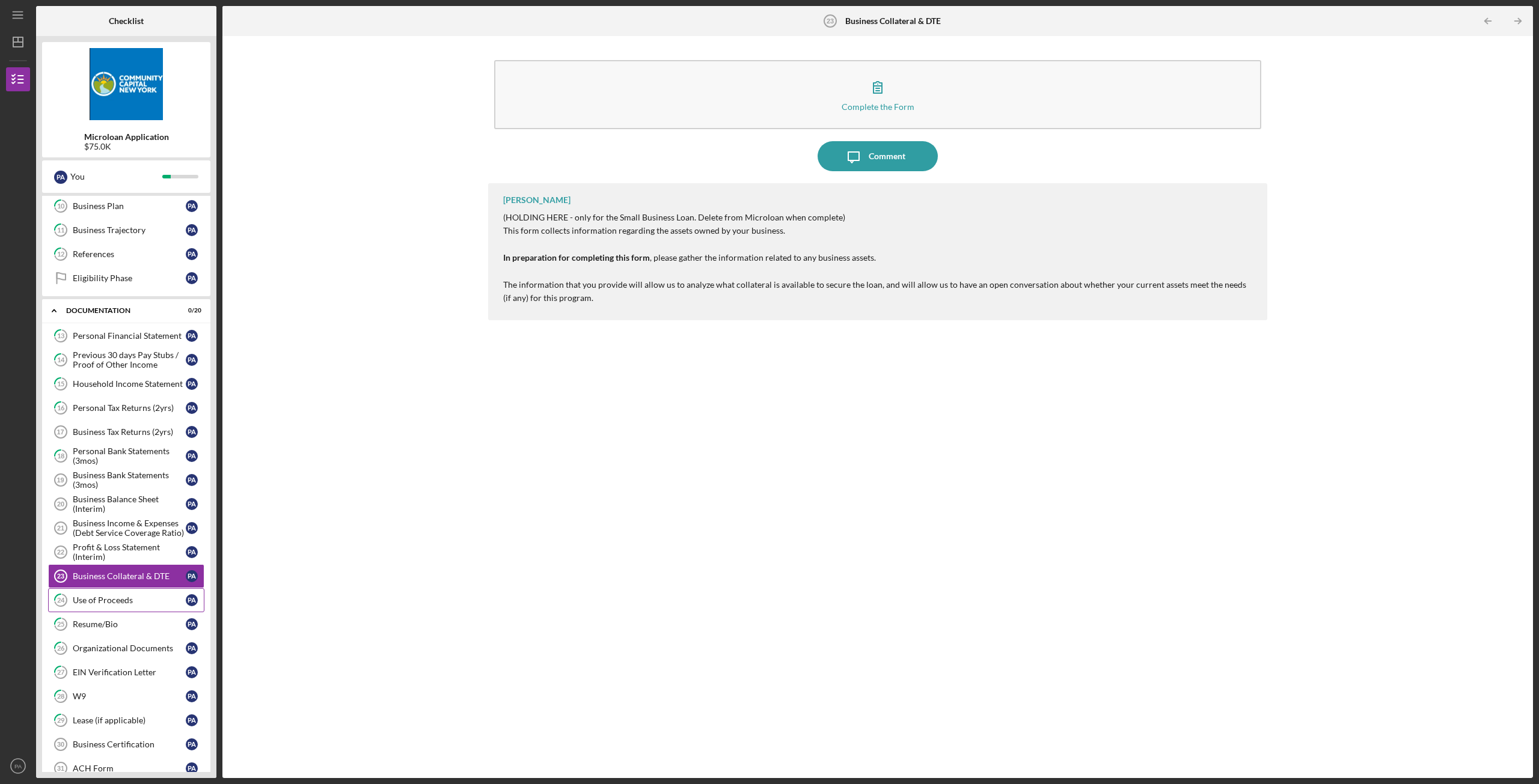
click at [121, 594] on link "24 Use of Proceeds P A" at bounding box center [127, 600] width 157 height 24
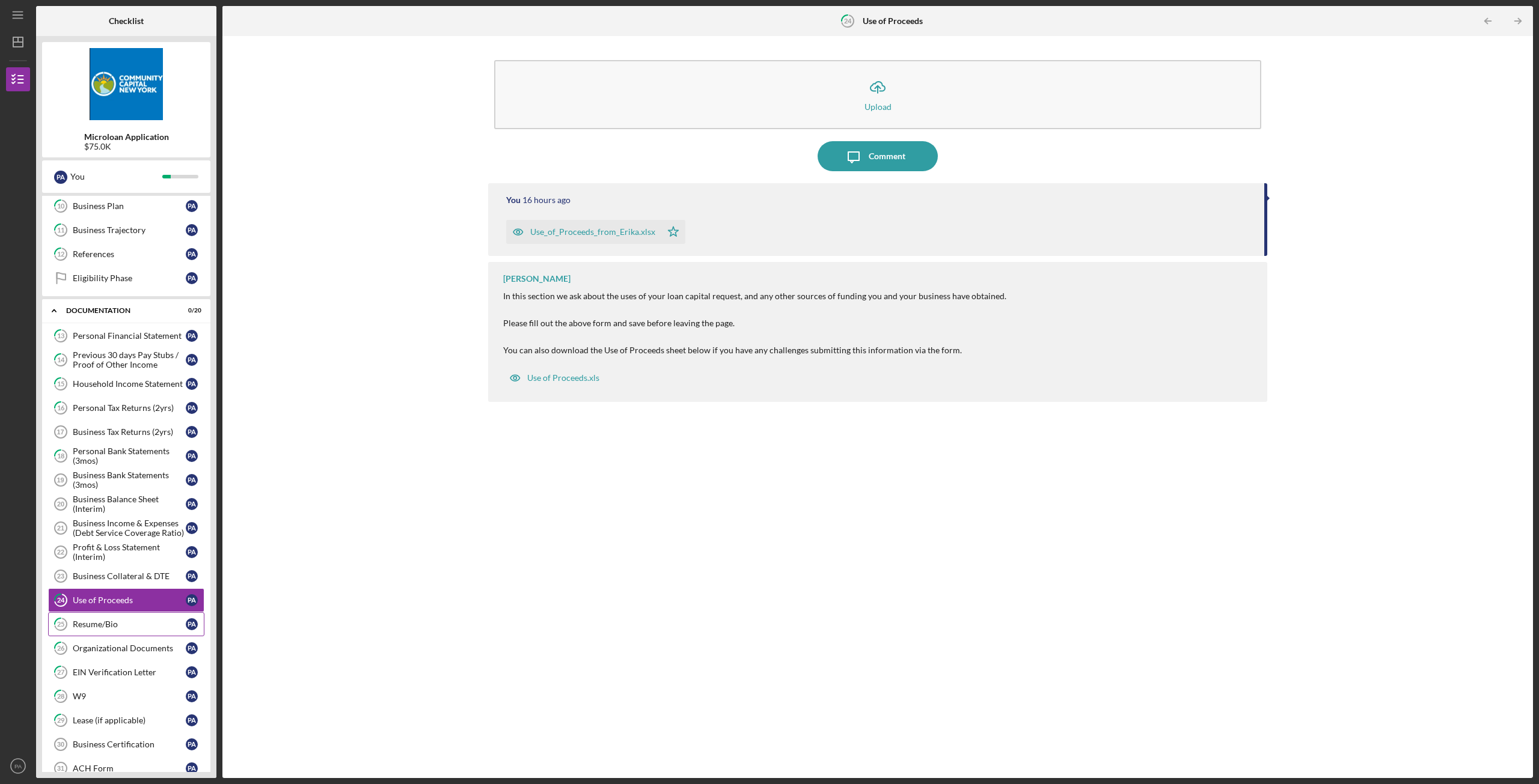
click at [122, 632] on link "25 Resume/Bio P A" at bounding box center [127, 624] width 157 height 24
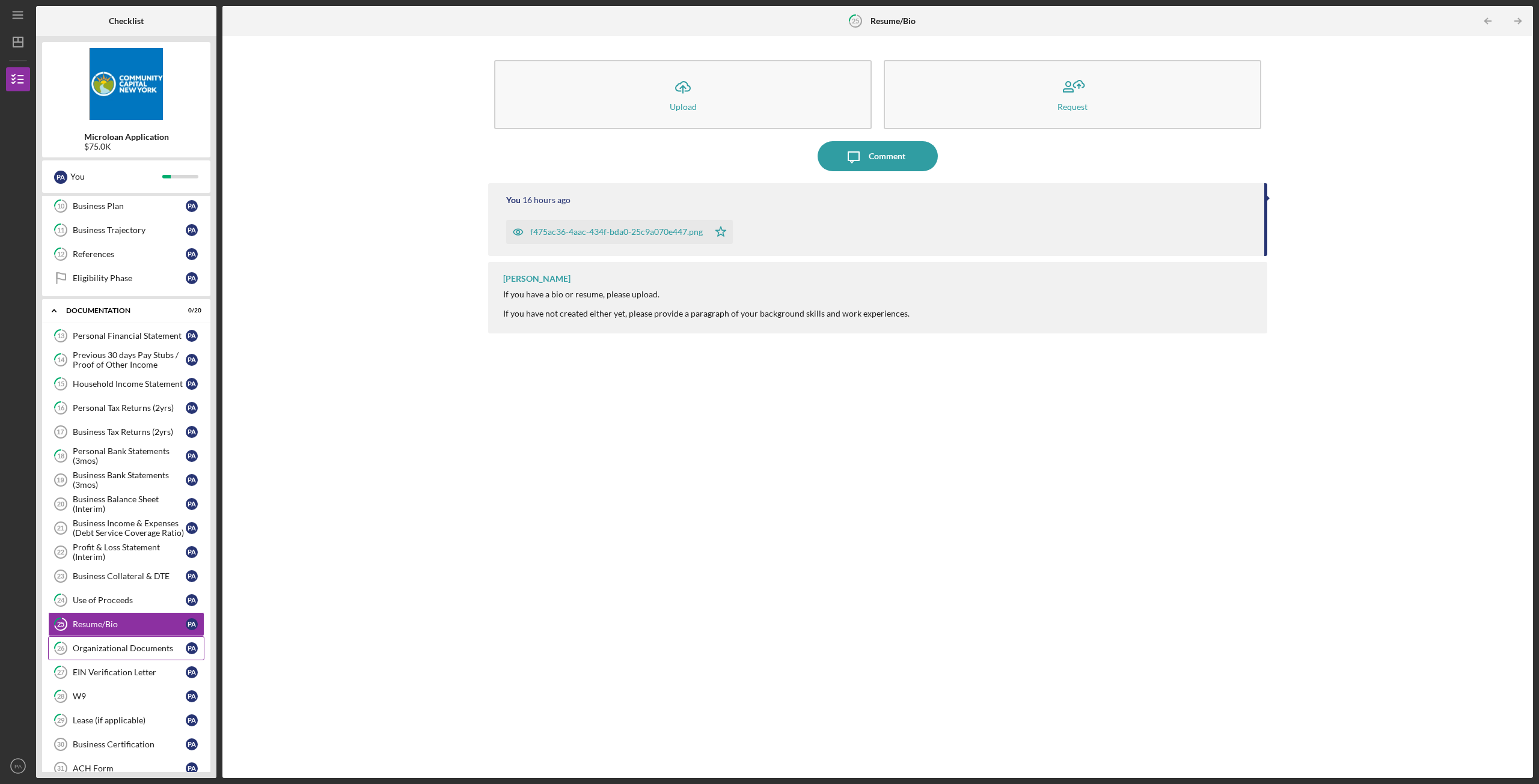
click at [129, 650] on div "Organizational Documents" at bounding box center [129, 648] width 113 height 9
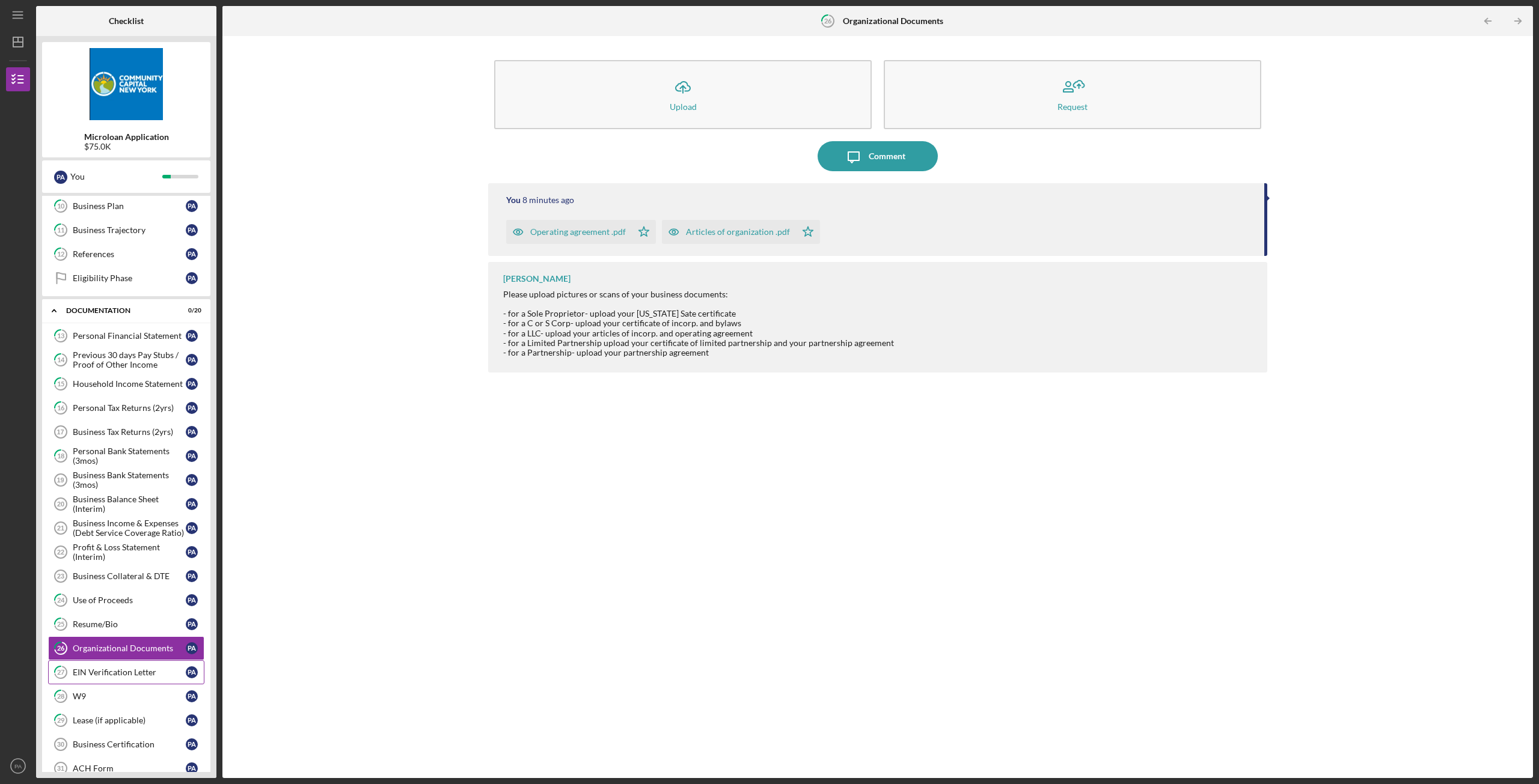
click at [136, 669] on div "EIN Verification Letter" at bounding box center [129, 672] width 113 height 9
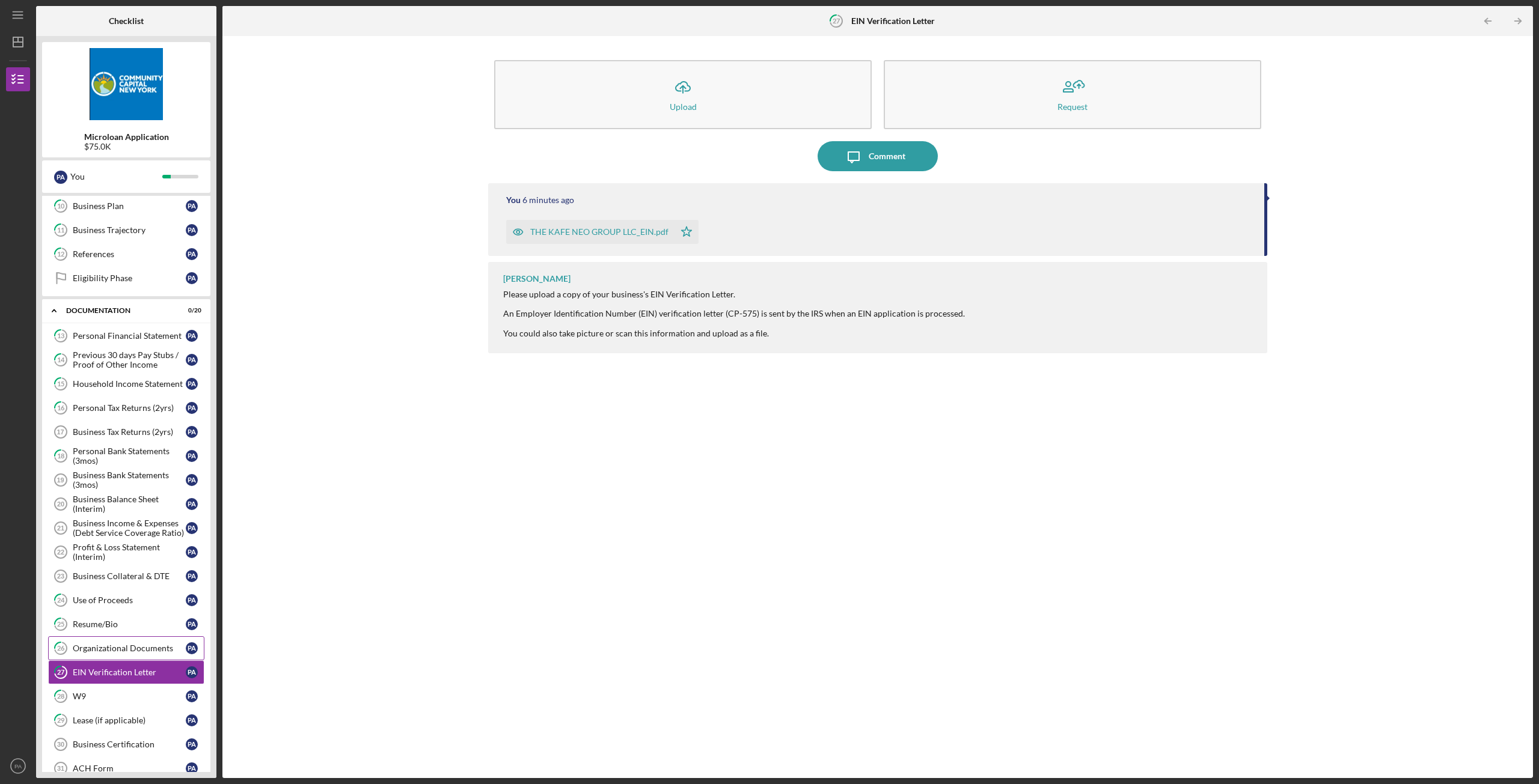
click at [139, 645] on div "Organizational Documents" at bounding box center [129, 648] width 113 height 9
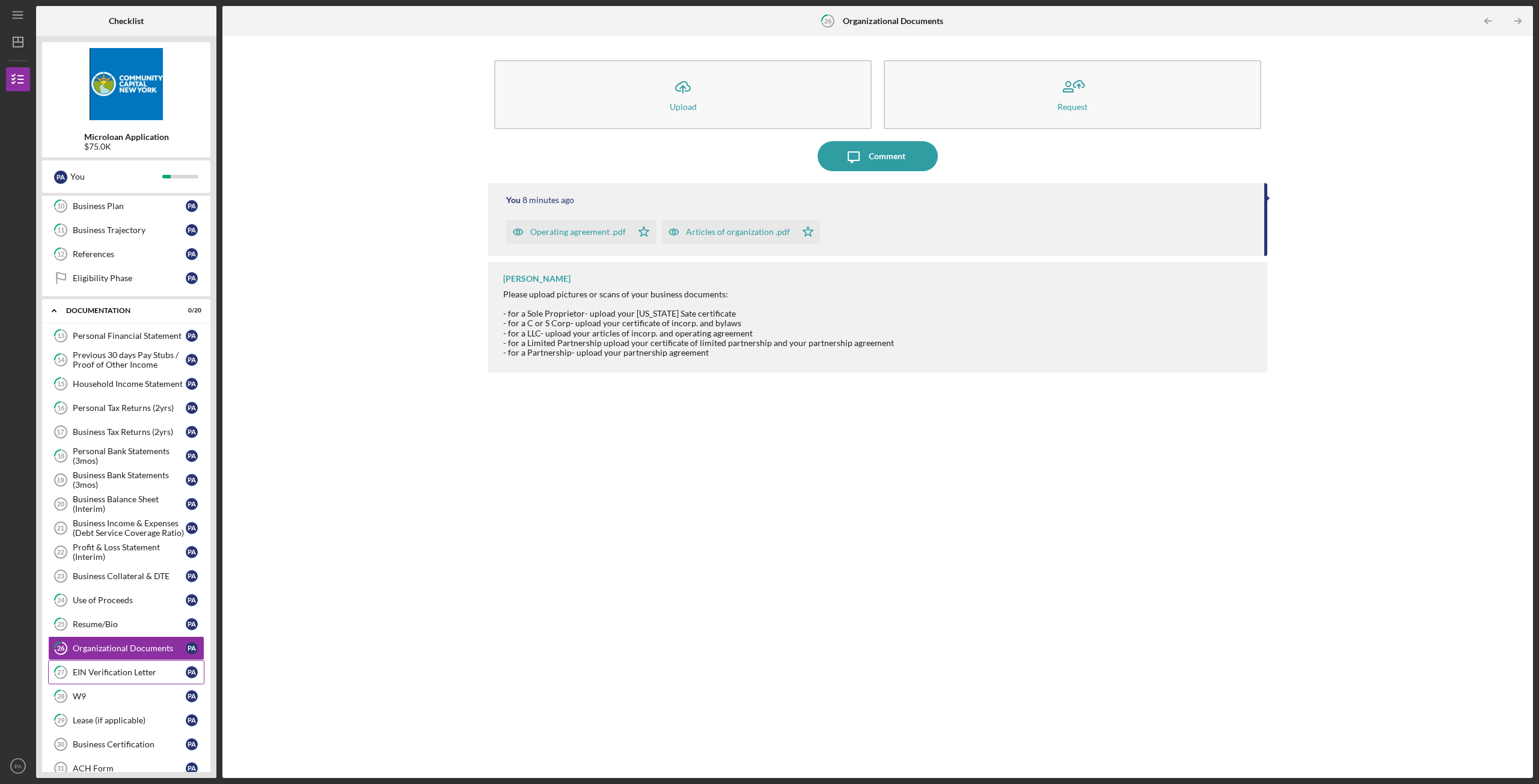
click at [132, 679] on link "27 EIN Verification Letter P A" at bounding box center [127, 673] width 157 height 24
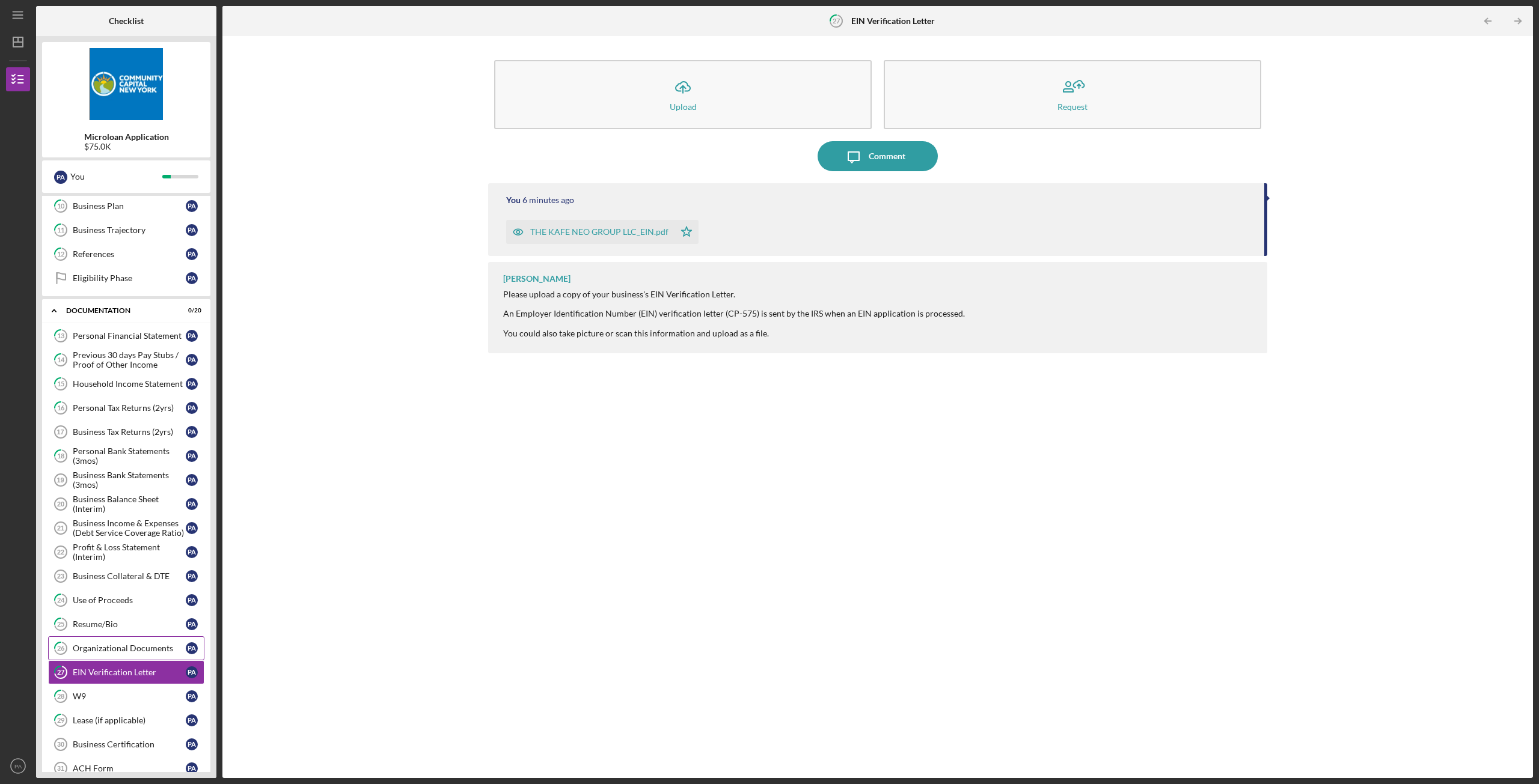
click at [128, 645] on div "Organizational Documents" at bounding box center [129, 648] width 113 height 9
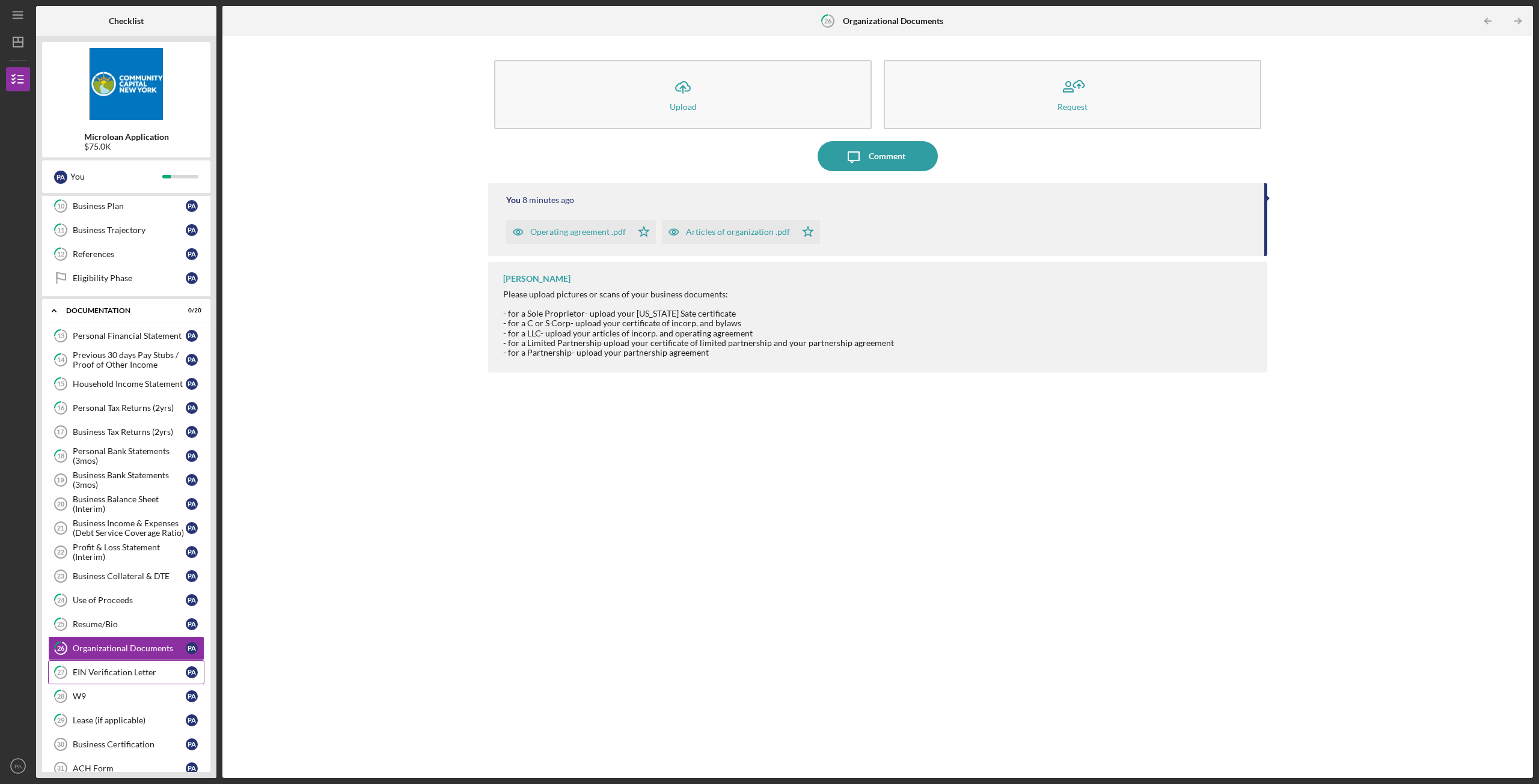
click at [120, 667] on link "27 EIN Verification Letter P A" at bounding box center [127, 673] width 157 height 24
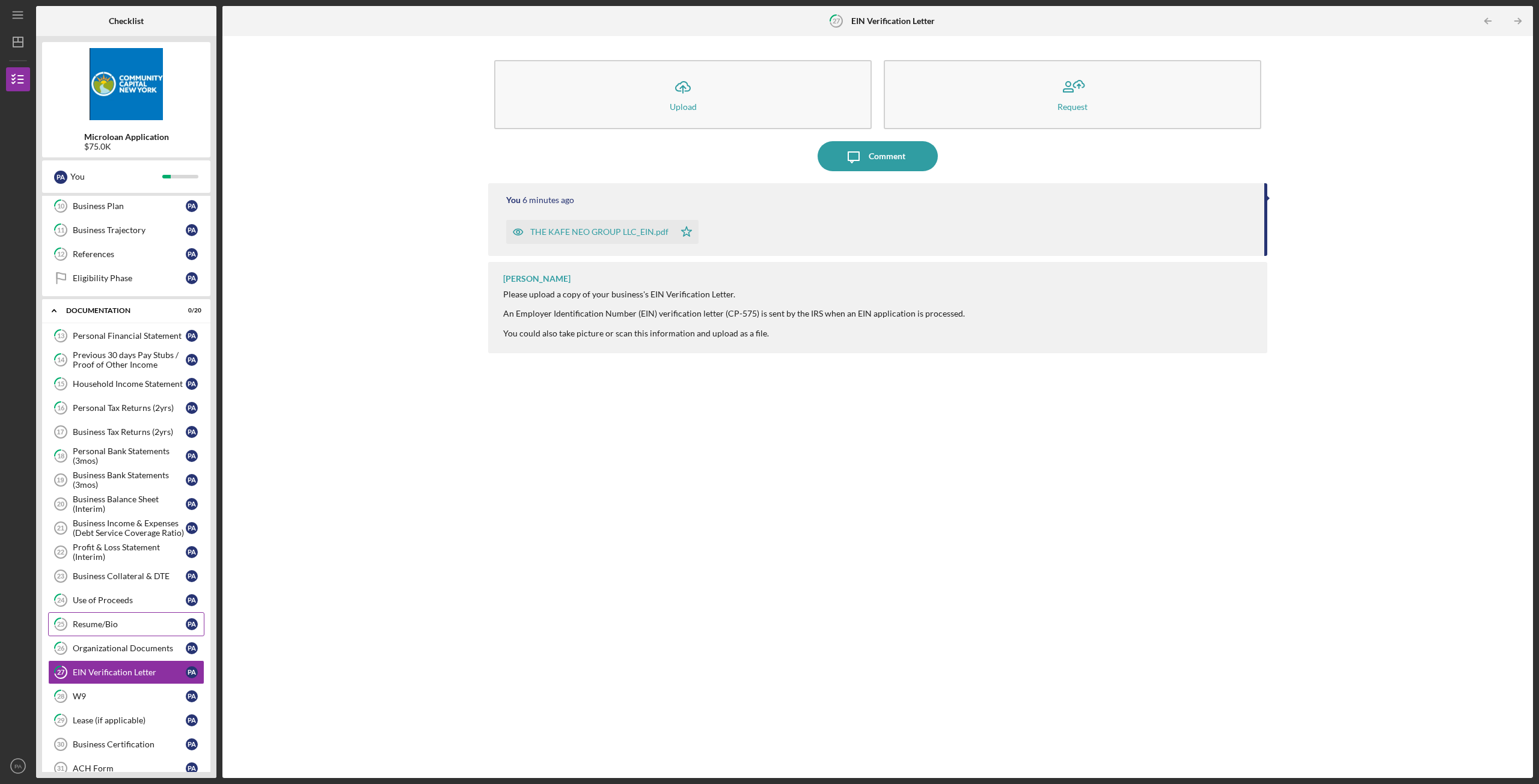
scroll to position [361, 0]
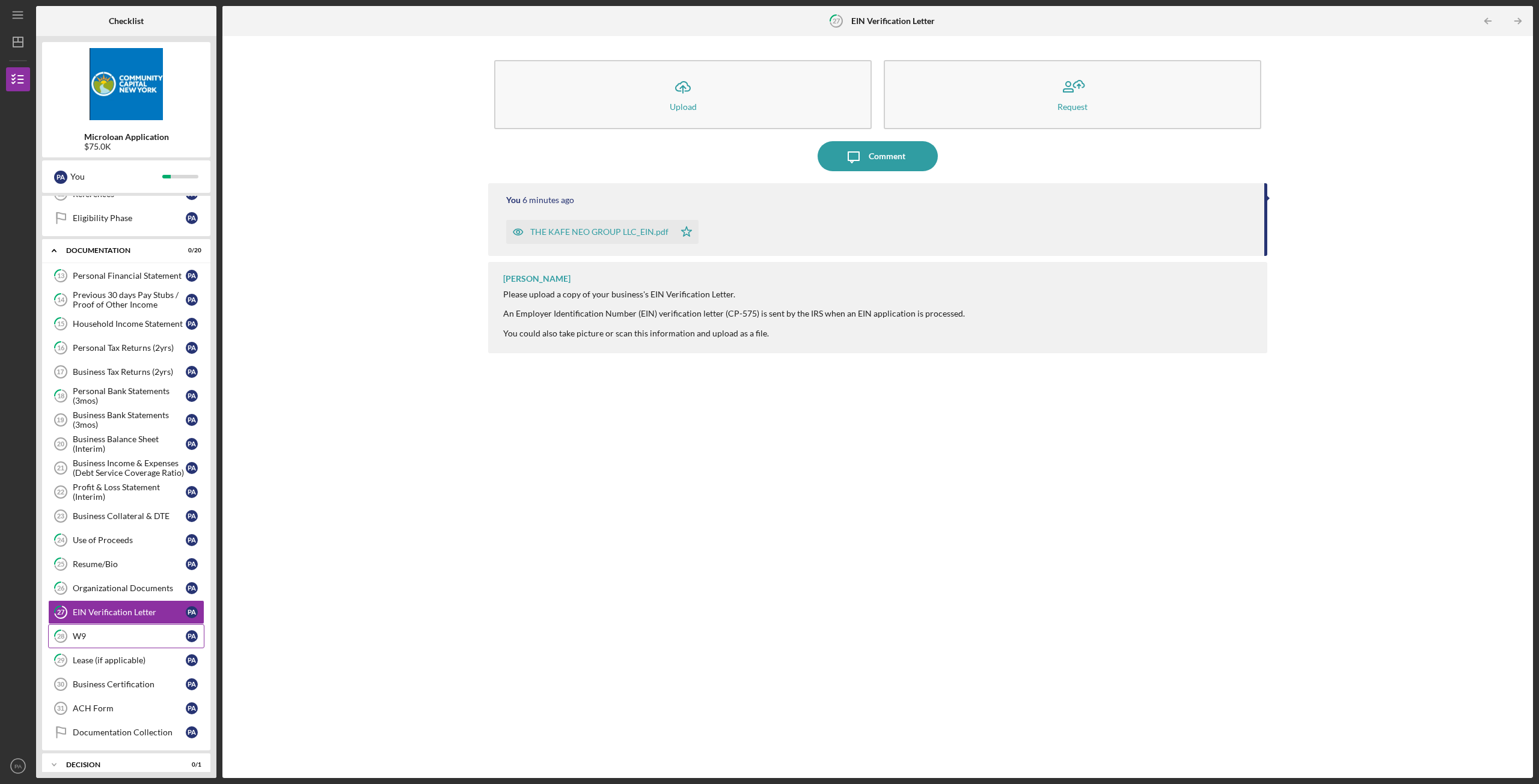
click at [123, 646] on link "28 W9 P A" at bounding box center [127, 636] width 157 height 24
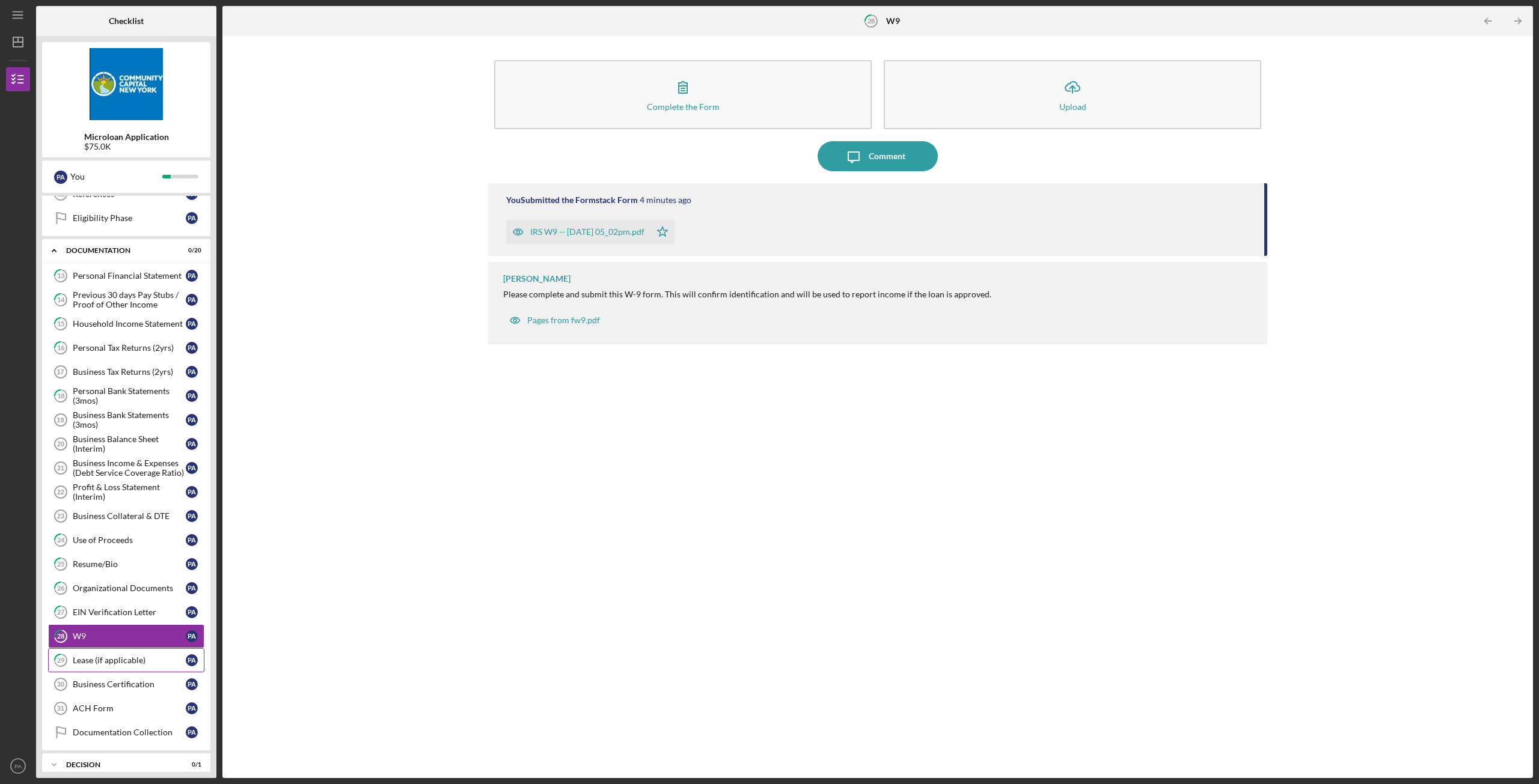
click at [118, 658] on div "Lease (if applicable)" at bounding box center [129, 660] width 113 height 9
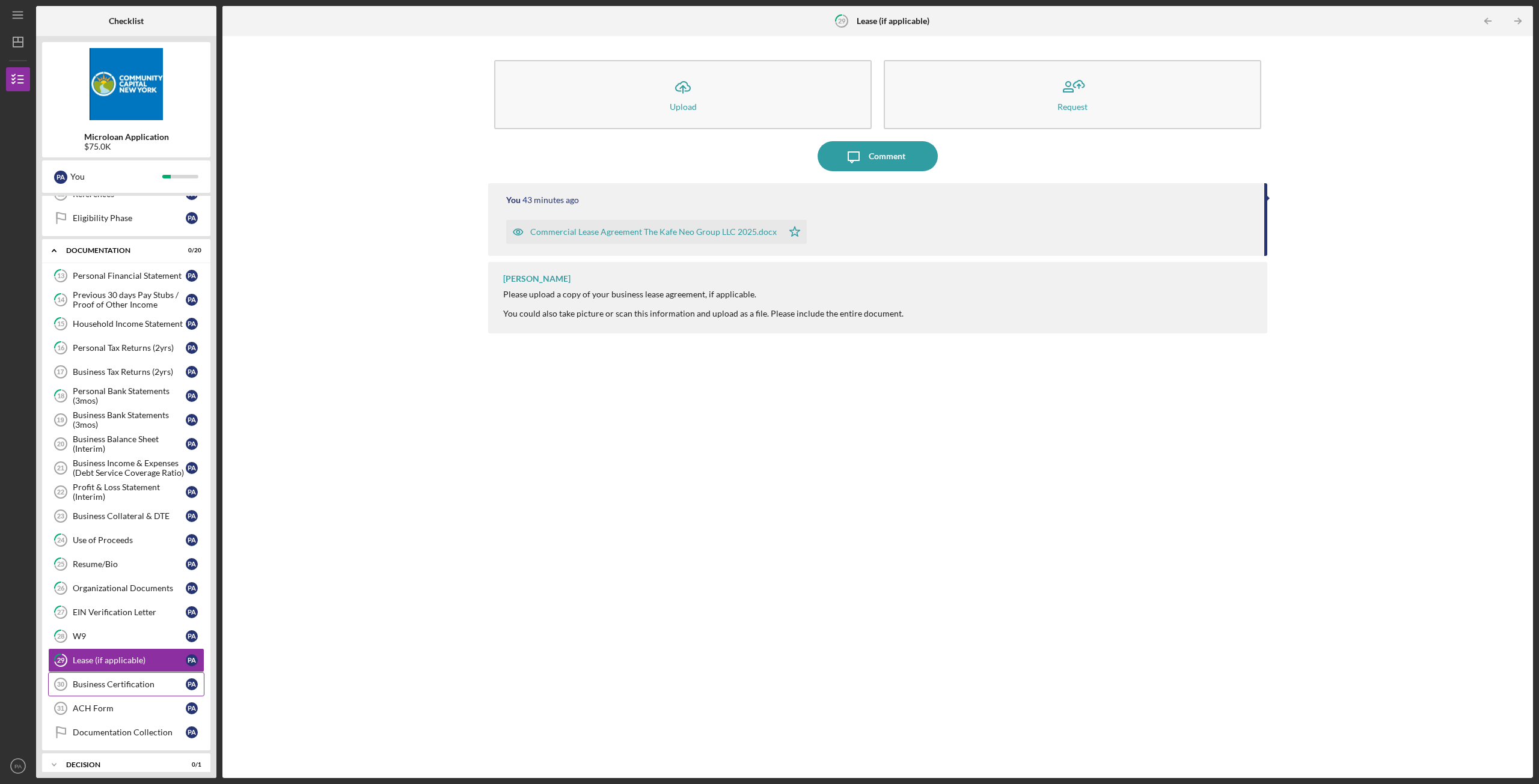
click at [105, 675] on link "Business Certification 30 Business Certification P A" at bounding box center [127, 685] width 157 height 24
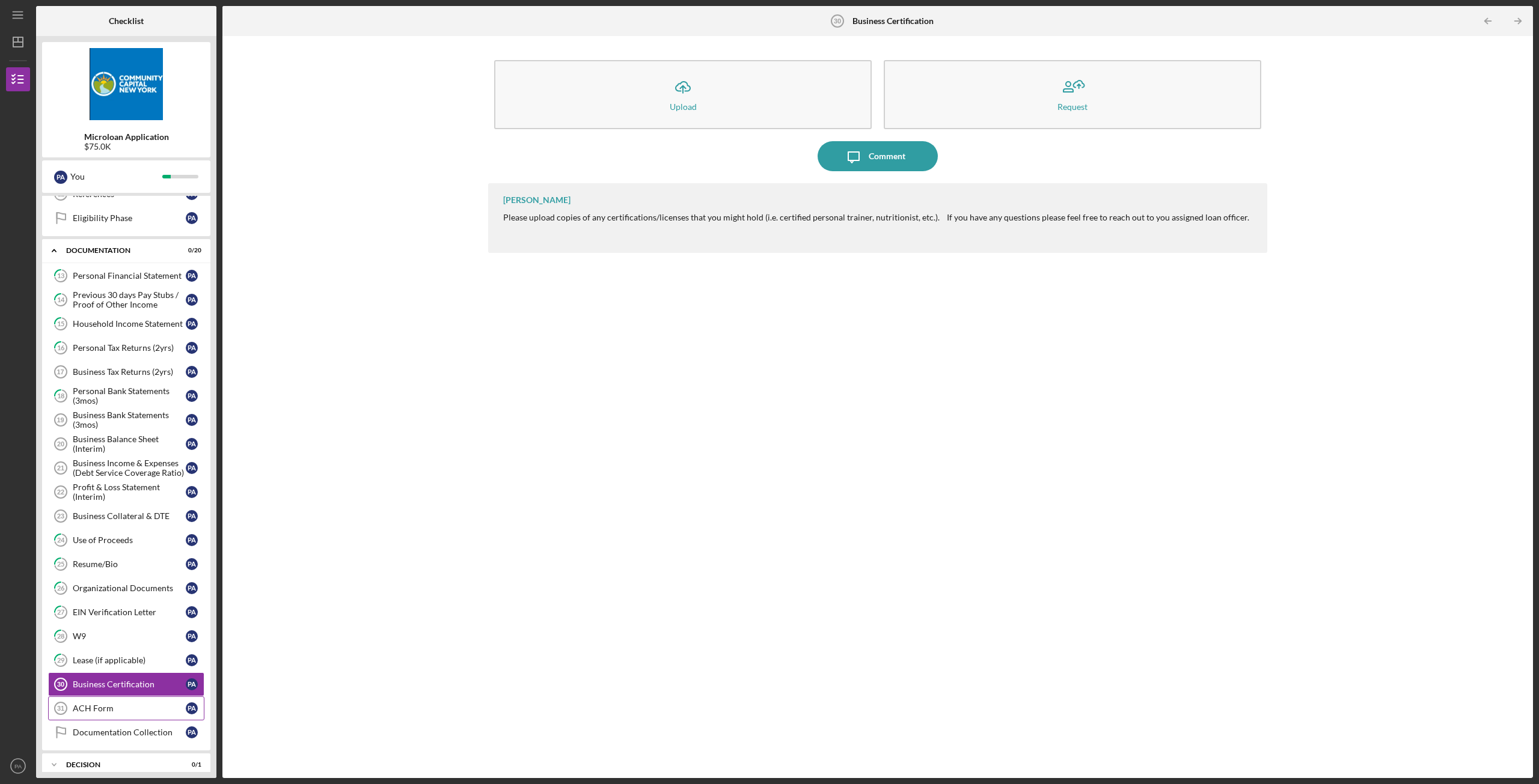
click at [105, 709] on div "ACH Form" at bounding box center [129, 708] width 113 height 9
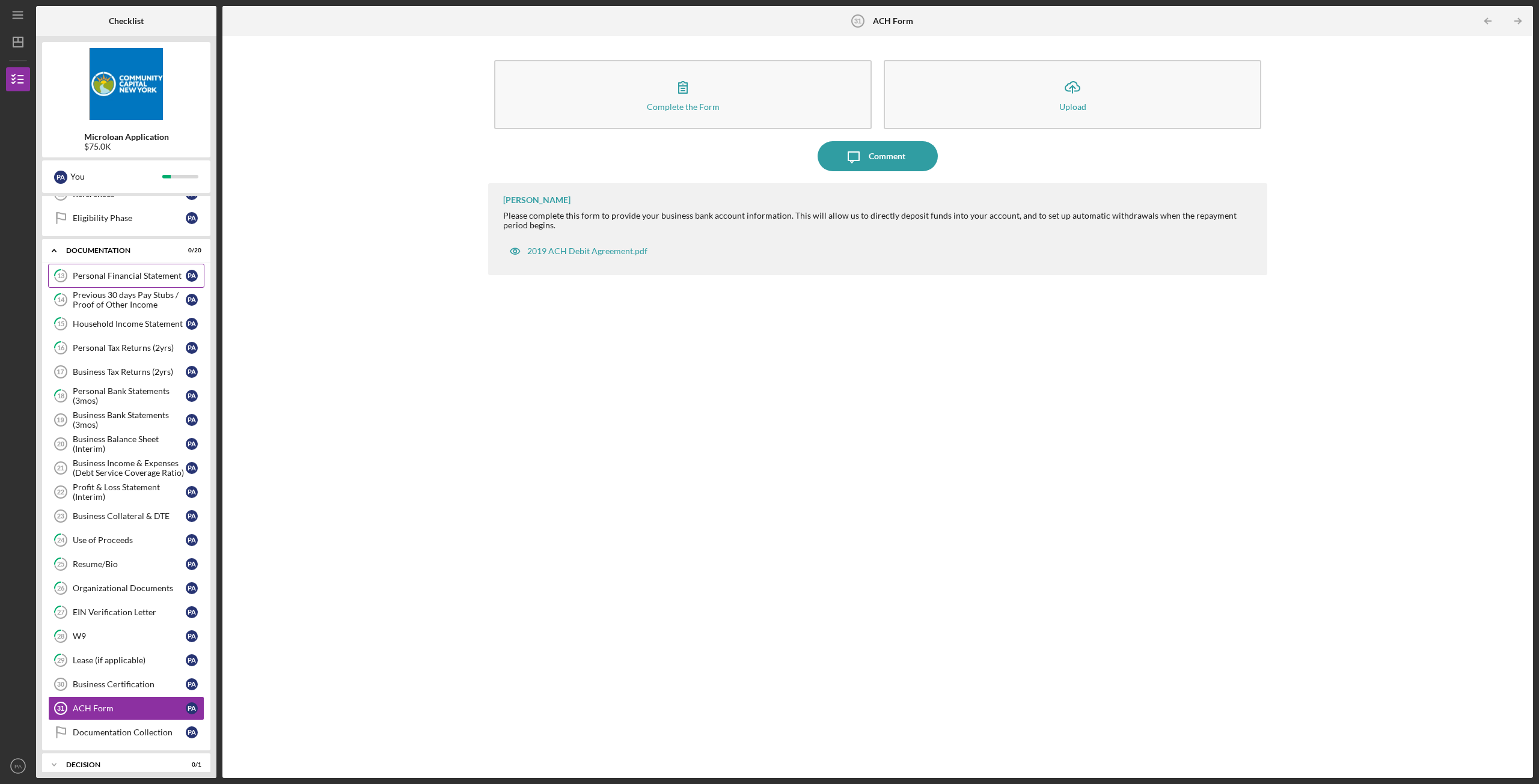
click at [114, 270] on link "13 Personal Financial Statement P A" at bounding box center [127, 276] width 157 height 24
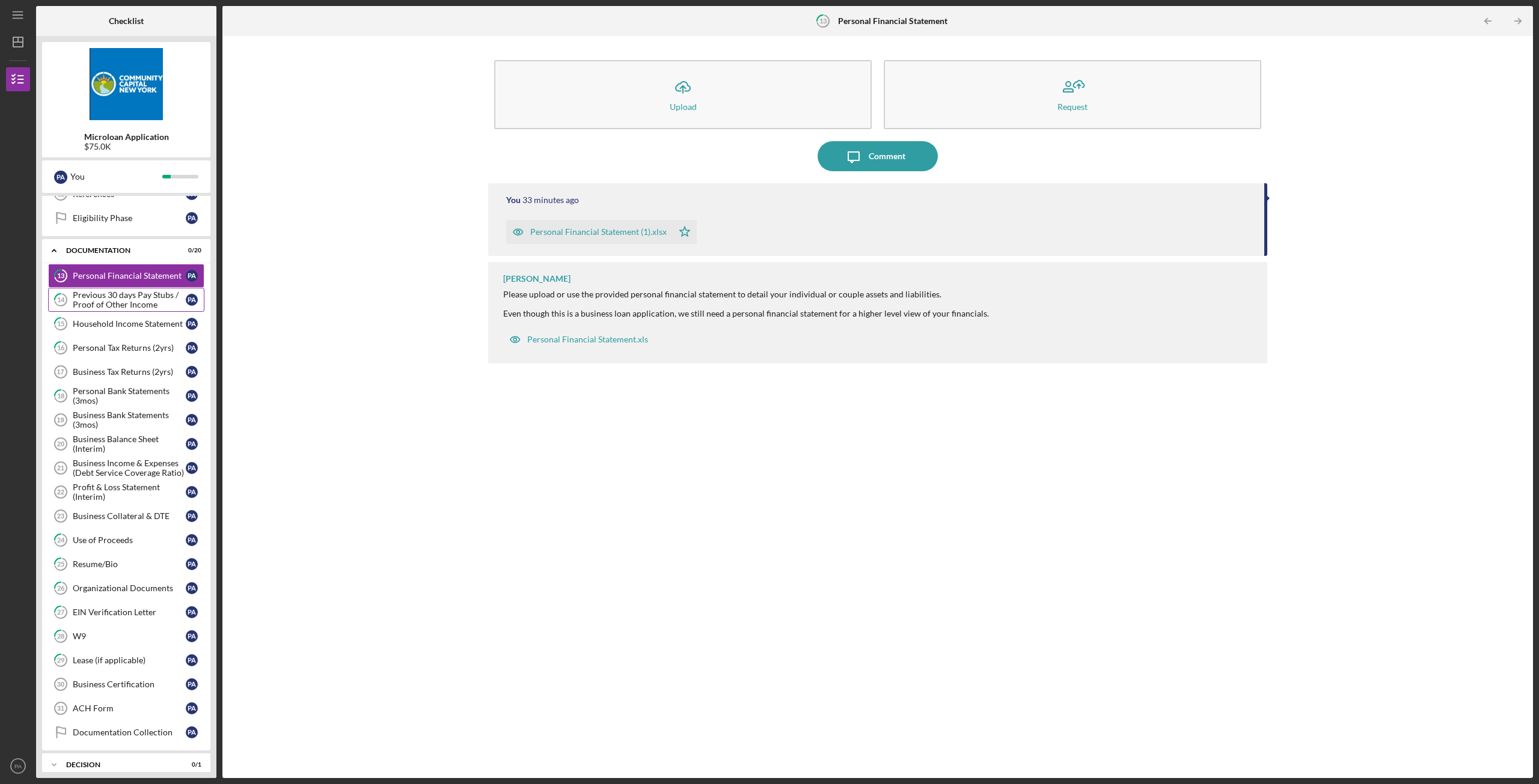
click at [126, 300] on div "Previous 30 days Pay Stubs / Proof of Other Income" at bounding box center [129, 299] width 113 height 20
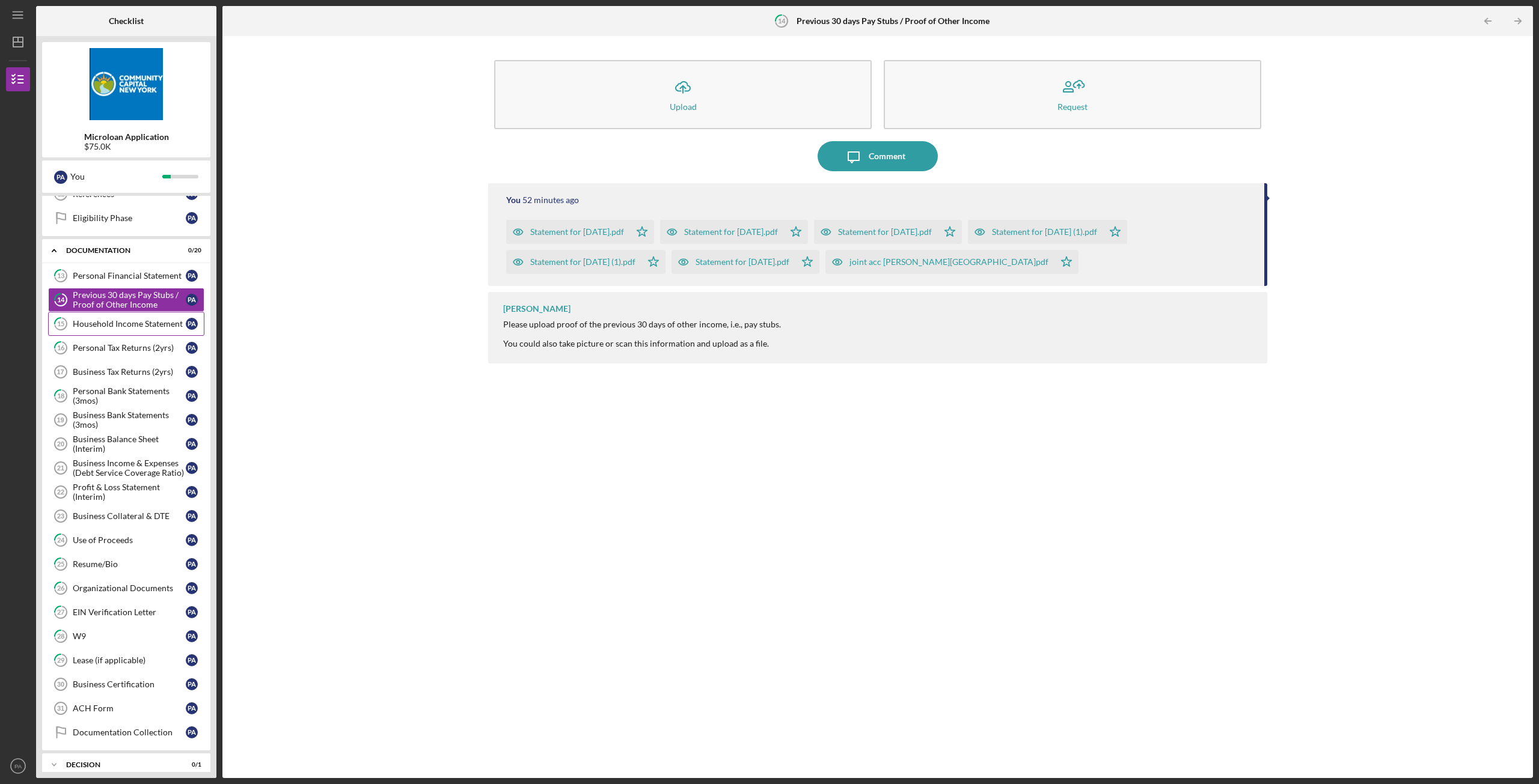
click at [126, 333] on link "15 Household Income Statement P A" at bounding box center [127, 324] width 157 height 24
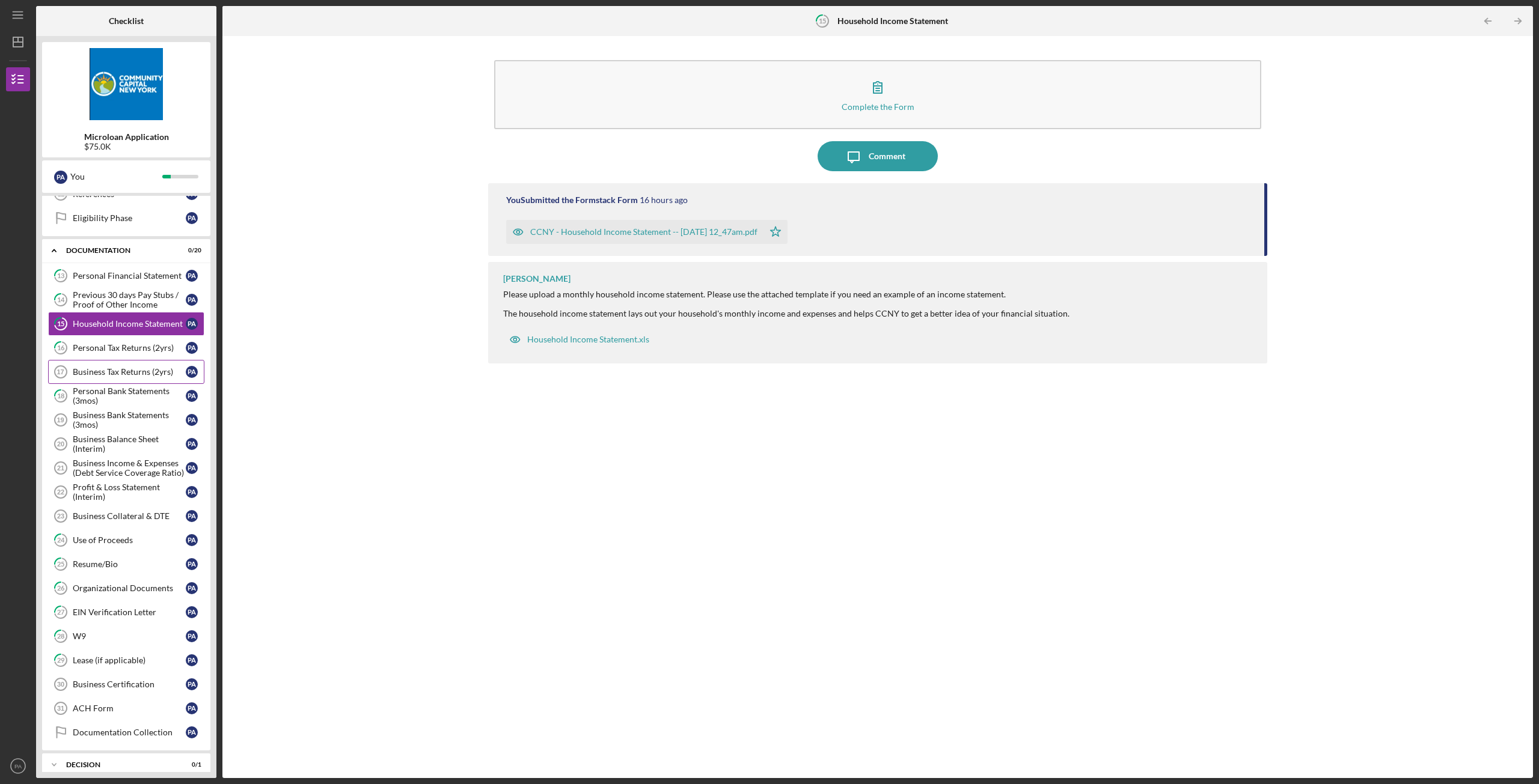
drag, startPoint x: 122, startPoint y: 354, endPoint x: 126, endPoint y: 360, distance: 7.2
click at [123, 354] on link "16 Personal Tax Returns (2yrs) P A" at bounding box center [127, 348] width 157 height 24
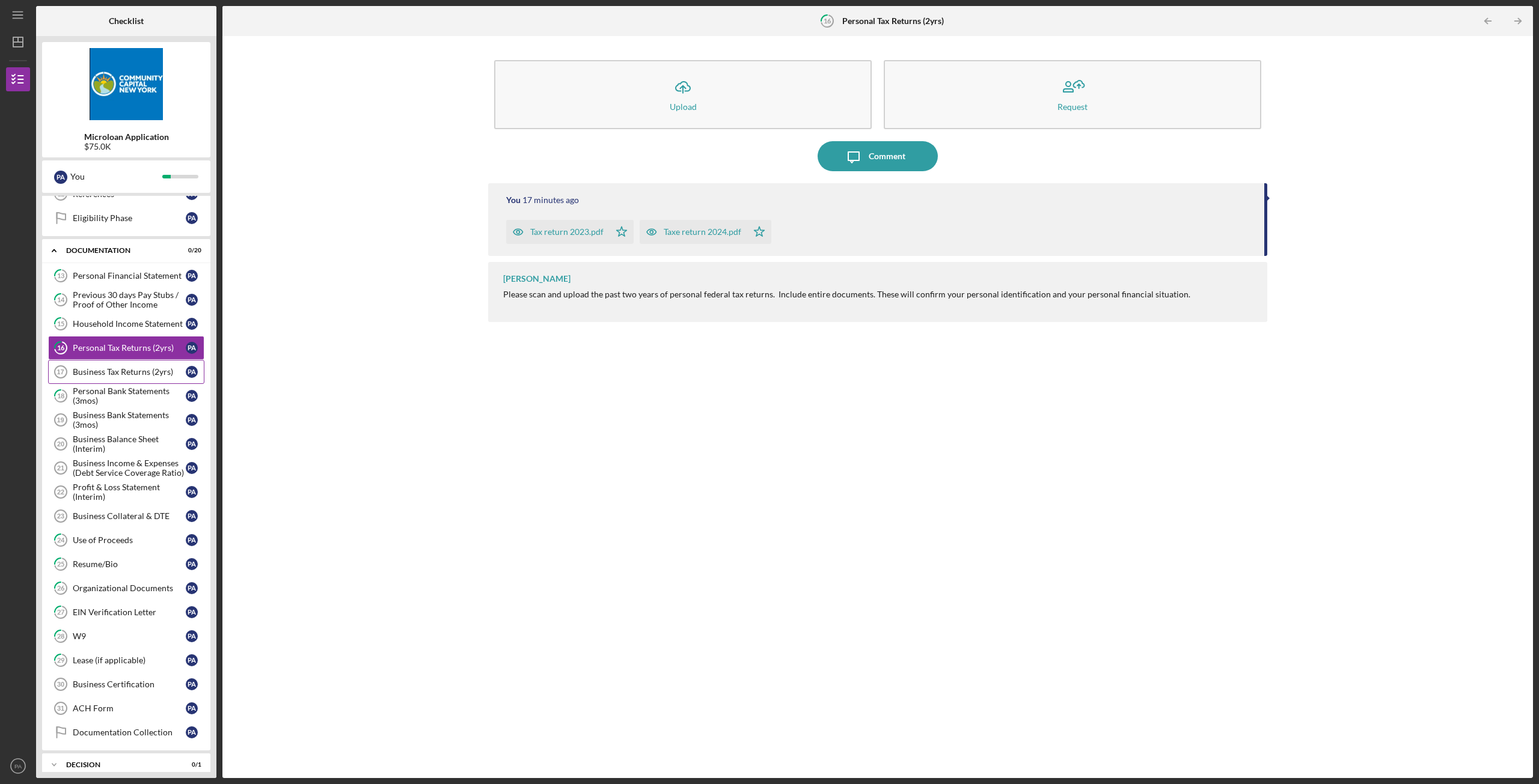
click at [132, 379] on link "Business Tax Returns (2yrs) 17 Business Tax Returns (2yrs) P A" at bounding box center [127, 372] width 157 height 24
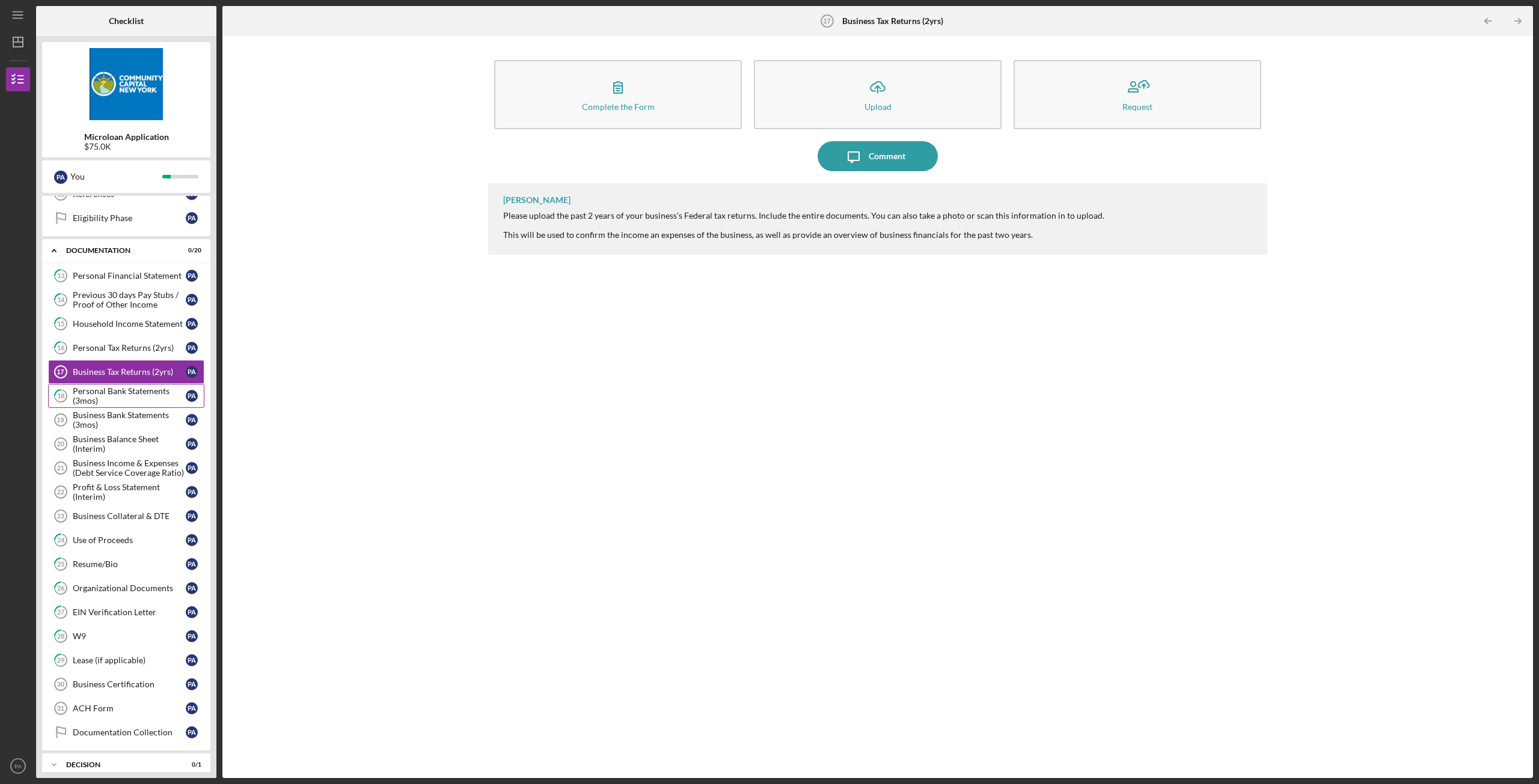
click at [128, 396] on div "Personal Bank Statements (3mos)" at bounding box center [129, 395] width 113 height 20
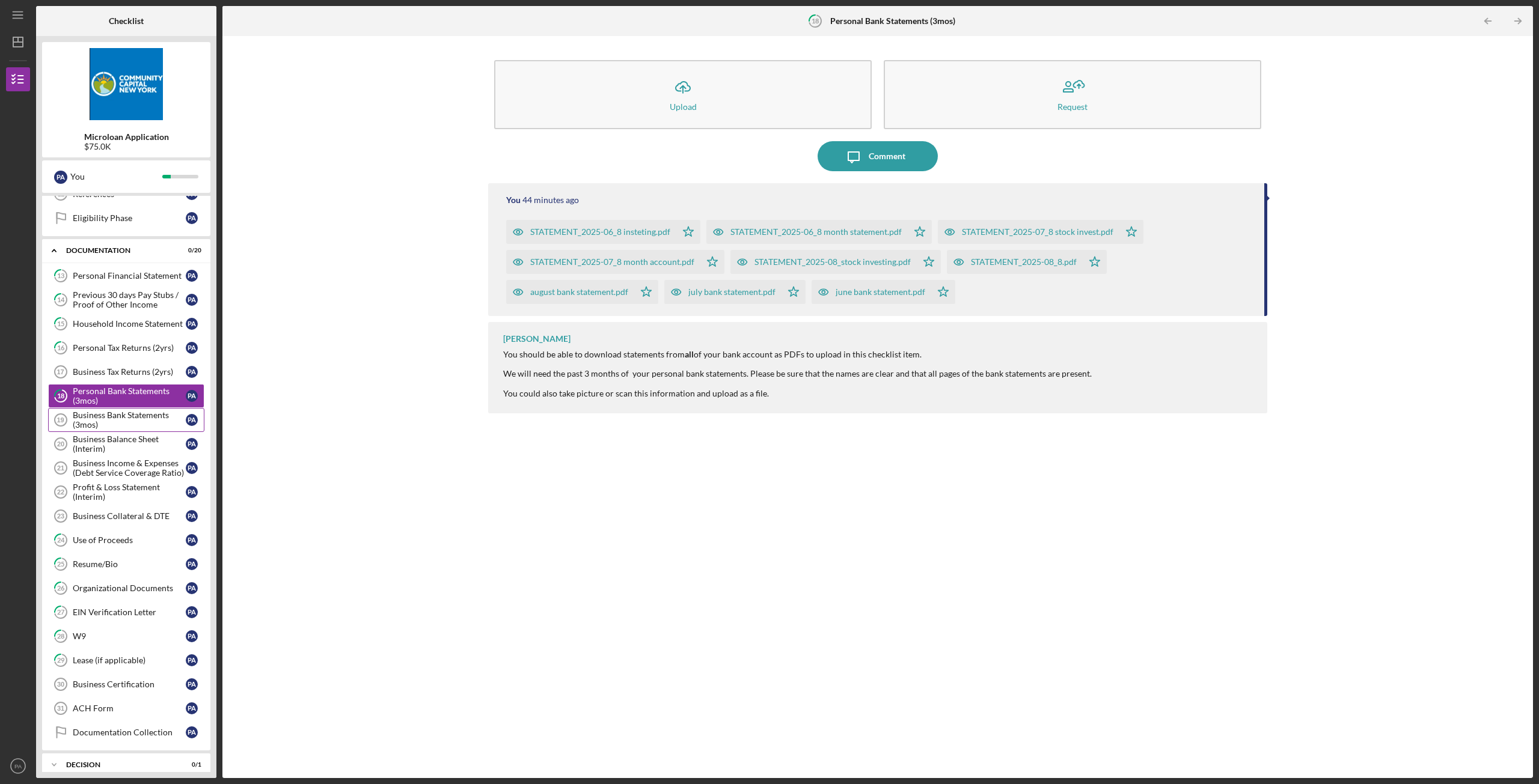
click at [129, 417] on div "Business Bank Statements (3mos)" at bounding box center [129, 420] width 113 height 20
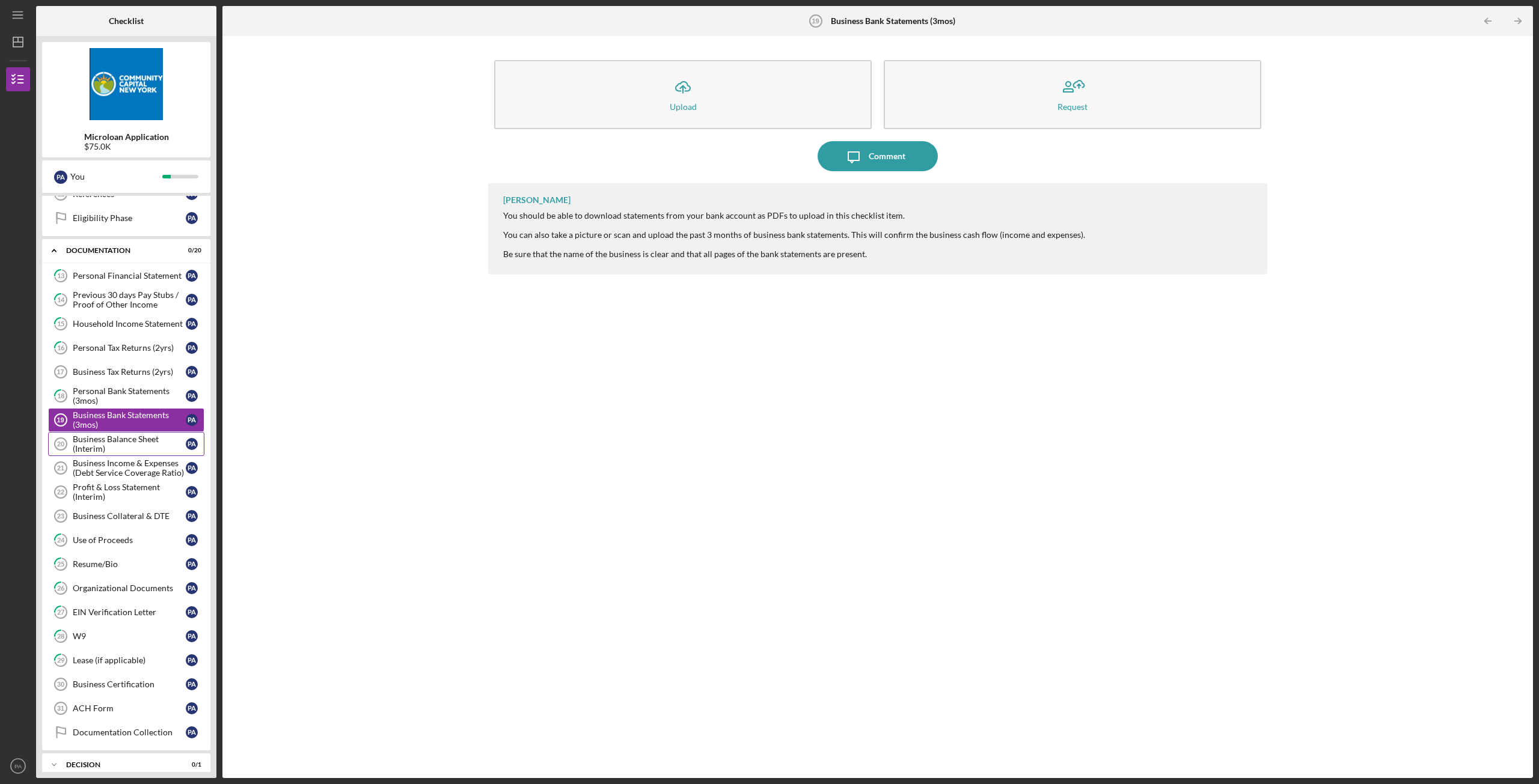
click at [125, 437] on div "Business Balance Sheet (Interim)" at bounding box center [129, 444] width 113 height 20
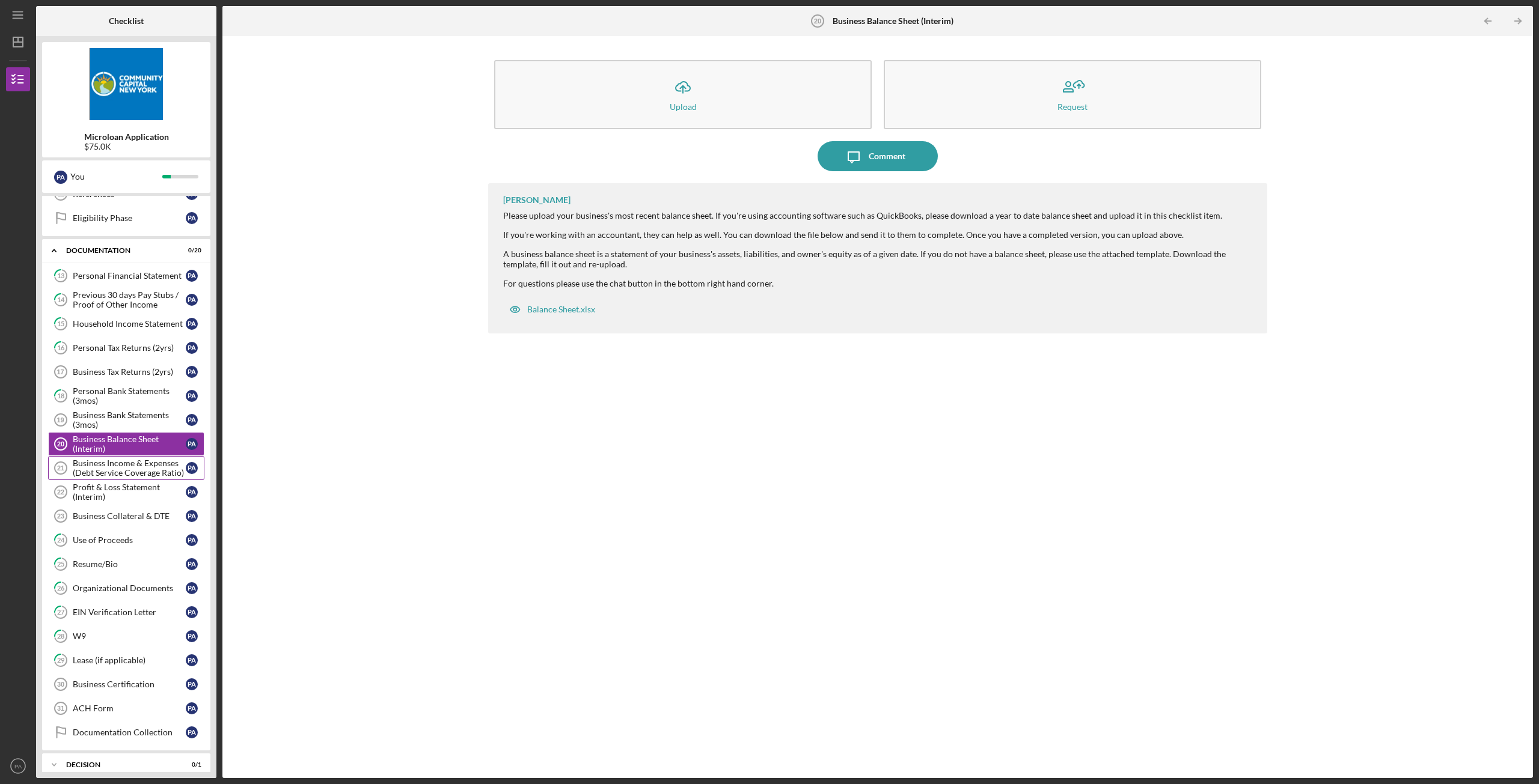
click at [124, 470] on div "Business Income & Expenses (Debt Service Coverage Ratio)" at bounding box center [129, 468] width 113 height 20
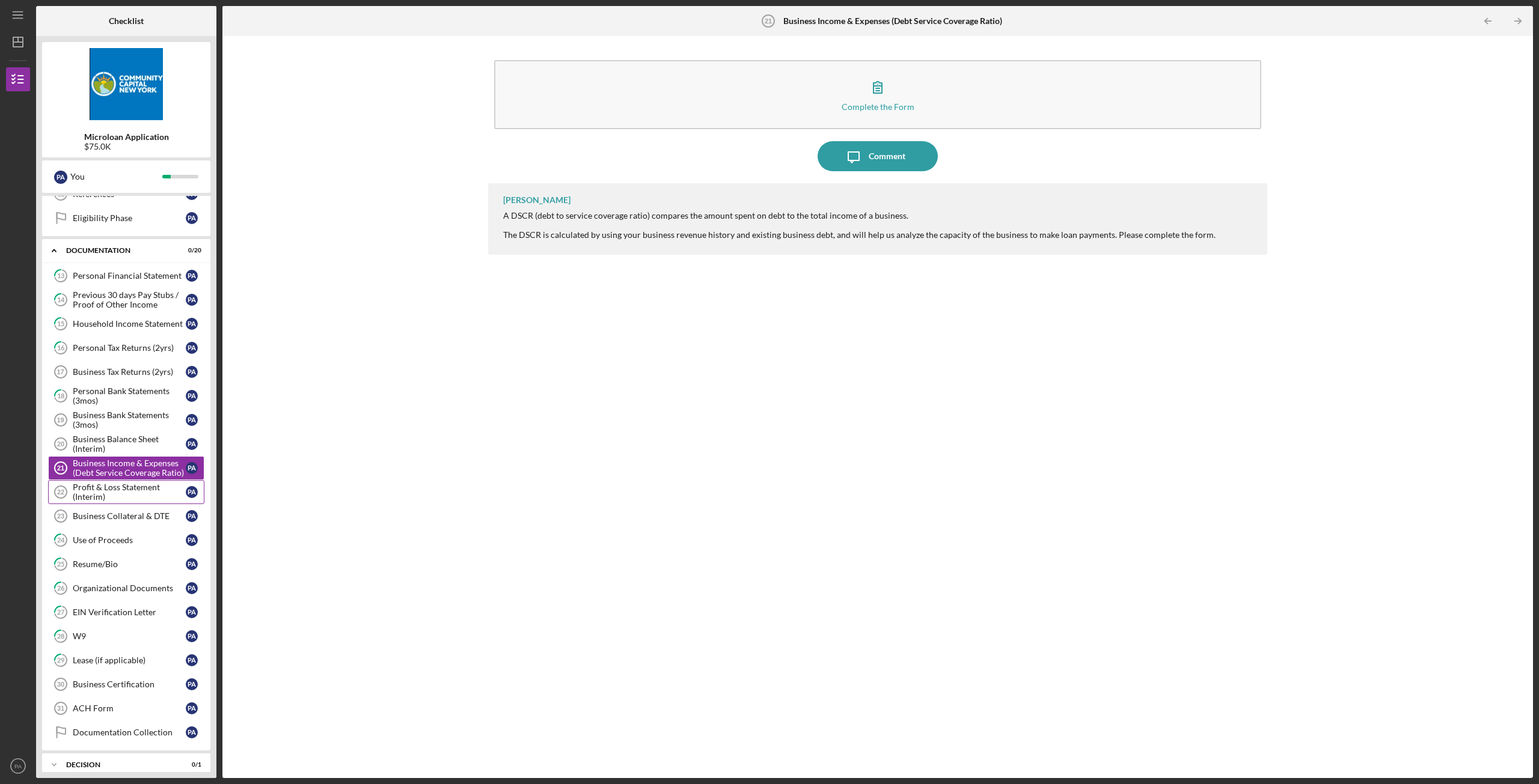
click at [124, 497] on div "Profit & Loss Statement (Interim)" at bounding box center [129, 492] width 113 height 20
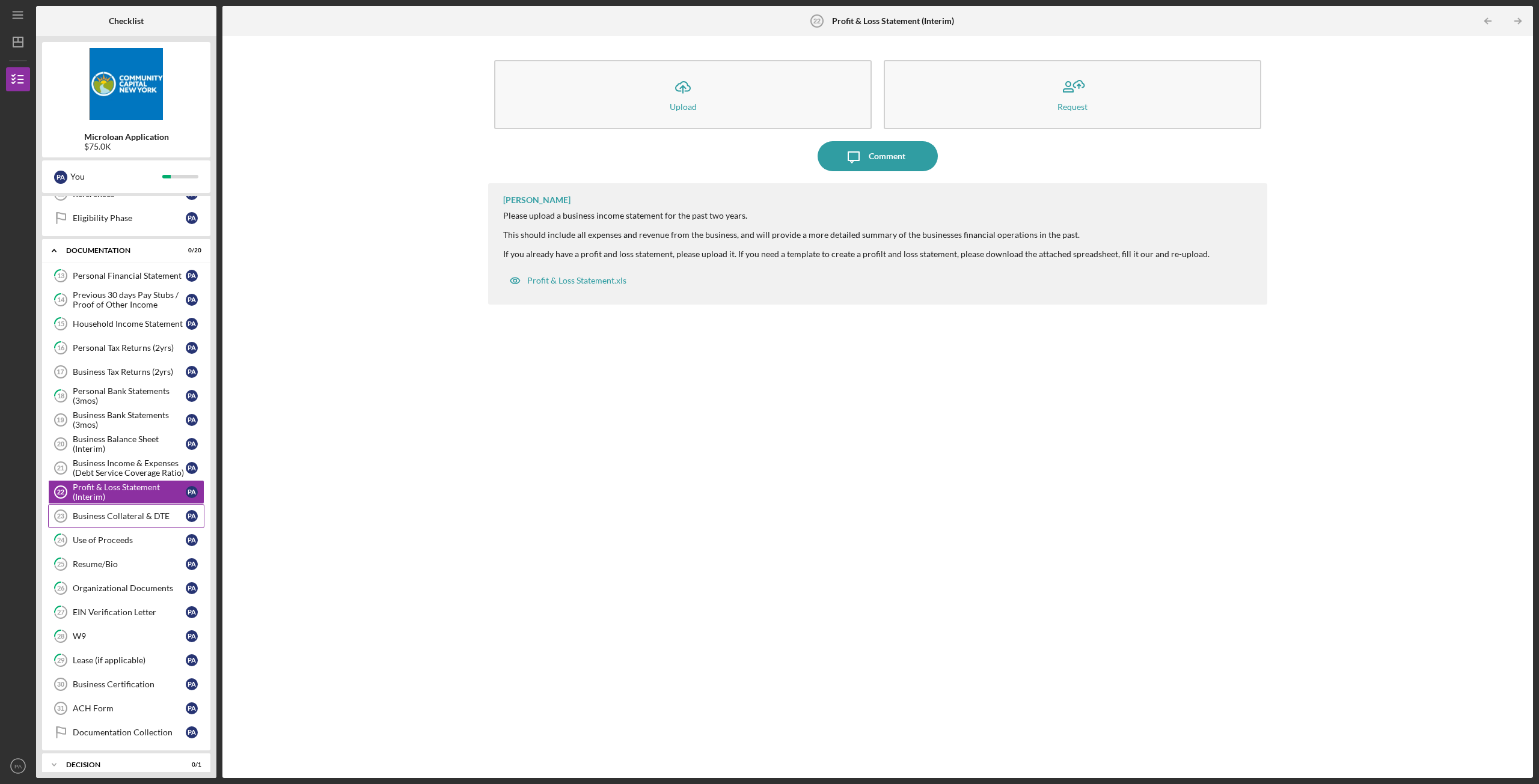
click at [120, 522] on link "Business Collateral & DTE 23 Business Collateral & DTE P A" at bounding box center [127, 516] width 157 height 24
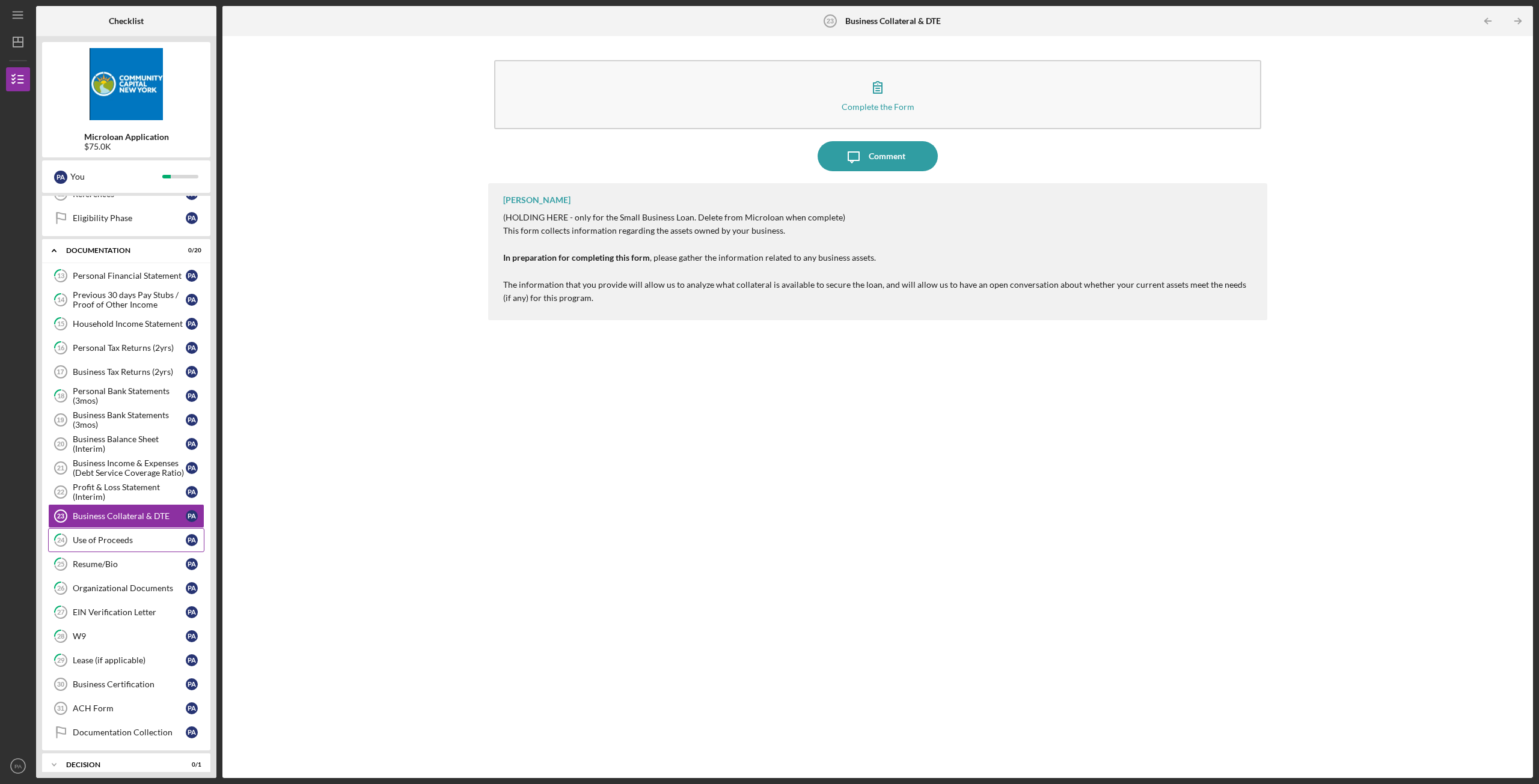
click at [119, 540] on div "Use of Proceeds" at bounding box center [129, 540] width 113 height 9
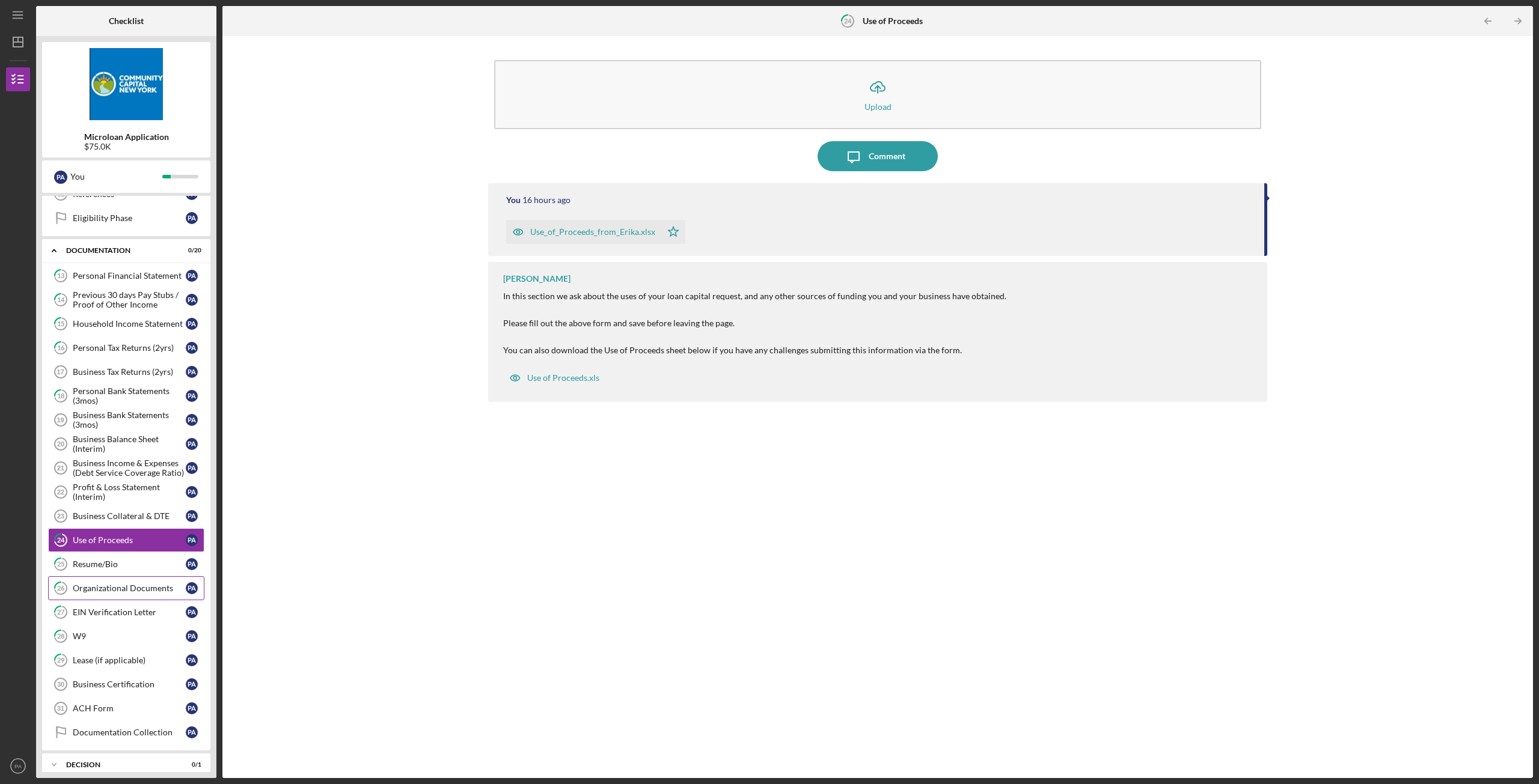
drag, startPoint x: 116, startPoint y: 558, endPoint x: 111, endPoint y: 585, distance: 27.5
click at [116, 559] on link "25 Resume/Bio P A" at bounding box center [127, 564] width 157 height 24
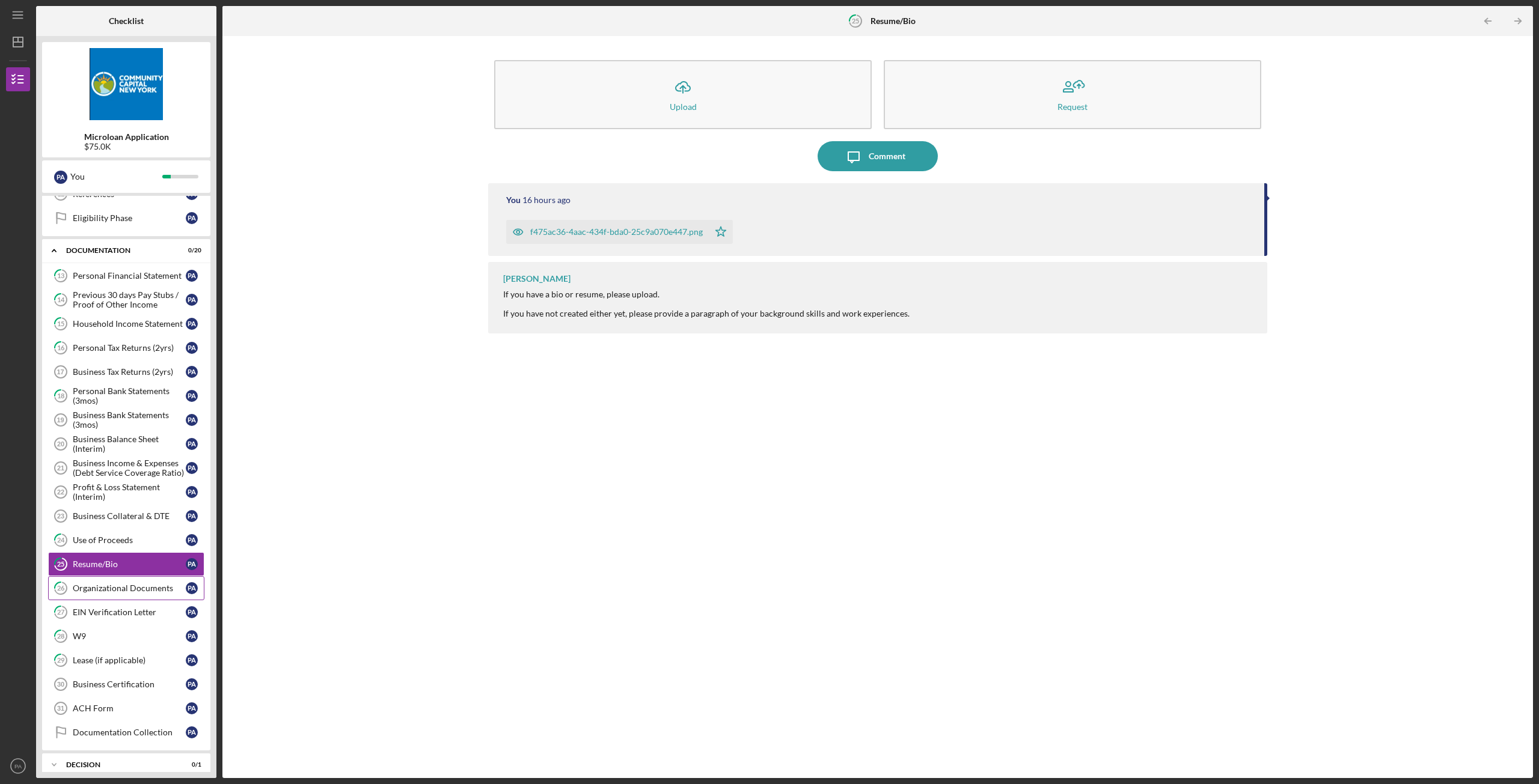
click at [110, 590] on div "Organizational Documents" at bounding box center [129, 588] width 113 height 9
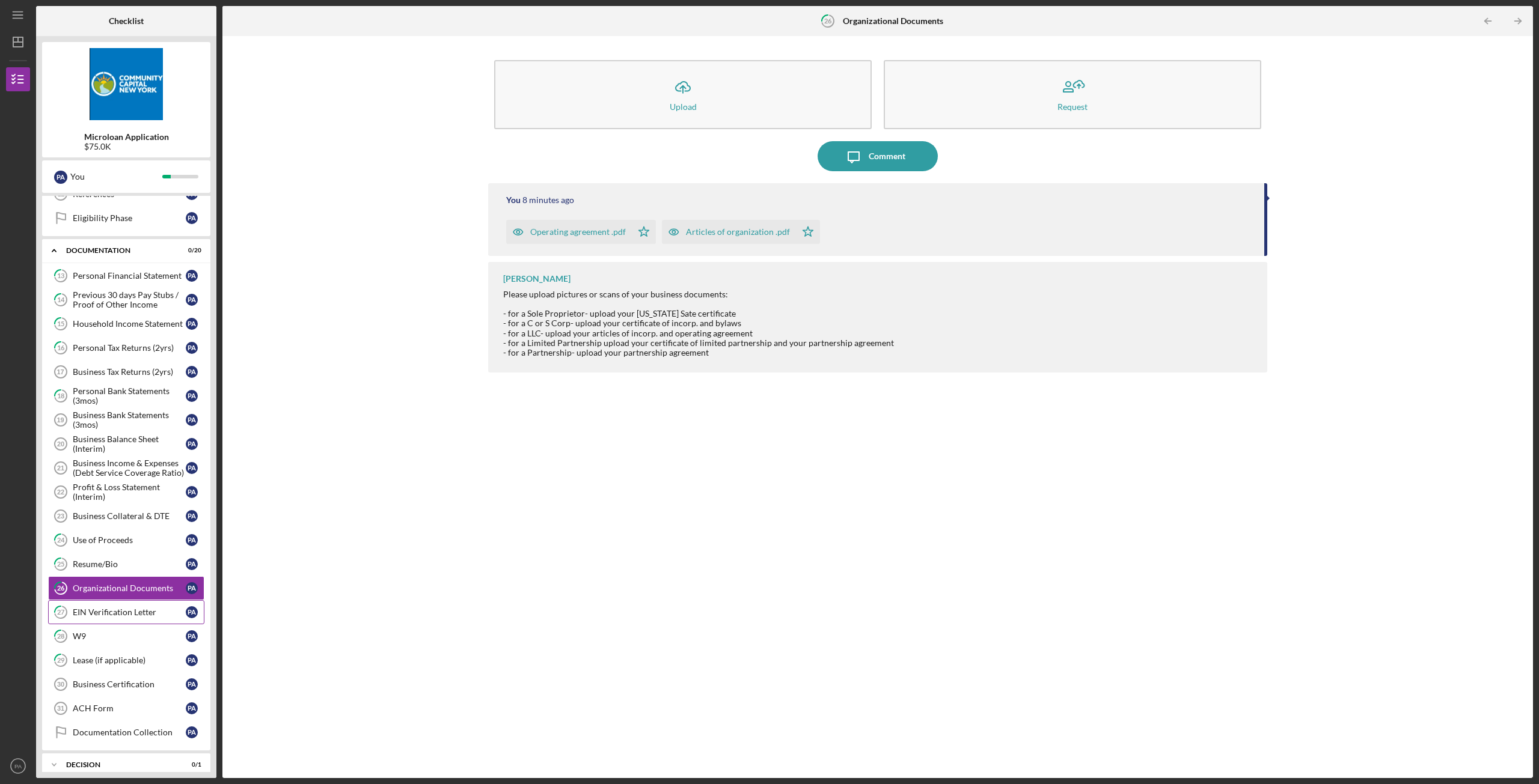
click at [105, 616] on div "EIN Verification Letter" at bounding box center [129, 612] width 113 height 9
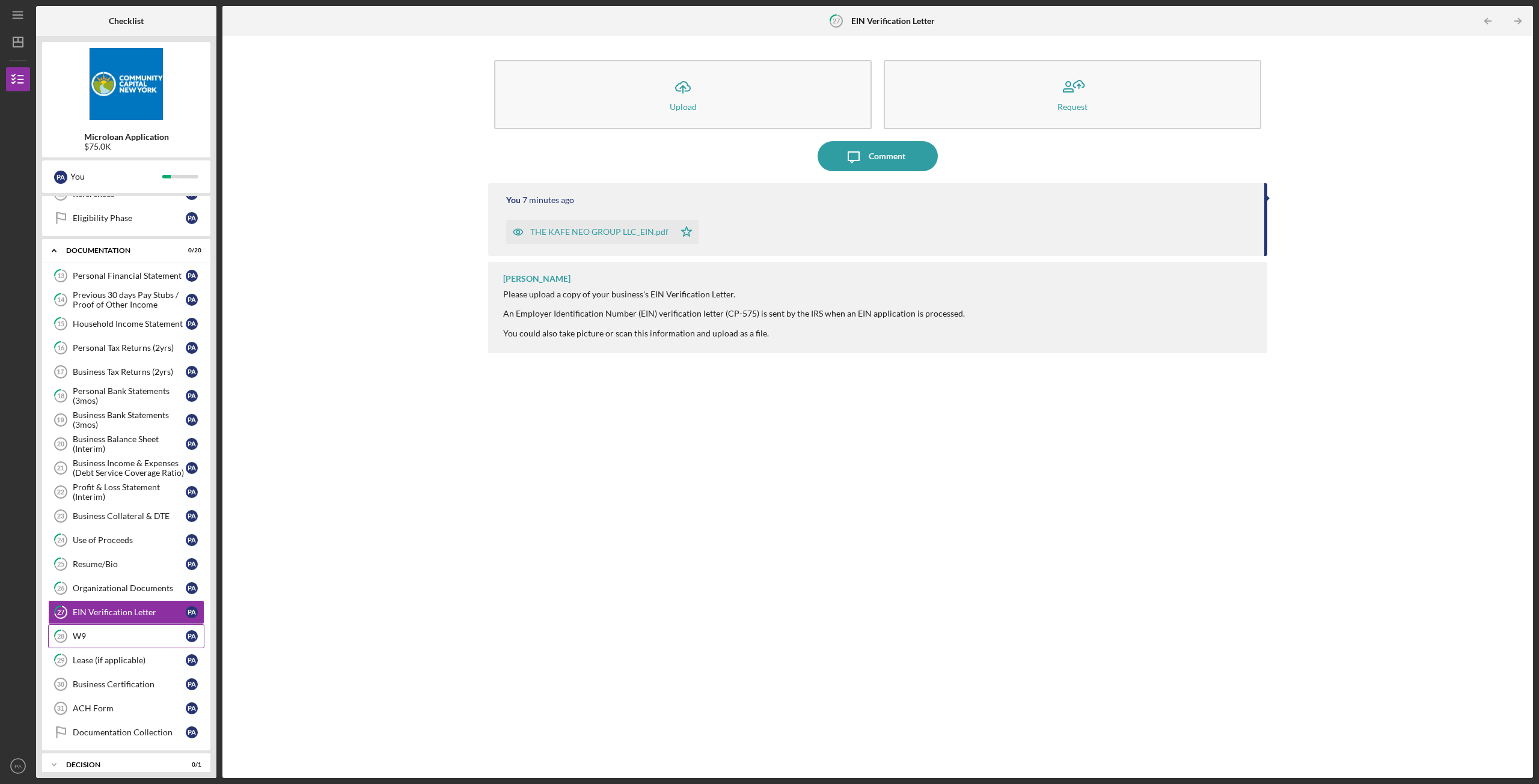
click at [98, 646] on link "28 W9 P A" at bounding box center [127, 636] width 157 height 24
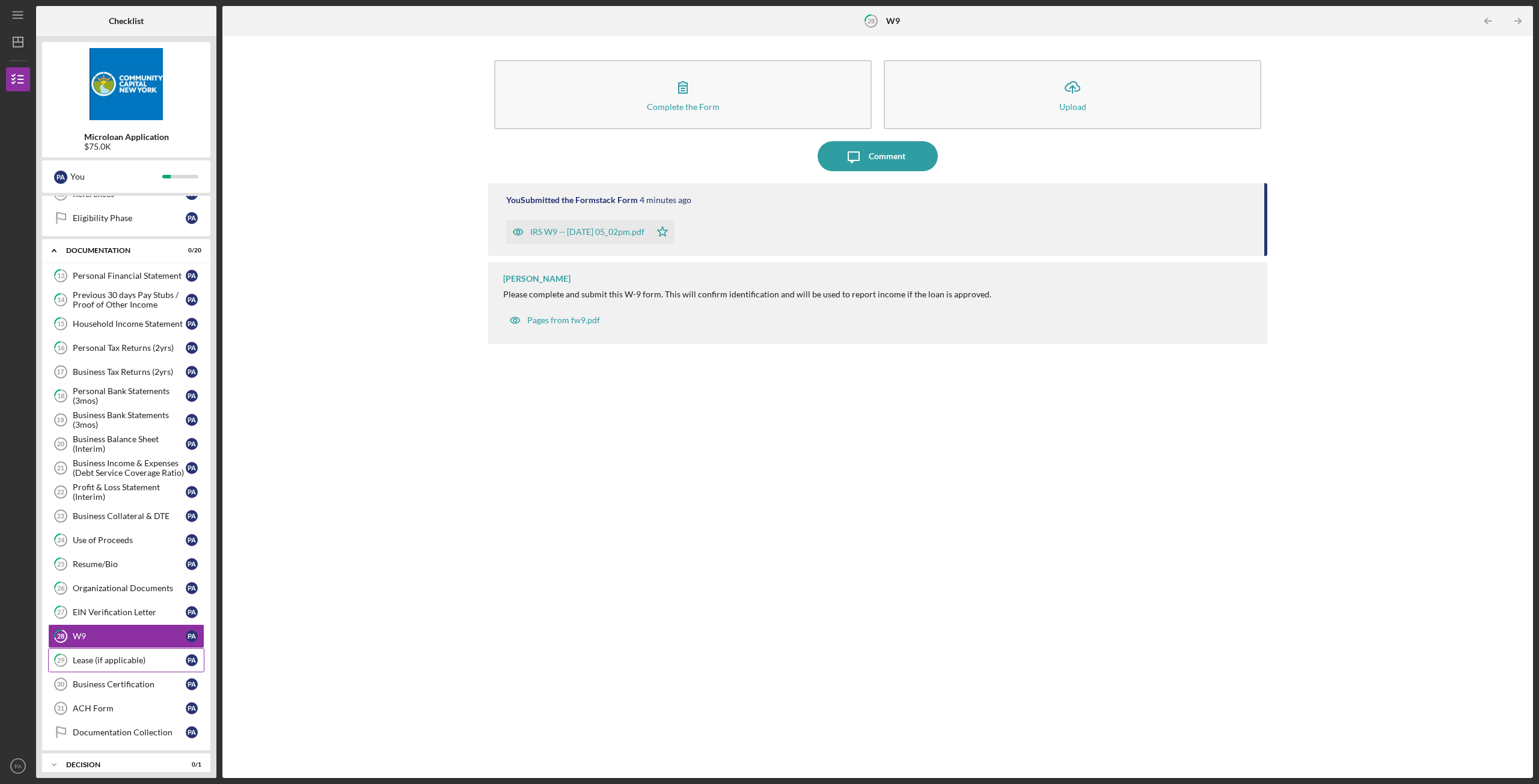
click at [100, 657] on div "Lease (if applicable)" at bounding box center [129, 660] width 113 height 9
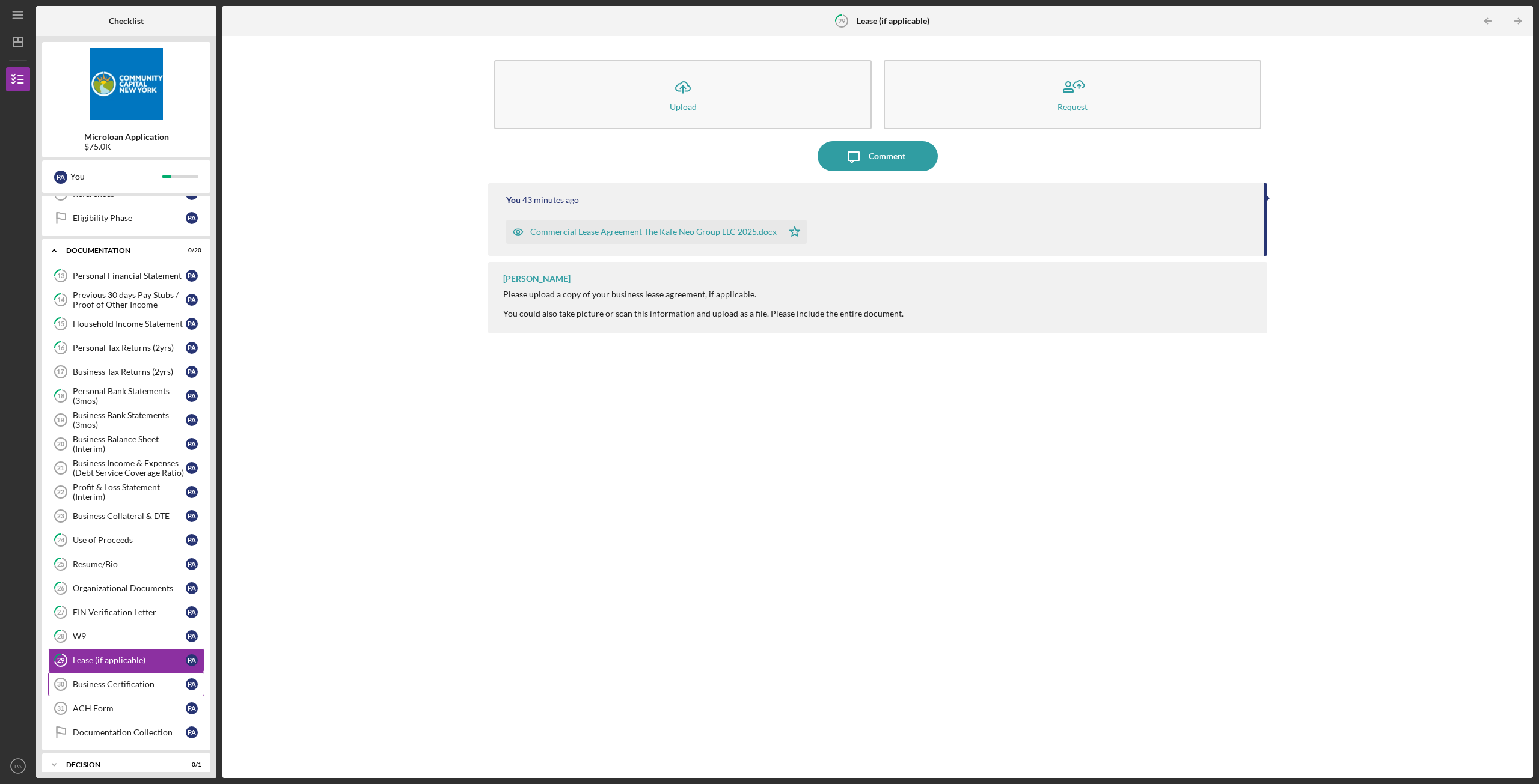
click at [102, 682] on div "Business Certification" at bounding box center [129, 684] width 113 height 9
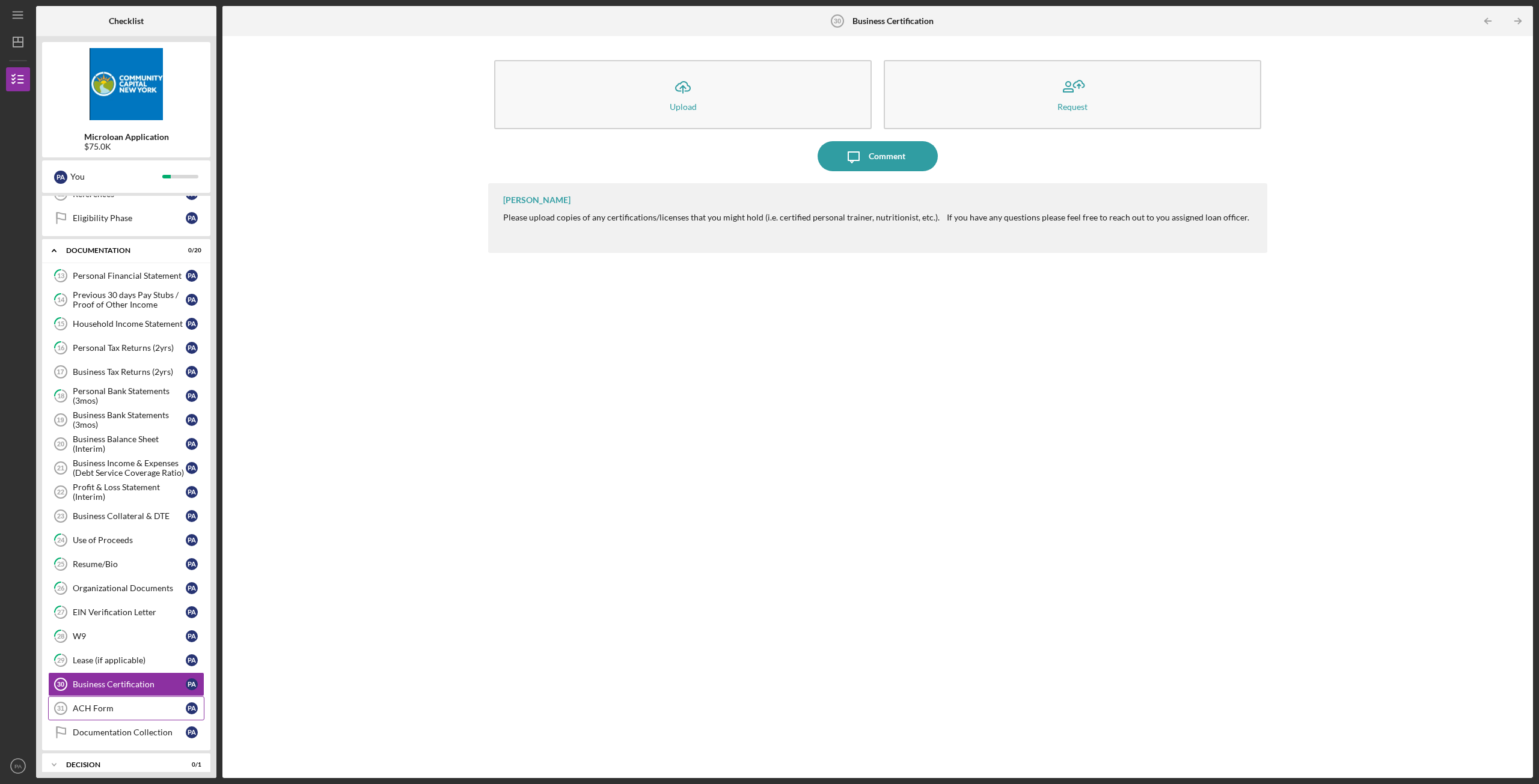
click at [106, 711] on div "ACH Form" at bounding box center [129, 708] width 113 height 9
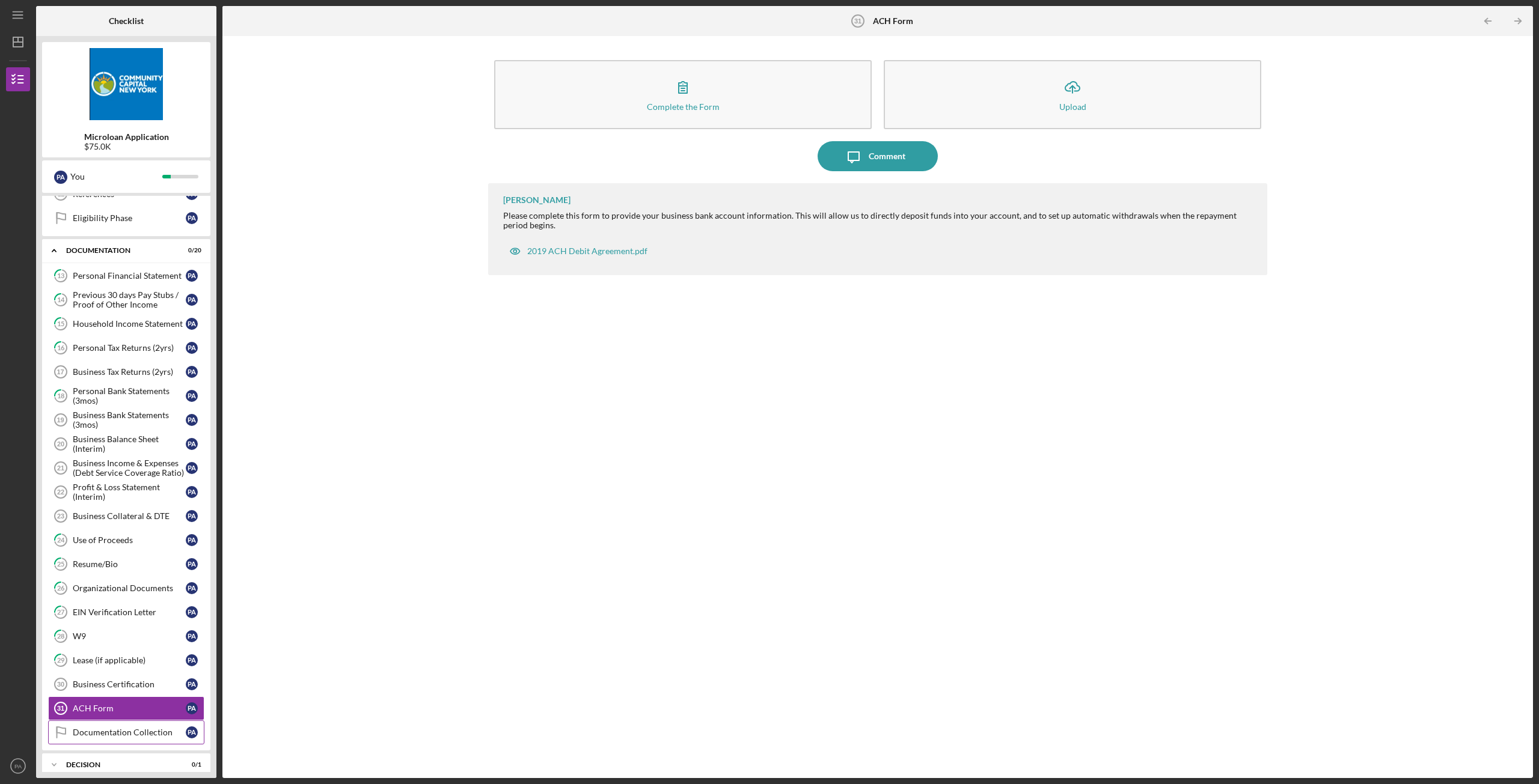
click at [117, 731] on div "Documentation Collection" at bounding box center [129, 732] width 113 height 9
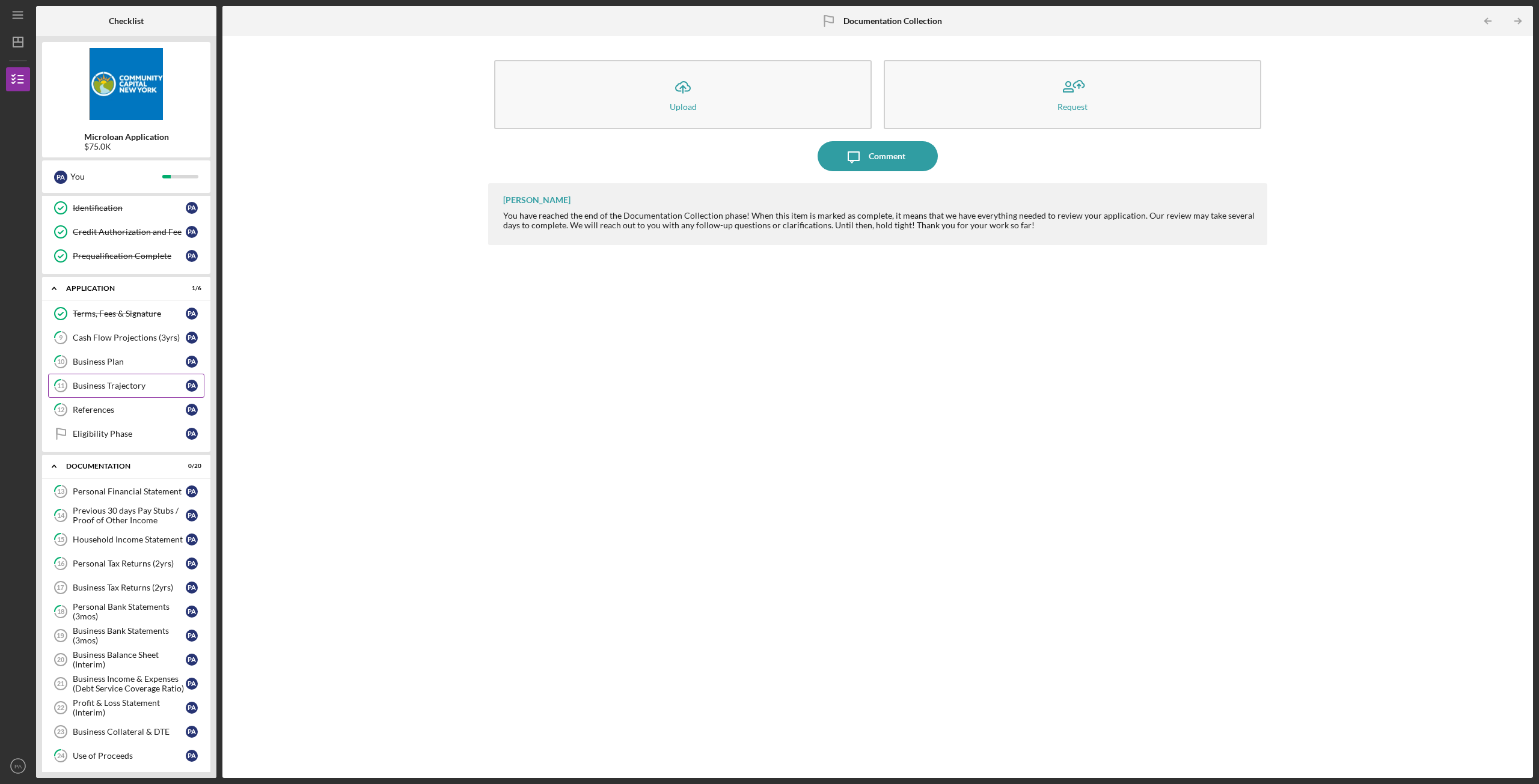
scroll to position [120, 0]
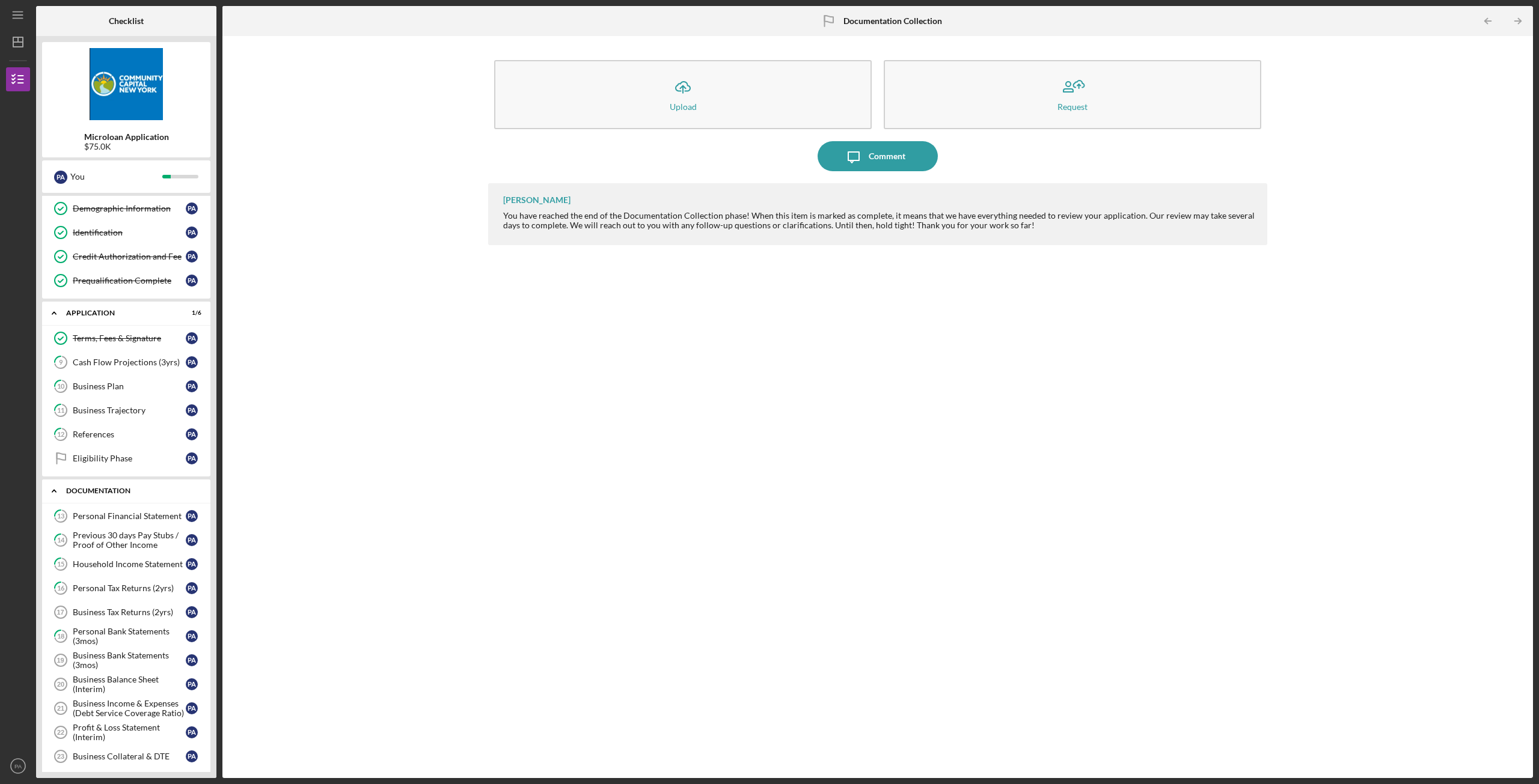
click at [114, 493] on div "Documentation" at bounding box center [131, 491] width 129 height 7
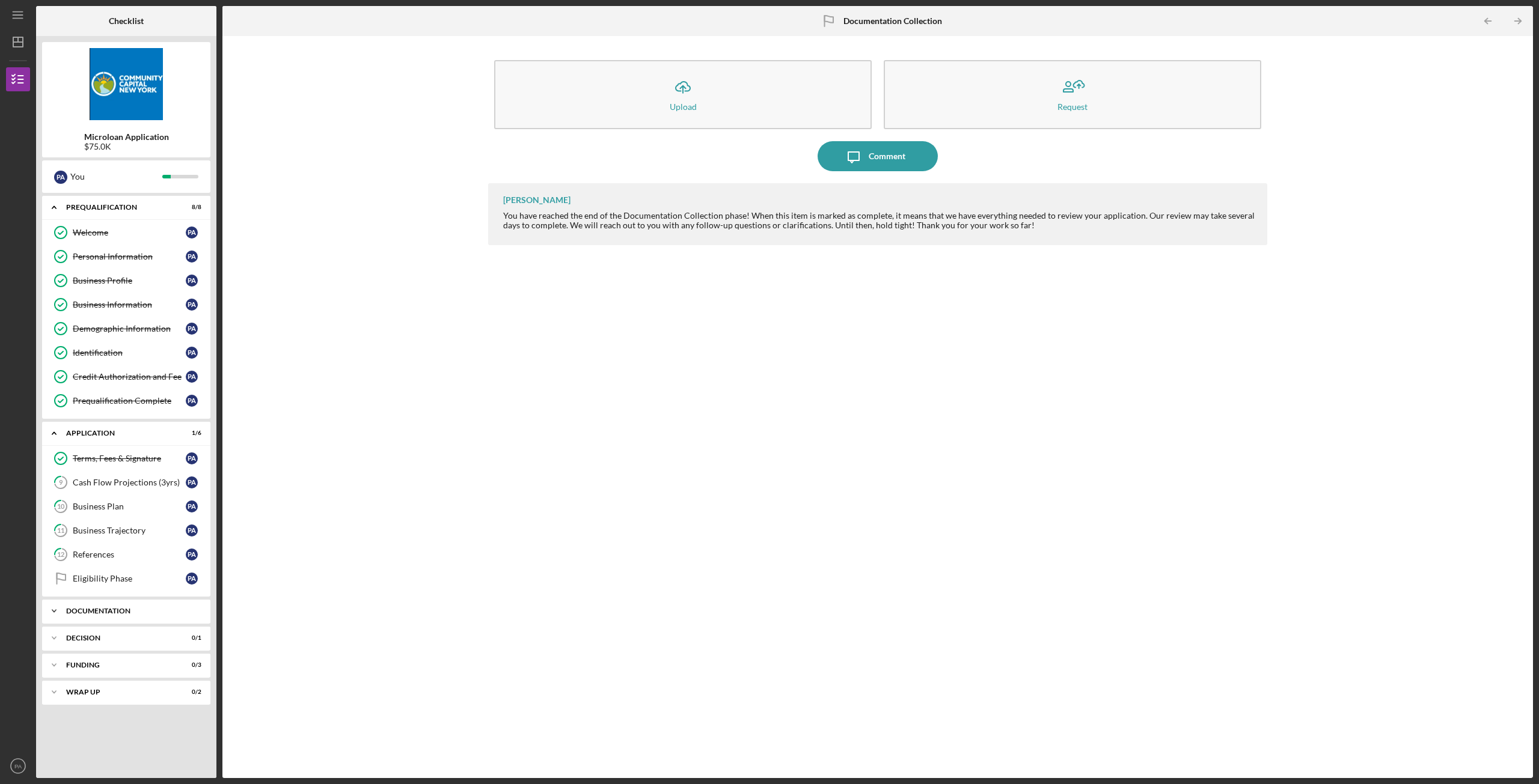
scroll to position [0, 0]
click at [103, 429] on div "Icon/Expander Application 1 / 6" at bounding box center [126, 433] width 168 height 25
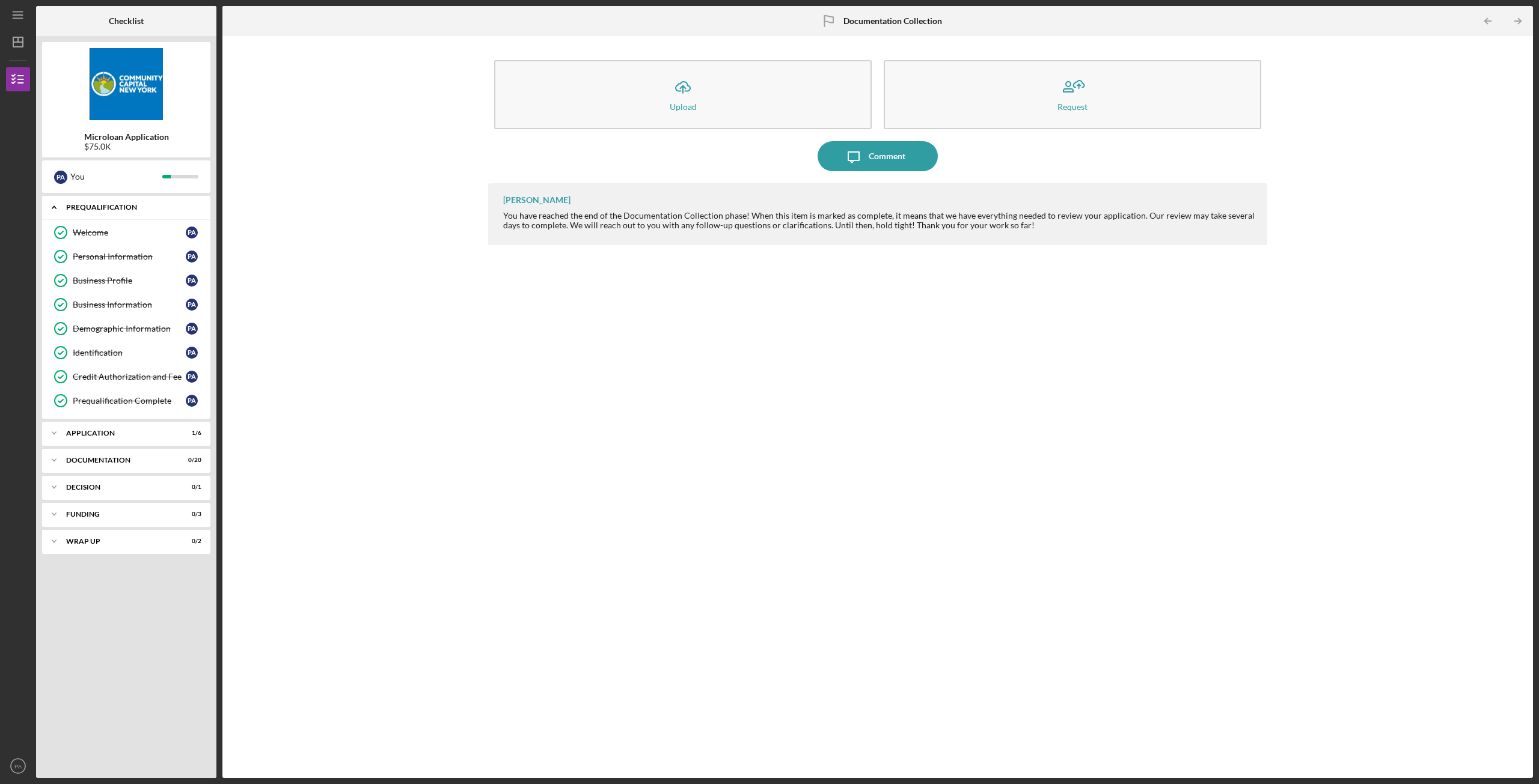
click at [128, 207] on div "Prequalification" at bounding box center [131, 207] width 129 height 7
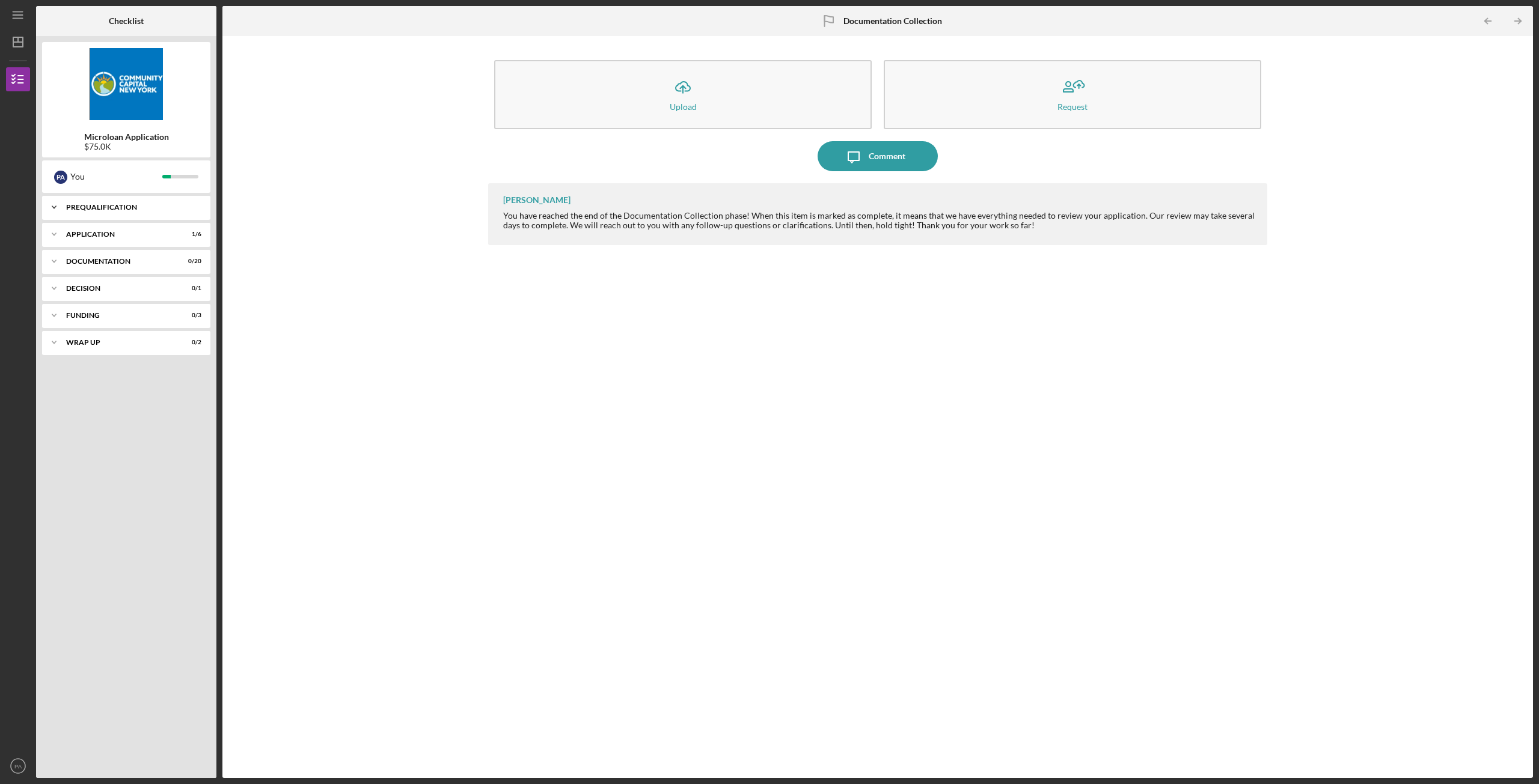
click at [88, 202] on div "Icon/Expander Prequalification 8 / 8" at bounding box center [126, 207] width 168 height 24
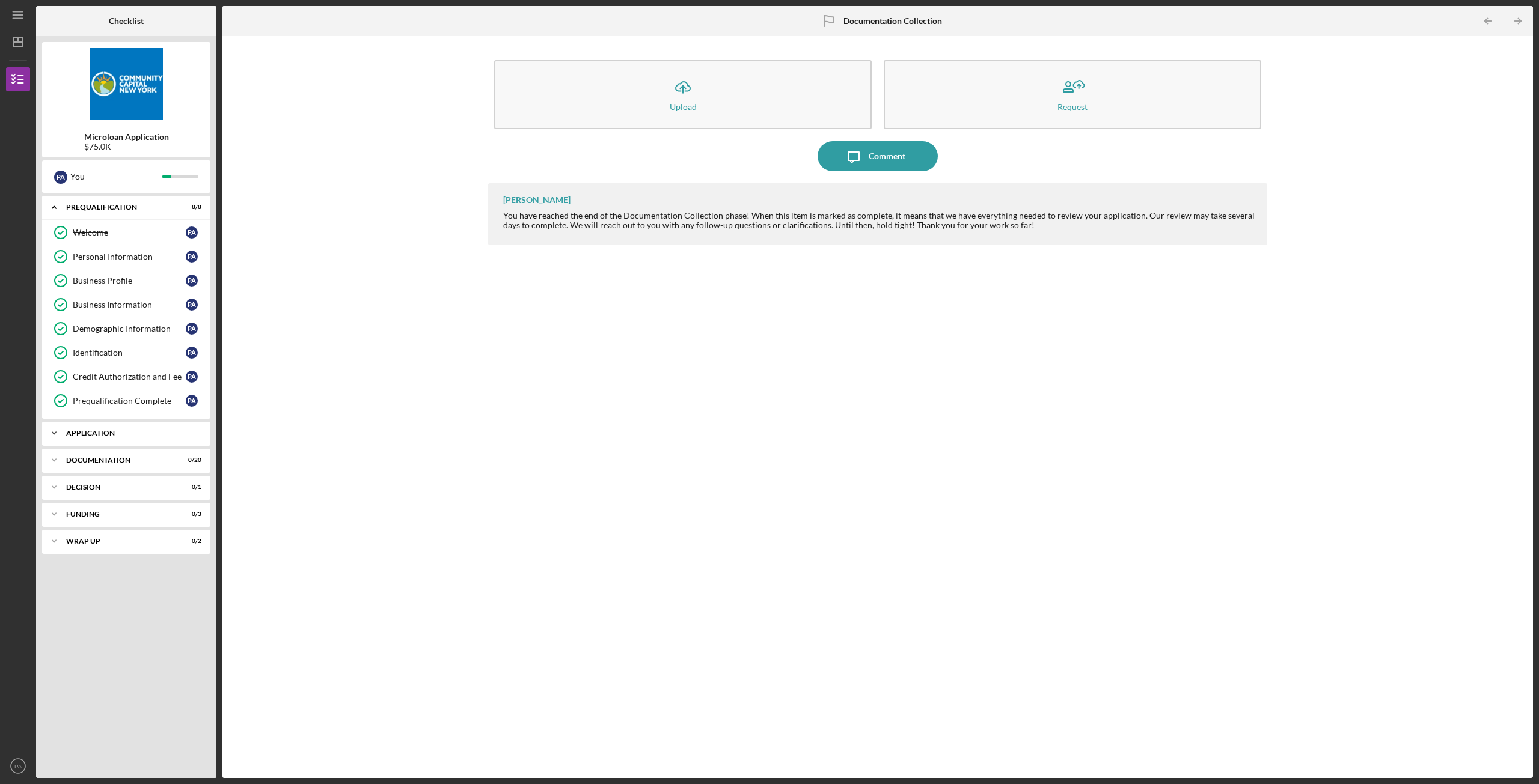
click at [102, 434] on div "Application" at bounding box center [131, 433] width 129 height 7
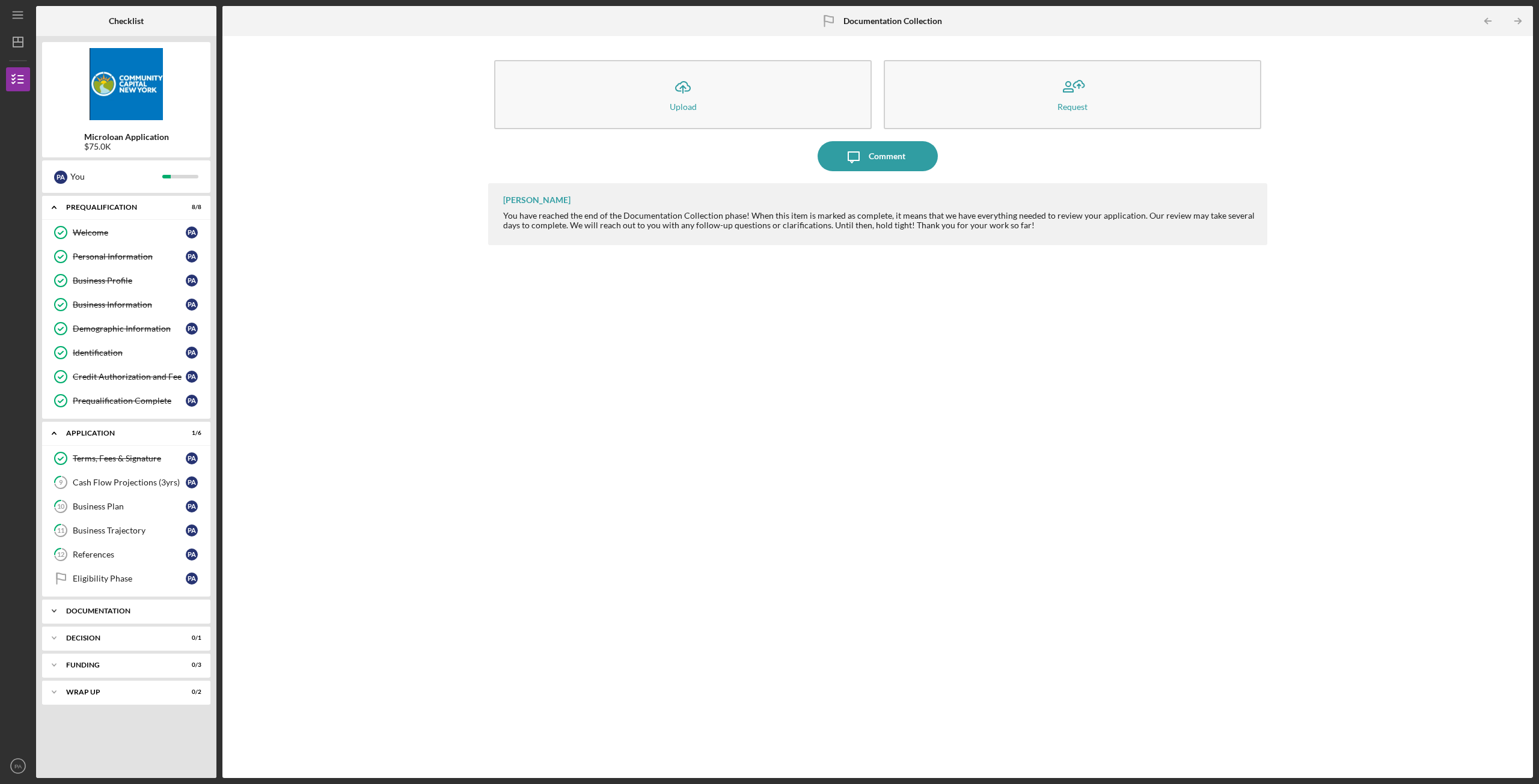
click at [116, 619] on div "Icon/Expander Documentation 0 / 20" at bounding box center [126, 611] width 168 height 24
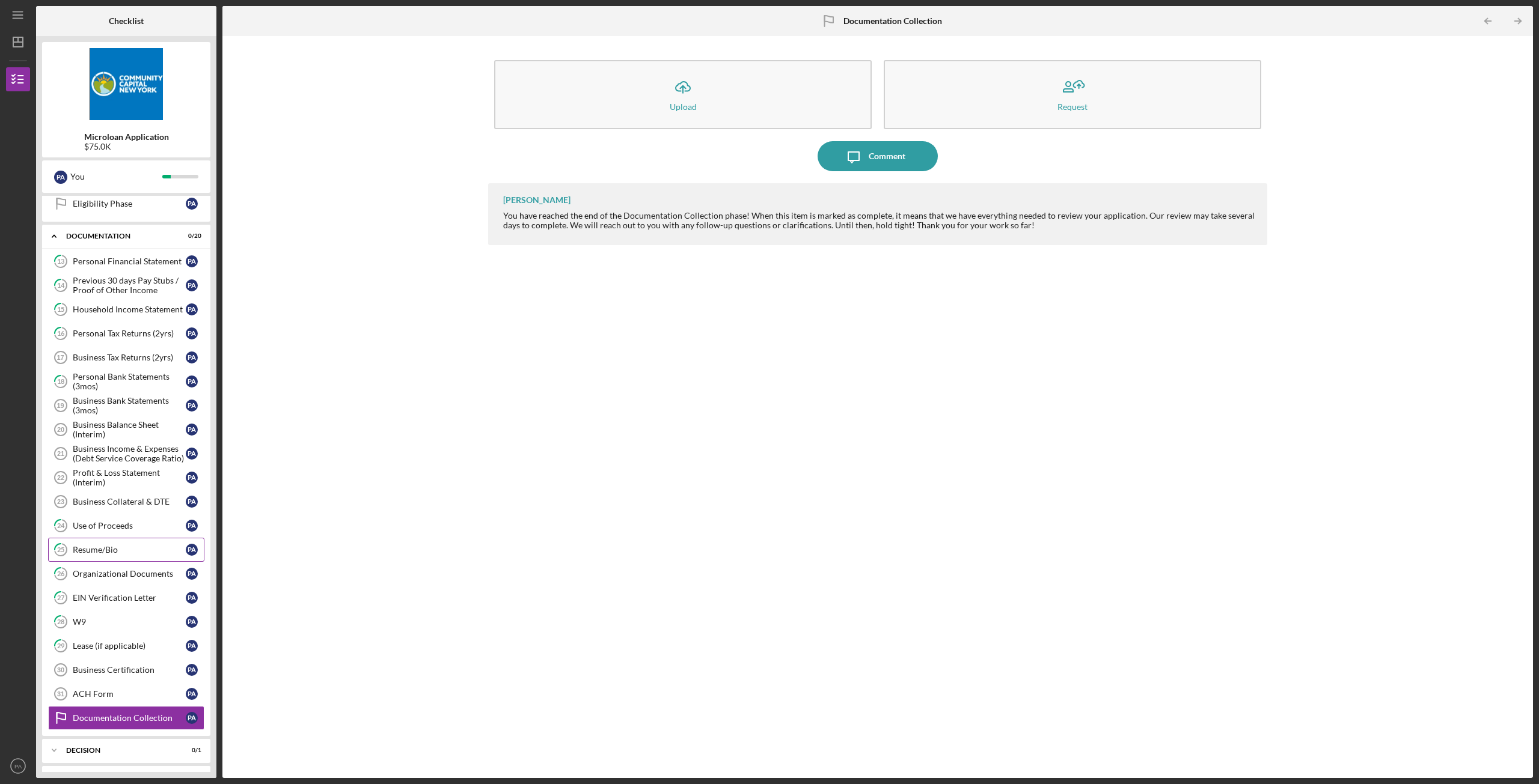
scroll to position [426, 0]
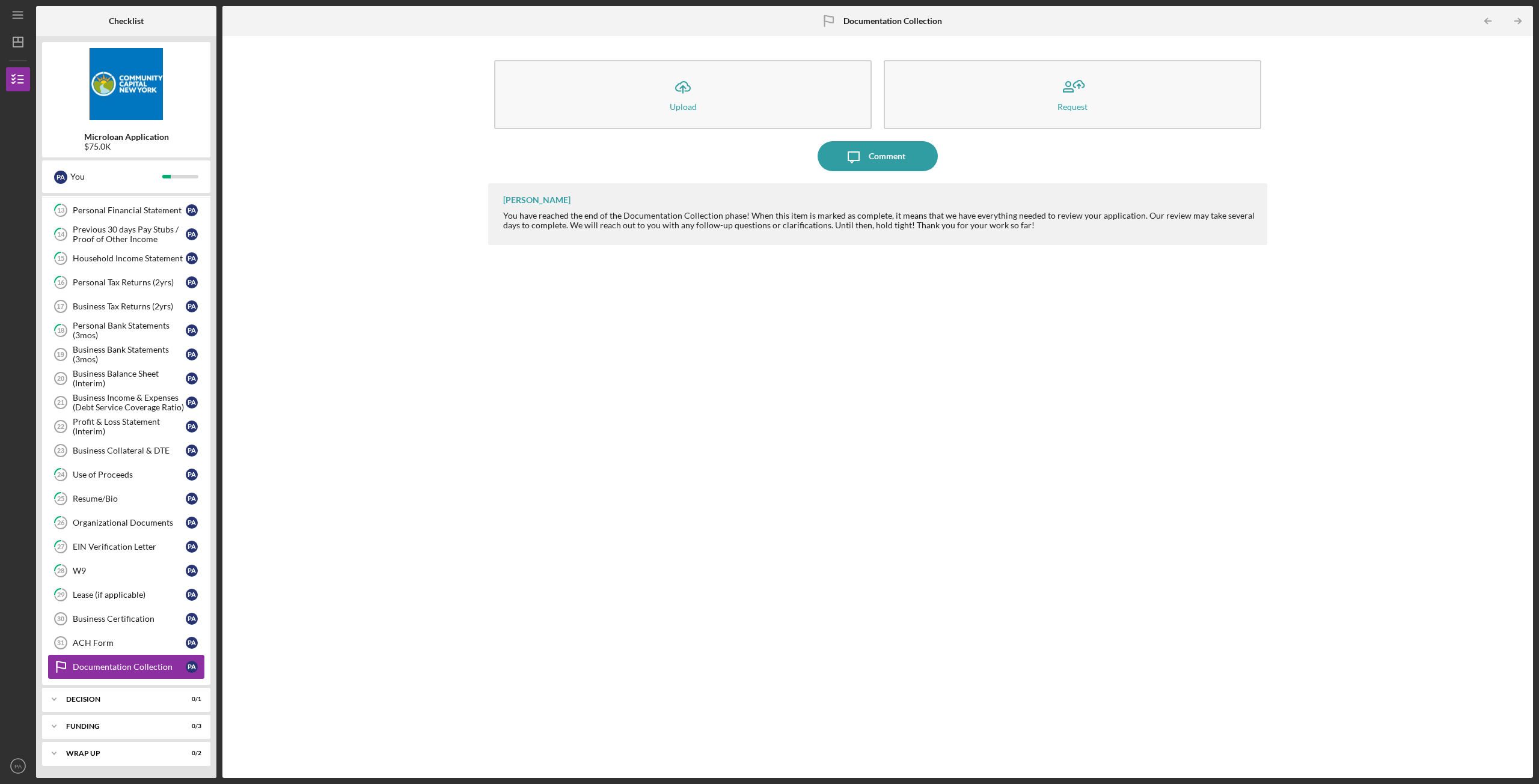
click at [111, 668] on div "Documentation Collection" at bounding box center [129, 667] width 113 height 9
click at [108, 694] on div "Icon/Expander Decision 0 / 1" at bounding box center [126, 699] width 168 height 24
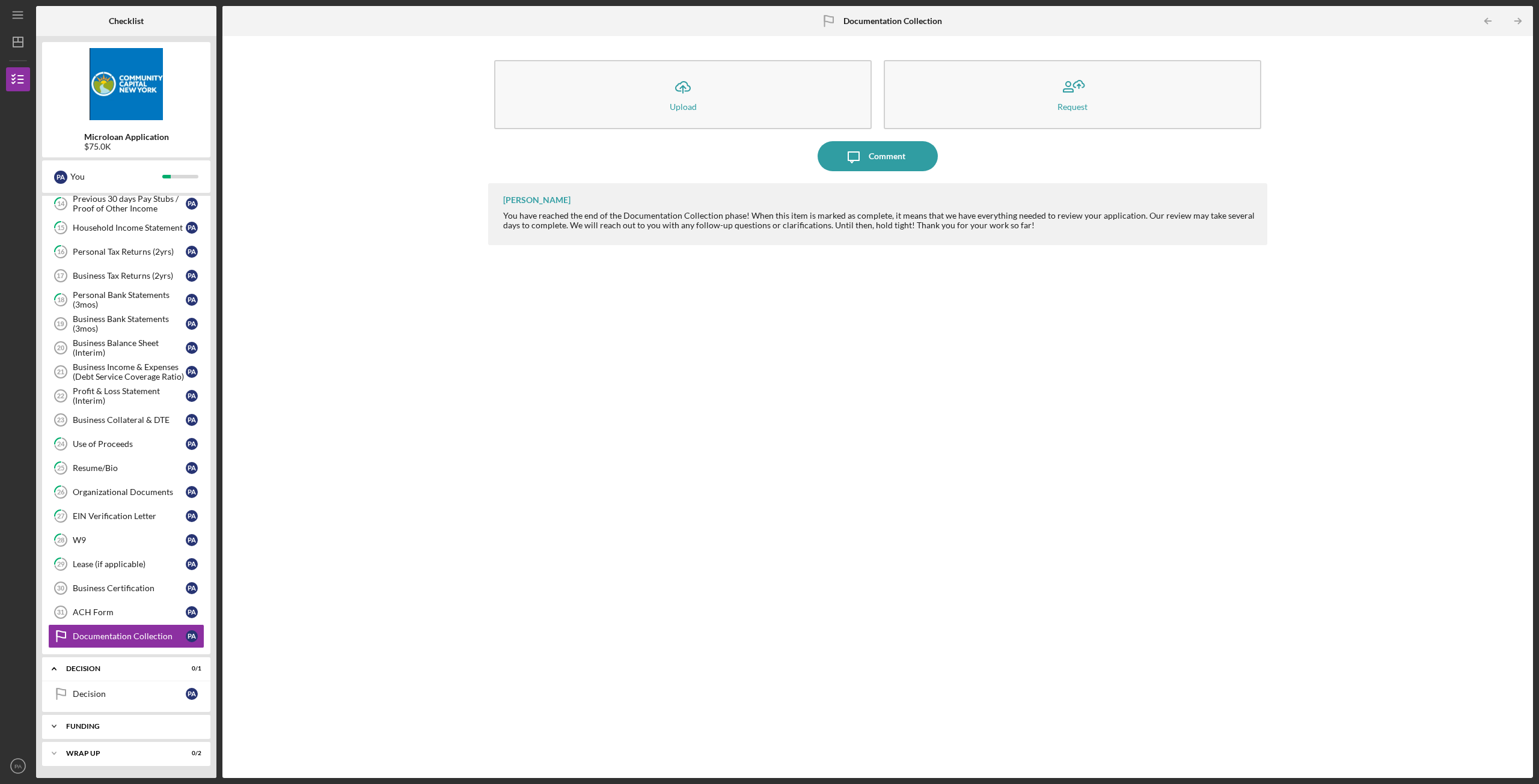
click at [114, 725] on div "Funding" at bounding box center [131, 726] width 129 height 7
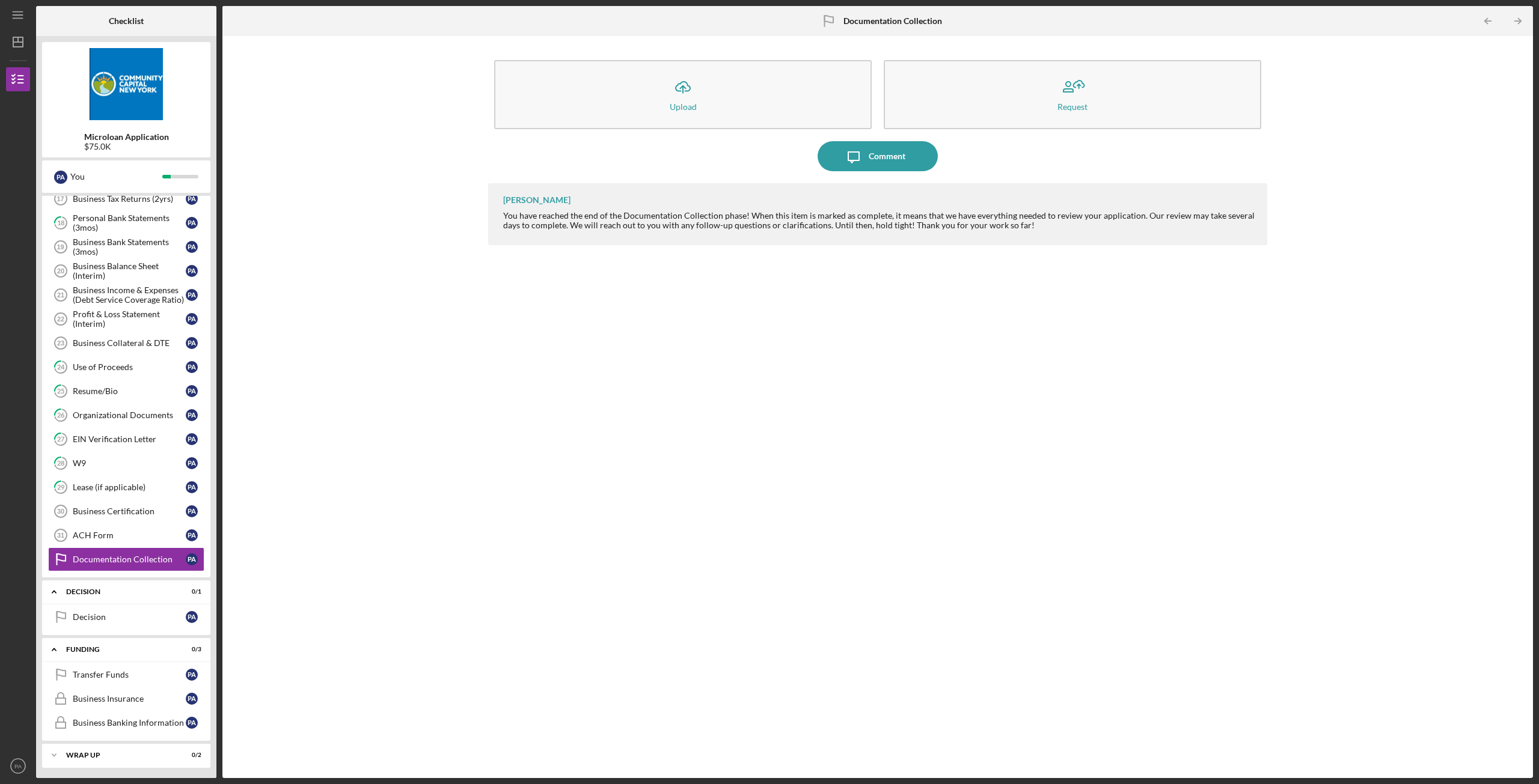
scroll to position [536, 0]
click at [101, 757] on div "Icon/Expander Wrap up 0 / 2" at bounding box center [126, 753] width 168 height 24
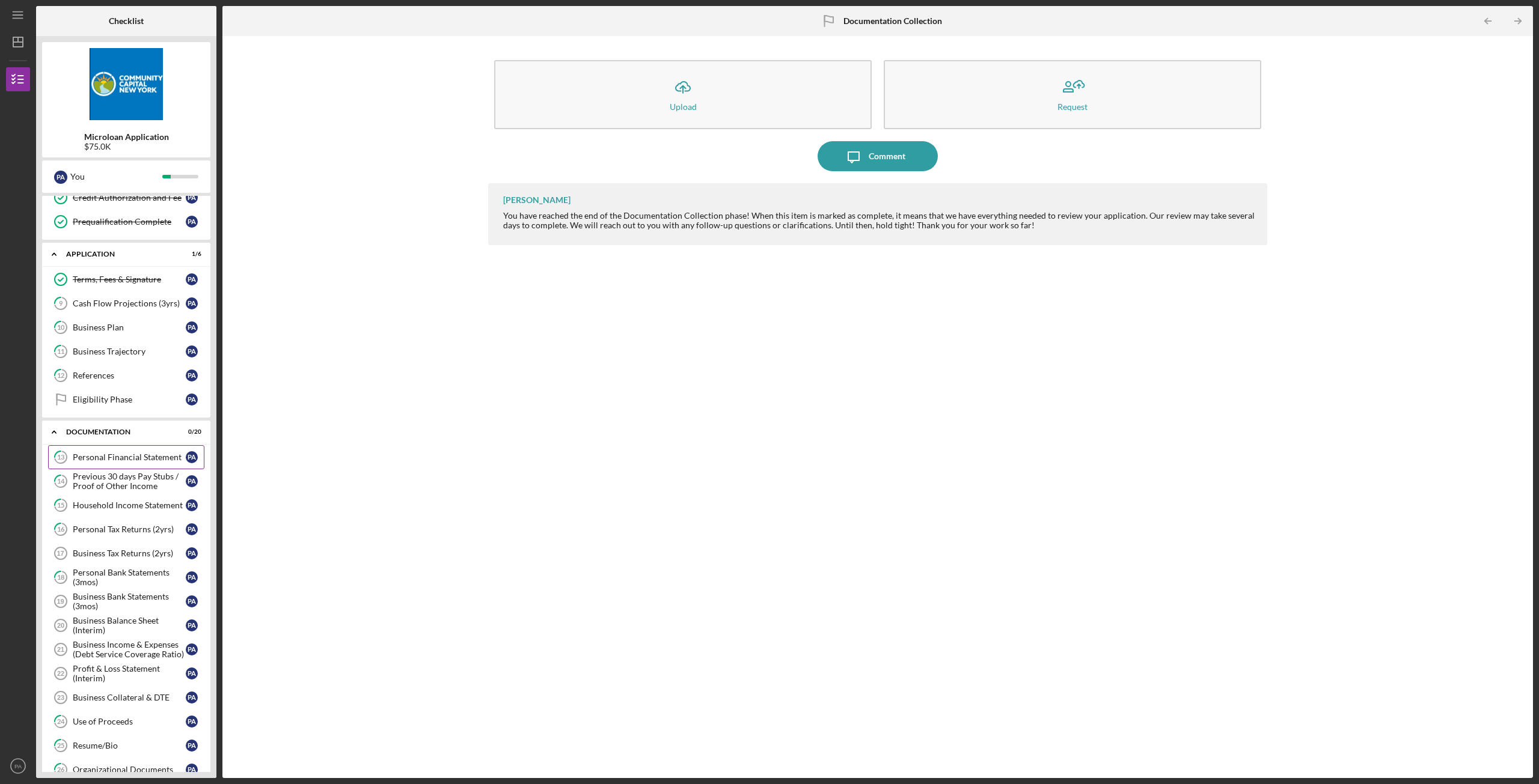
scroll to position [241, 0]
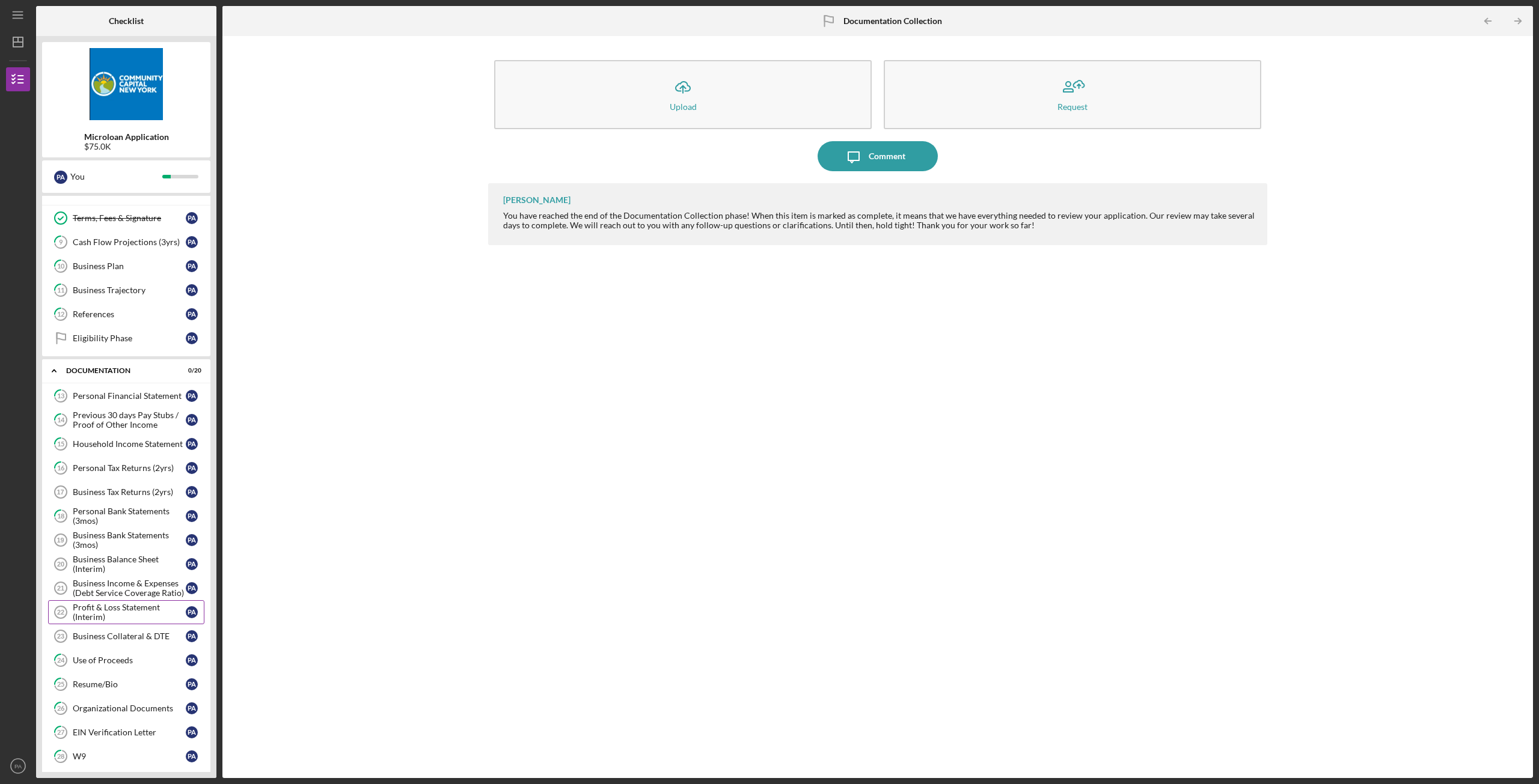
click at [139, 618] on div "Profit & Loss Statement (Interim)" at bounding box center [129, 612] width 113 height 20
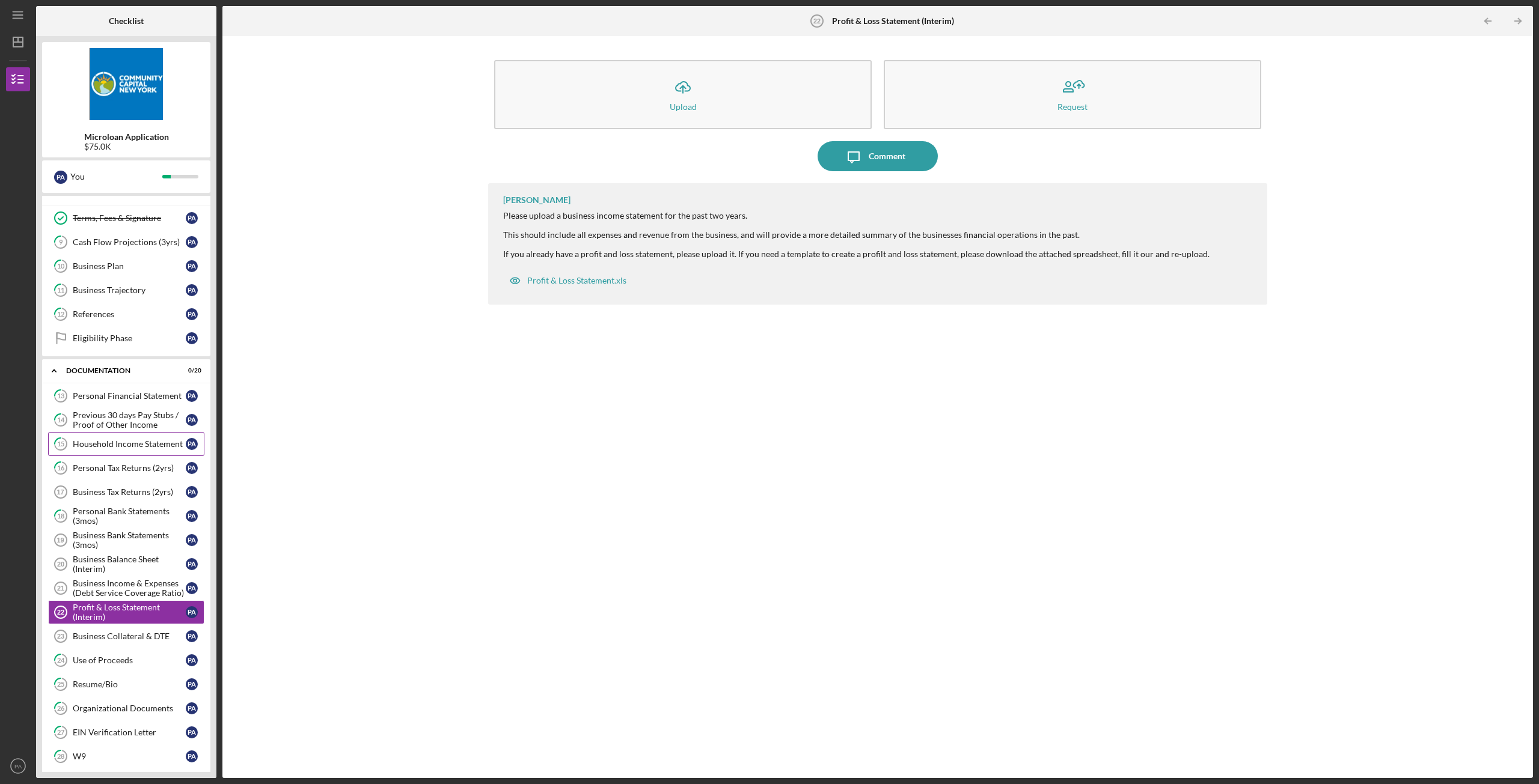
click at [125, 448] on div "Household Income Statement" at bounding box center [129, 444] width 113 height 9
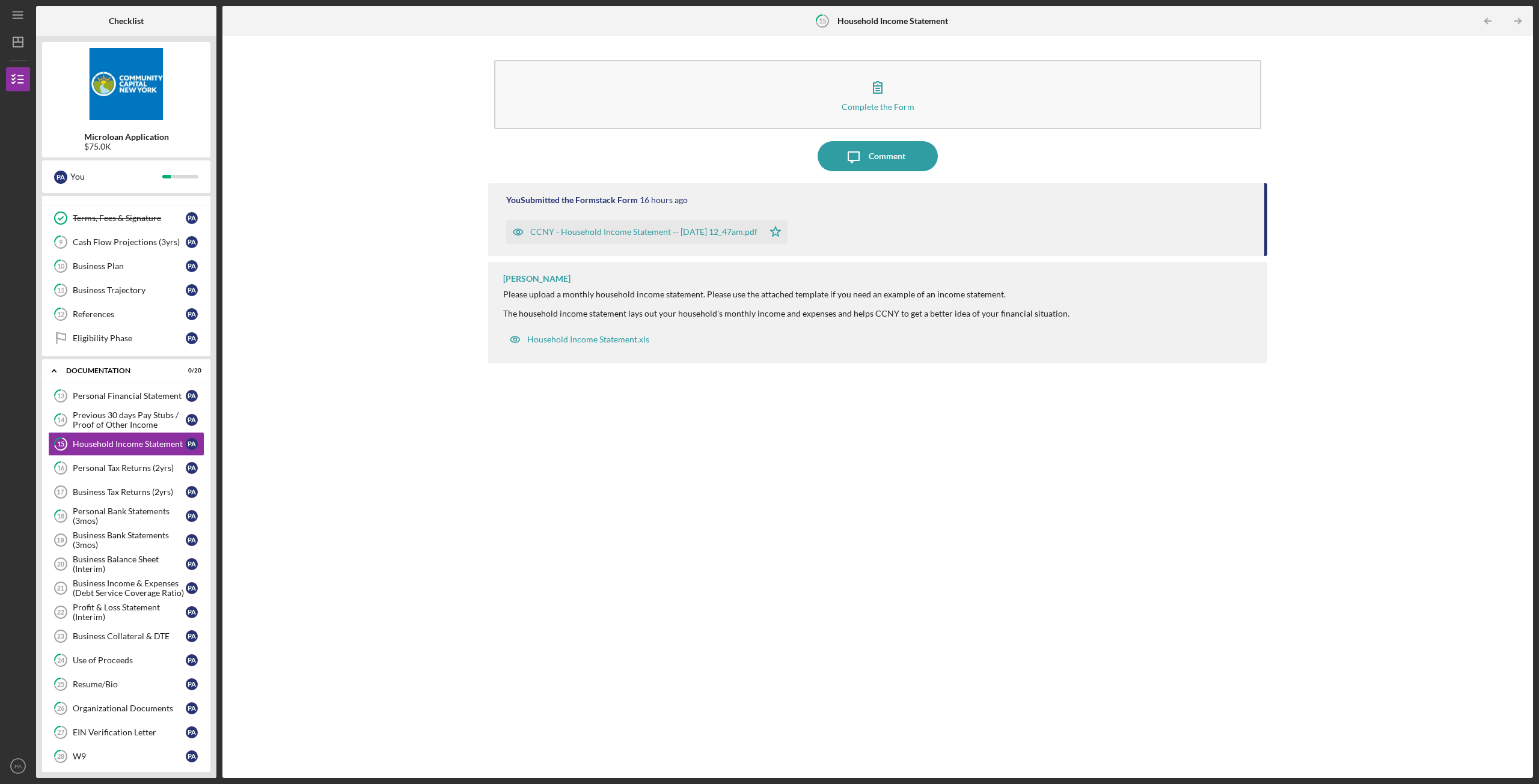
click at [632, 226] on div "CCNY - Household Income Statement -- [DATE] 12_47am.pdf" at bounding box center [635, 232] width 257 height 24
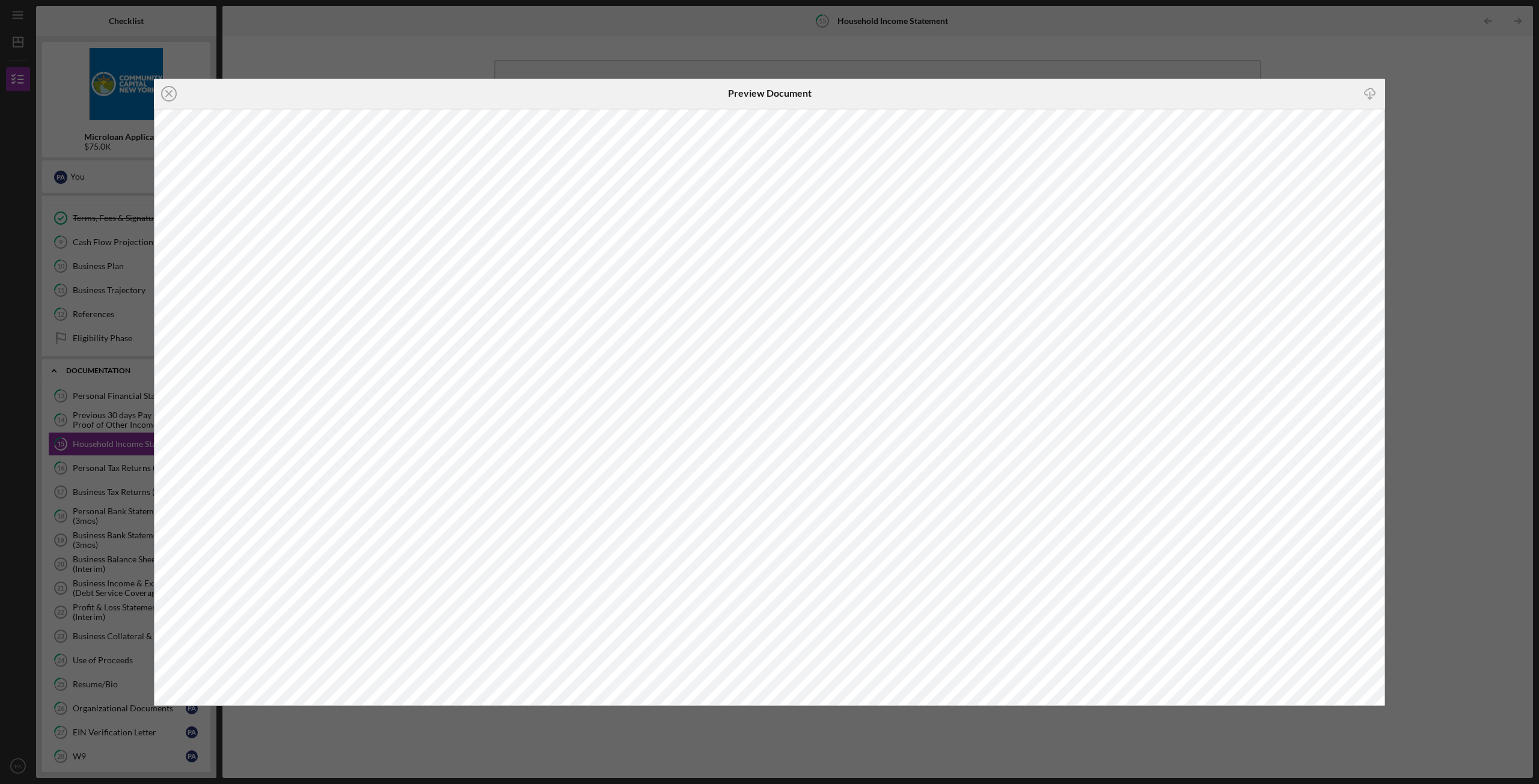
click at [1452, 61] on div "Icon/Close Preview Document Icon/Download" at bounding box center [769, 392] width 1539 height 784
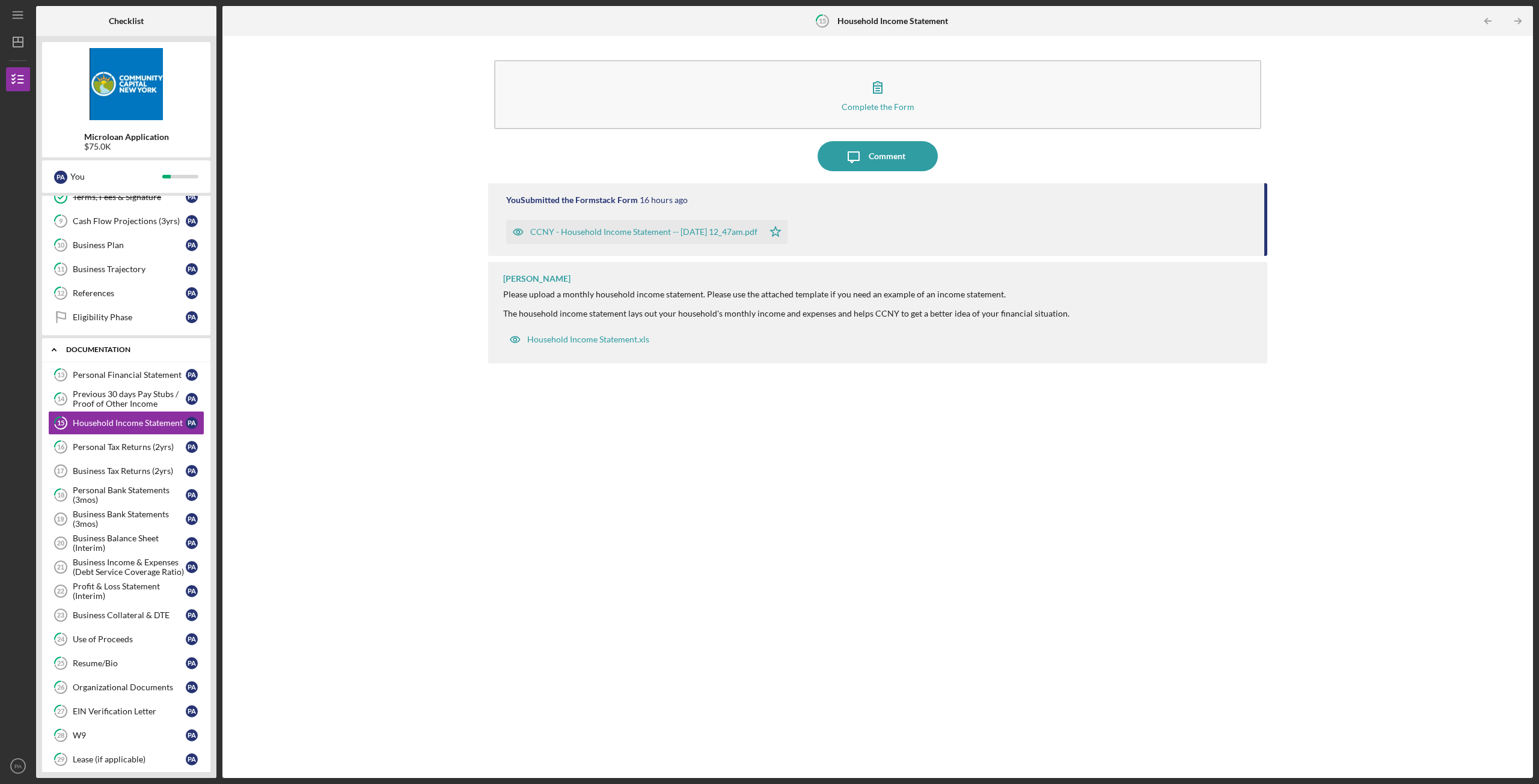
scroll to position [120, 0]
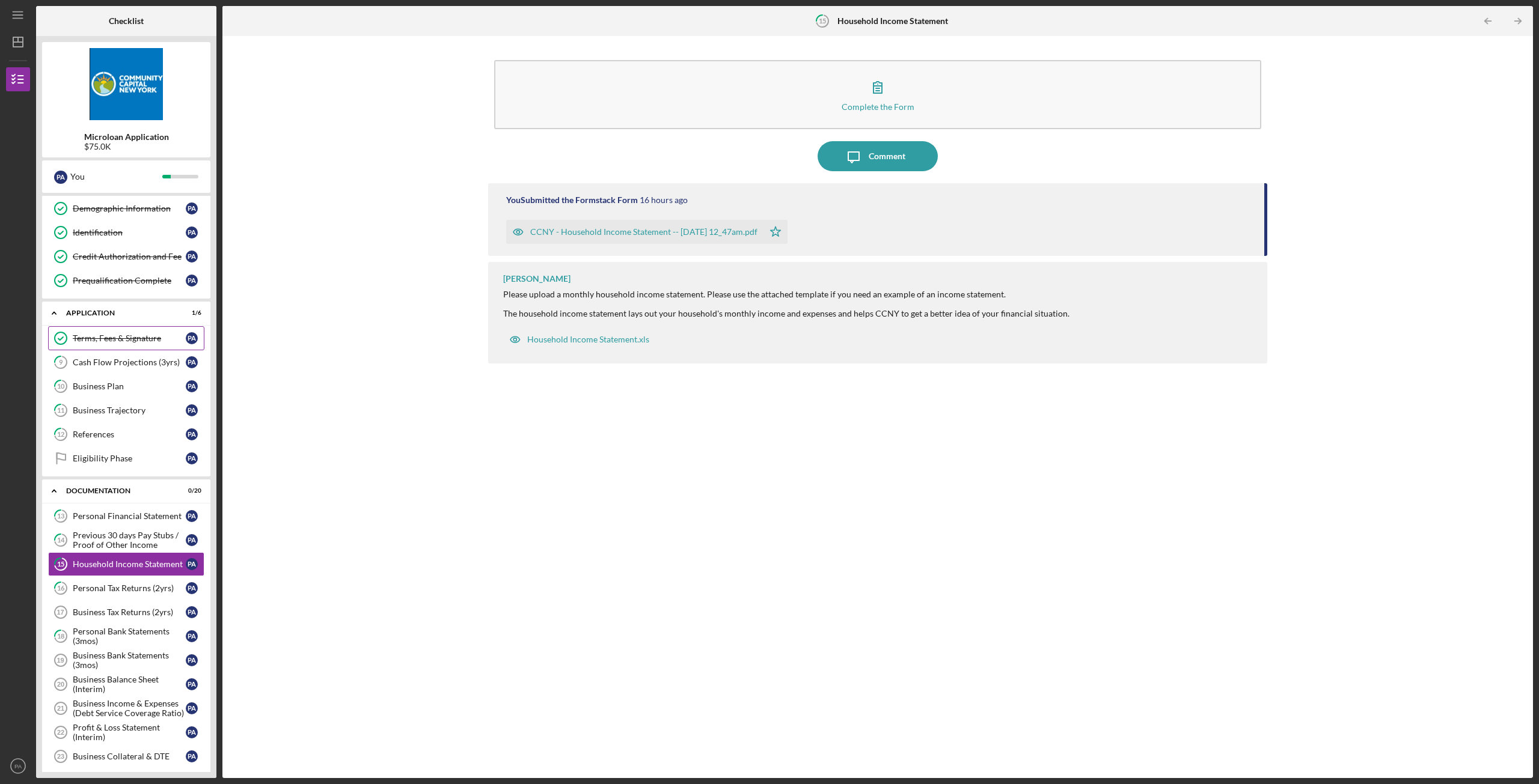
click at [114, 337] on div "Terms, Fees & Signature" at bounding box center [129, 338] width 113 height 9
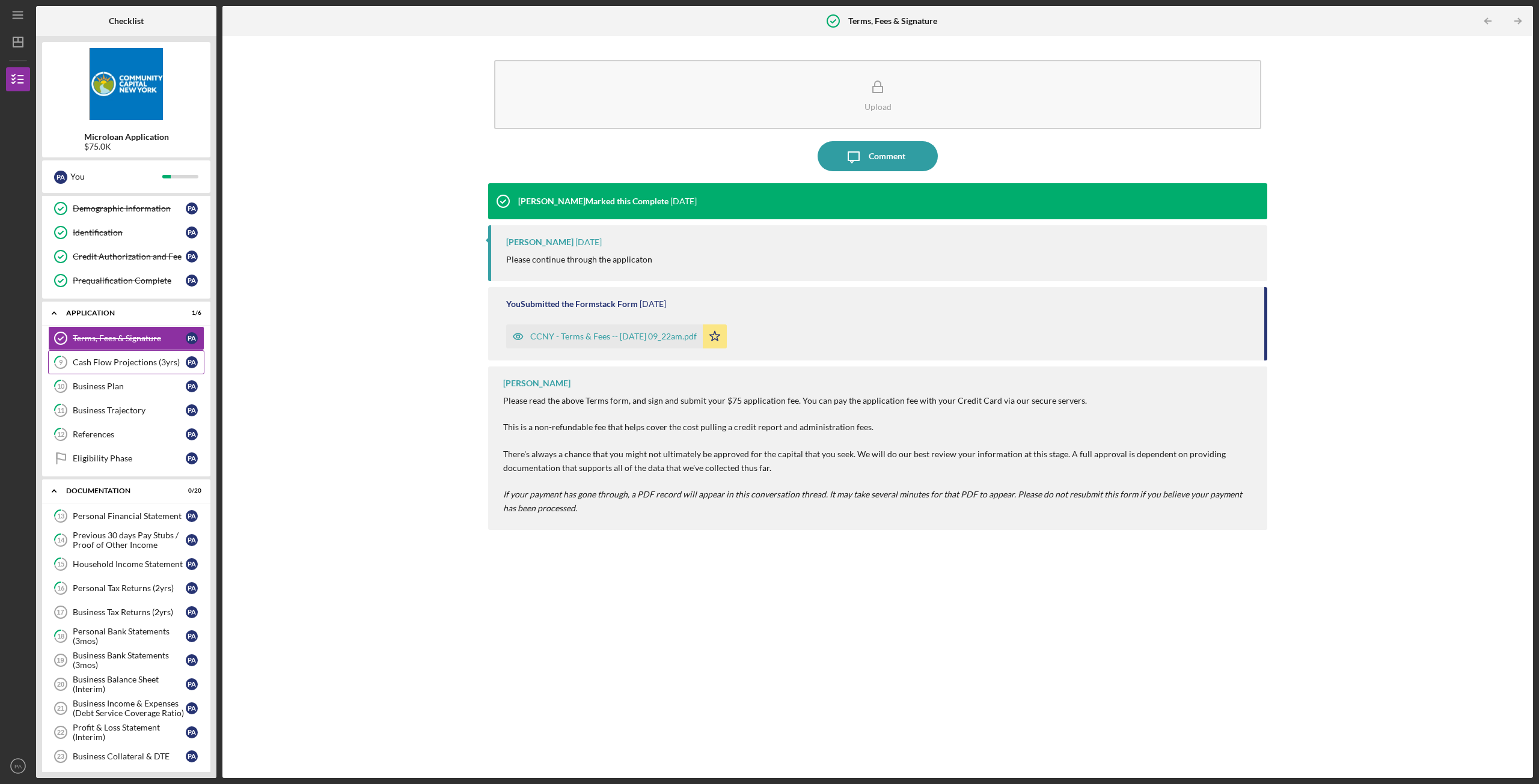
click at [116, 366] on div "Cash Flow Projections (3yrs)" at bounding box center [129, 362] width 113 height 9
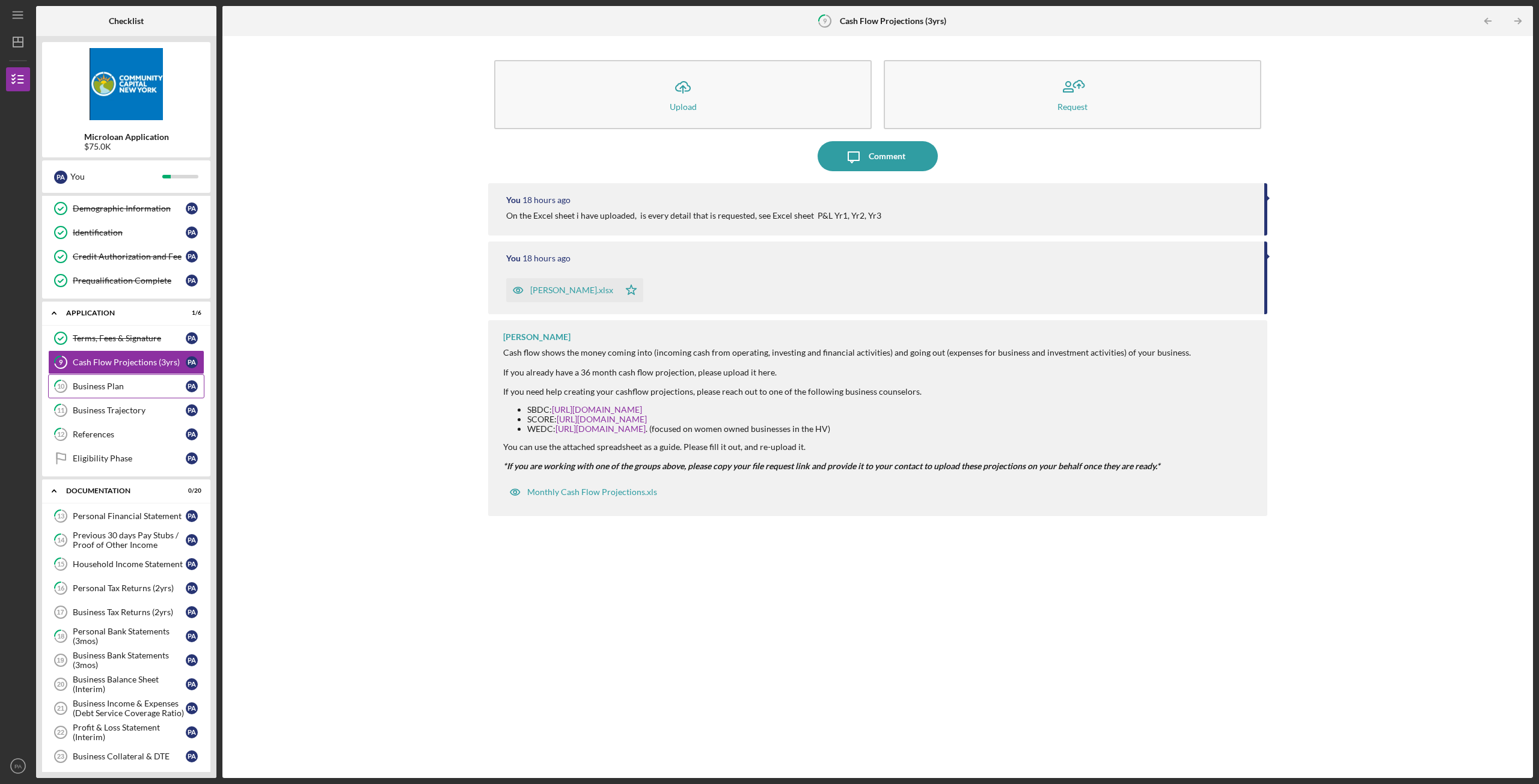
click at [116, 381] on link "10 Business Plan P A" at bounding box center [127, 386] width 157 height 24
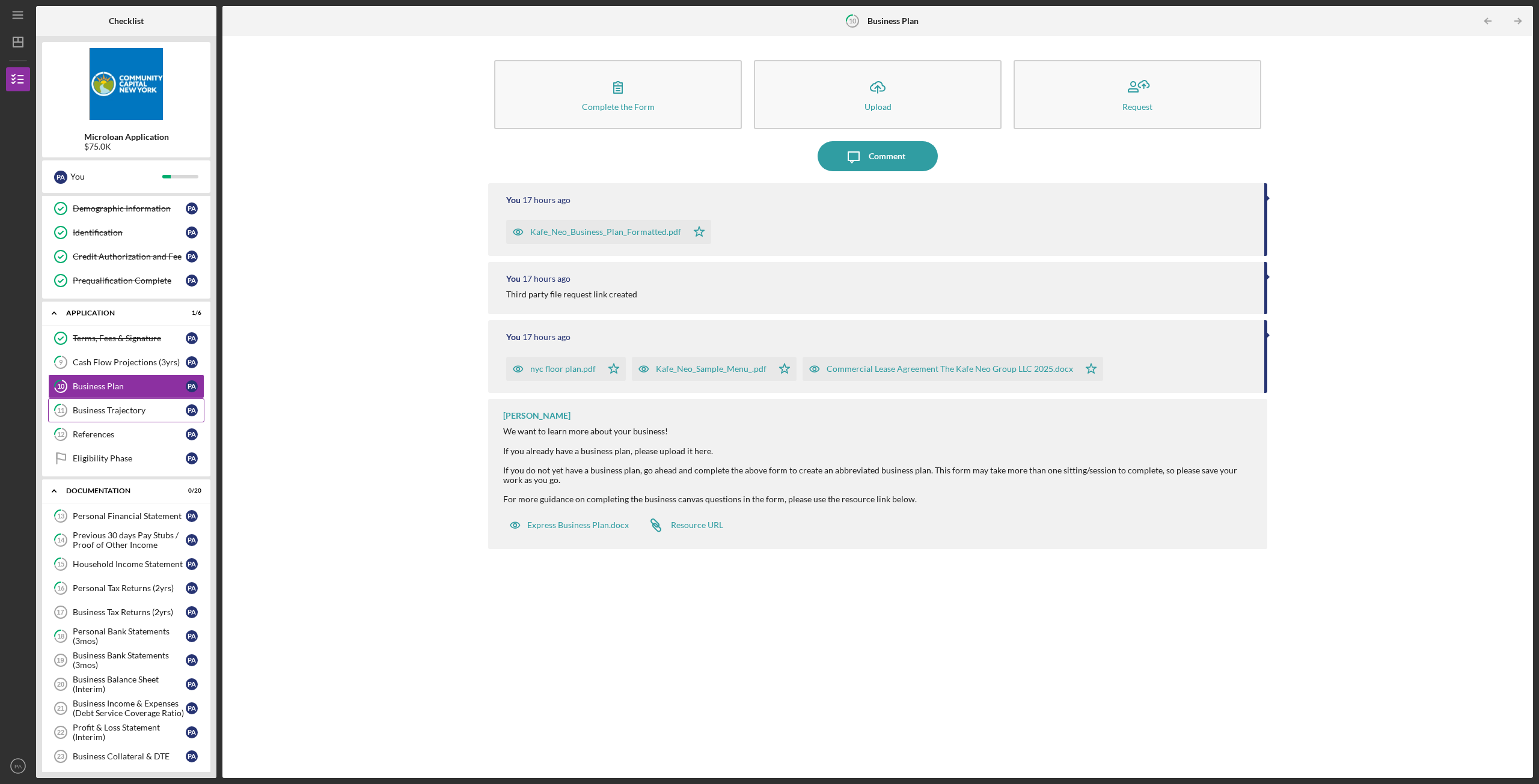
click at [114, 407] on div "Business Trajectory" at bounding box center [129, 410] width 113 height 9
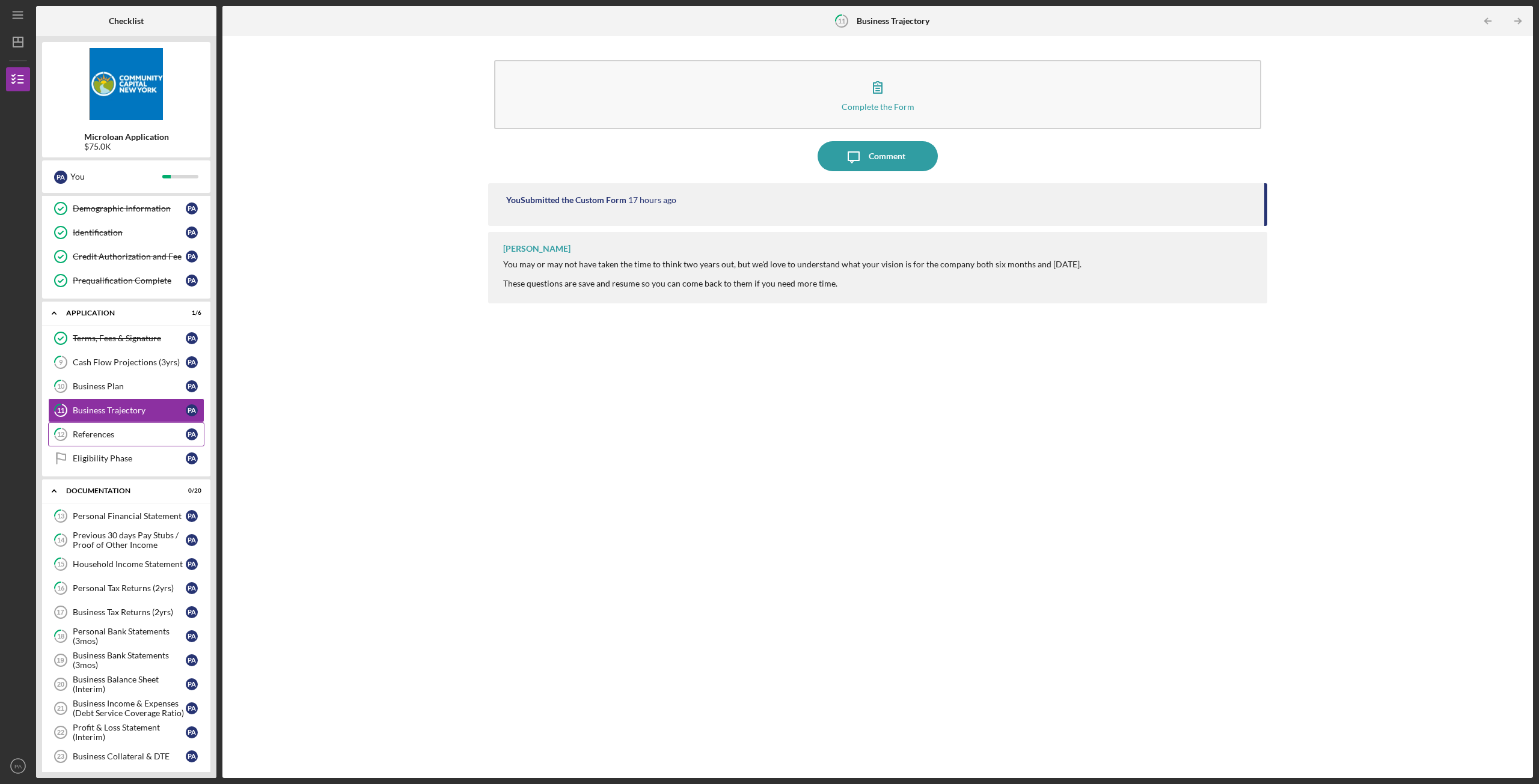
click at [101, 434] on div "References" at bounding box center [129, 434] width 113 height 9
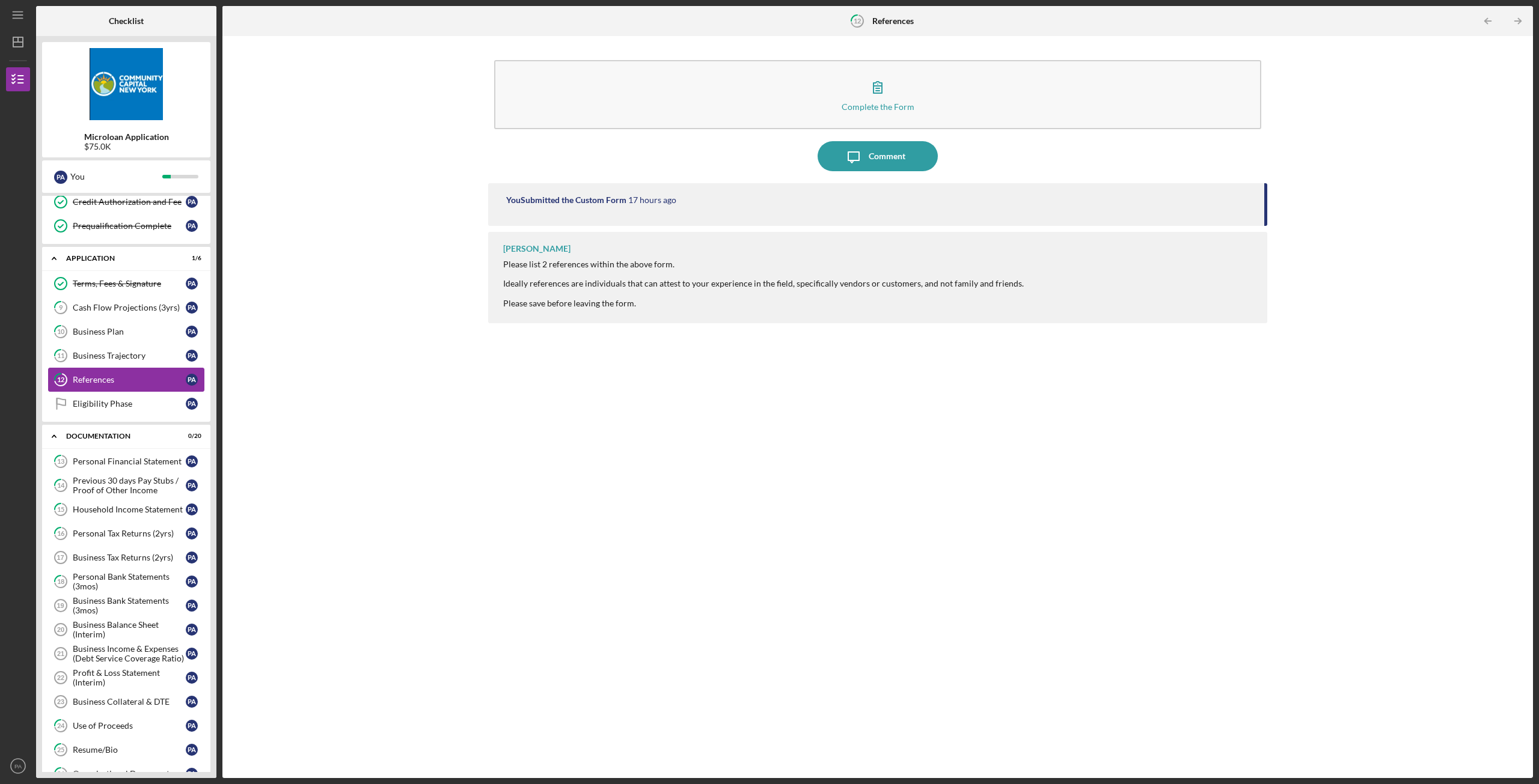
scroll to position [241, 0]
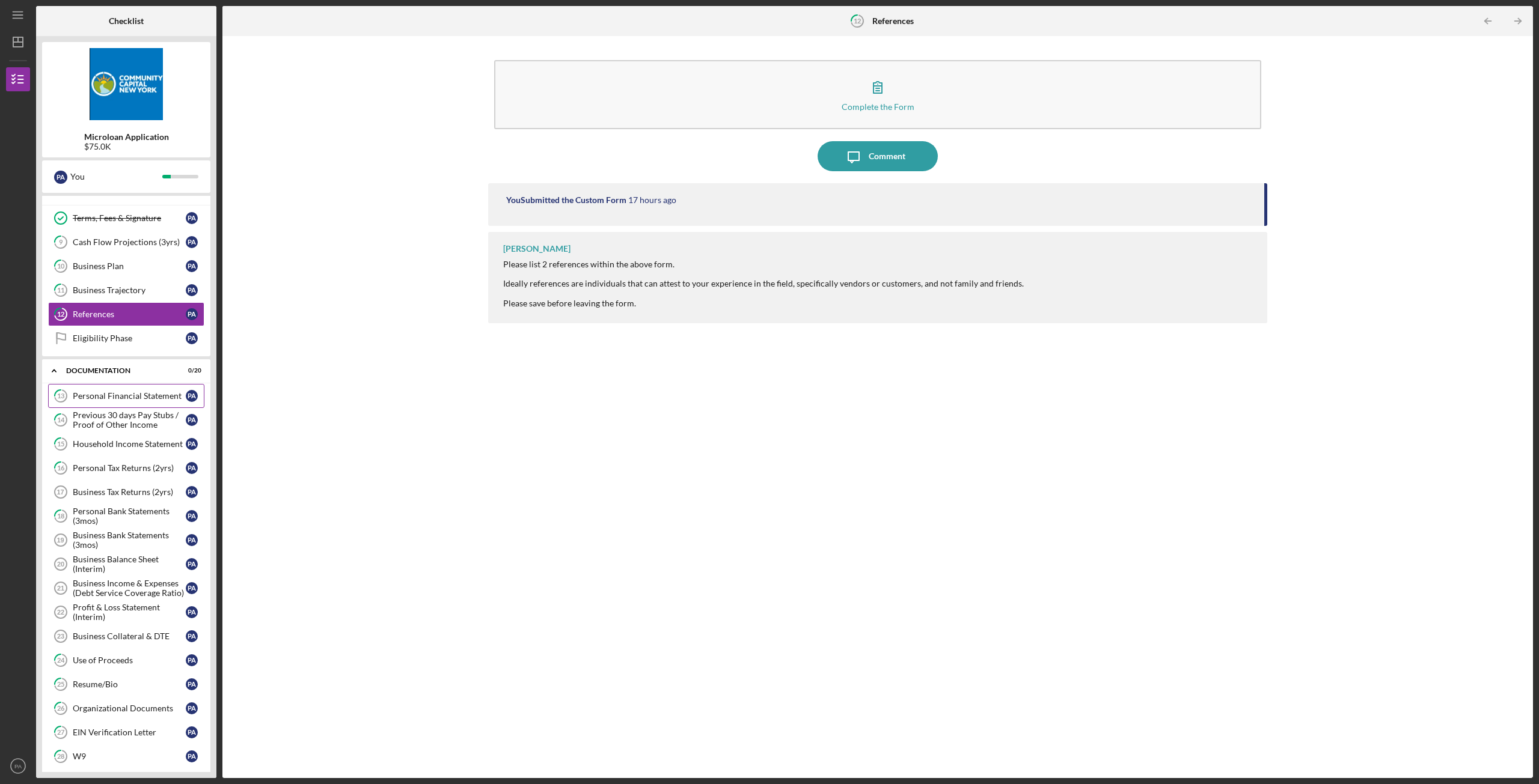
click at [116, 406] on link "13 Personal Financial Statement P A" at bounding box center [127, 396] width 157 height 24
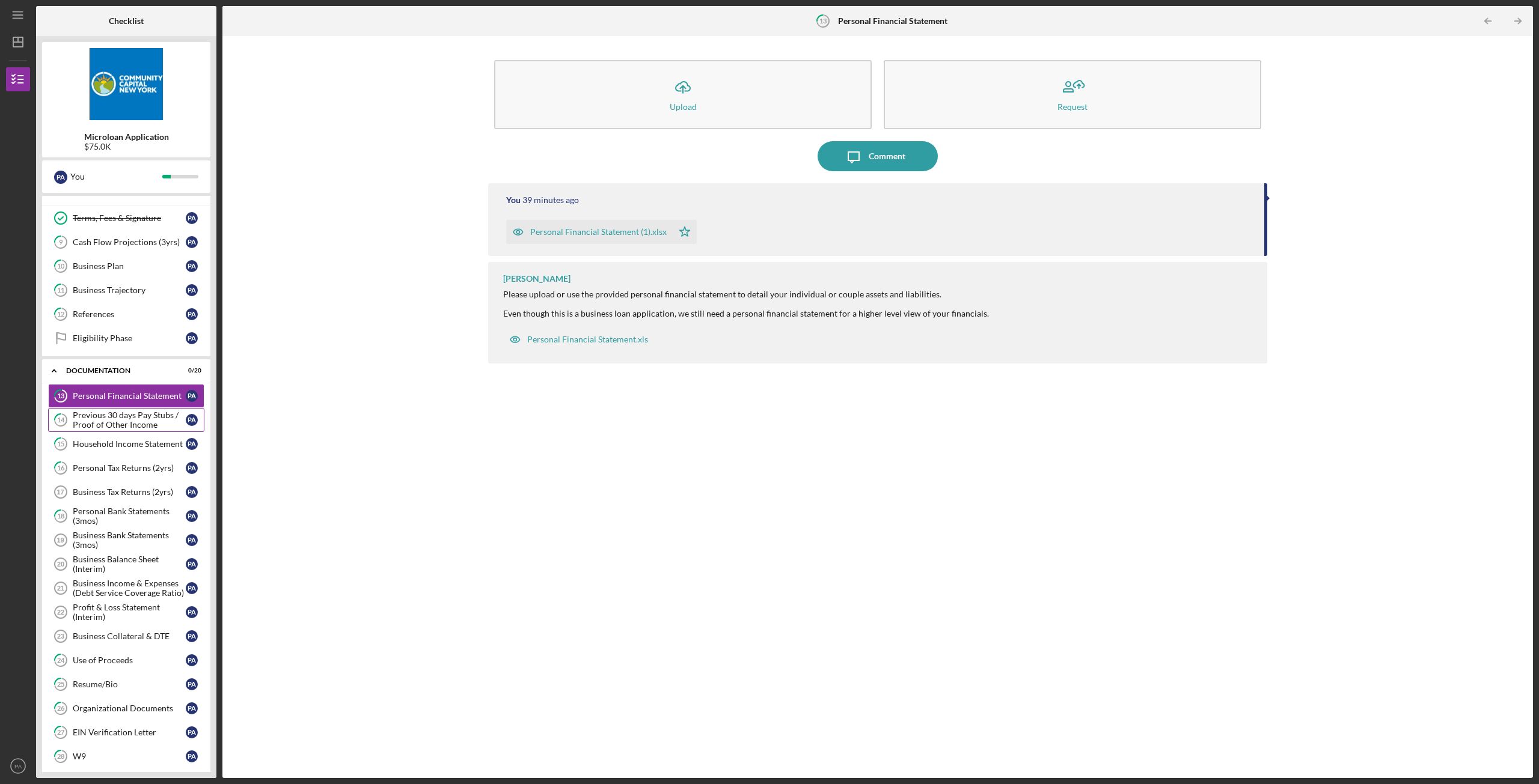
click at [117, 421] on div "Previous 30 days Pay Stubs / Proof of Other Income" at bounding box center [129, 420] width 113 height 20
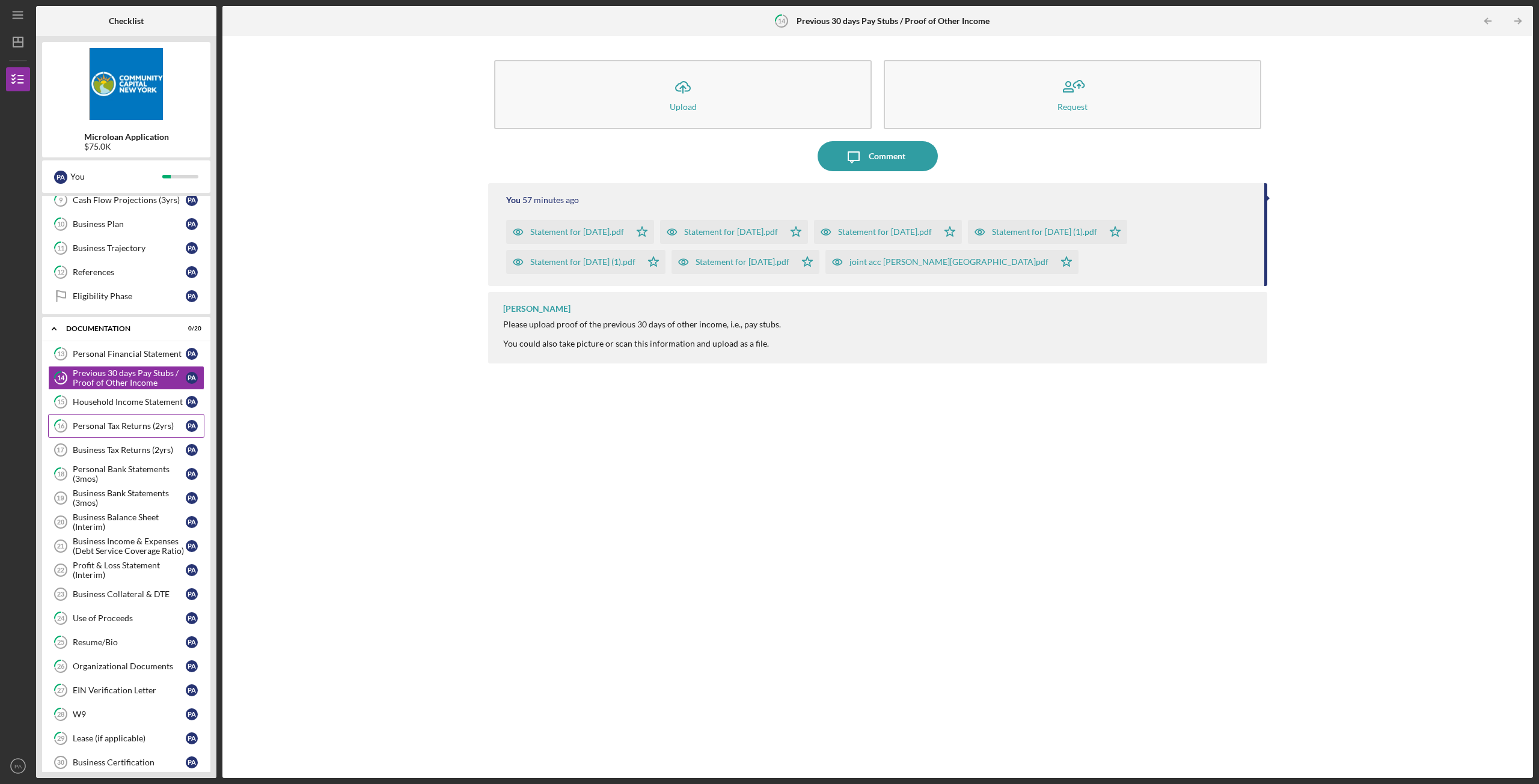
scroll to position [300, 0]
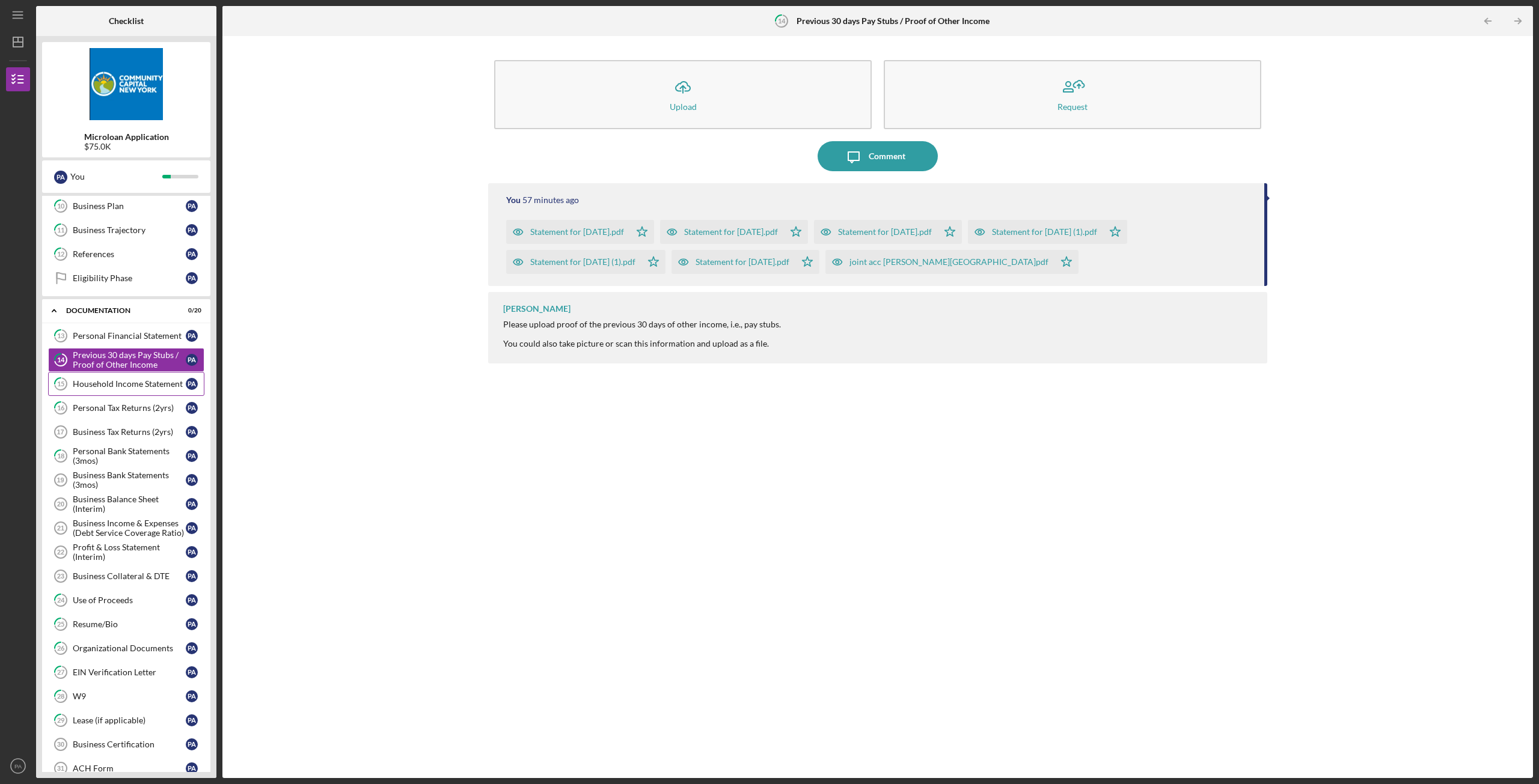
click at [103, 388] on div "Household Income Statement" at bounding box center [129, 383] width 113 height 9
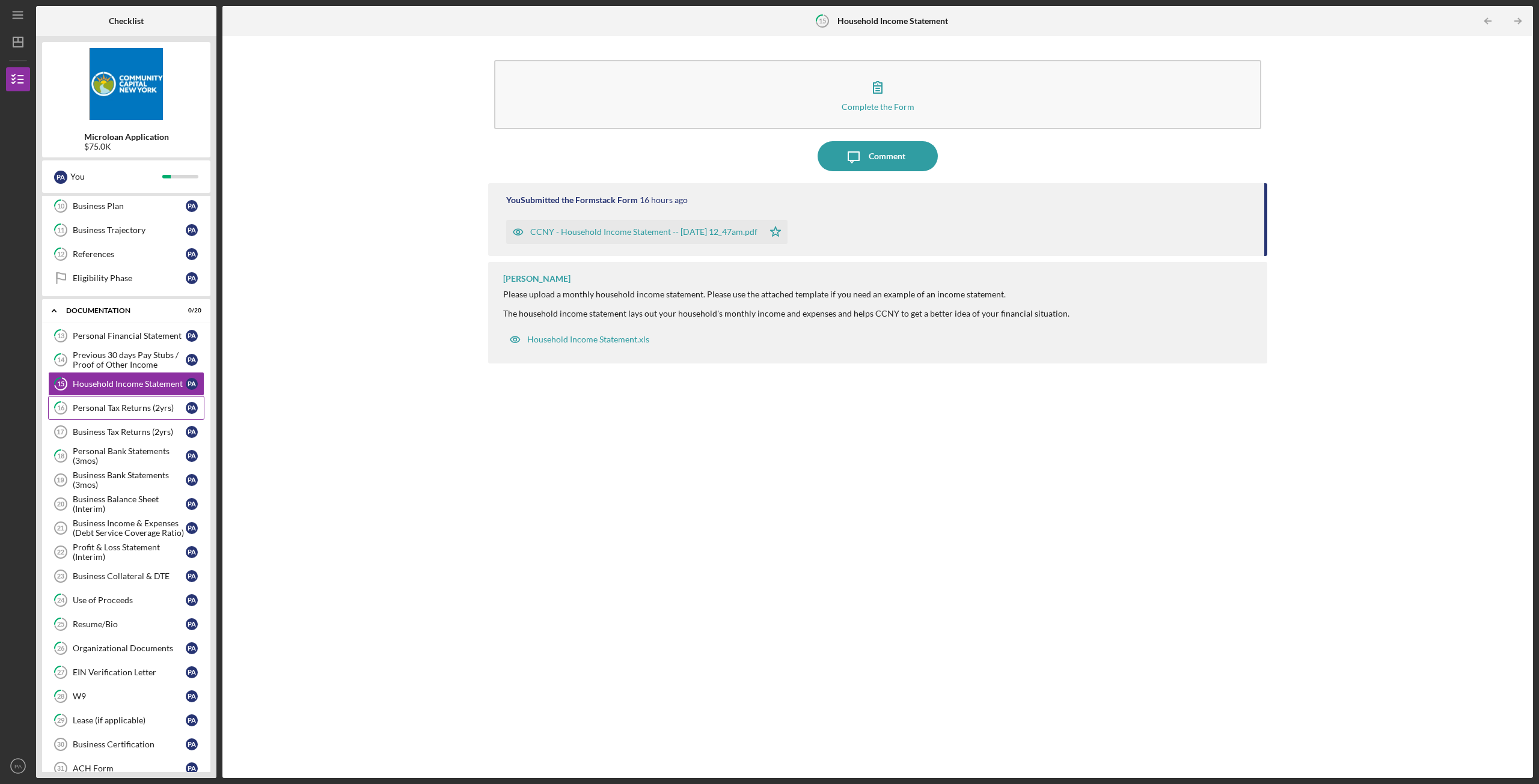
click at [105, 412] on div "Personal Tax Returns (2yrs)" at bounding box center [129, 407] width 113 height 9
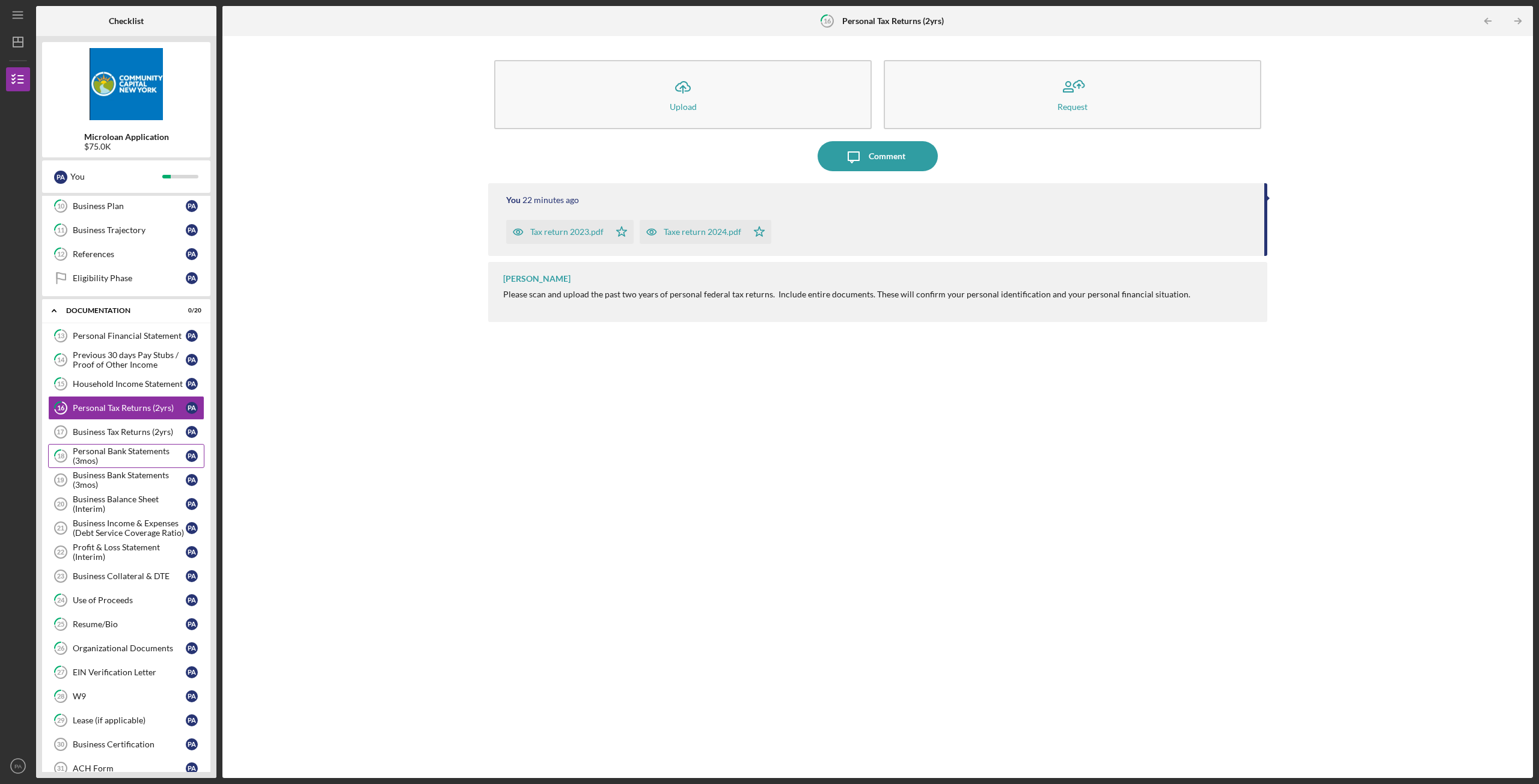
click at [105, 453] on div "Personal Bank Statements (3mos)" at bounding box center [129, 456] width 113 height 20
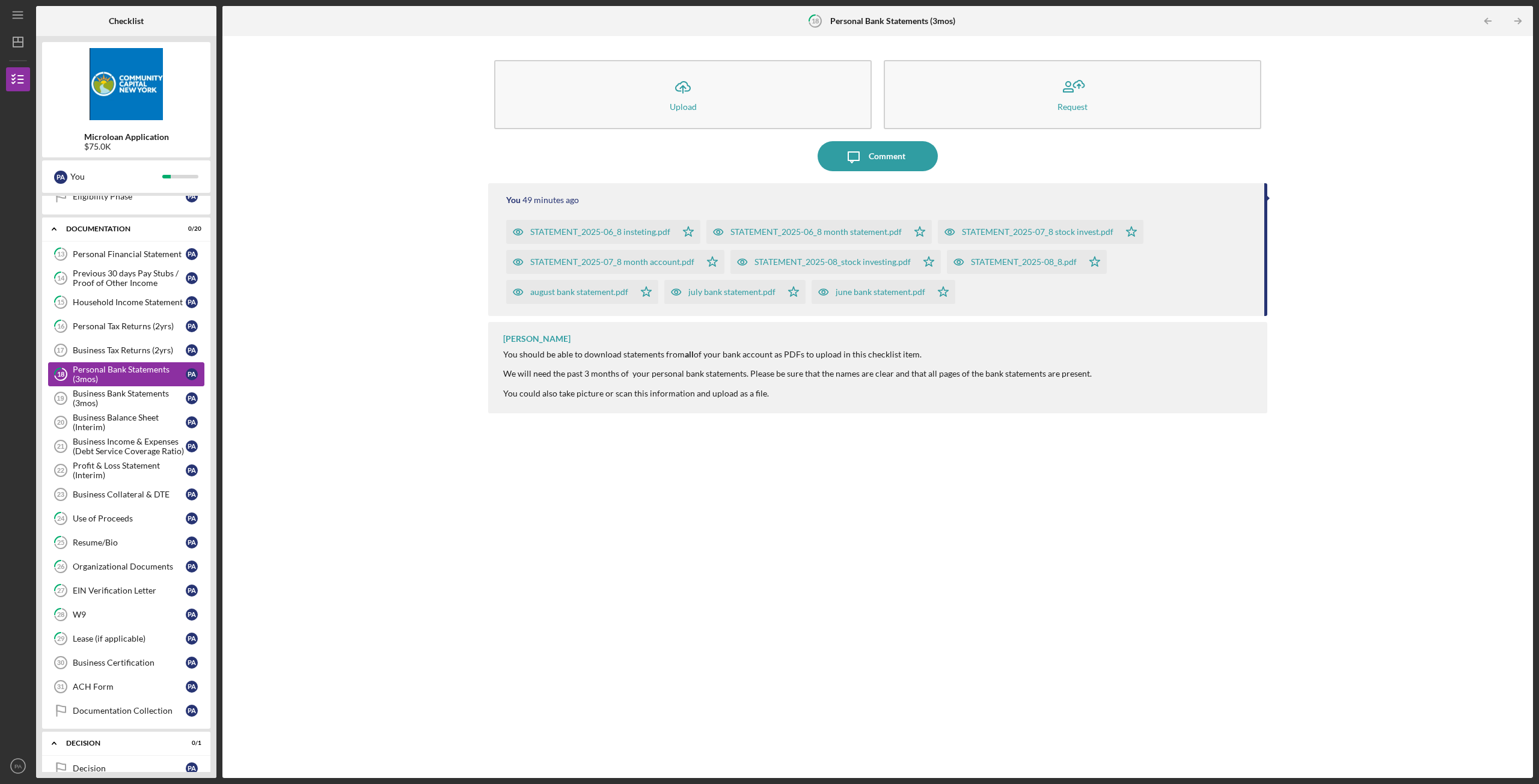
scroll to position [421, 0]
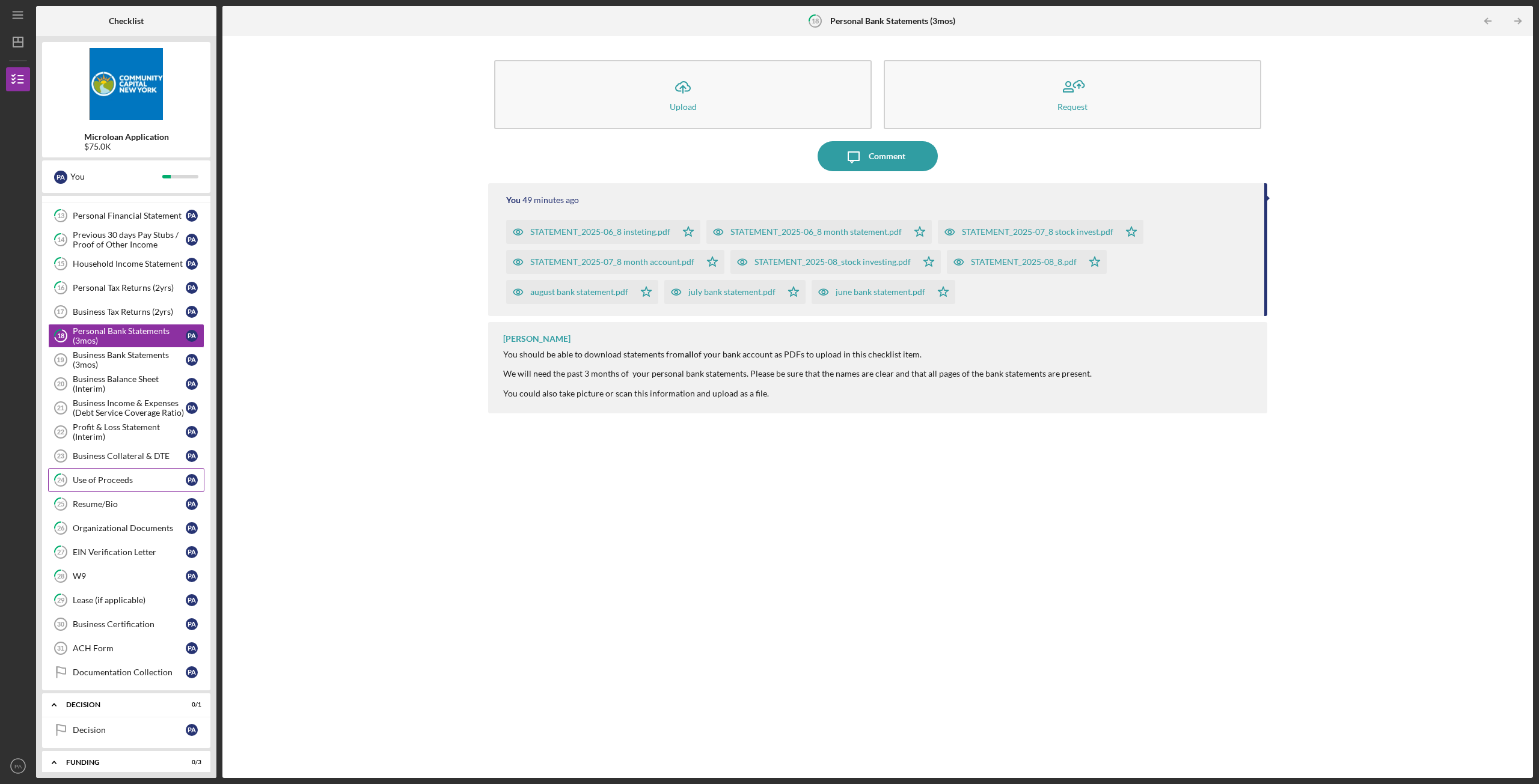
click at [121, 480] on div "Use of Proceeds" at bounding box center [129, 480] width 113 height 9
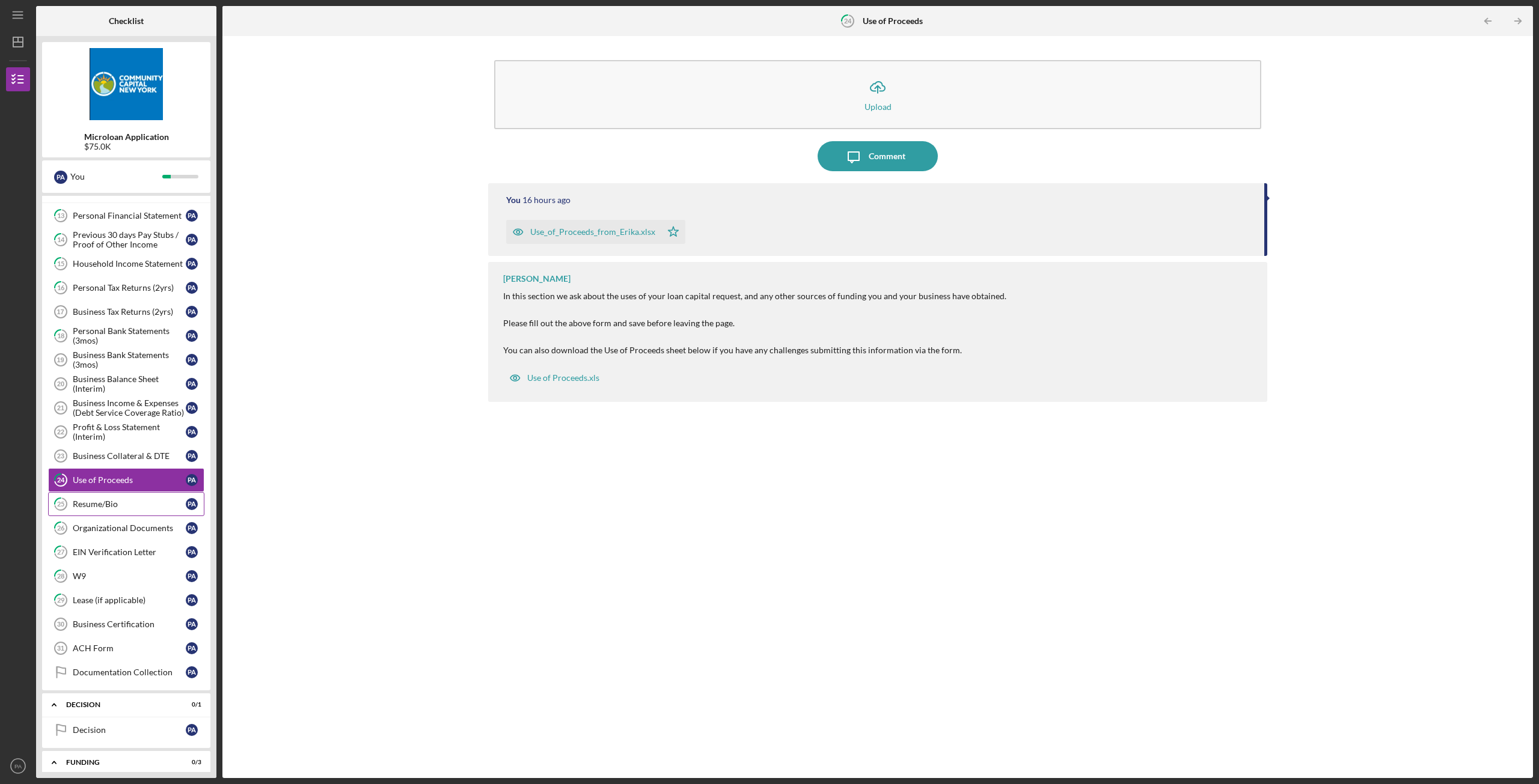
click at [116, 501] on div "Resume/Bio" at bounding box center [129, 503] width 113 height 9
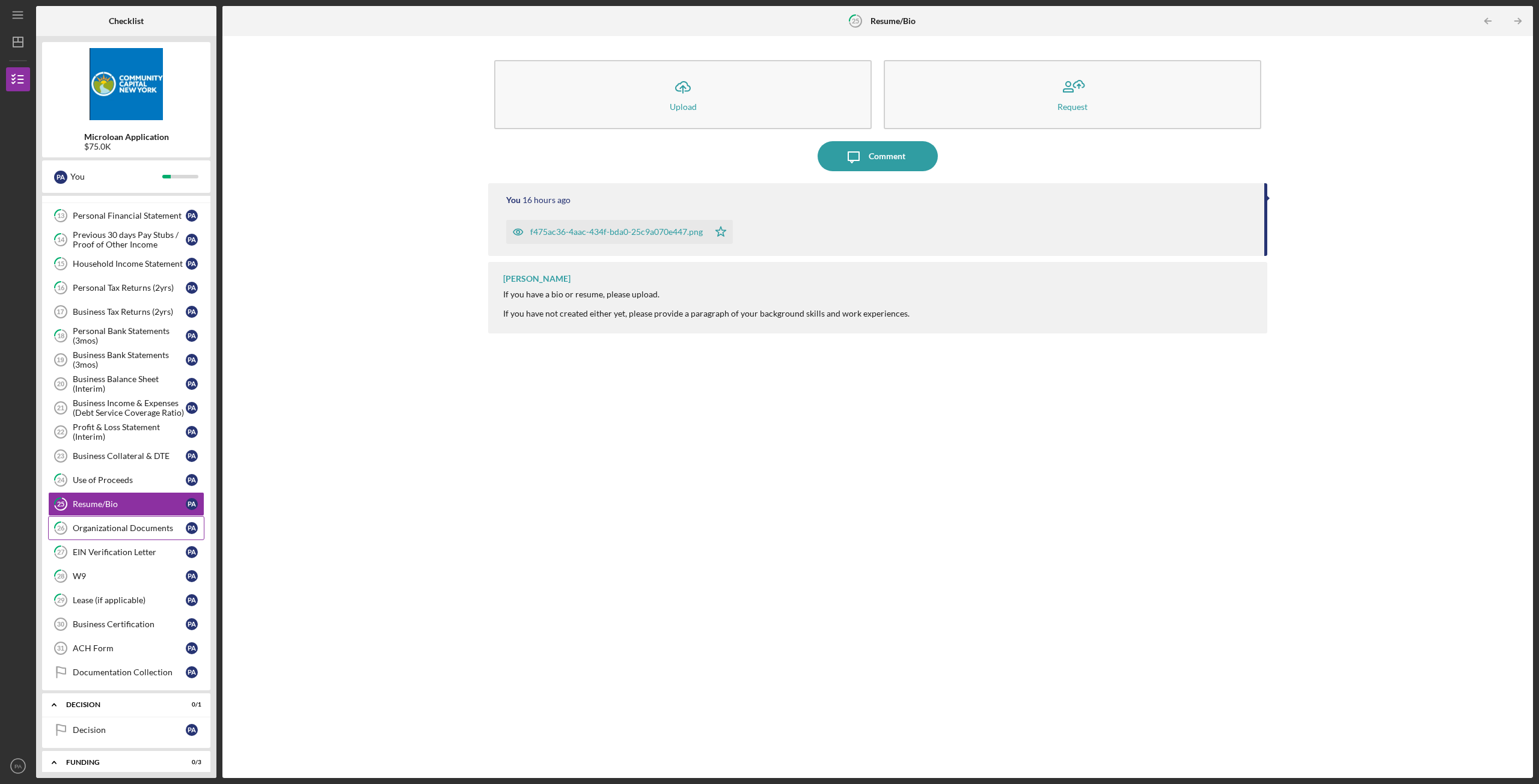
click at [123, 527] on div "Organizational Documents" at bounding box center [129, 528] width 113 height 9
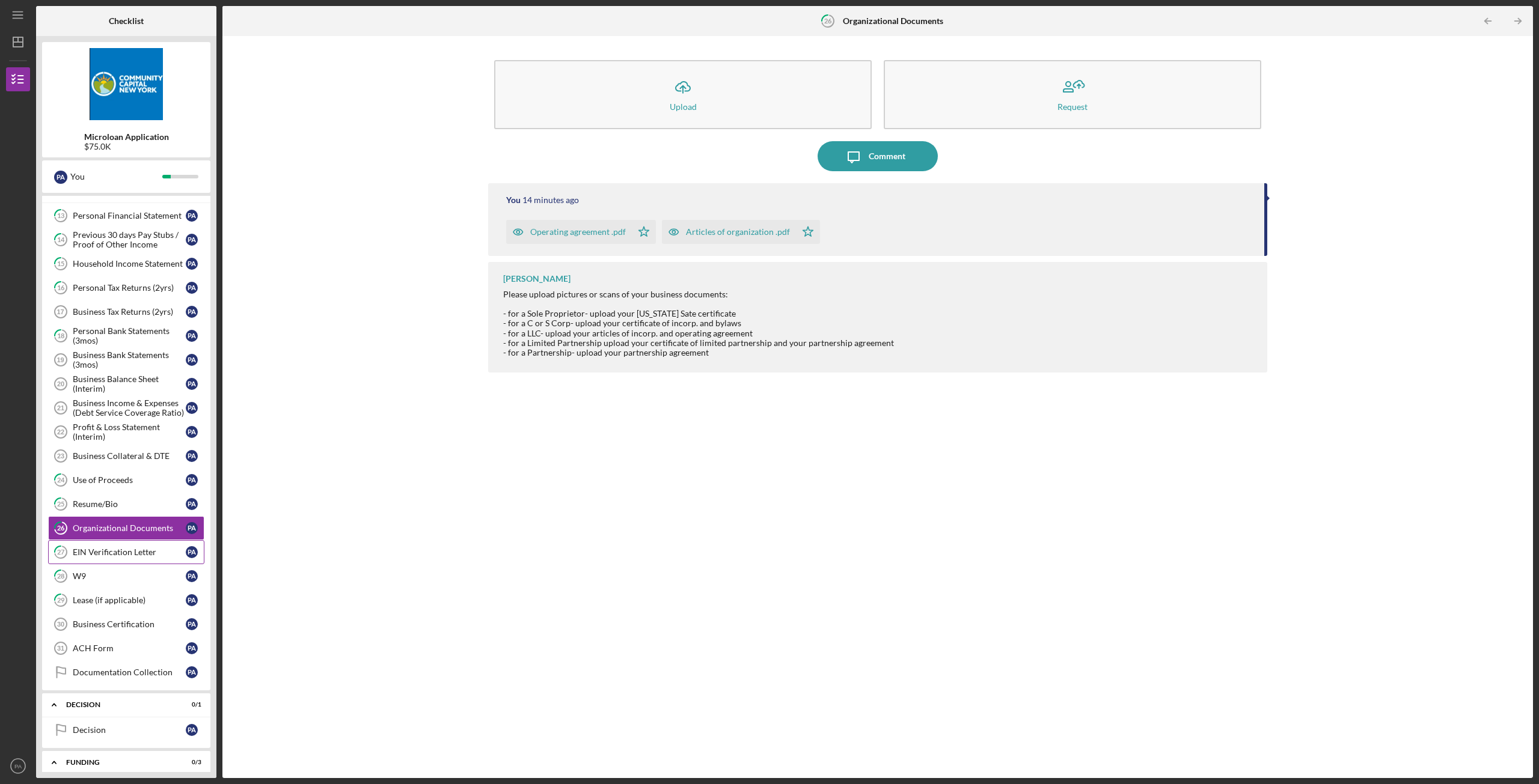
click at [122, 552] on div "EIN Verification Letter" at bounding box center [129, 552] width 113 height 9
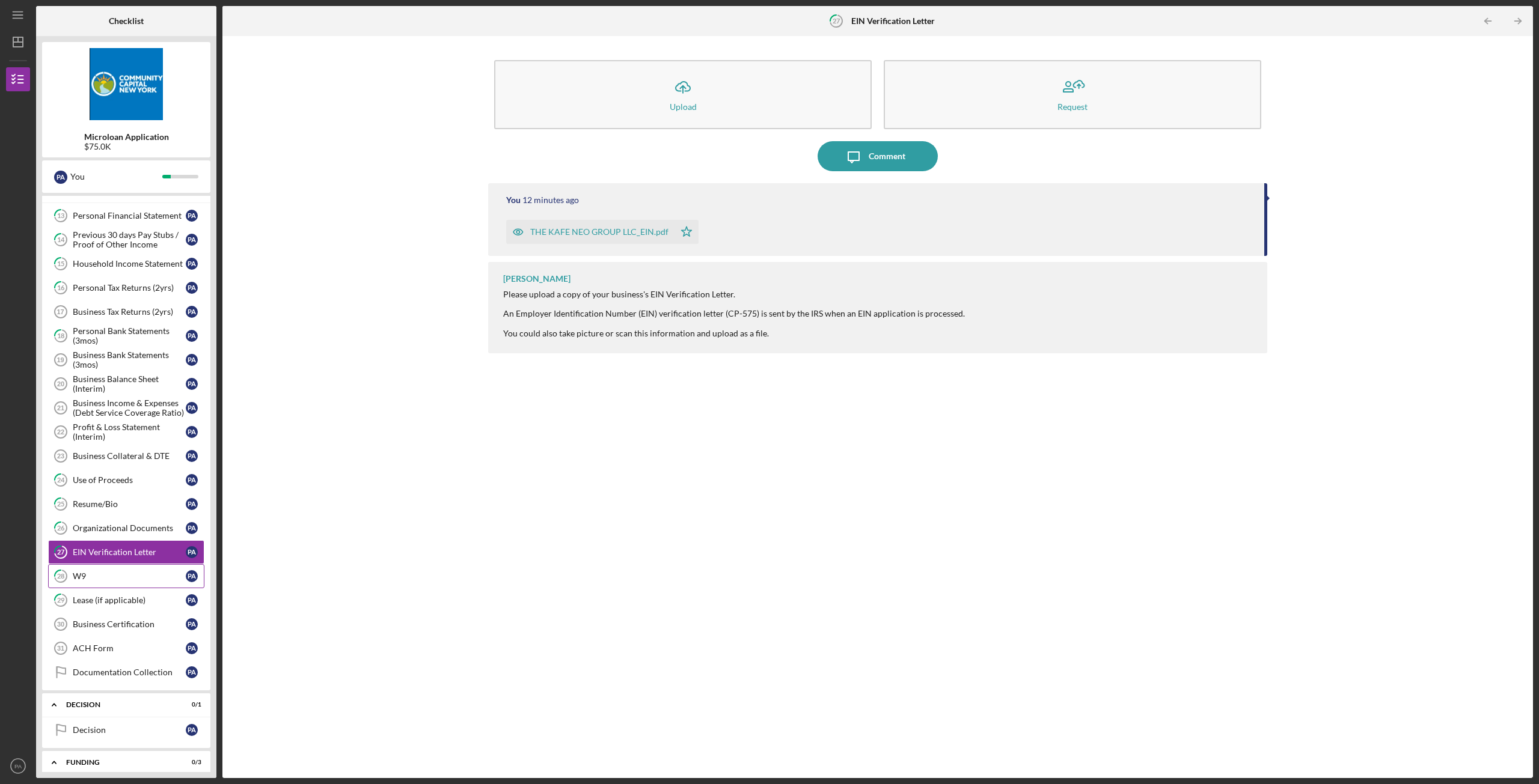
click at [107, 575] on div "W9" at bounding box center [129, 576] width 113 height 9
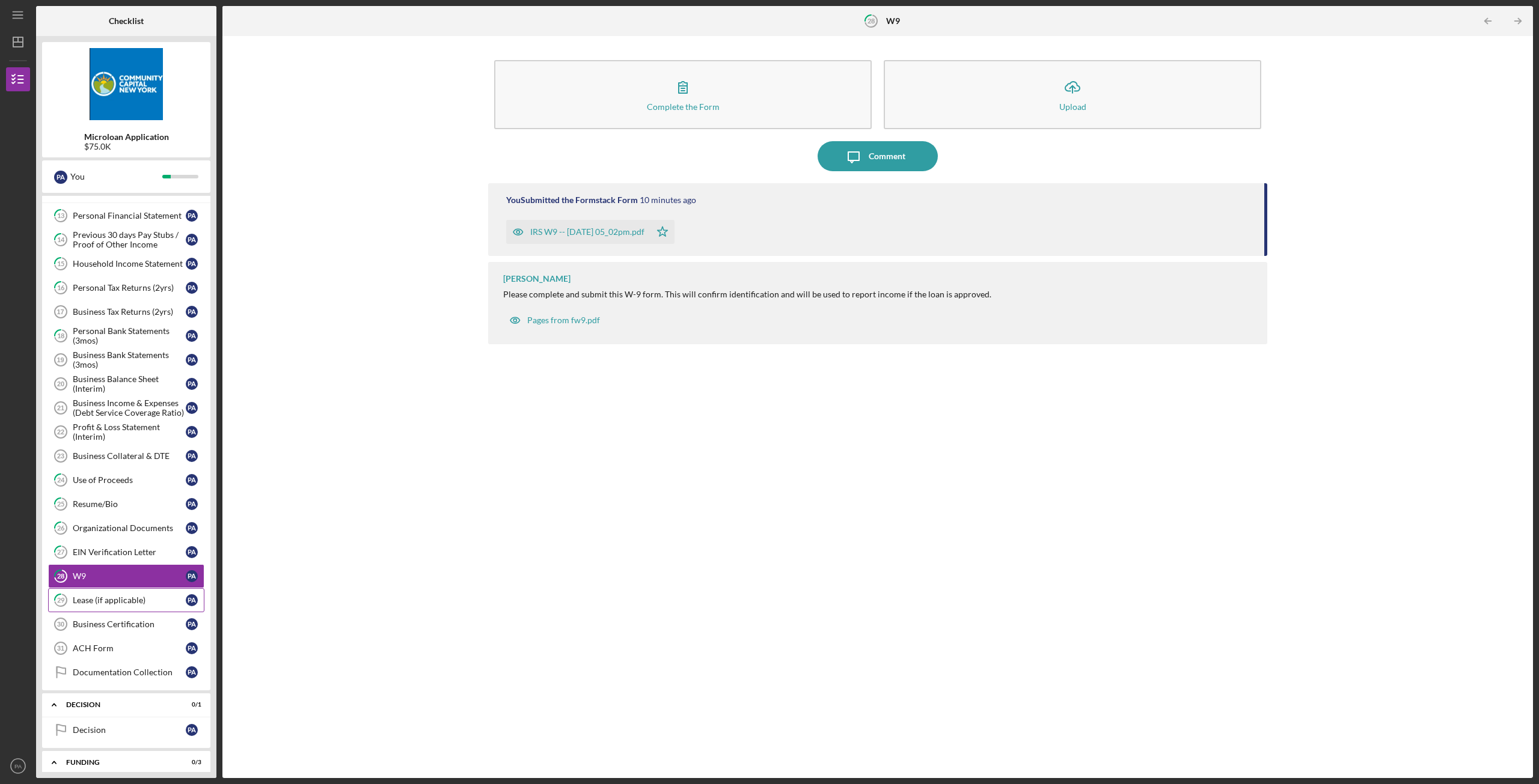
click at [111, 601] on div "Lease (if applicable)" at bounding box center [129, 599] width 113 height 9
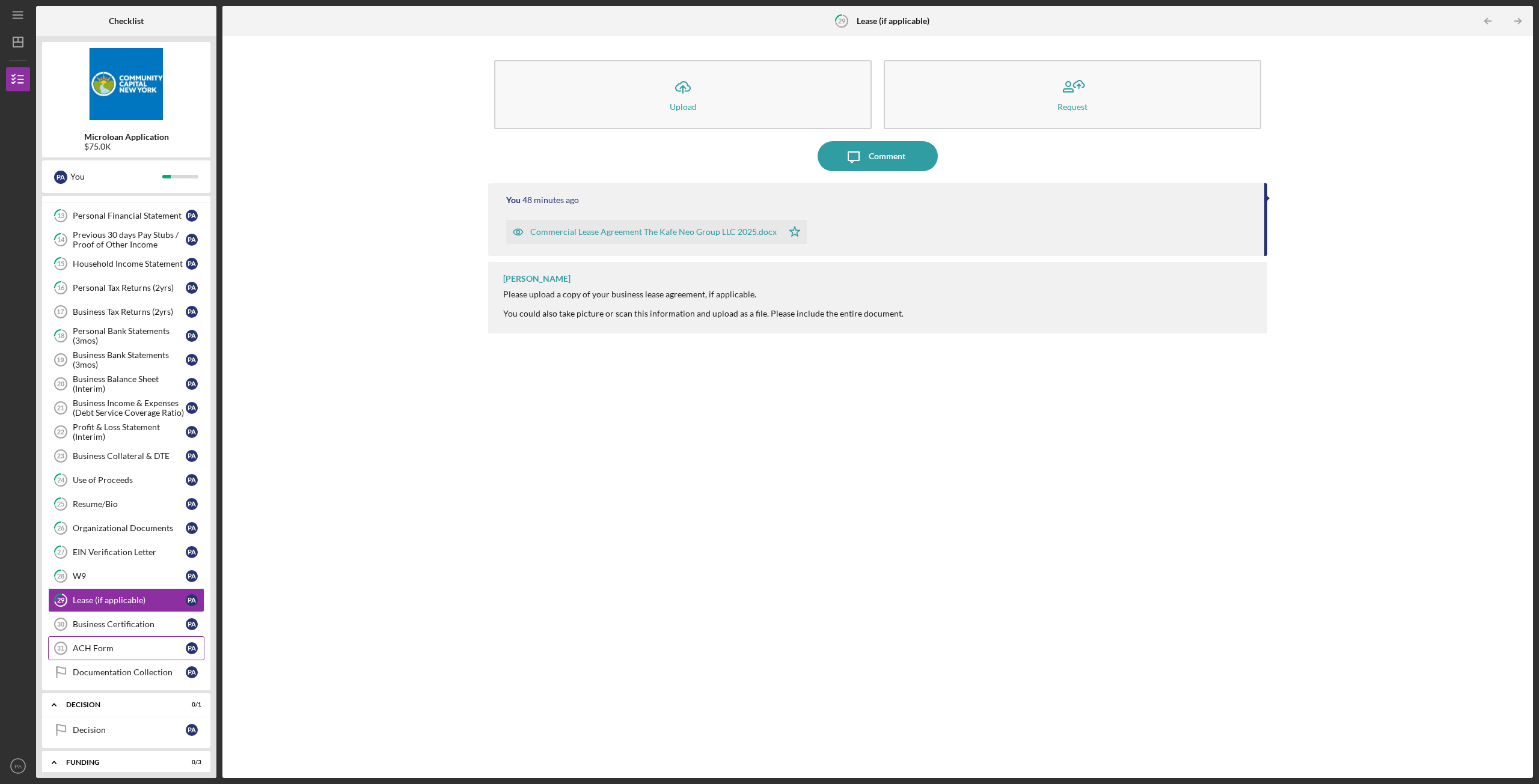
click at [98, 647] on div "ACH Form" at bounding box center [129, 648] width 113 height 9
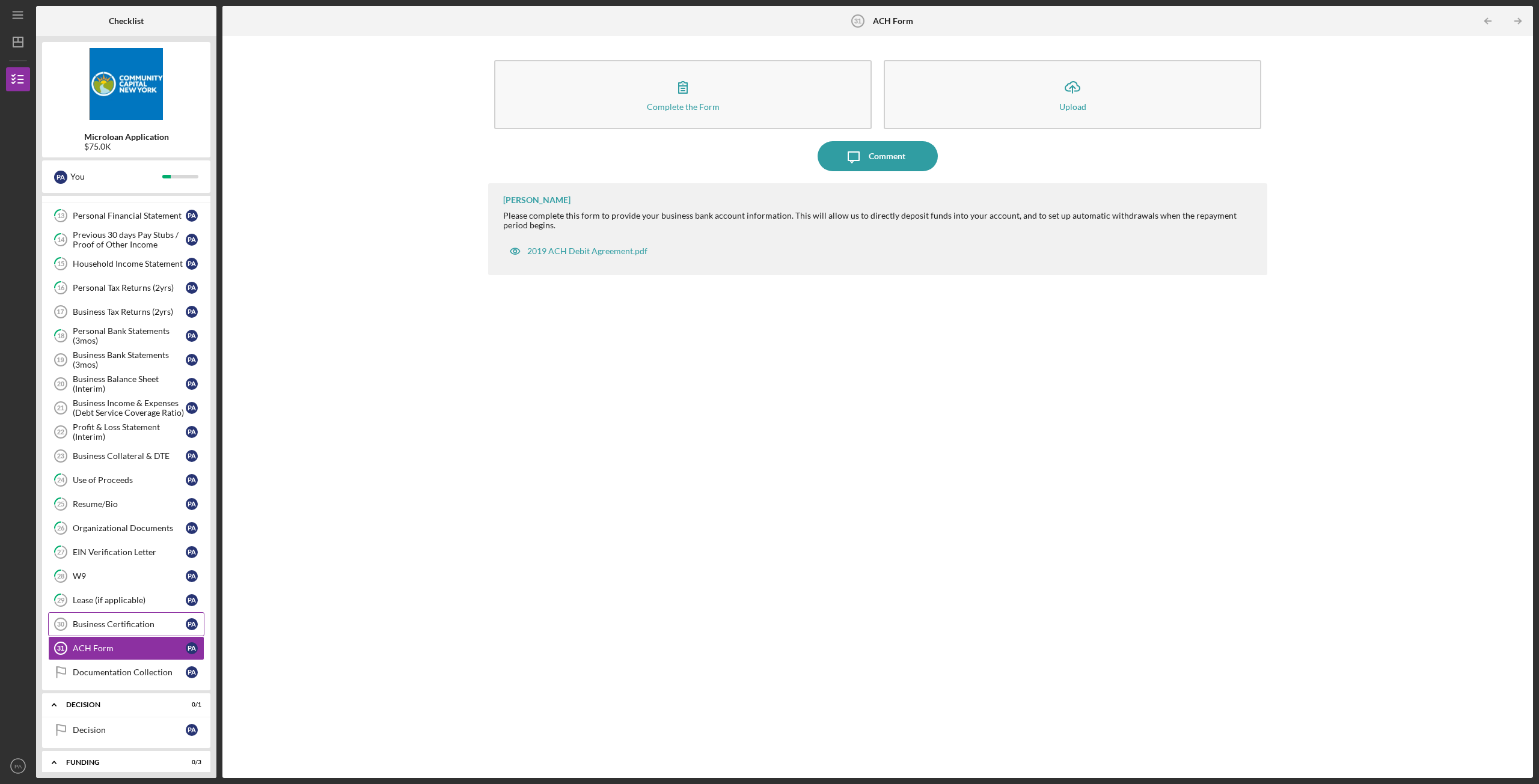
click at [105, 619] on link "Business Certification 30 Business Certification P A" at bounding box center [127, 624] width 157 height 24
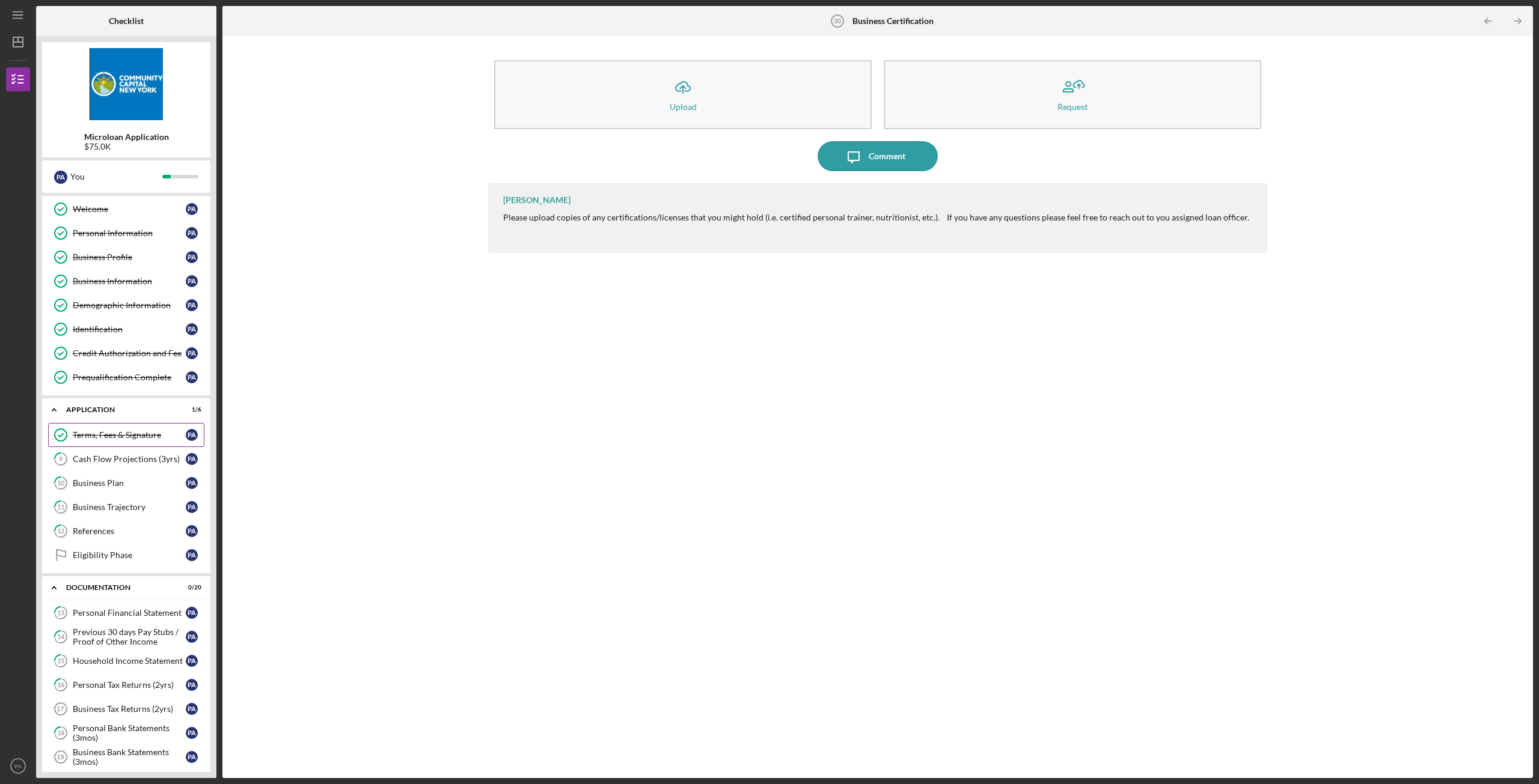
scroll to position [60, 0]
